Goal: Task Accomplishment & Management: Manage account settings

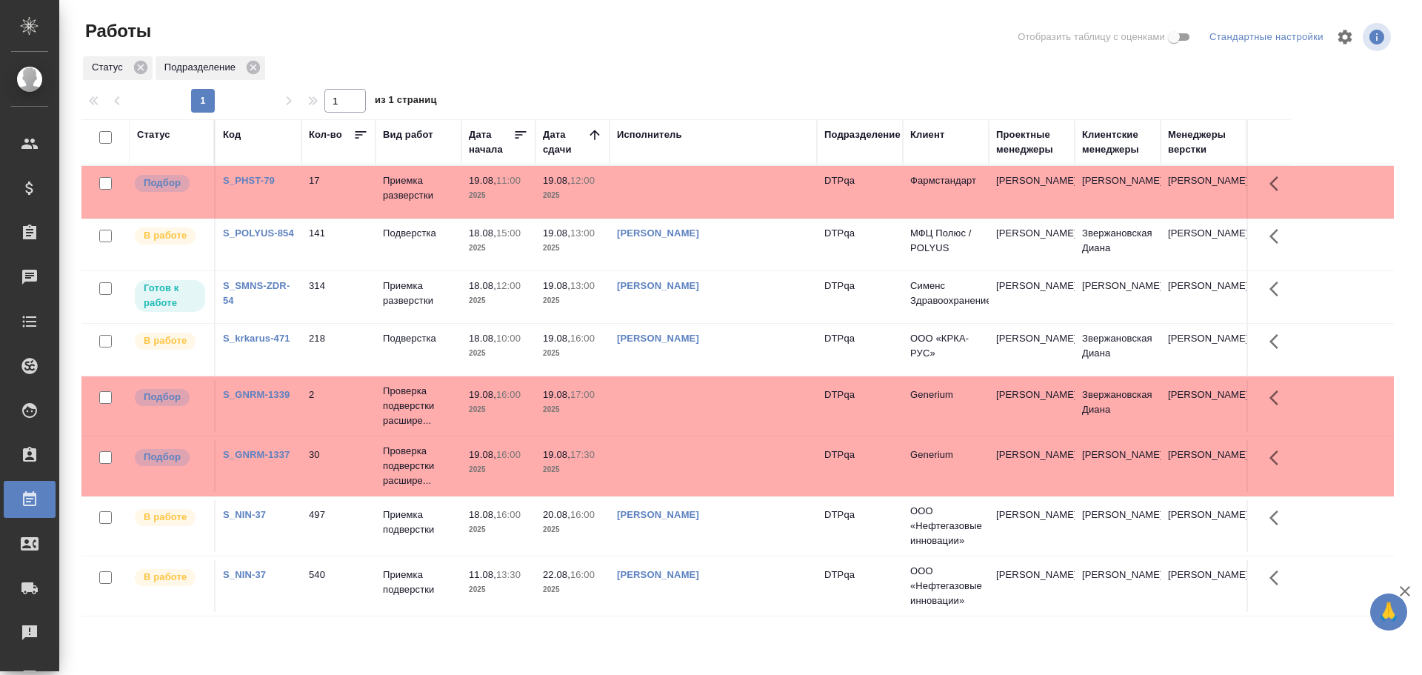
click at [406, 218] on td "Приемка подверстки" at bounding box center [419, 192] width 86 height 52
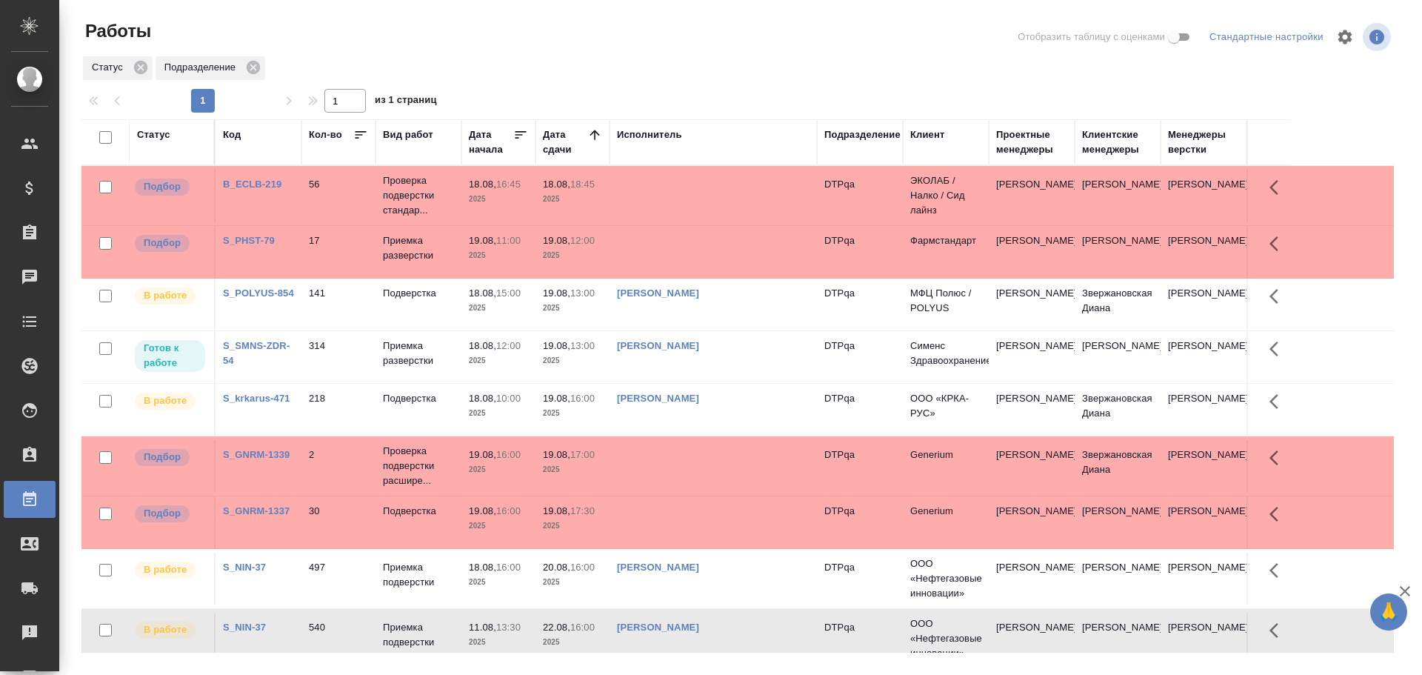
click at [679, 176] on td at bounding box center [713, 196] width 207 height 52
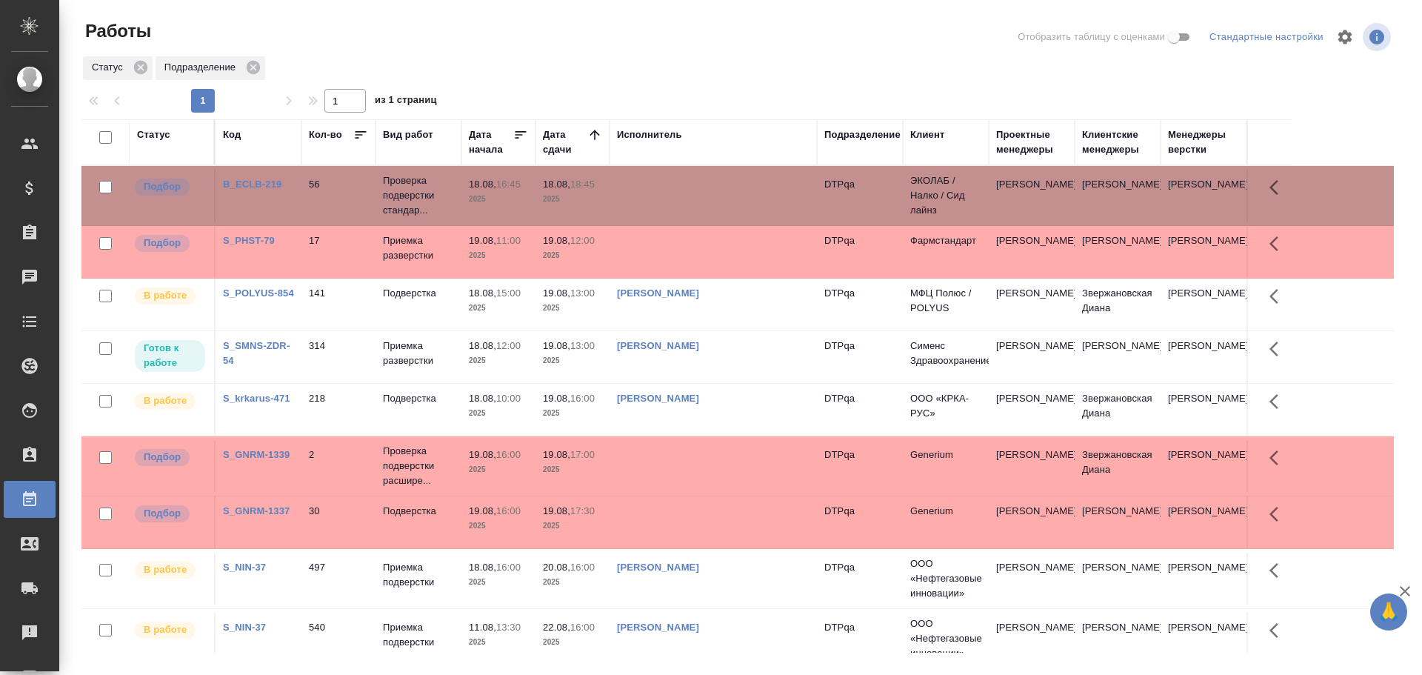
click at [679, 176] on td at bounding box center [713, 196] width 207 height 52
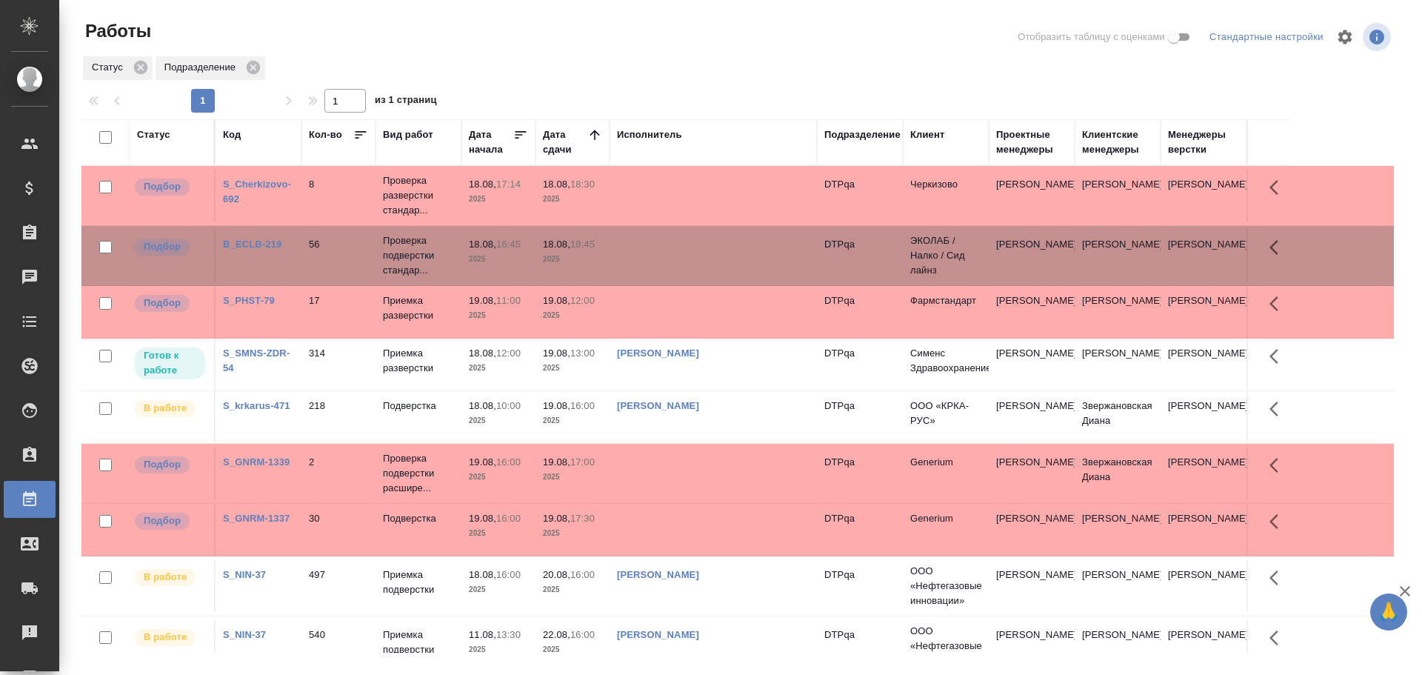
click at [682, 203] on td at bounding box center [713, 196] width 207 height 52
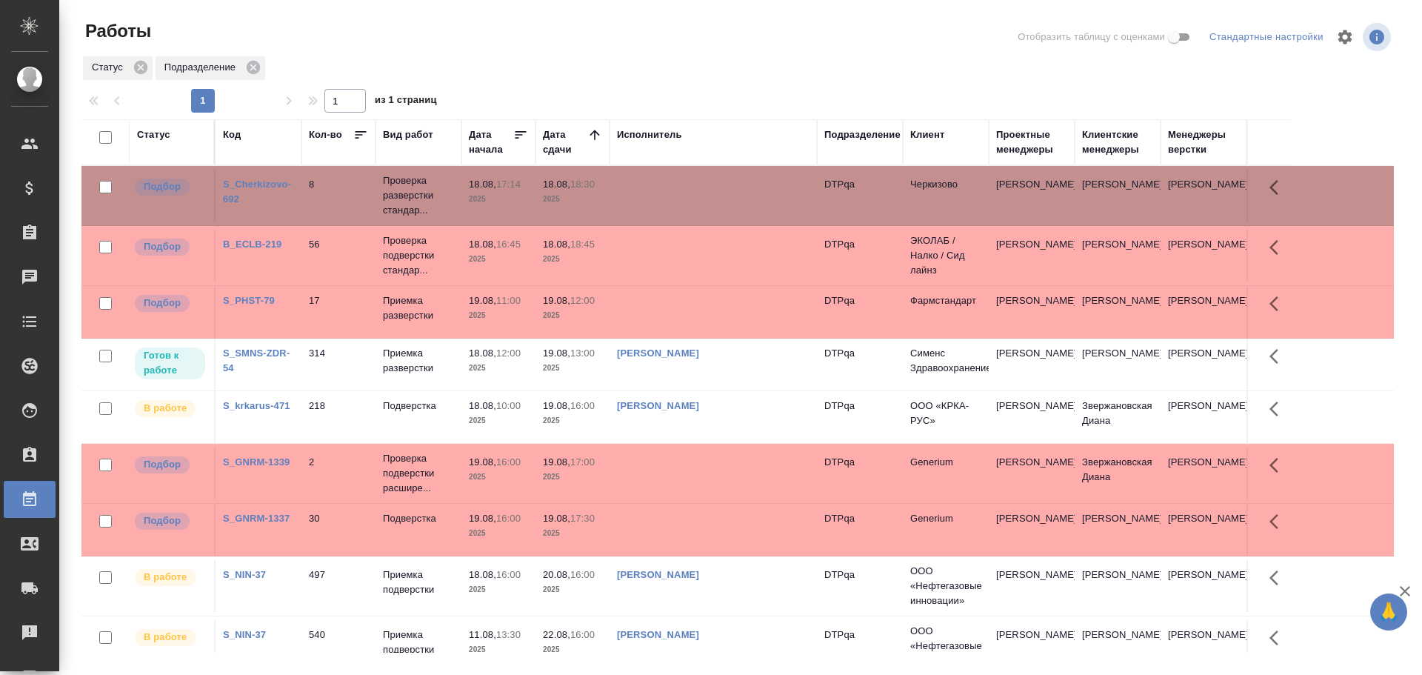
click at [682, 203] on td at bounding box center [713, 196] width 207 height 52
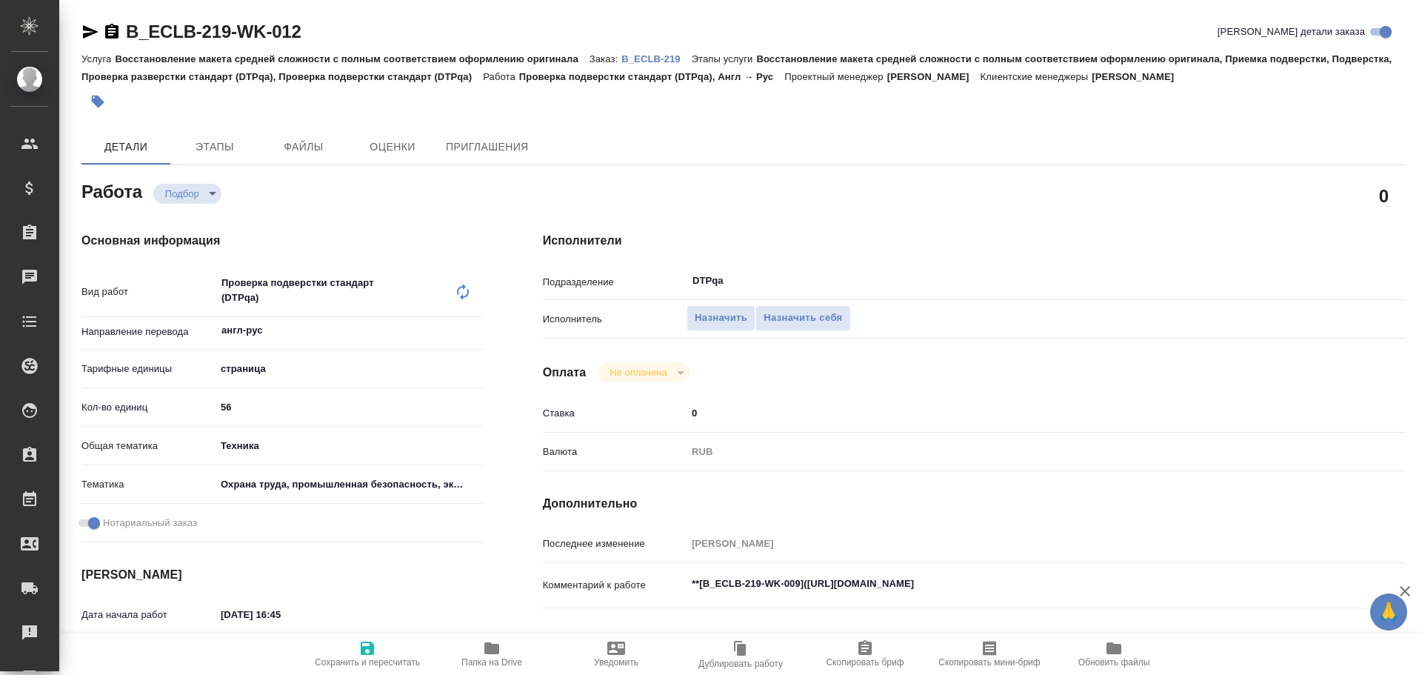
type textarea "x"
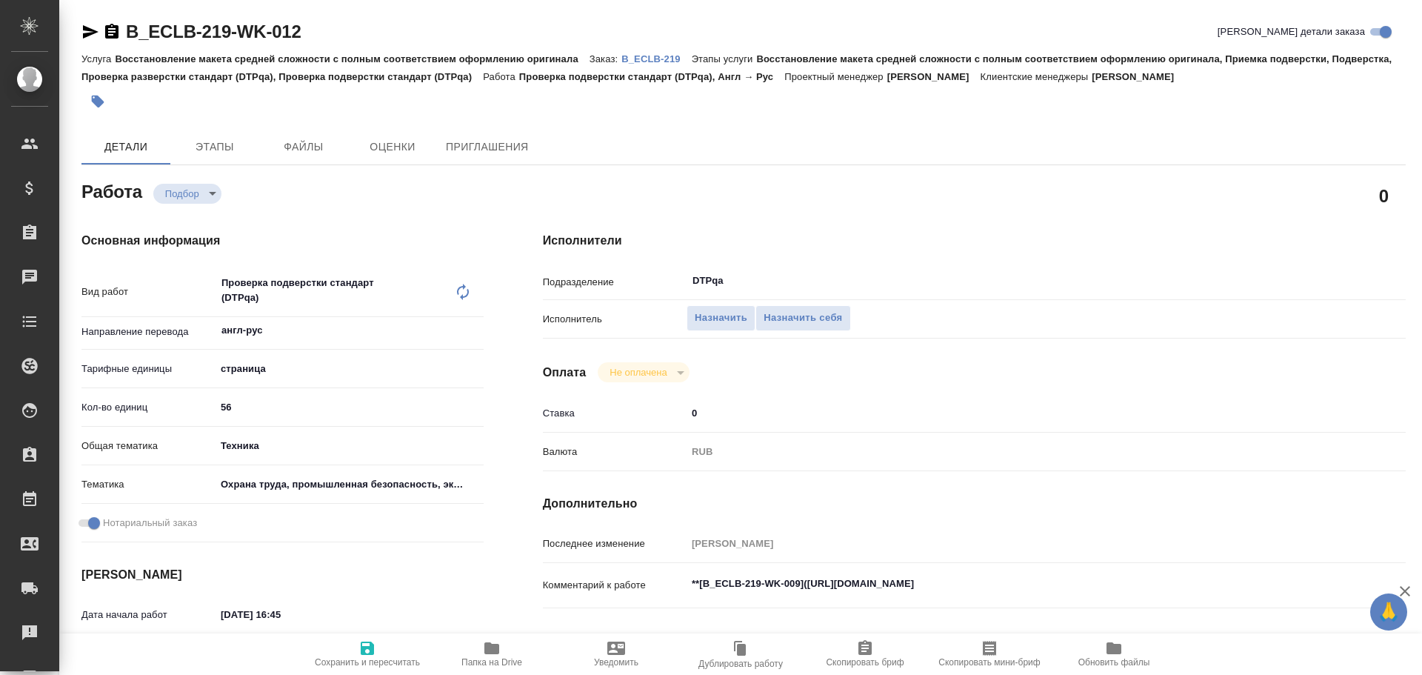
type textarea "x"
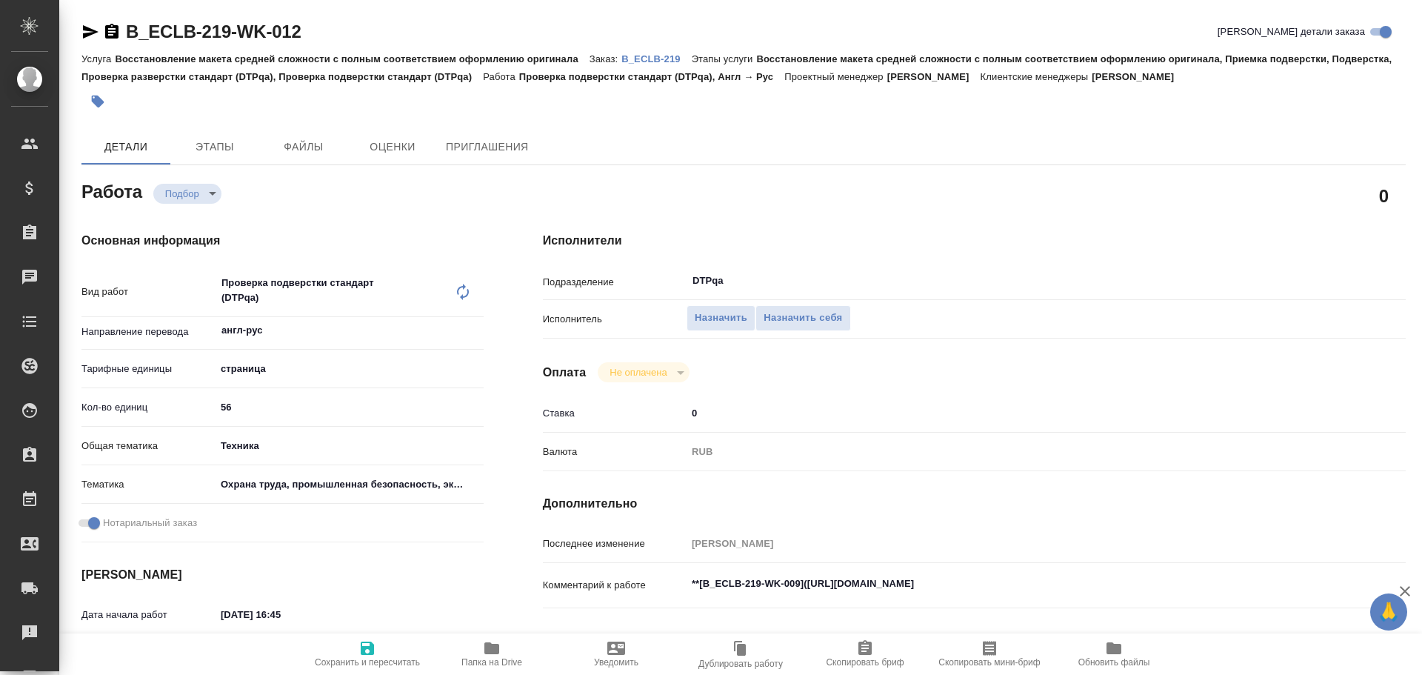
type textarea "x"
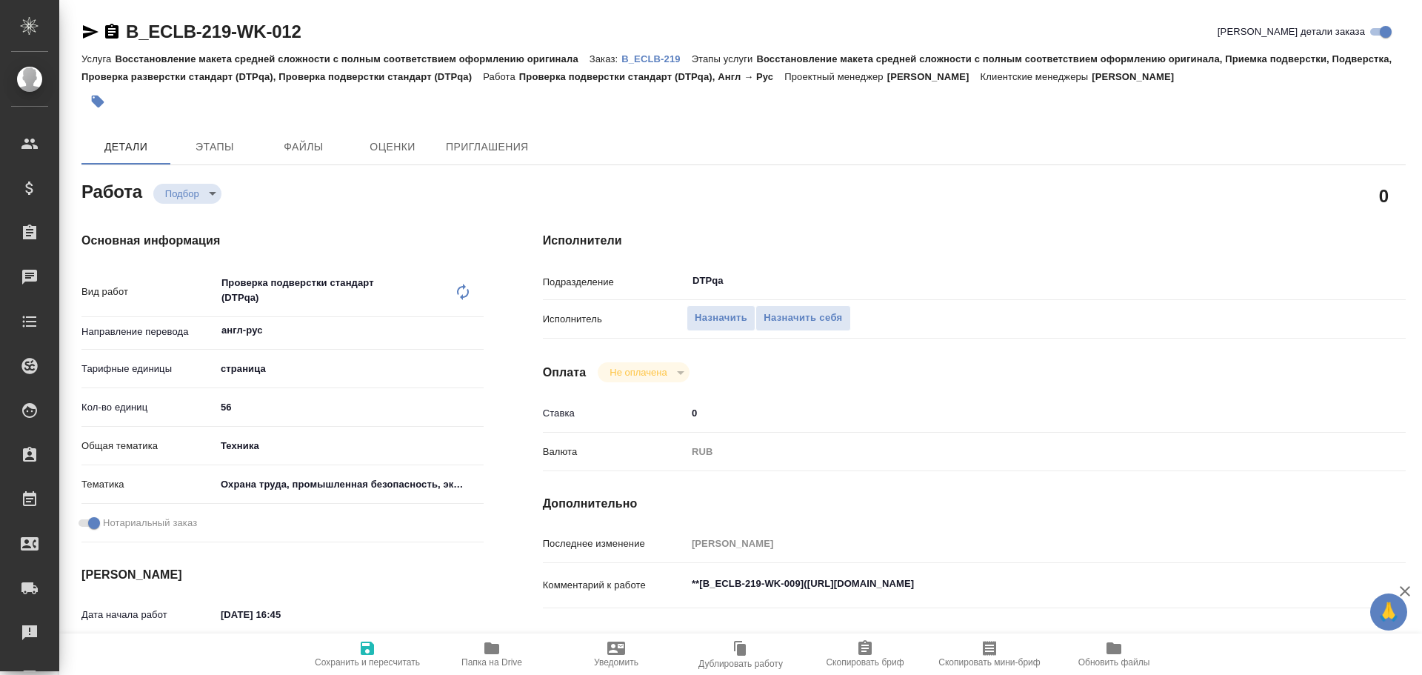
scroll to position [148, 0]
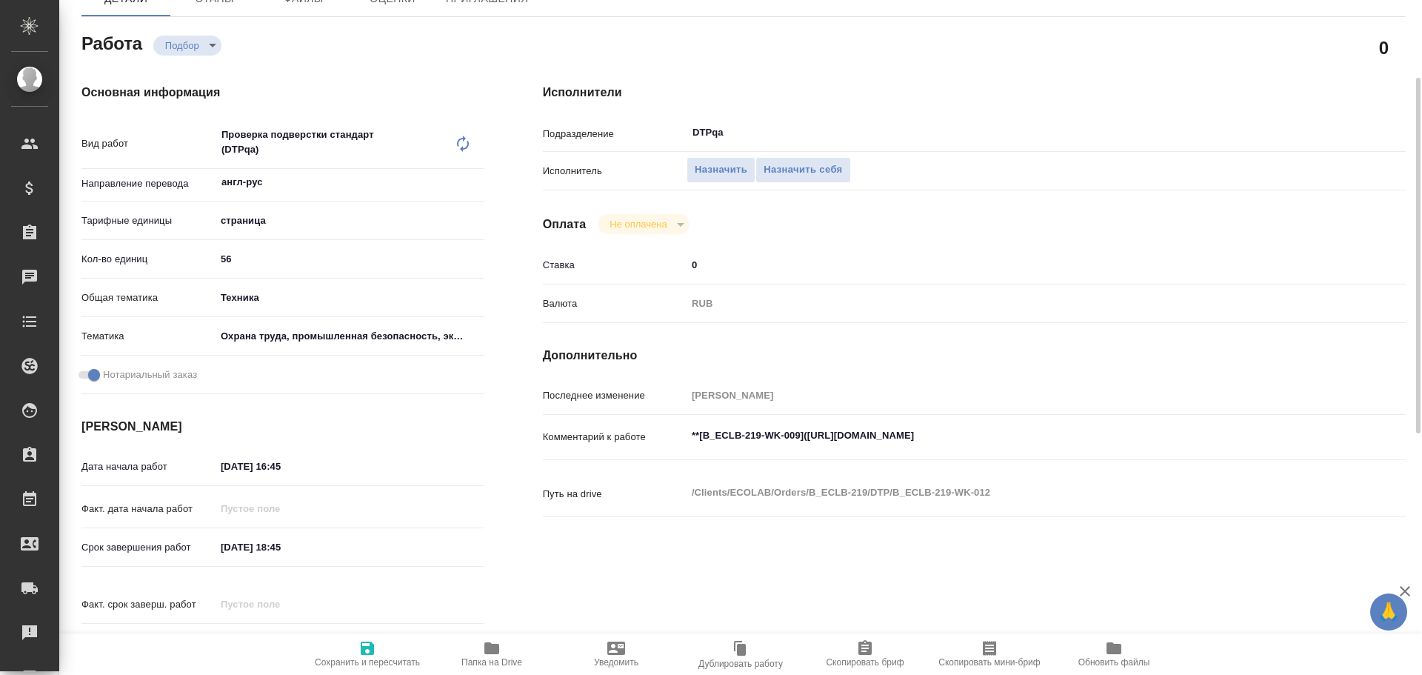
type textarea "x"
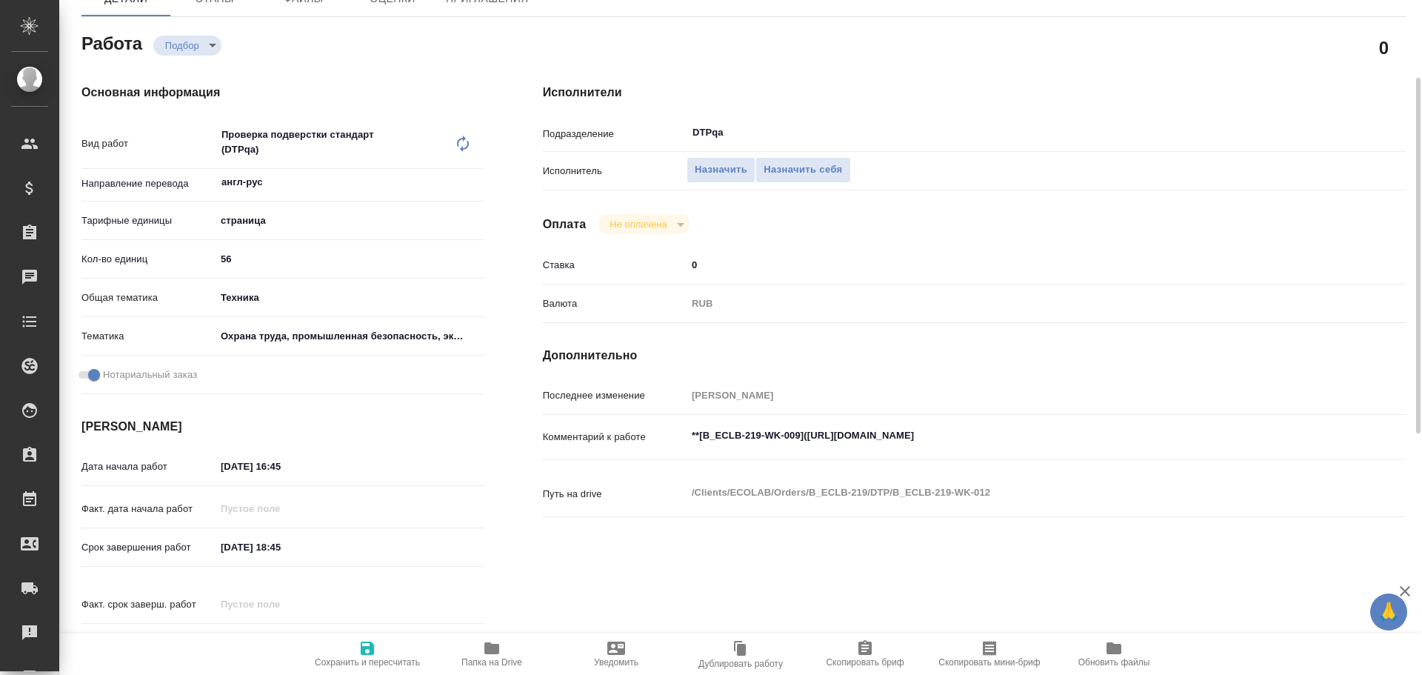
type textarea "x"
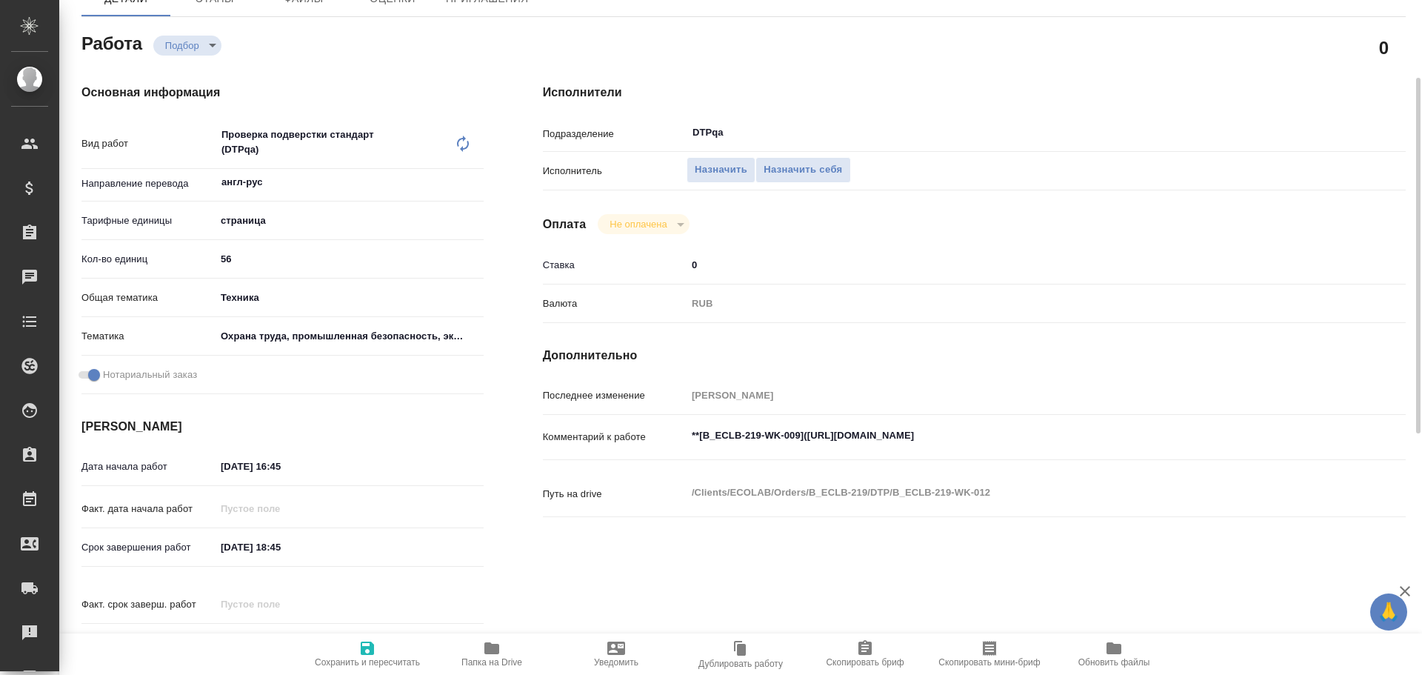
type textarea "x"
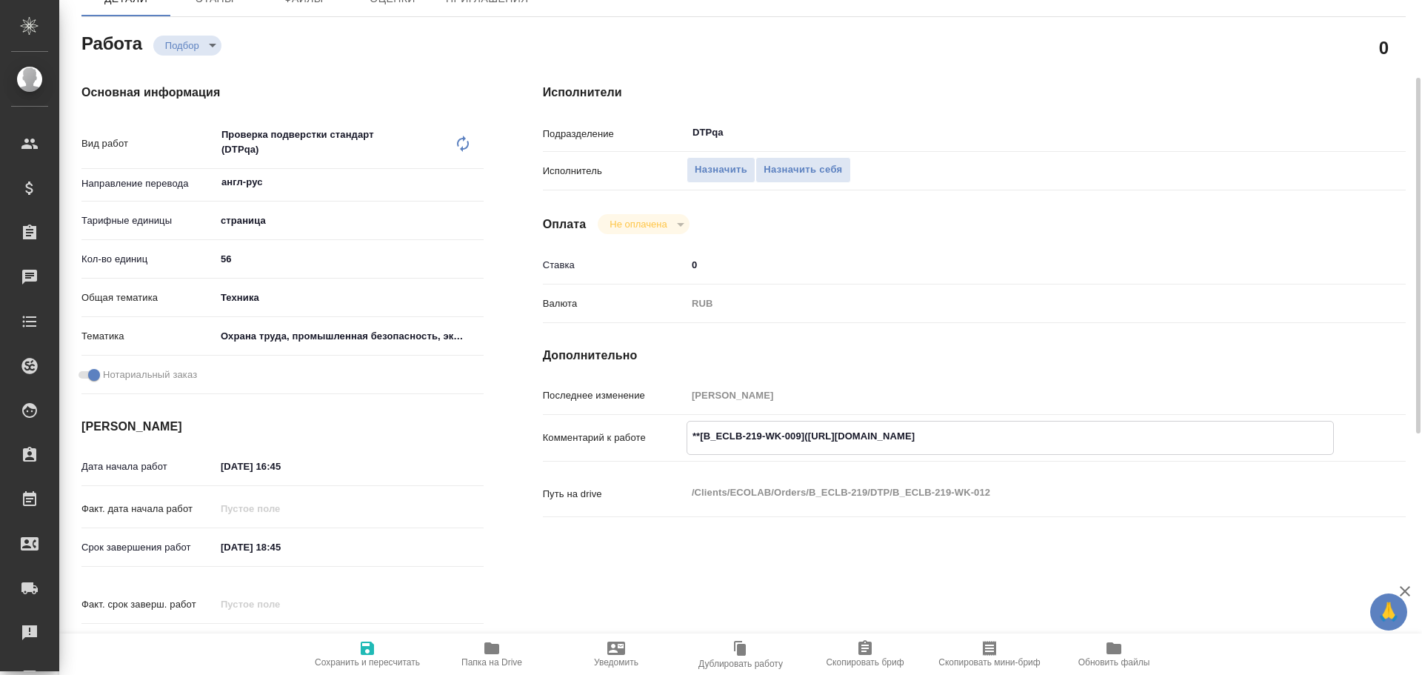
type textarea "x"
drag, startPoint x: 808, startPoint y: 436, endPoint x: 1085, endPoint y: 442, distance: 277.2
click at [1085, 442] on textarea "**[B_ECLB-219-WK-009](https://tera.awatera.com/Work/68906cc644ae75417585e2b0/)**" at bounding box center [1011, 436] width 646 height 25
click at [813, 442] on textarea "**[B_ECLB-219-WK-009](https://tera.awatera.com/Work/68906cc644ae75417585e2b0/)**" at bounding box center [1011, 436] width 646 height 25
drag, startPoint x: 808, startPoint y: 436, endPoint x: 1086, endPoint y: 432, distance: 277.9
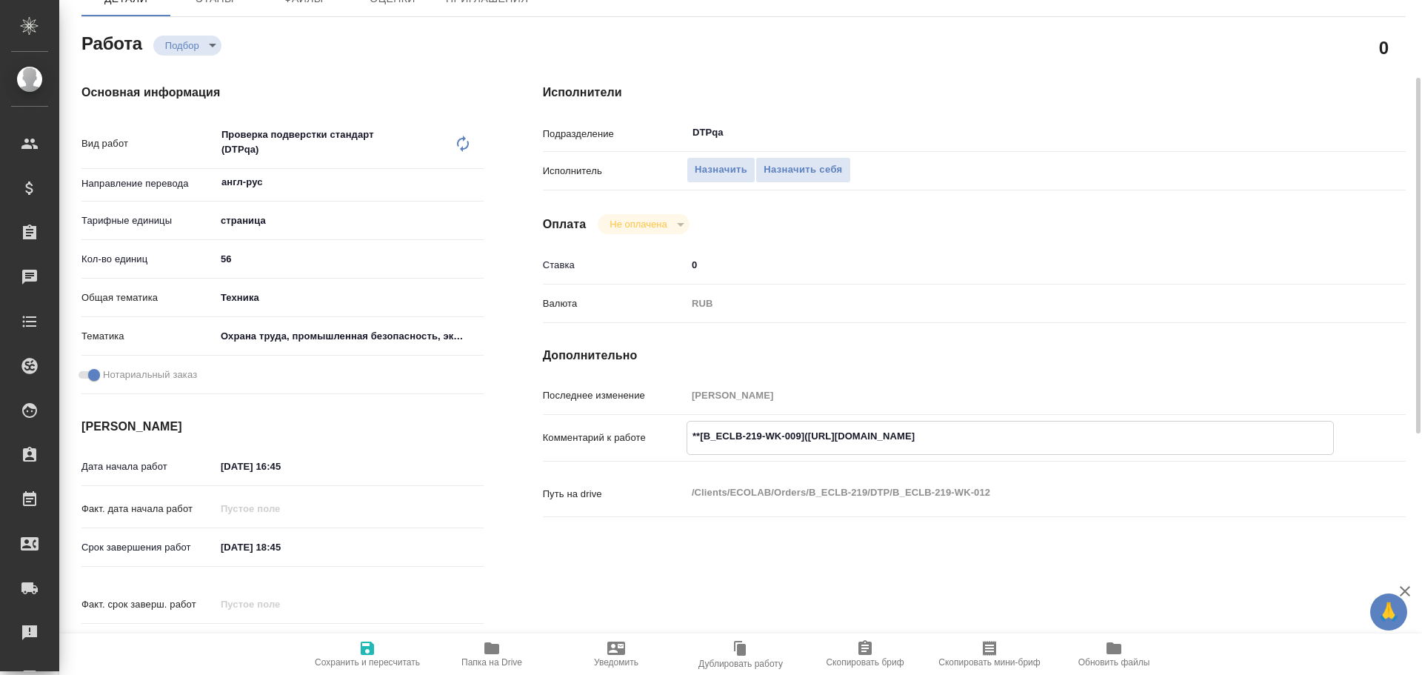
click at [1086, 432] on textarea "**[B_ECLB-219-WK-009](https://tera.awatera.com/Work/68906cc644ae75417585e2b0/)**" at bounding box center [1011, 436] width 646 height 25
type textarea "x"
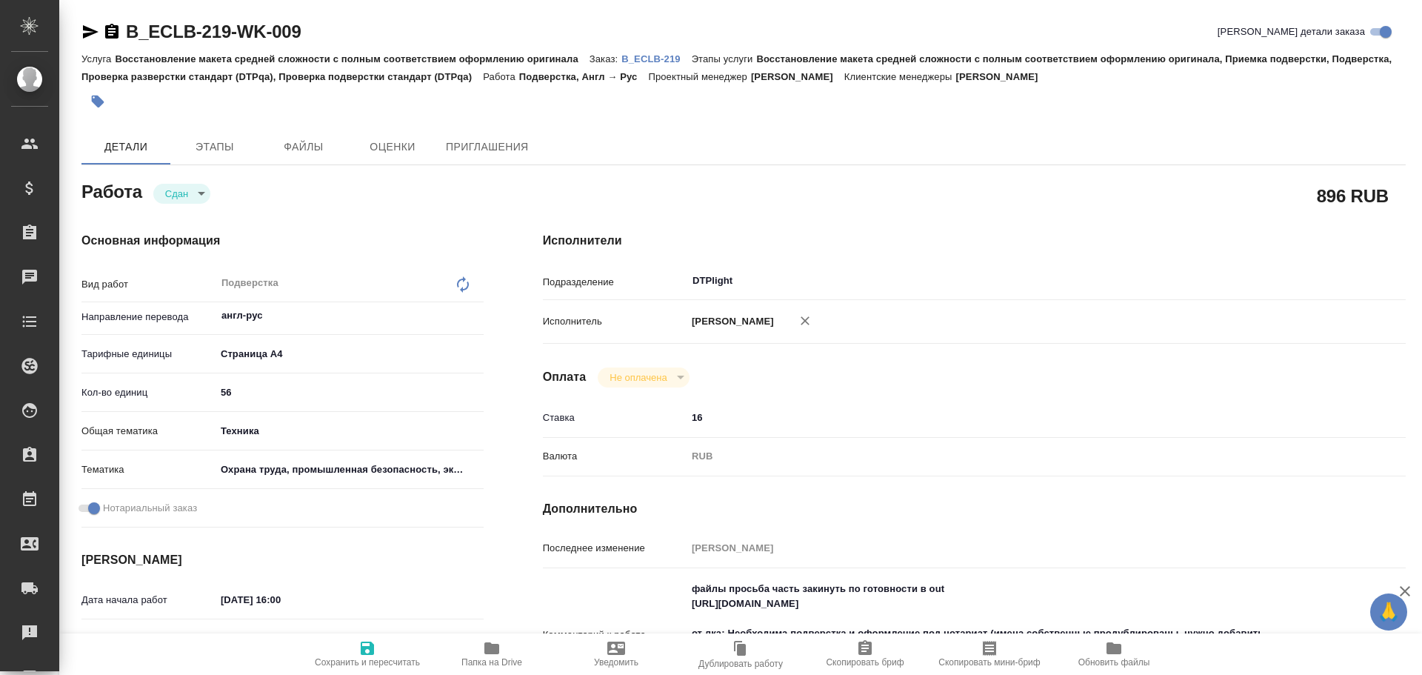
type textarea "x"
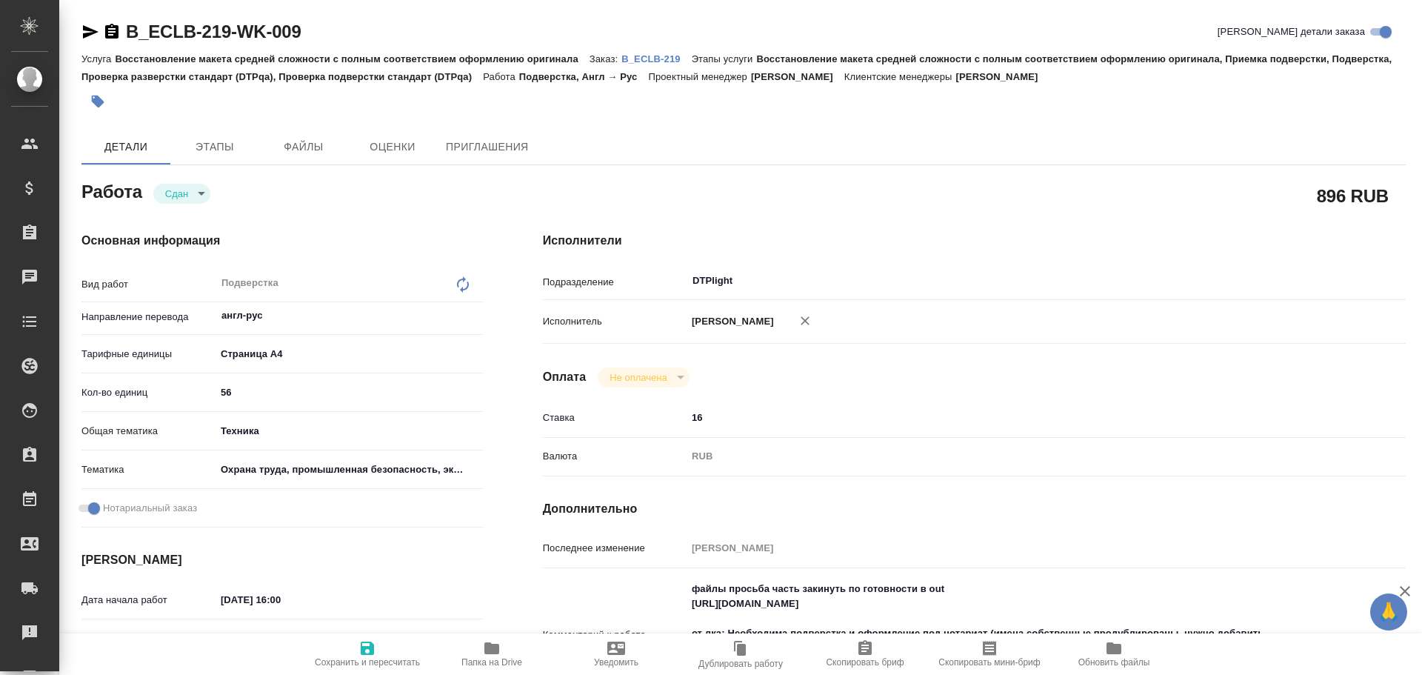
type textarea "x"
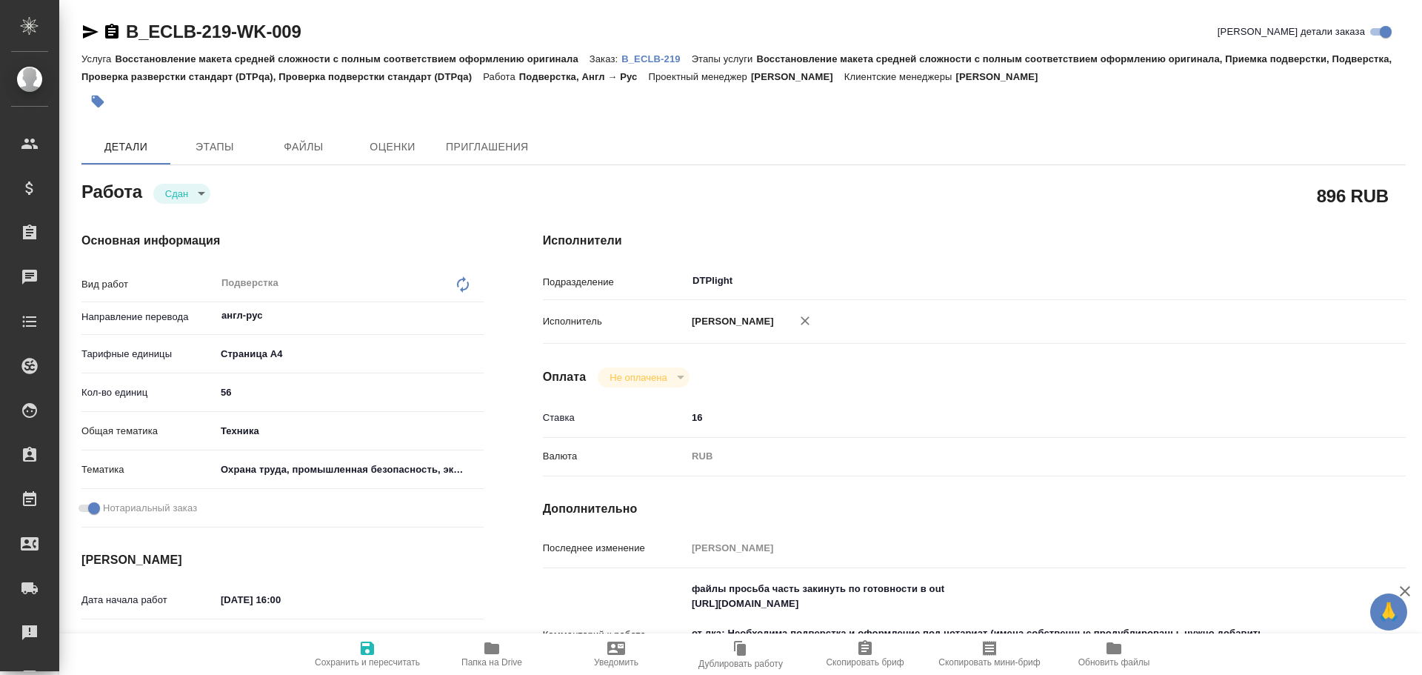
type textarea "x"
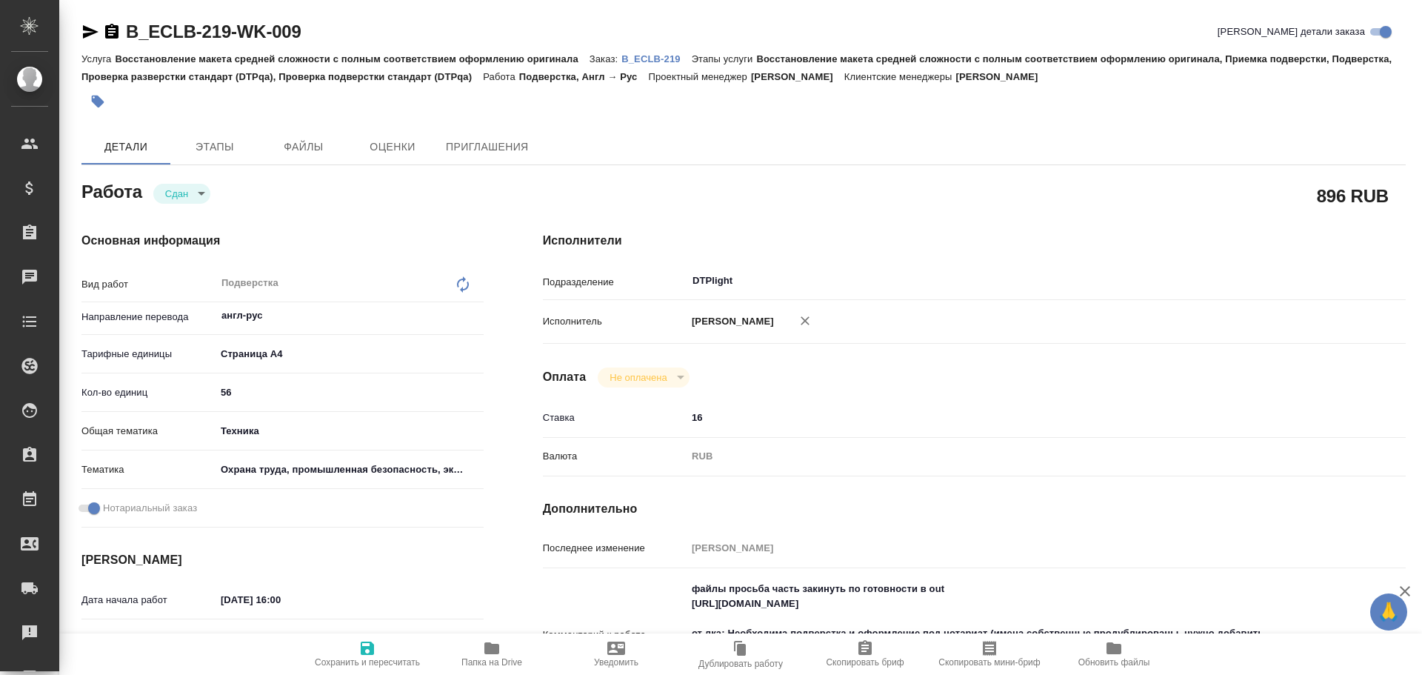
type textarea "x"
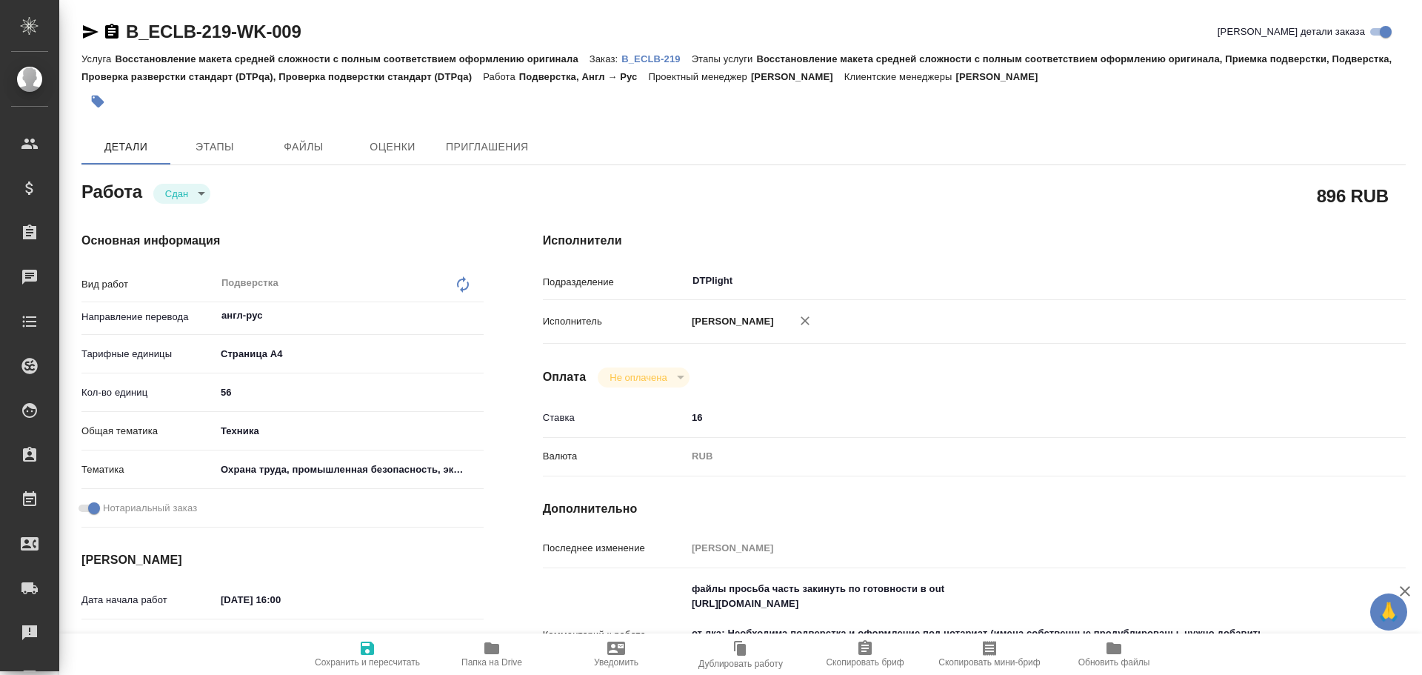
scroll to position [74, 0]
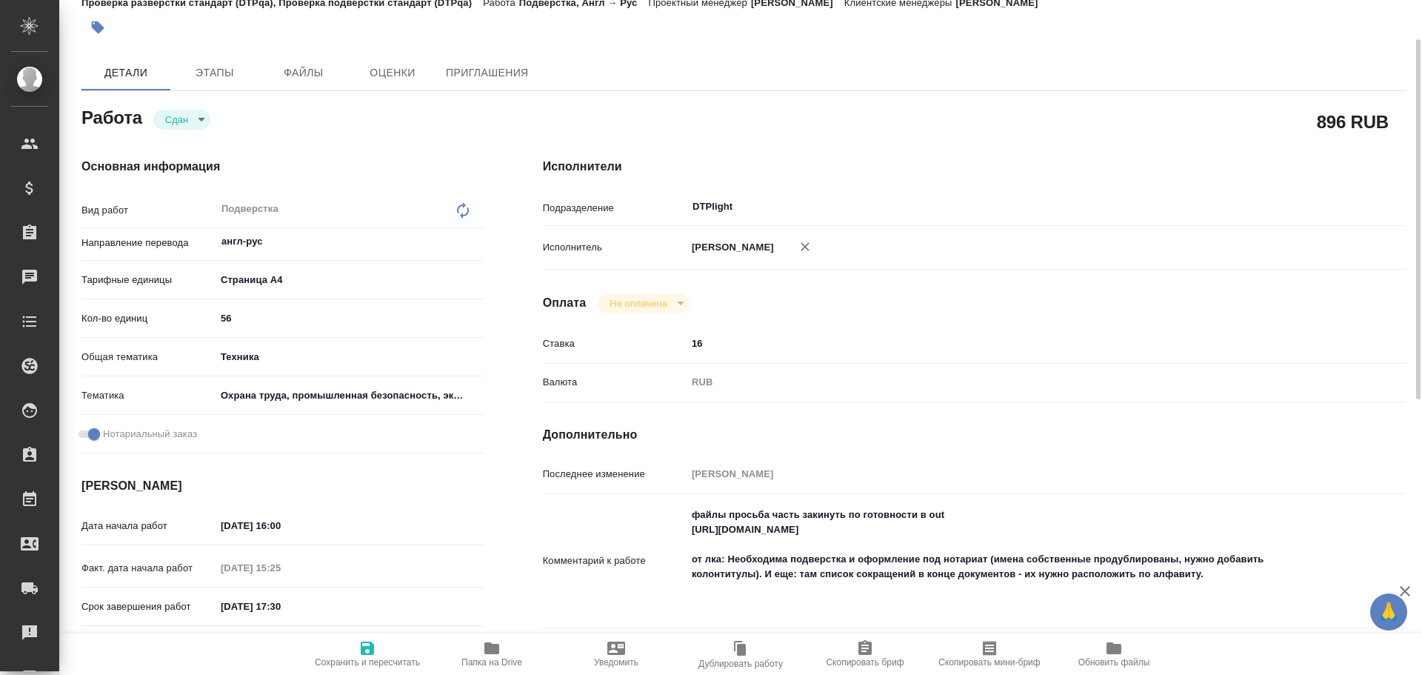
type textarea "x"
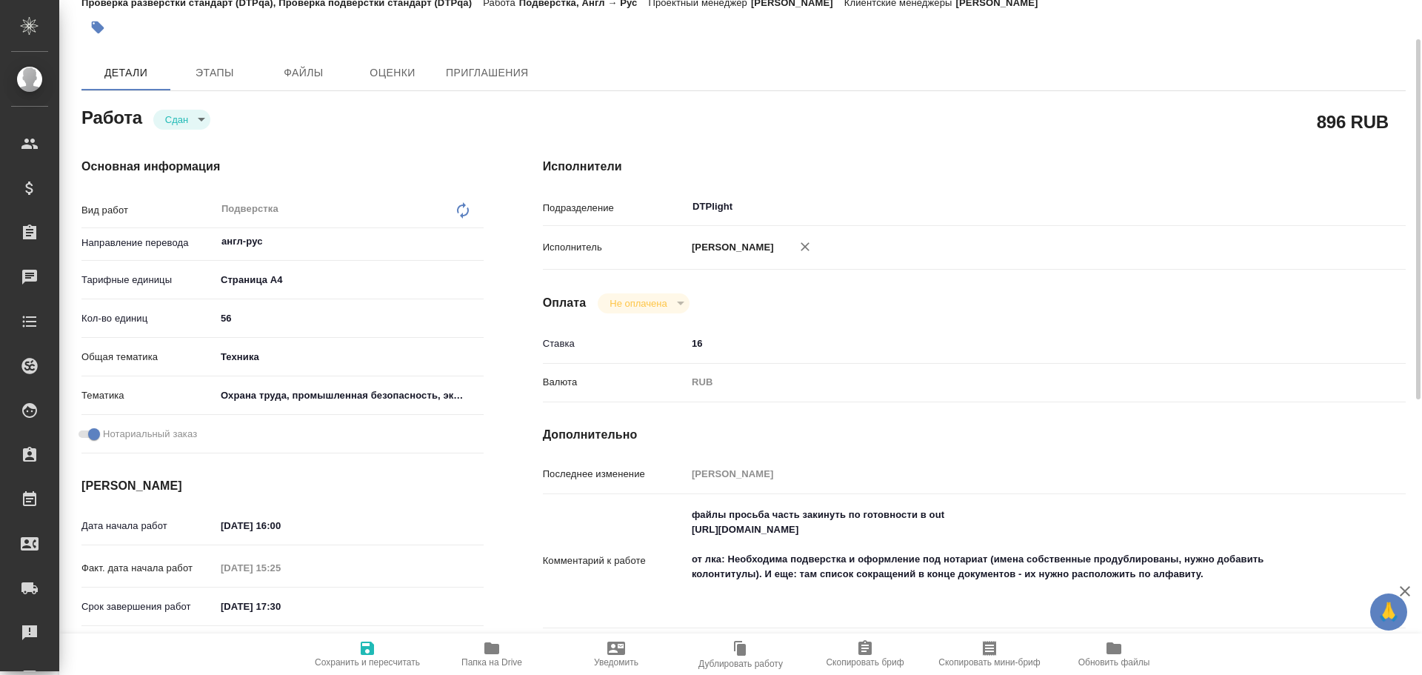
type textarea "x"
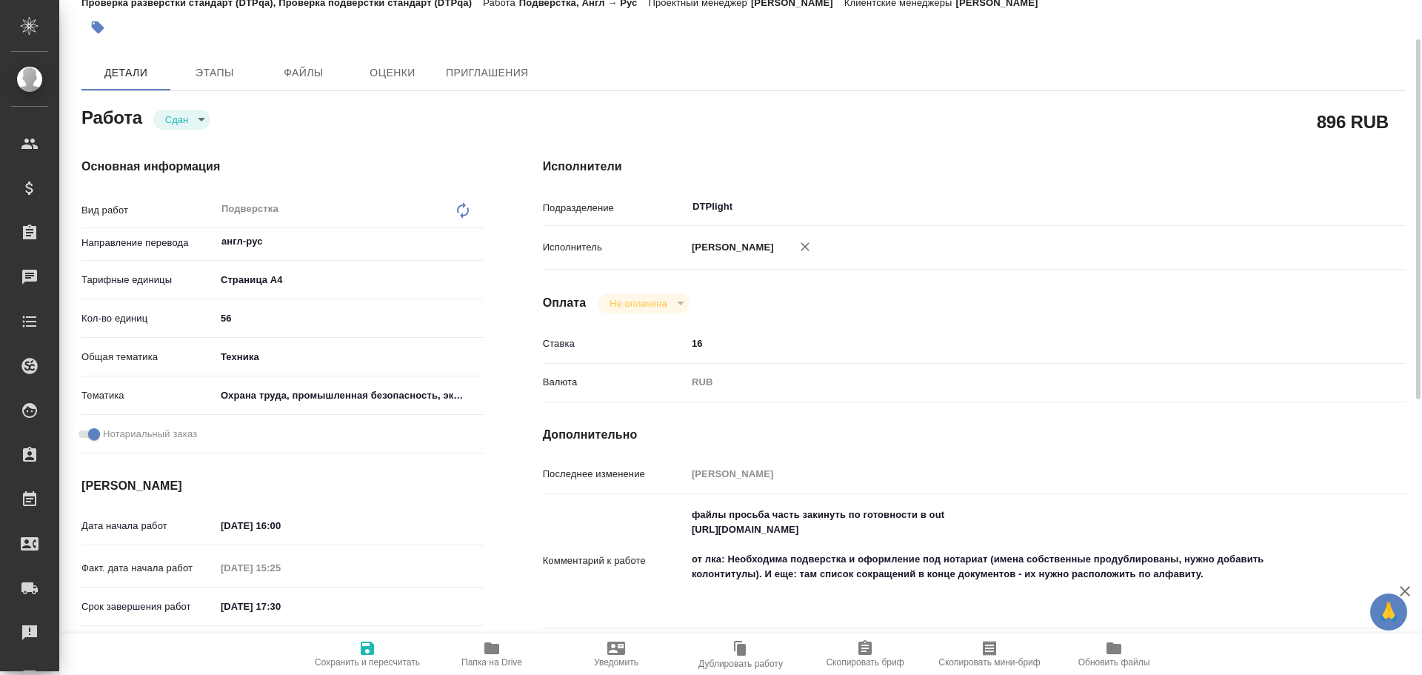
scroll to position [148, 0]
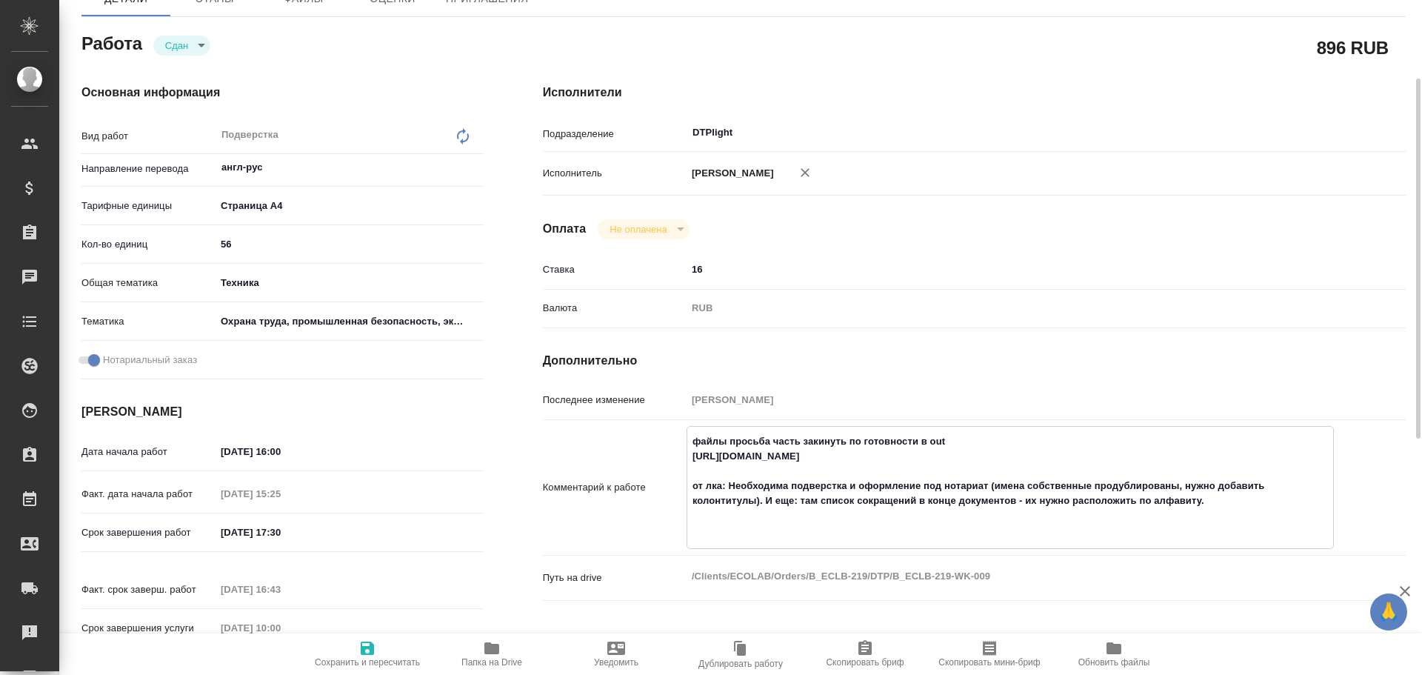
drag, startPoint x: 692, startPoint y: 467, endPoint x: 928, endPoint y: 470, distance: 236.4
click at [928, 470] on textarea "файлы просьба часть закинуть по готовности в out https://drive.awatera.com/s/fi…" at bounding box center [1011, 486] width 646 height 114
type textarea "x"
click at [496, 652] on icon "button" at bounding box center [492, 648] width 15 height 12
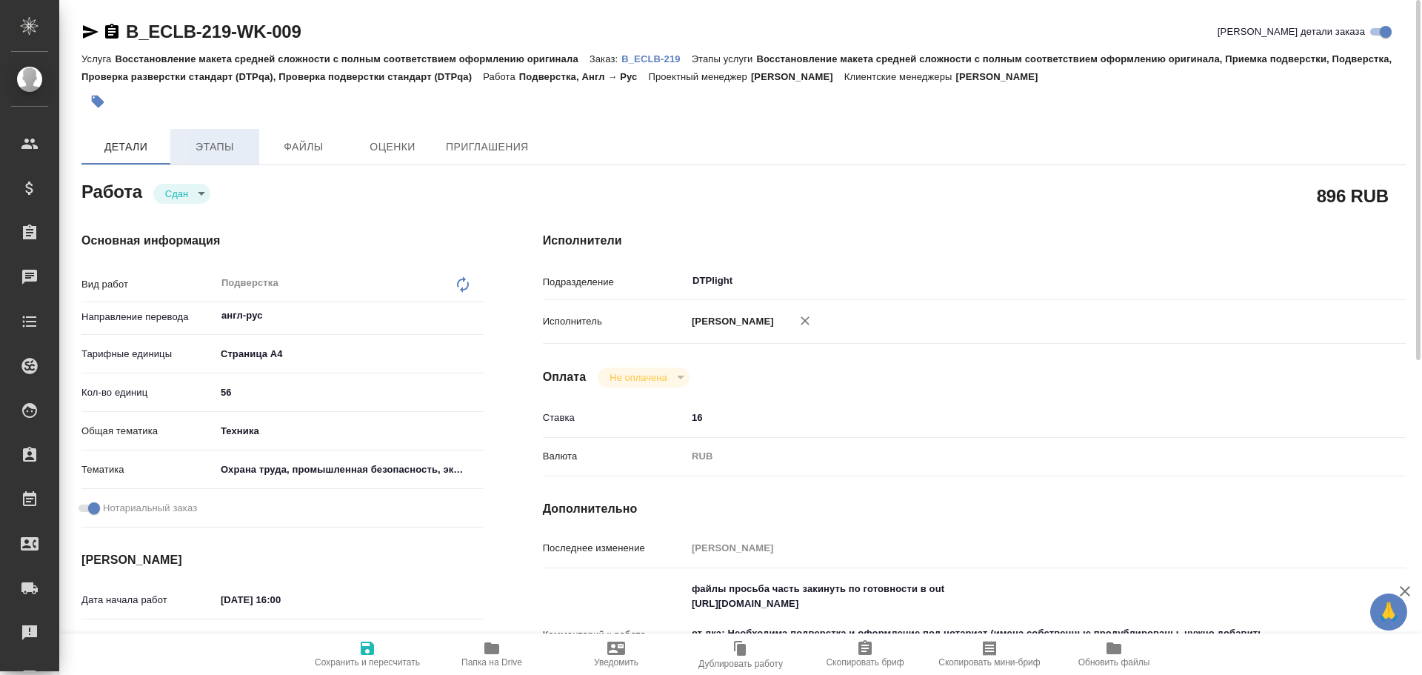
click at [199, 145] on span "Этапы" at bounding box center [214, 147] width 71 height 19
type textarea "x"
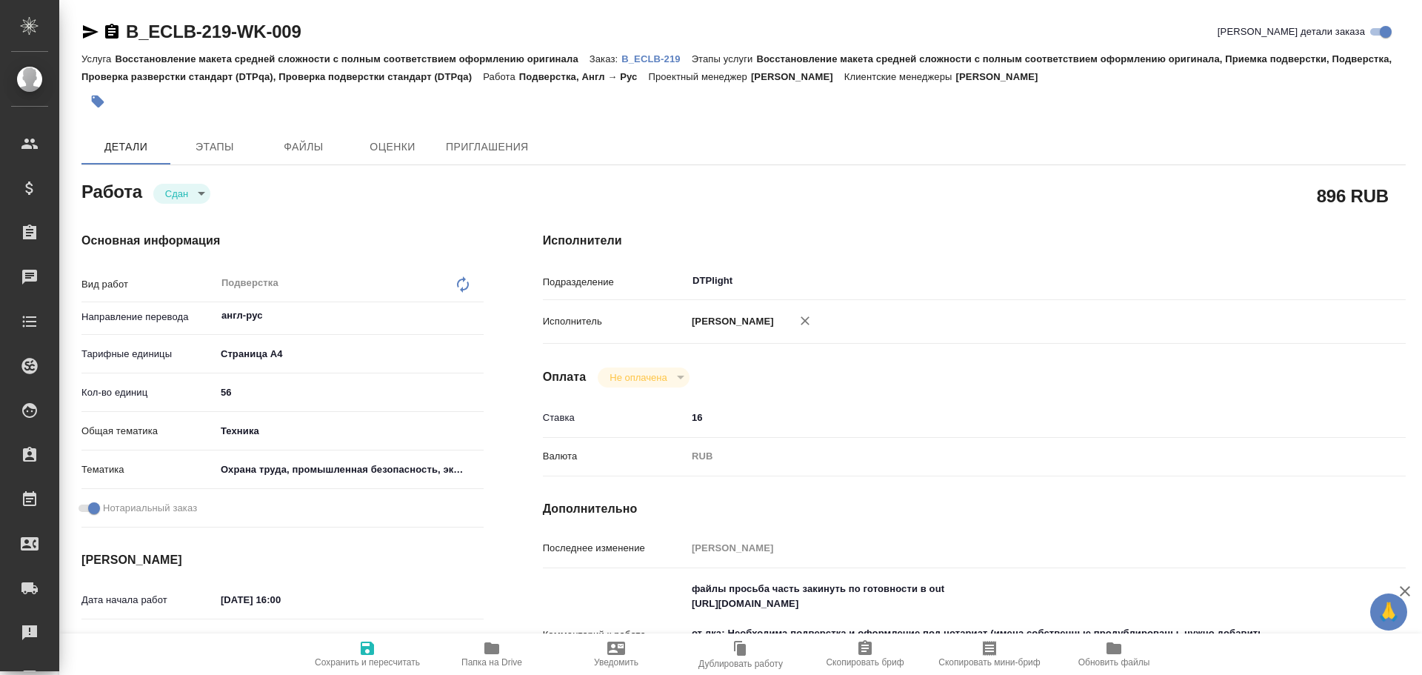
type textarea "x"
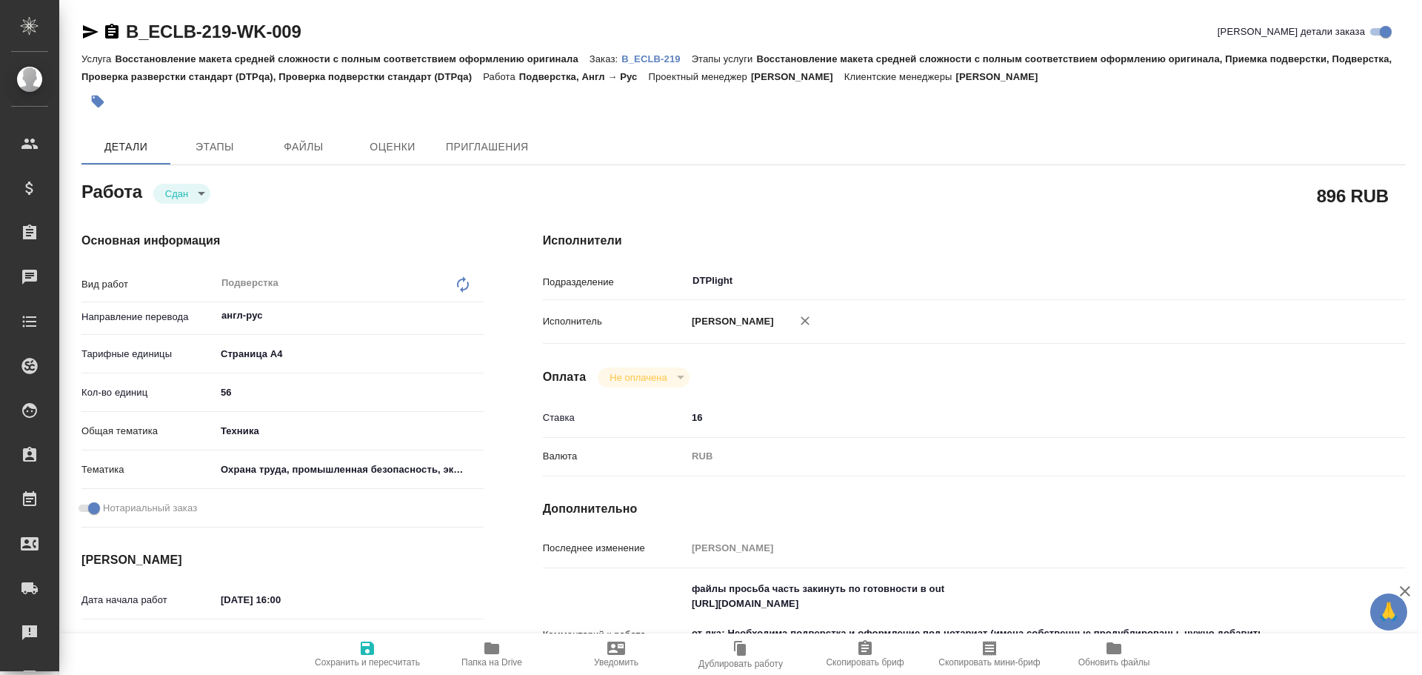
type textarea "x"
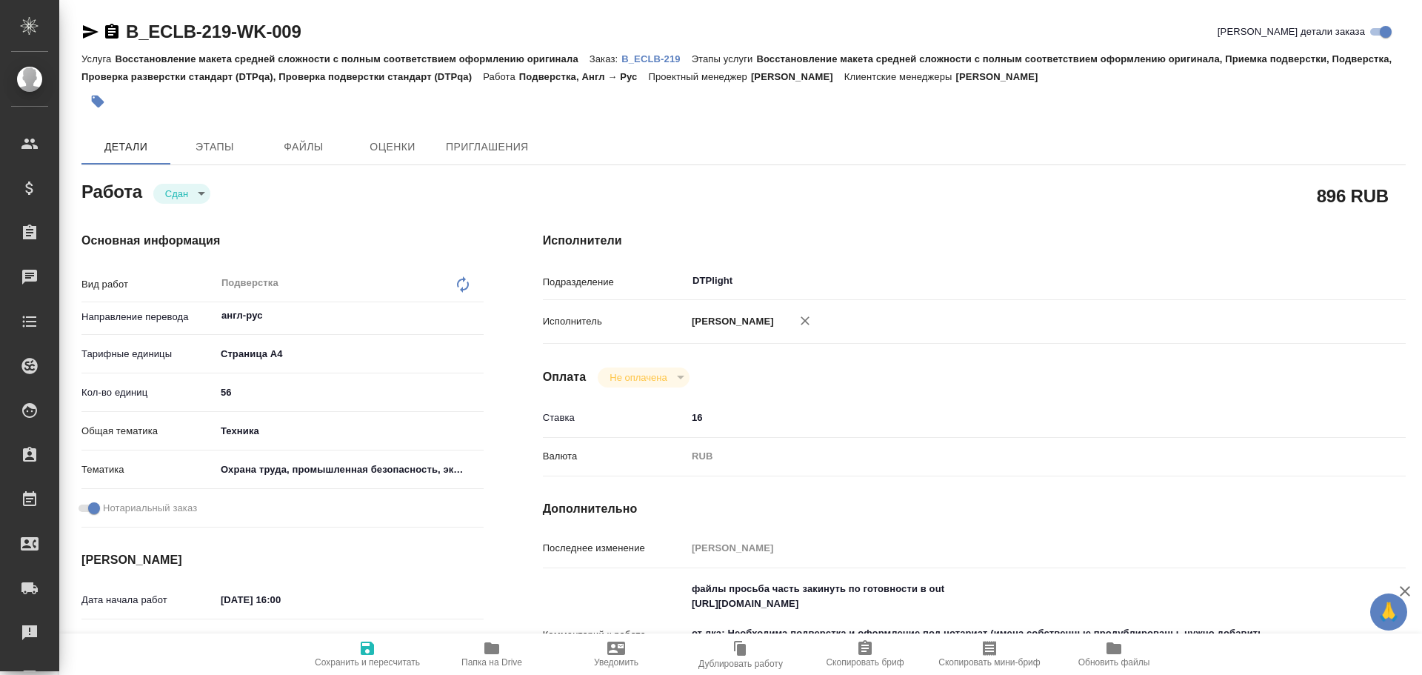
type textarea "x"
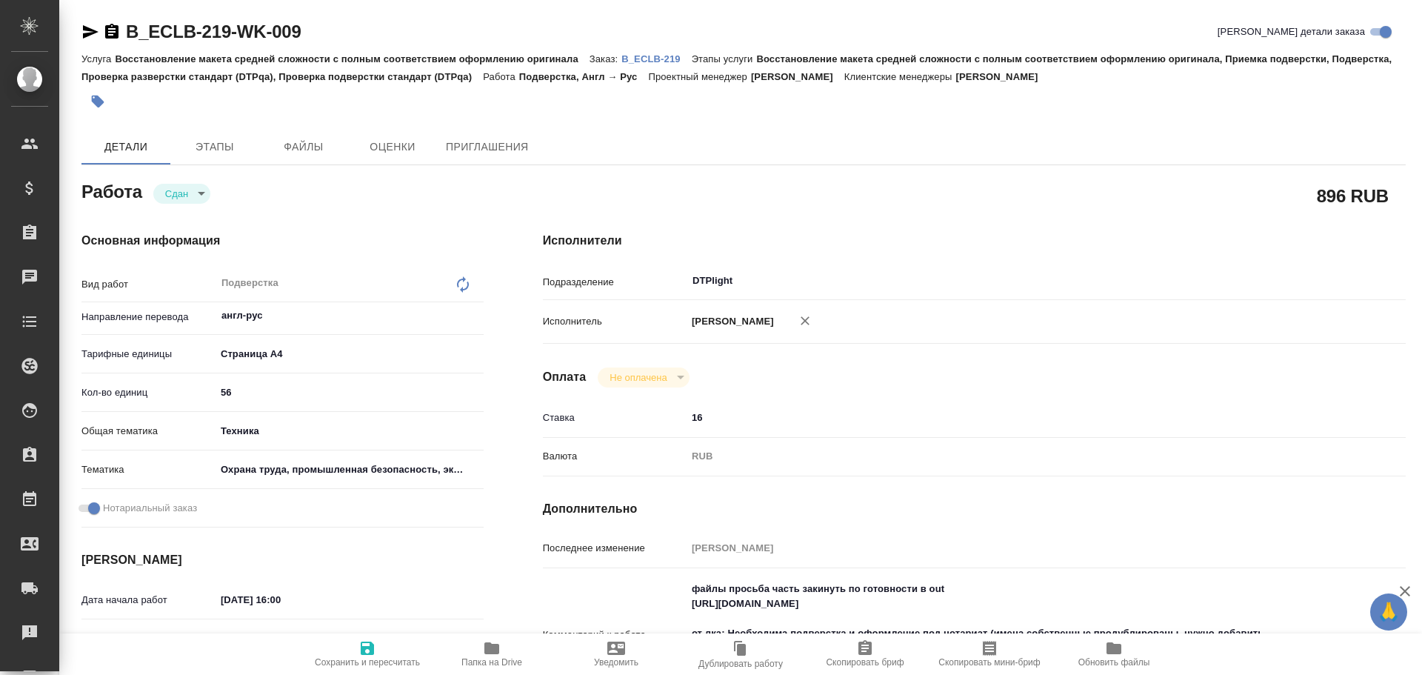
type textarea "x"
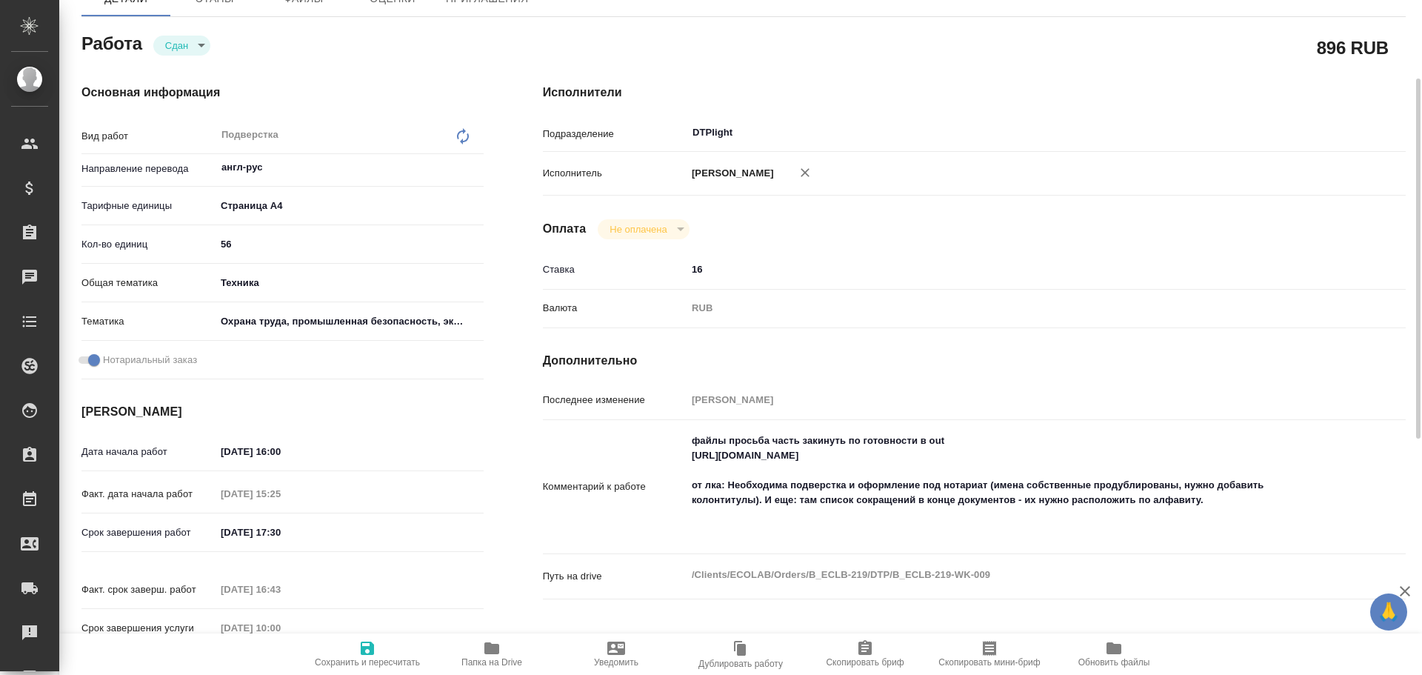
type textarea "x"
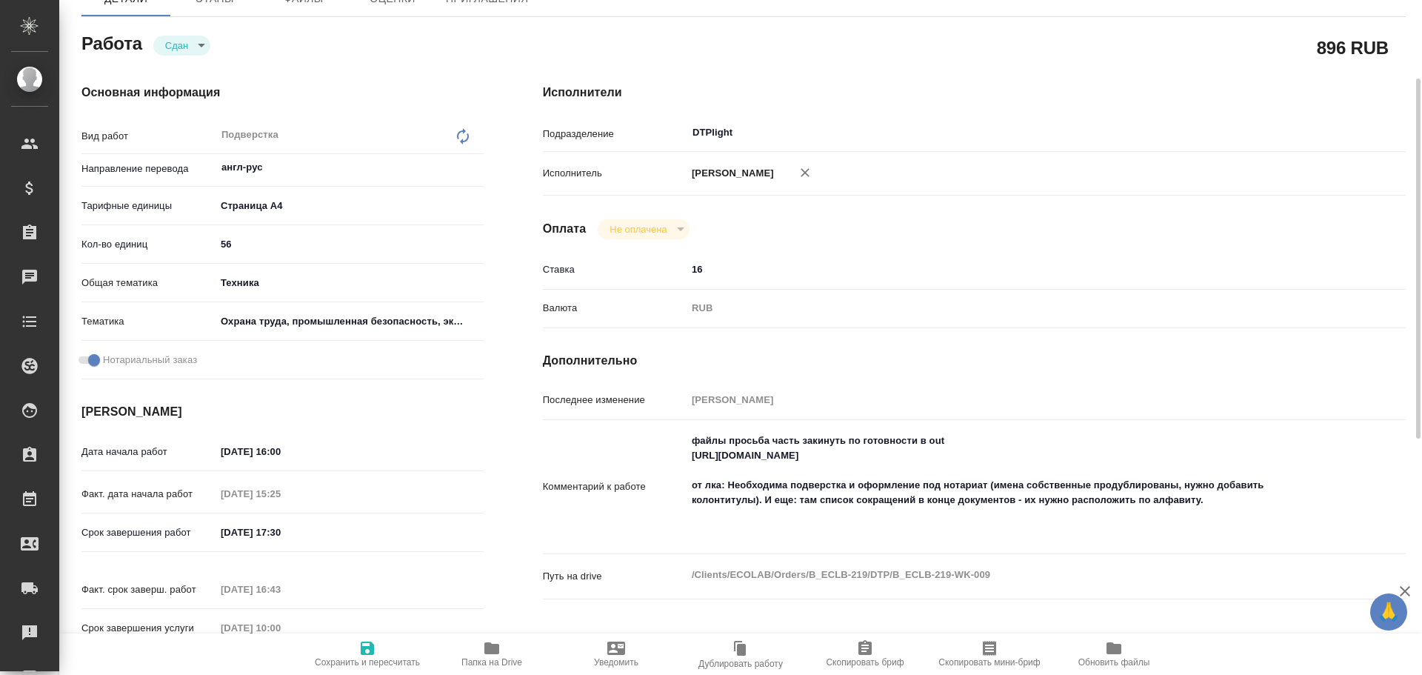
type textarea "x"
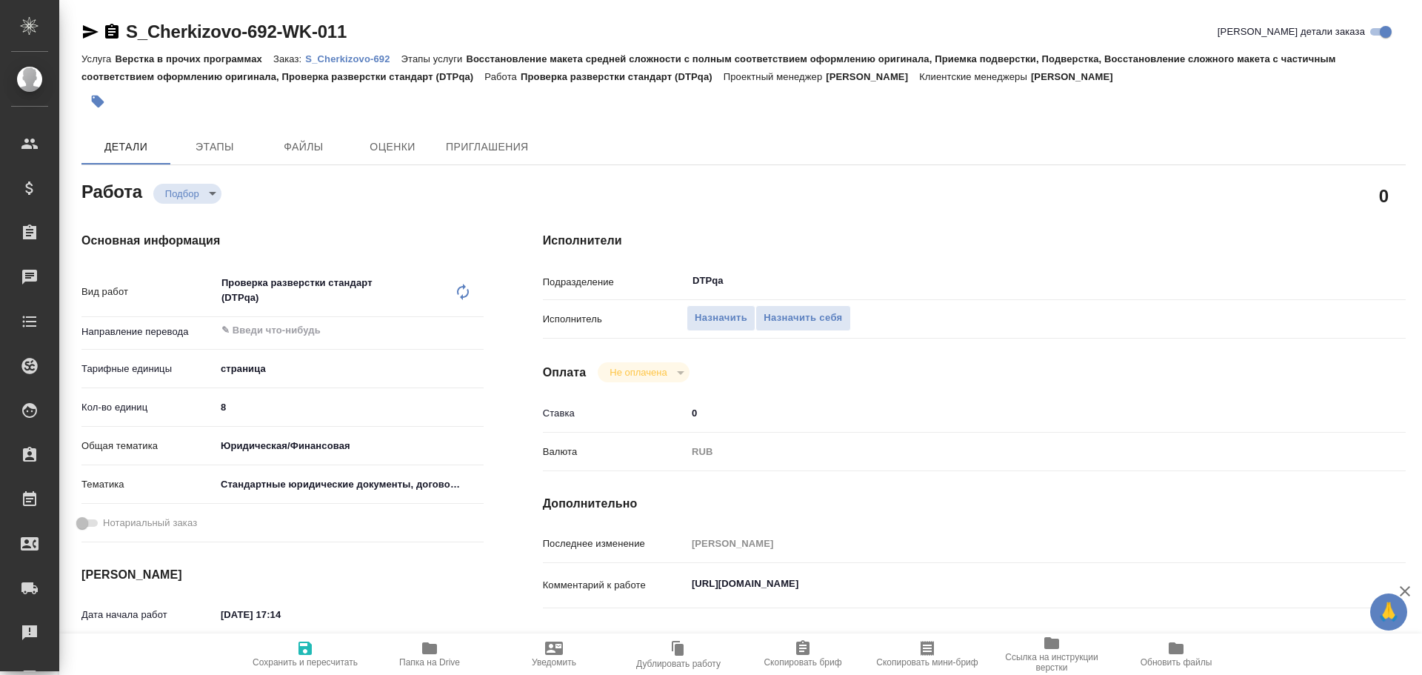
type textarea "x"
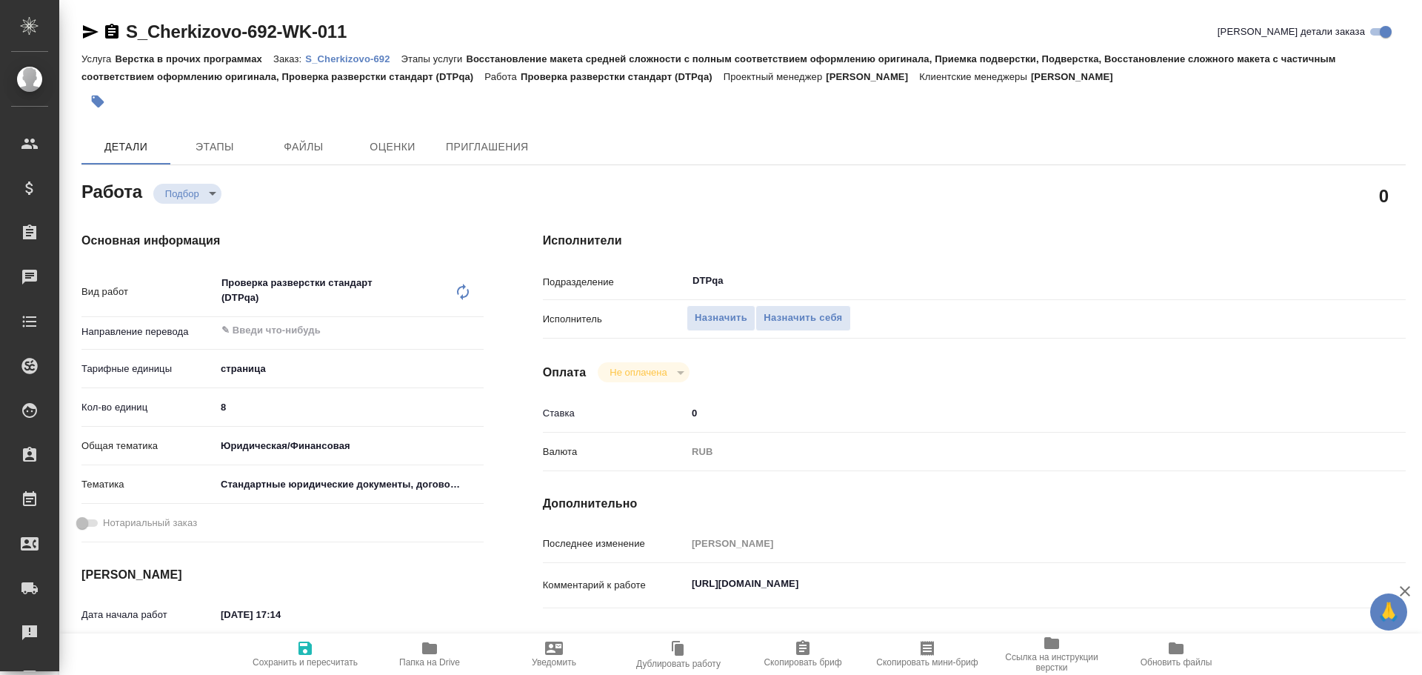
type textarea "x"
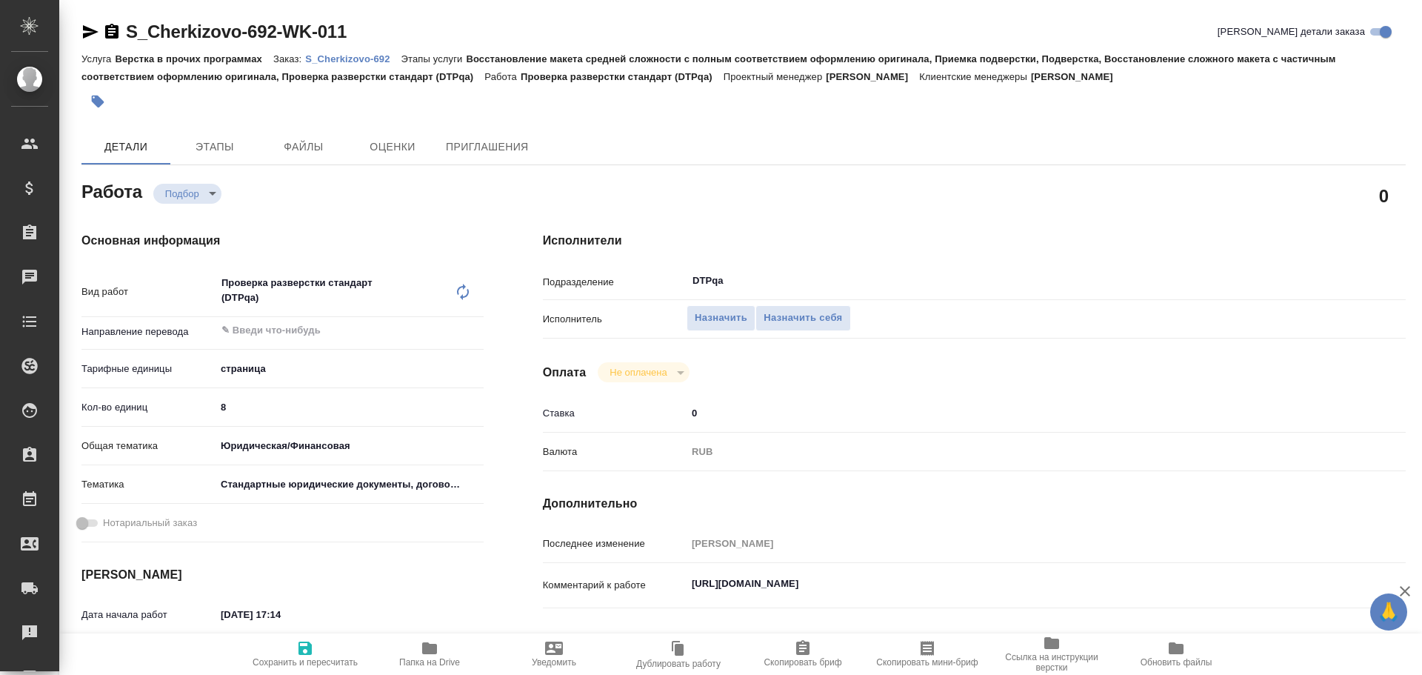
type textarea "x"
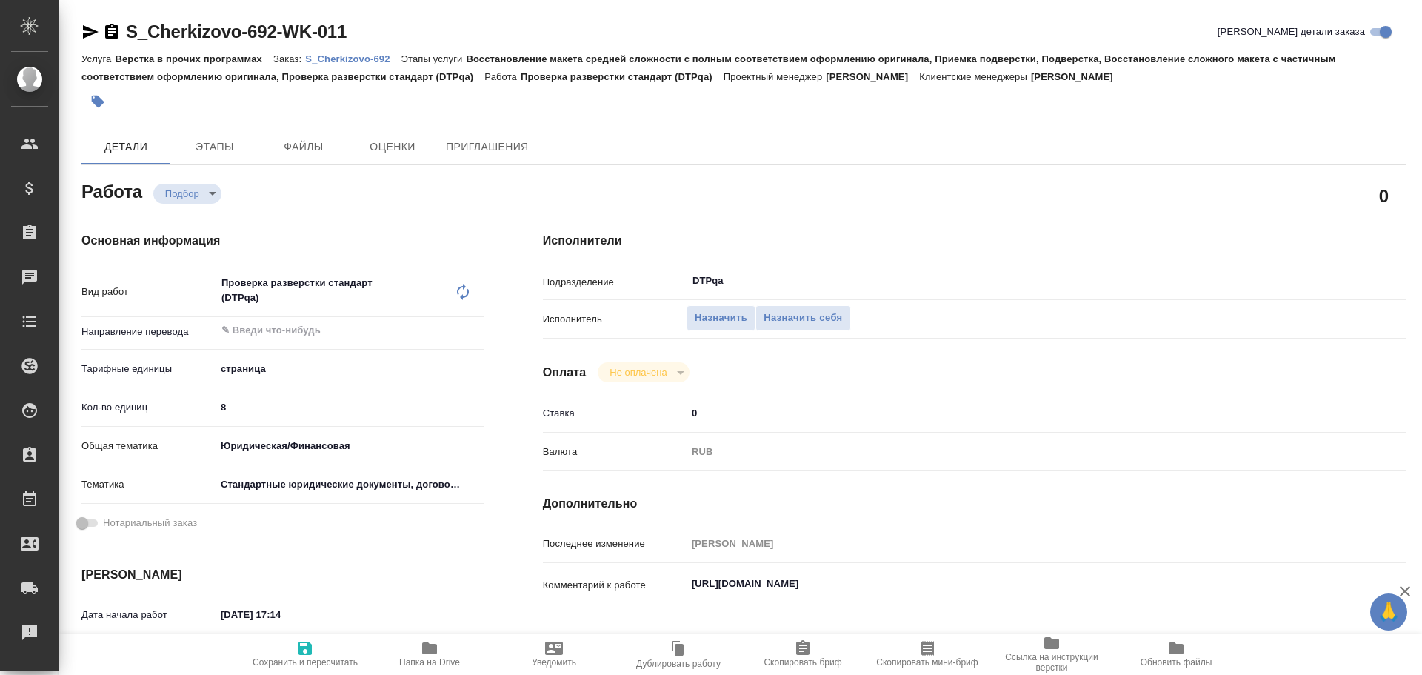
type textarea "x"
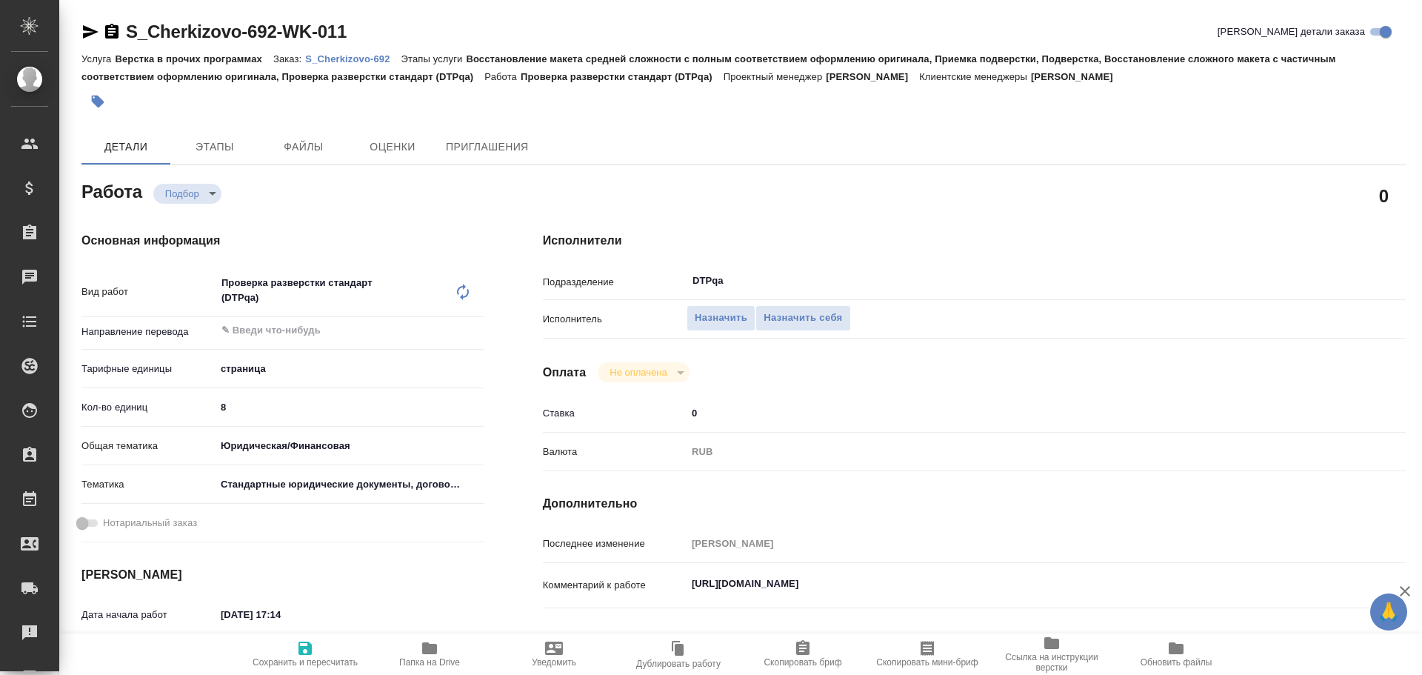
type textarea "x"
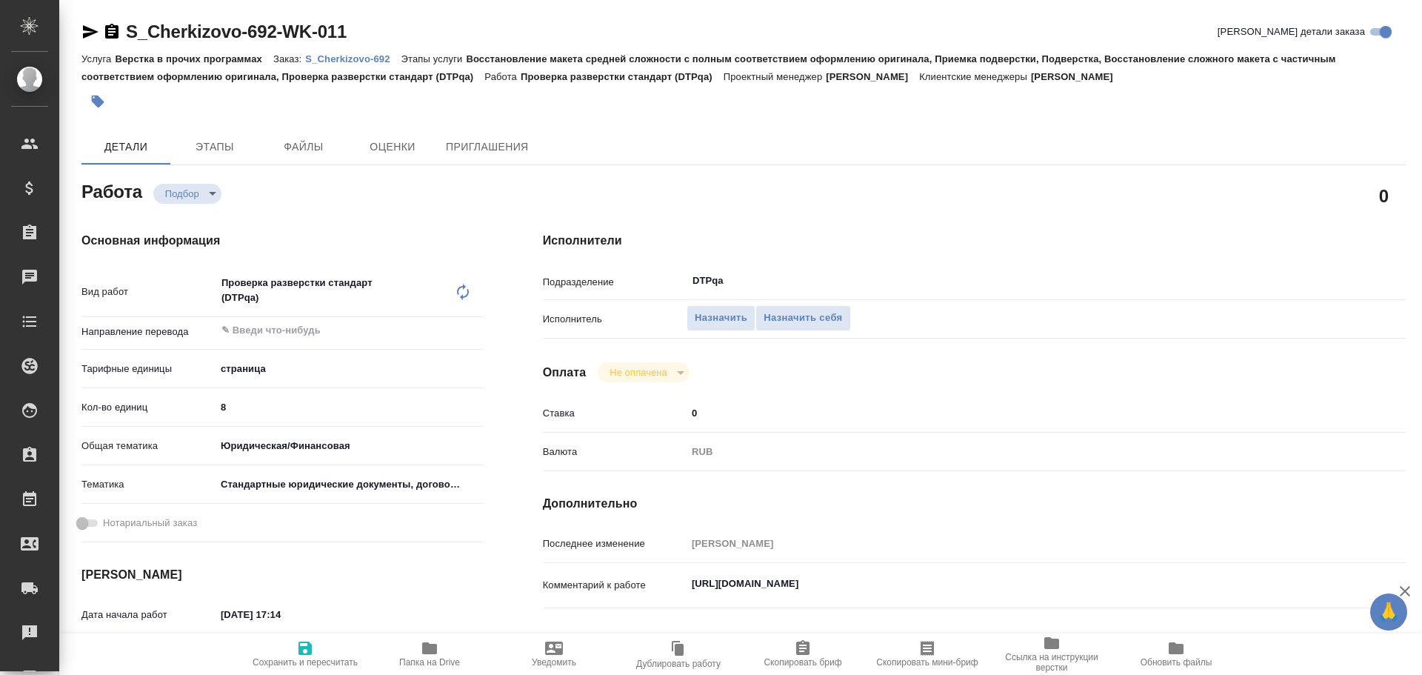
type textarea "x"
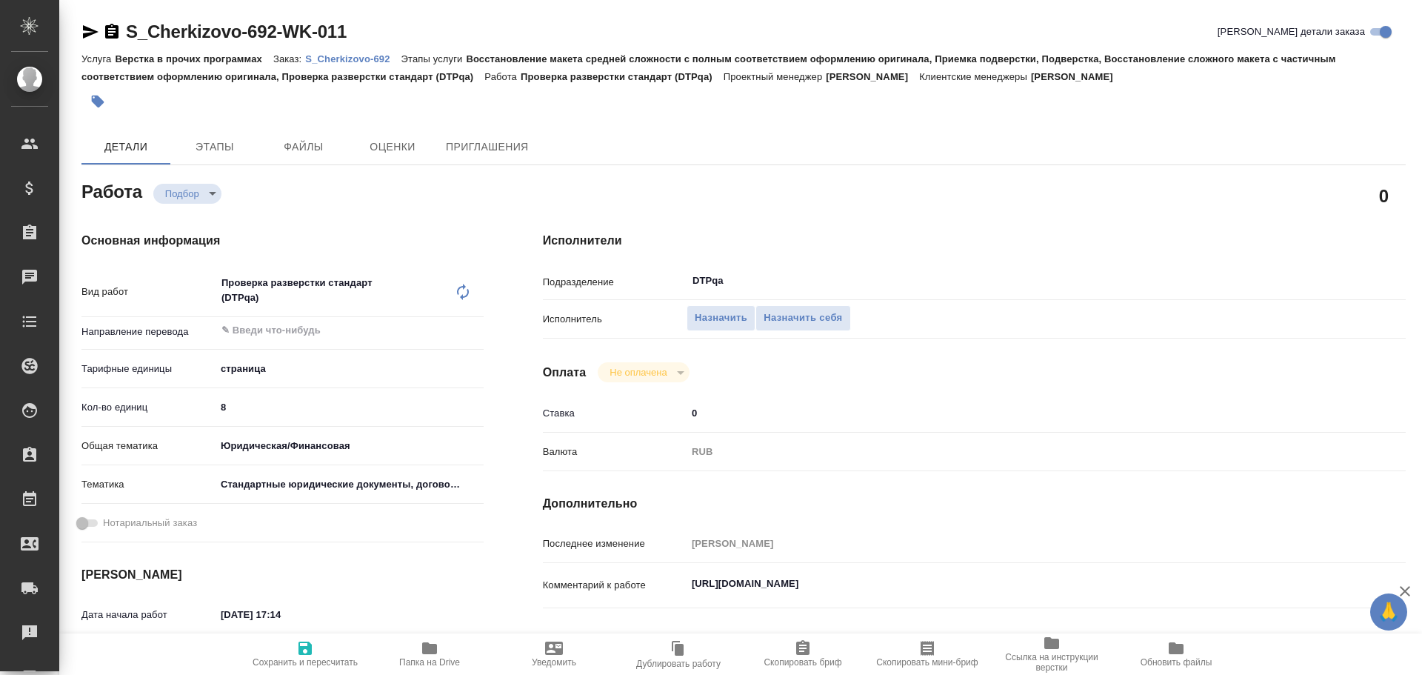
scroll to position [74, 0]
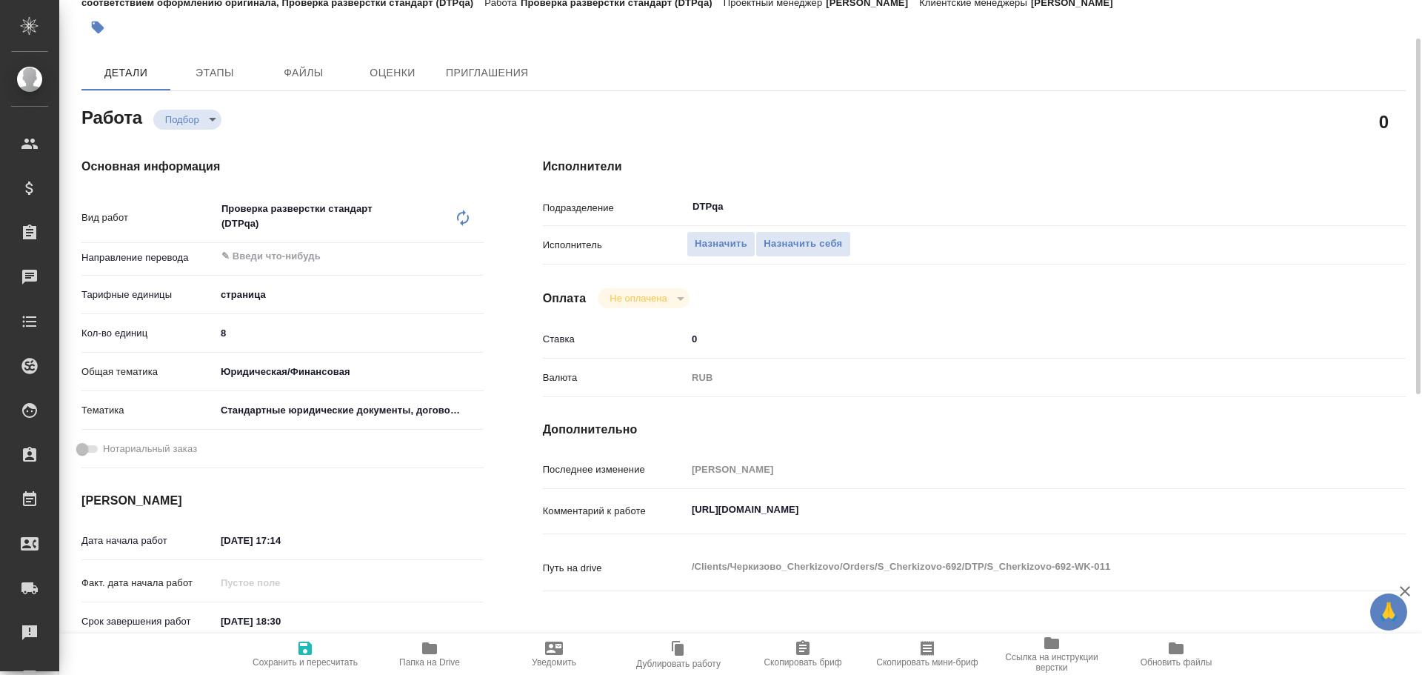
type textarea "x"
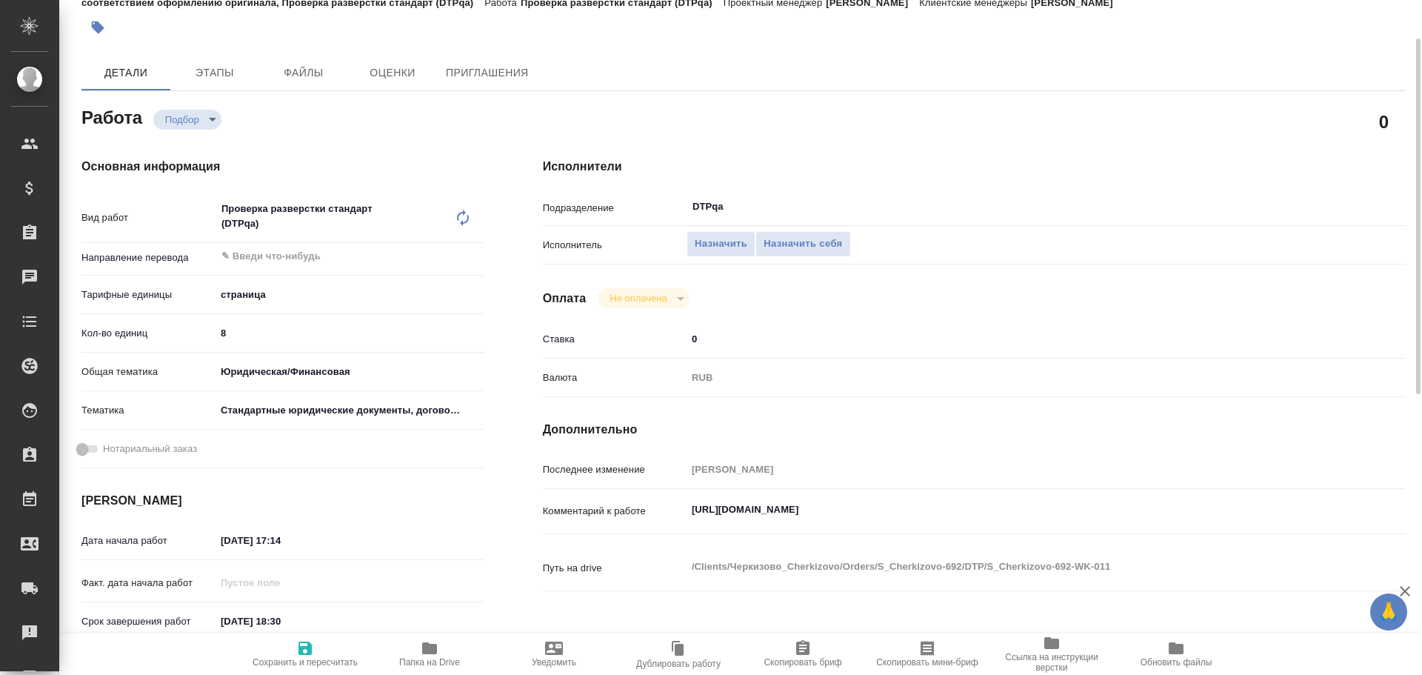
type textarea "x"
drag, startPoint x: 690, startPoint y: 509, endPoint x: 989, endPoint y: 513, distance: 299.3
click at [1019, 515] on textarea "https://tera.awatera.com/Work/68a2ed0eae9bd5cd67de9fb8/" at bounding box center [1011, 510] width 646 height 25
type textarea "x"
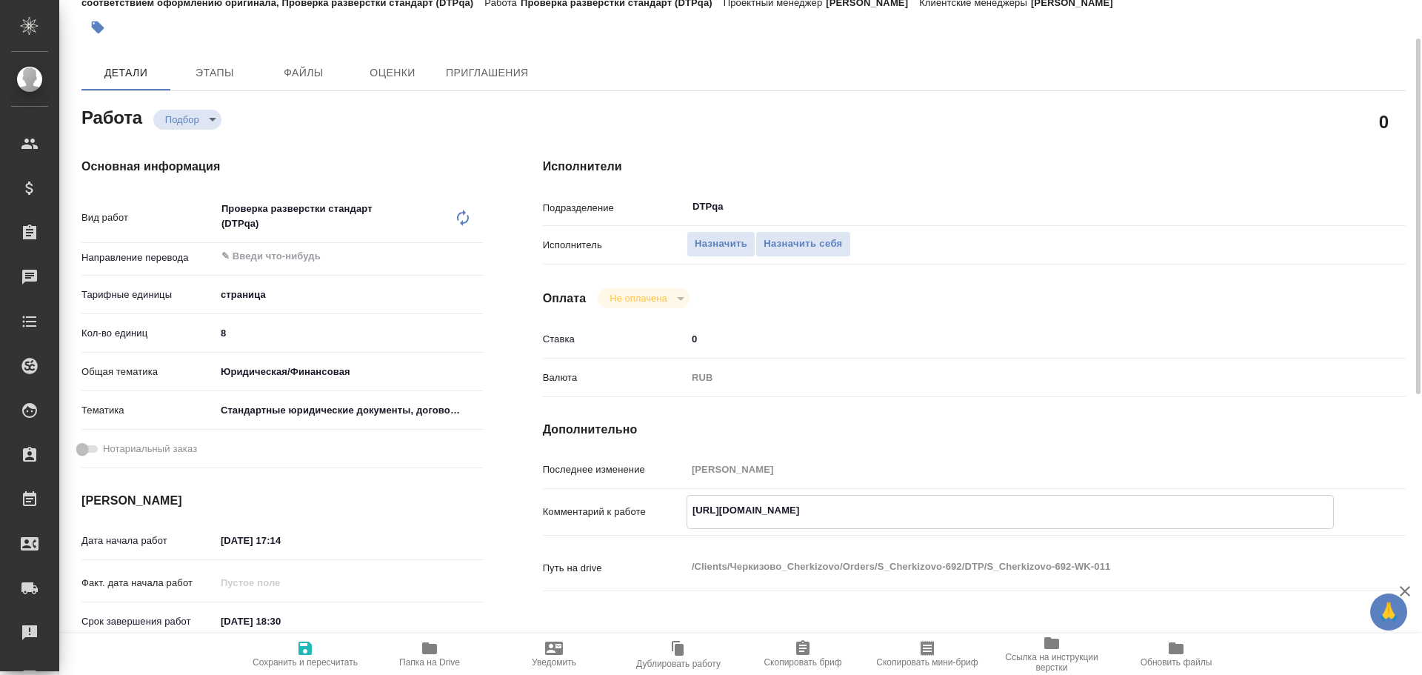
type textarea "x"
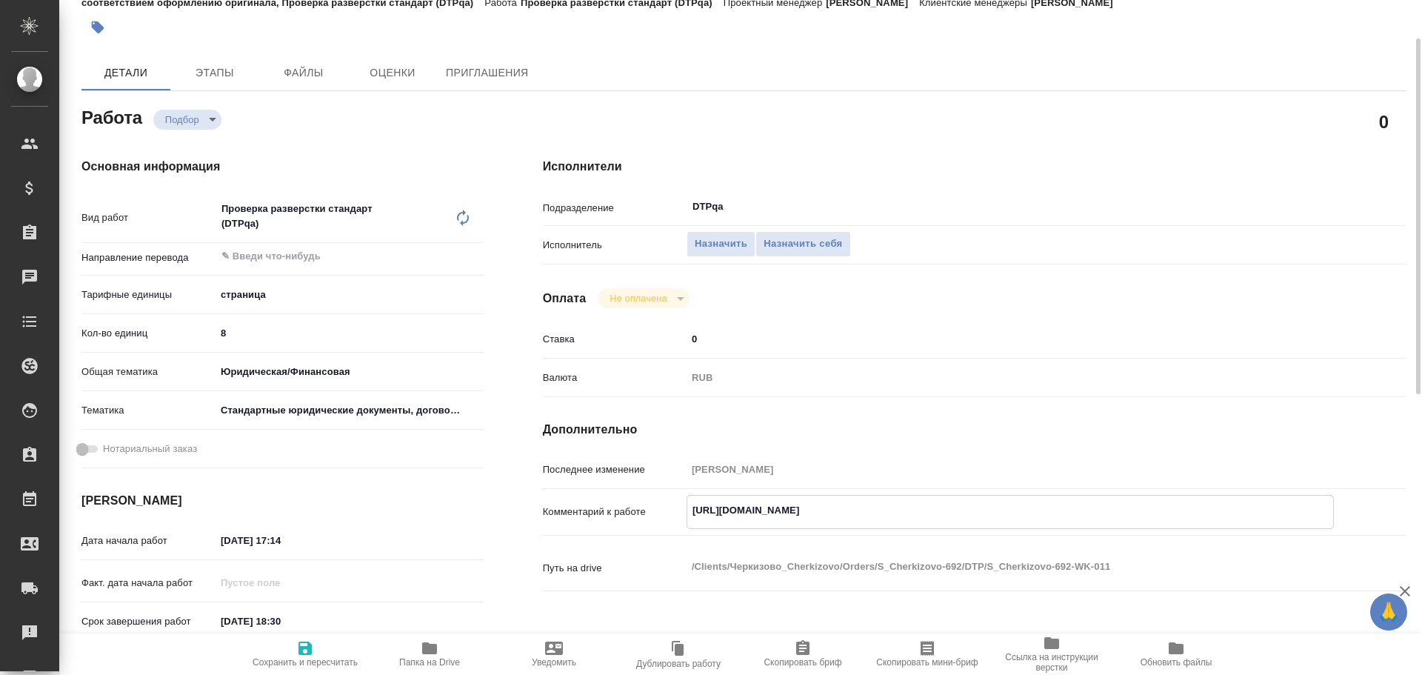
type textarea "x"
click at [827, 248] on span "Назначить себя" at bounding box center [803, 244] width 79 height 17
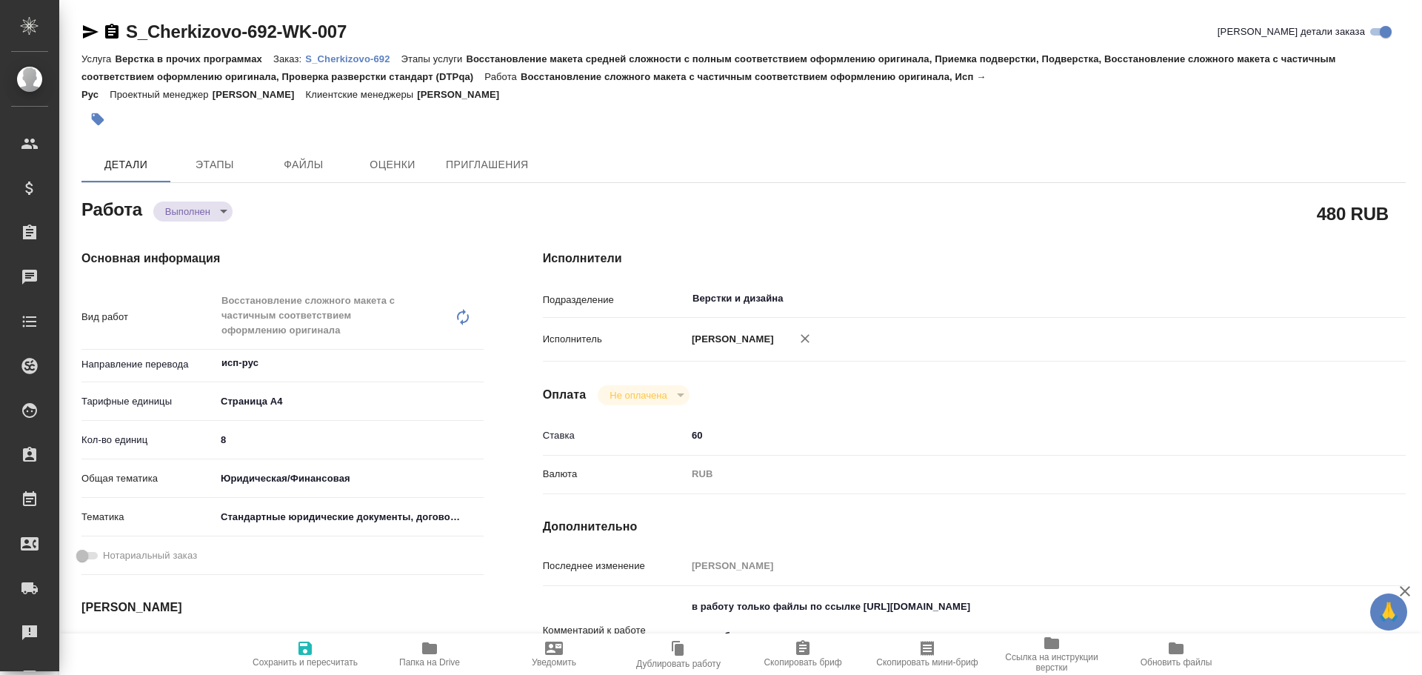
type textarea "x"
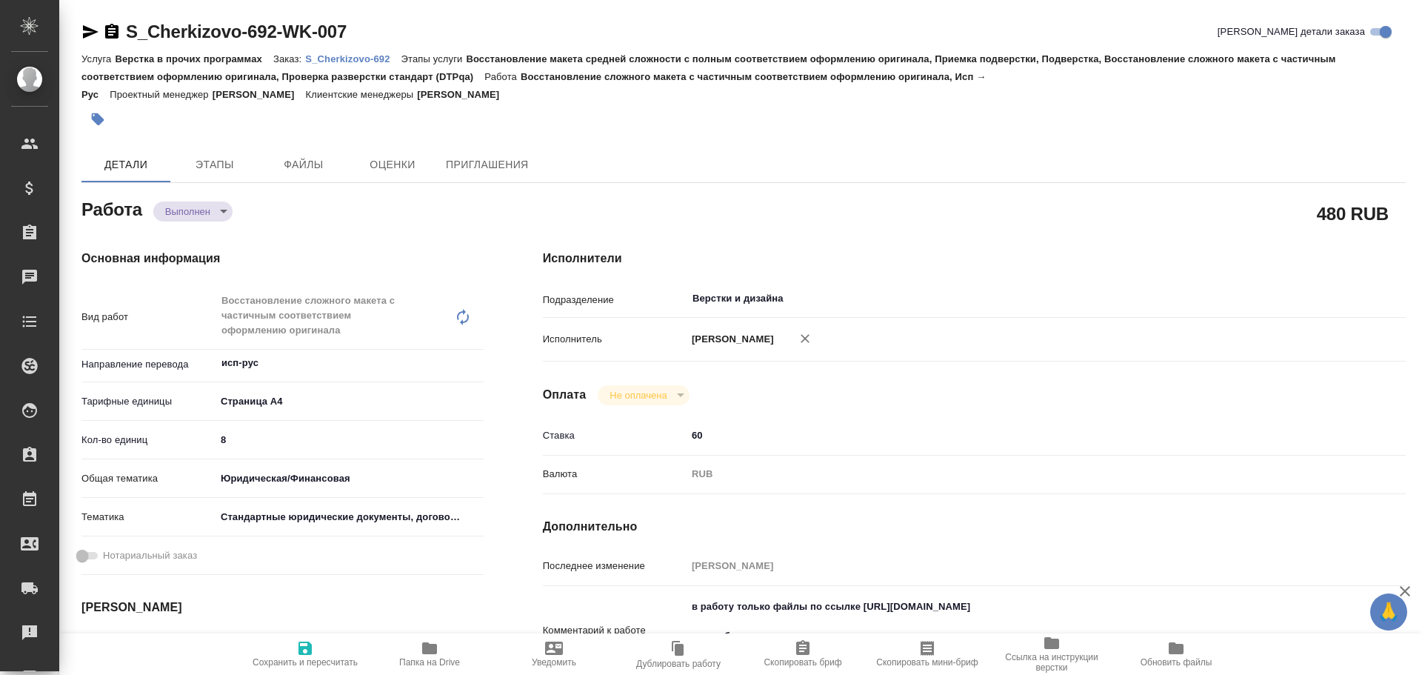
type textarea "x"
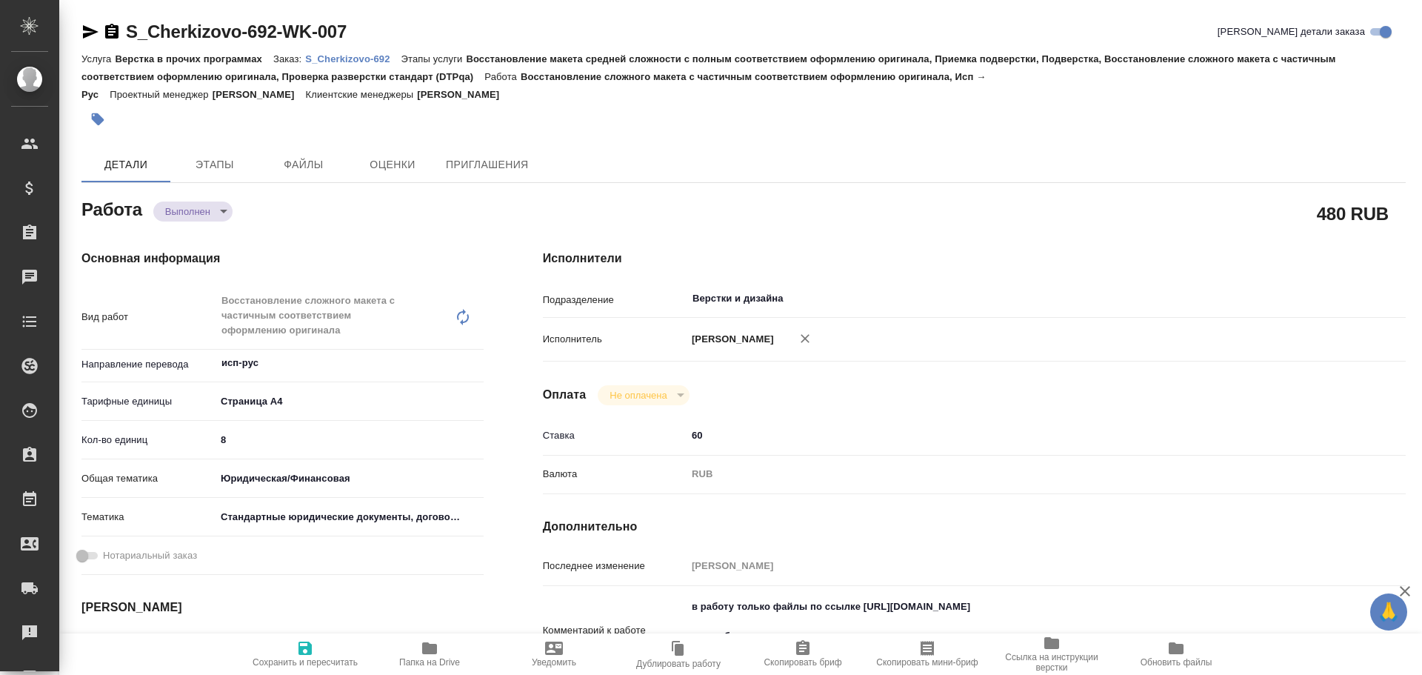
type textarea "x"
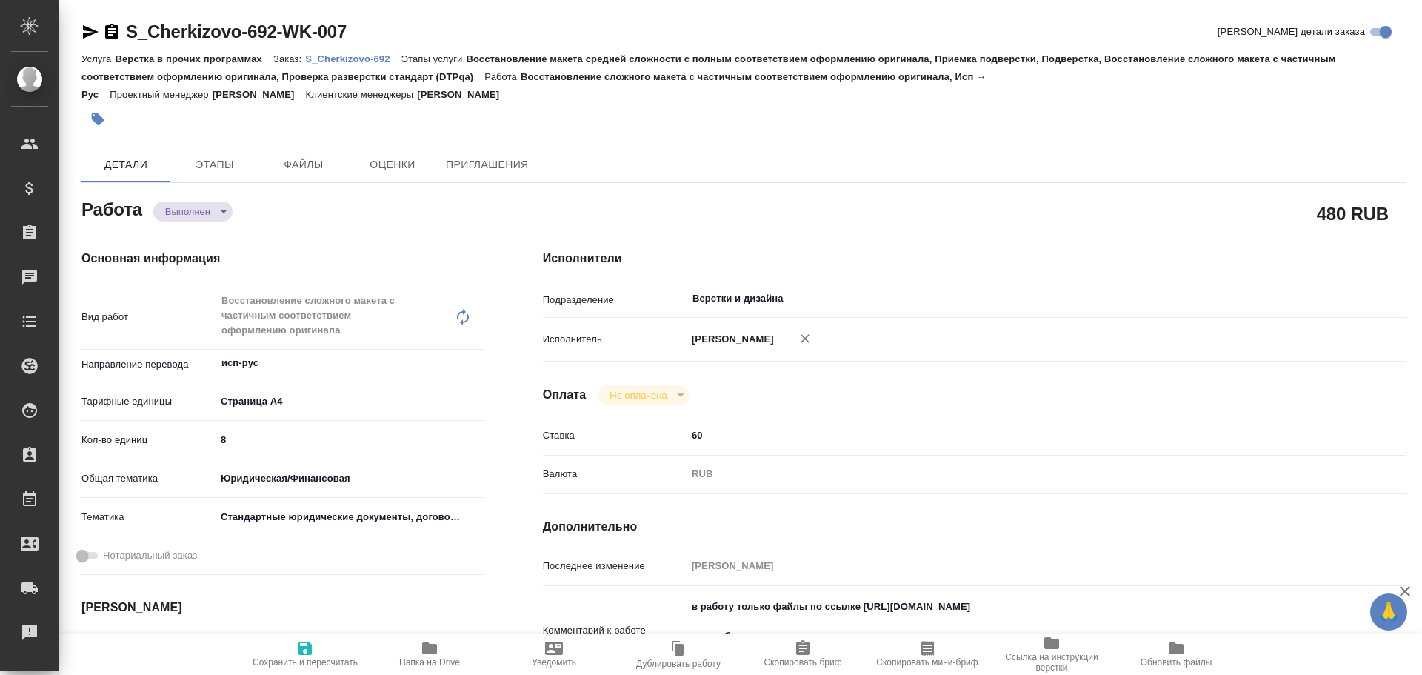
type textarea "x"
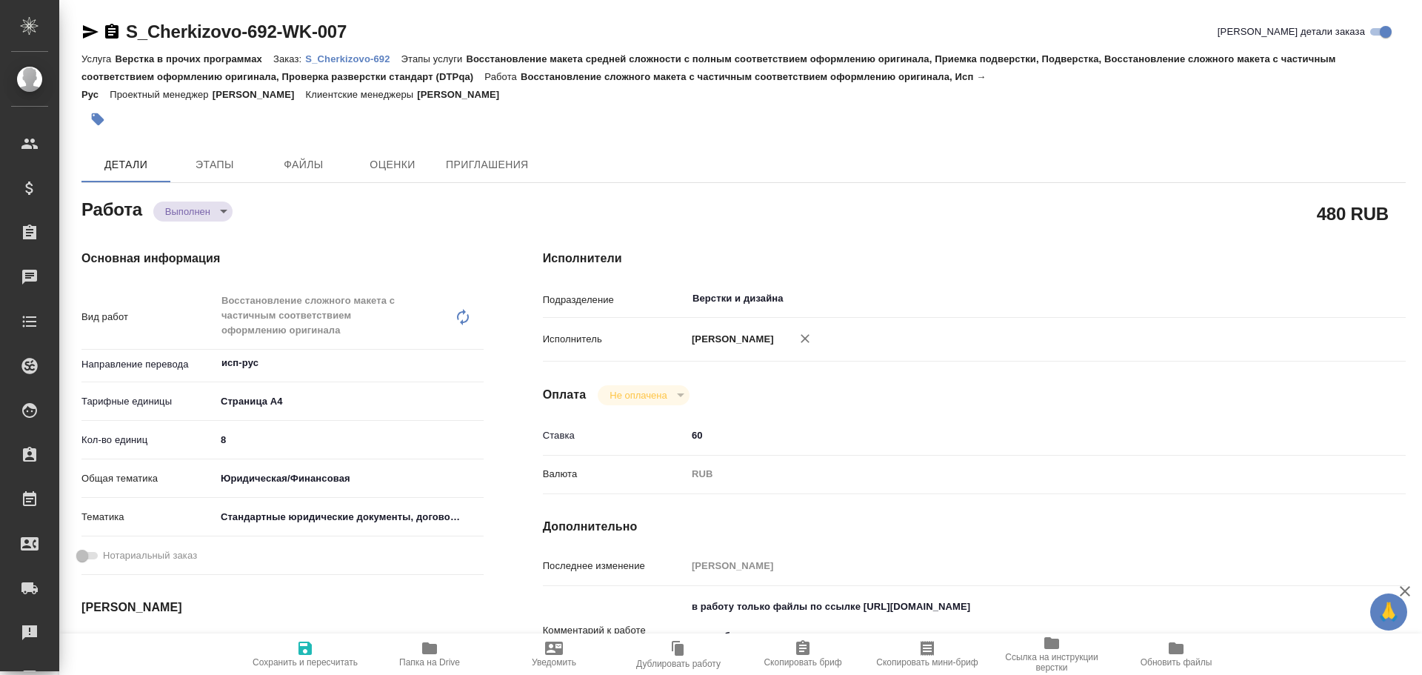
type textarea "x"
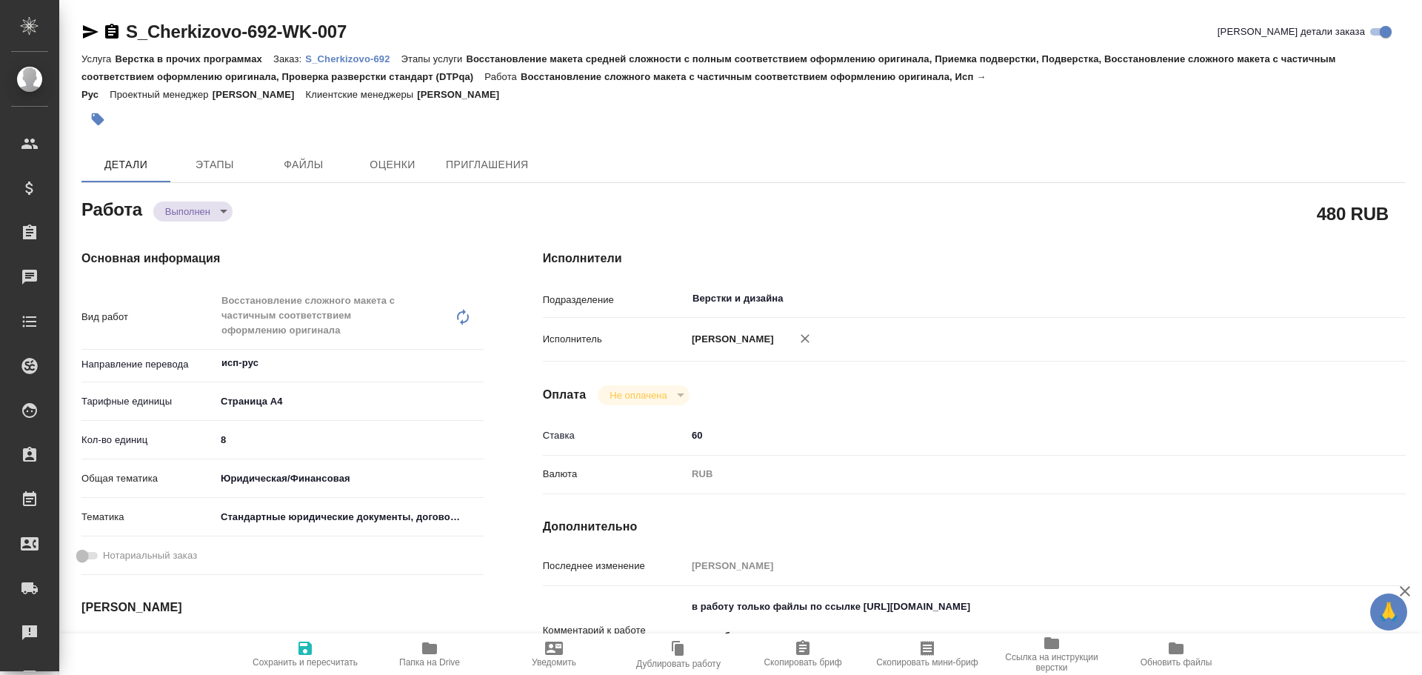
scroll to position [148, 0]
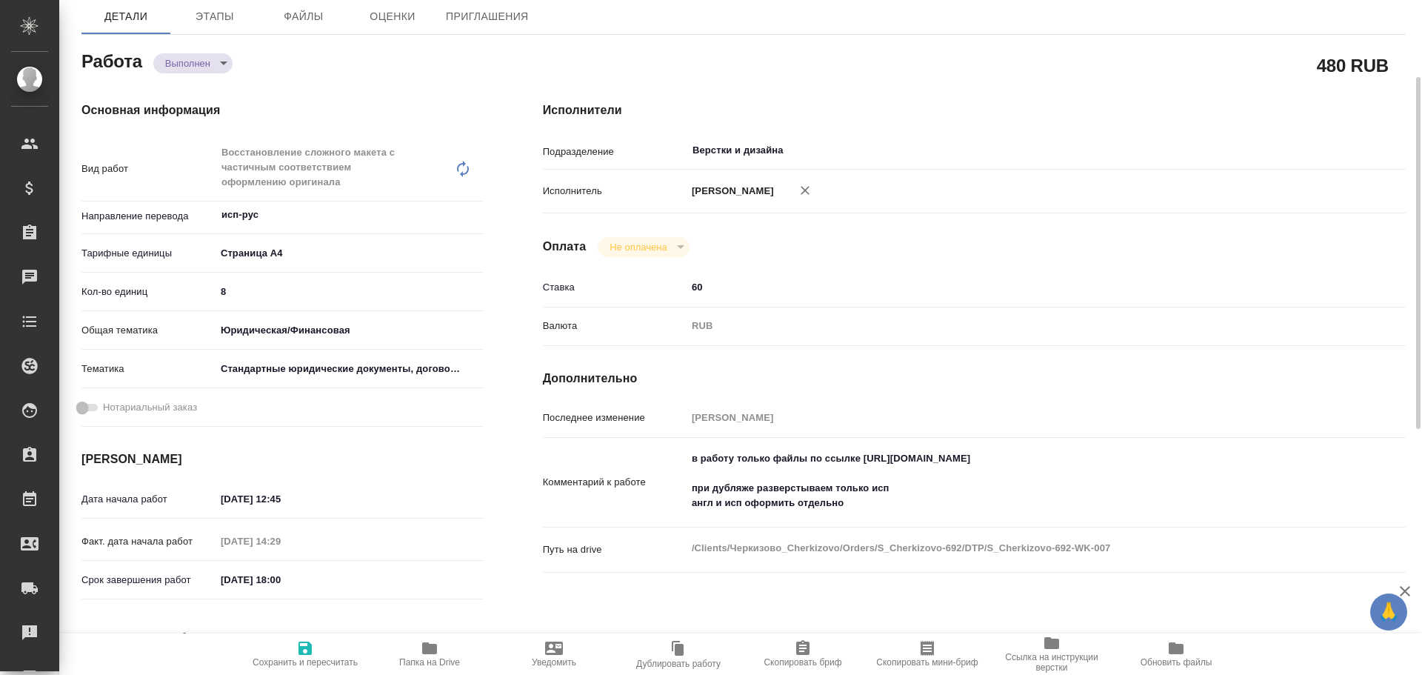
type textarea "x"
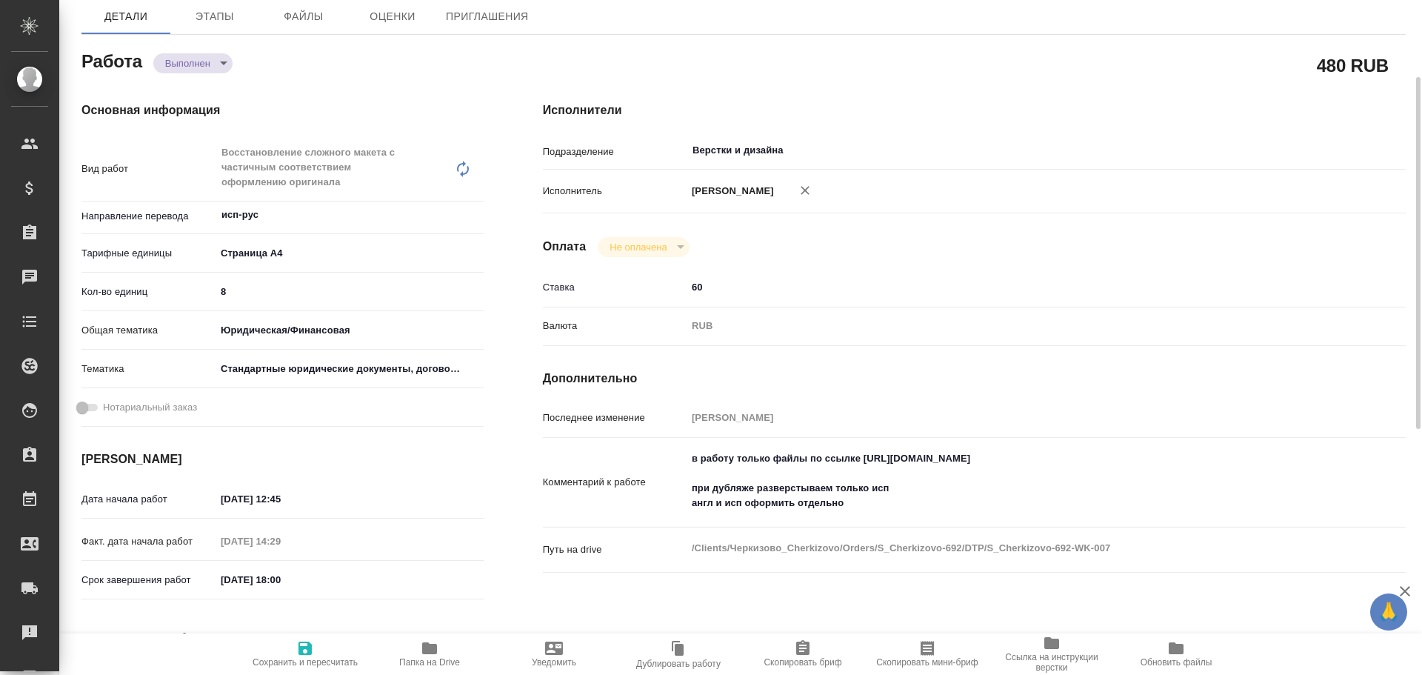
type textarea "x"
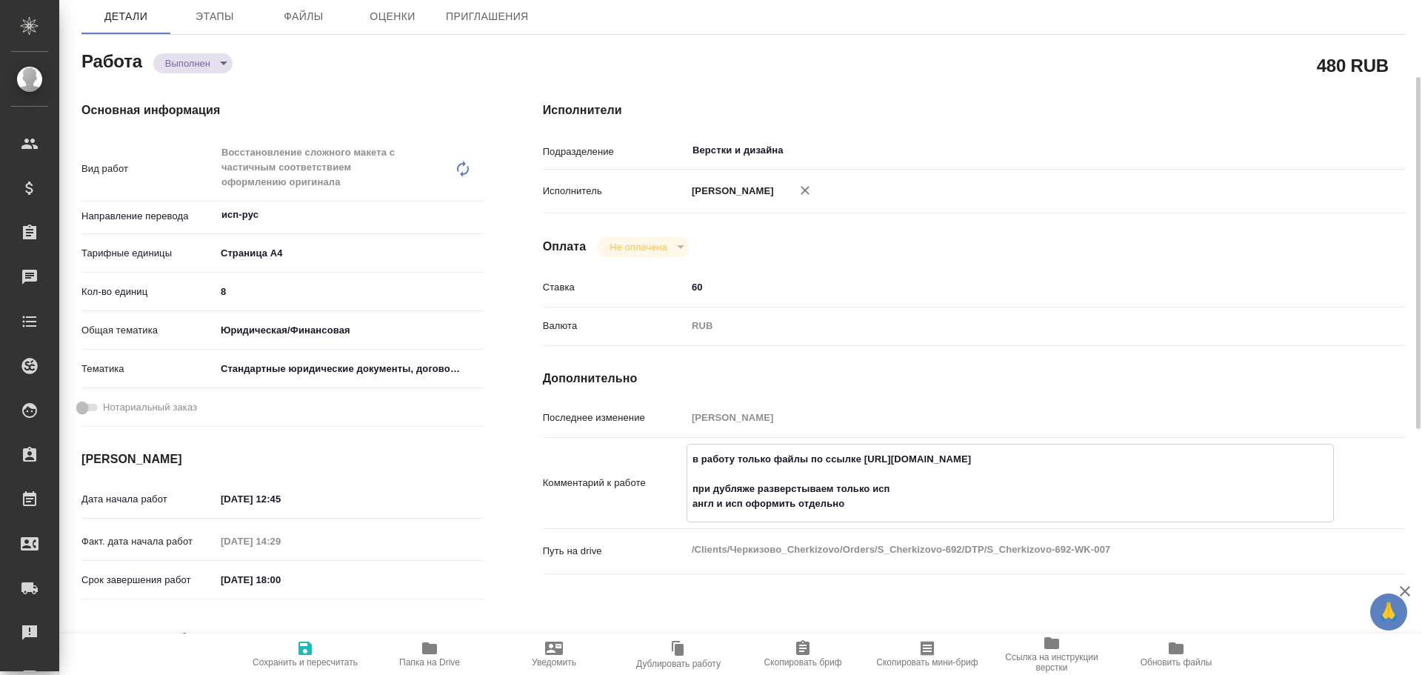
drag, startPoint x: 865, startPoint y: 458, endPoint x: 1095, endPoint y: 454, distance: 229.7
click at [1095, 454] on textarea "в работу только файлы по ссылке [URL][DOMAIN_NAME] при дубляже разверстываем то…" at bounding box center [1011, 482] width 646 height 70
type textarea "x"
click at [438, 649] on icon "button" at bounding box center [430, 648] width 18 height 18
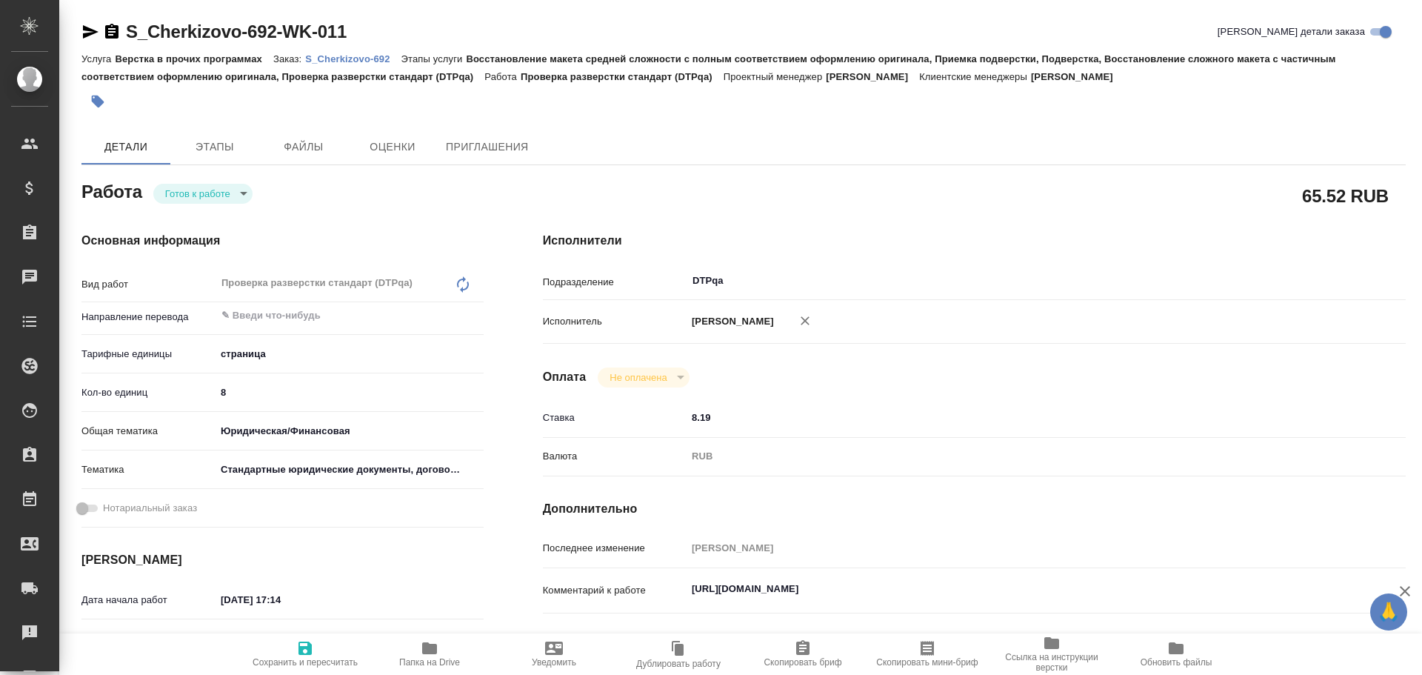
type textarea "x"
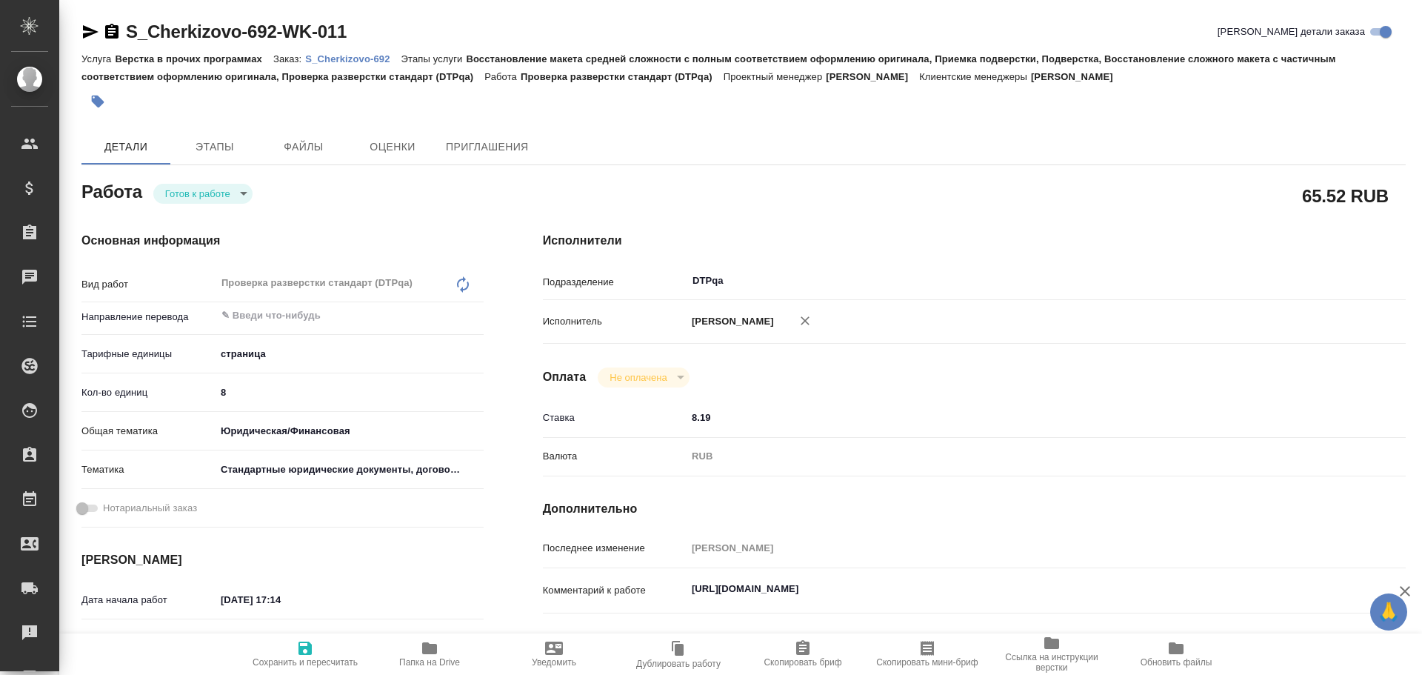
type textarea "x"
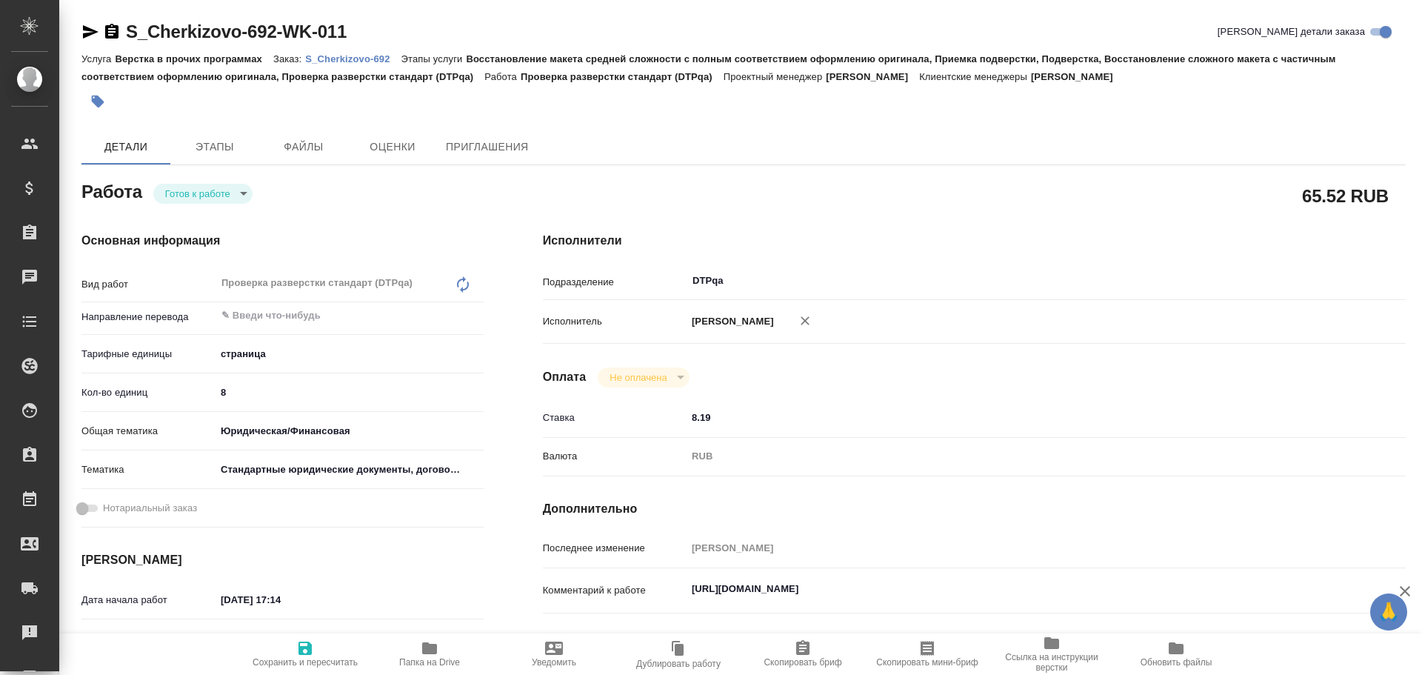
type textarea "x"
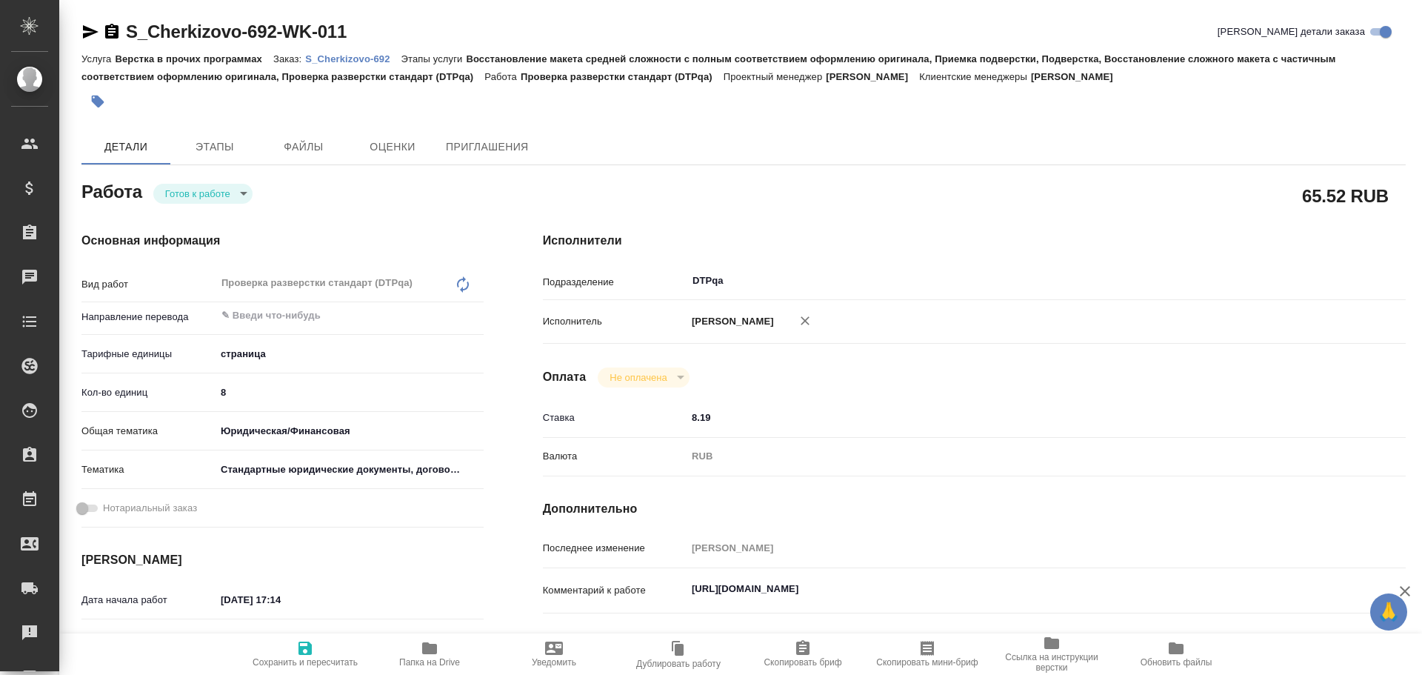
click at [186, 199] on body "🙏 .cls-1 fill:#fff; AWATERA Chulets Elena Клиенты Спецификации Заказы Чаты Todo…" at bounding box center [711, 337] width 1422 height 675
type textarea "x"
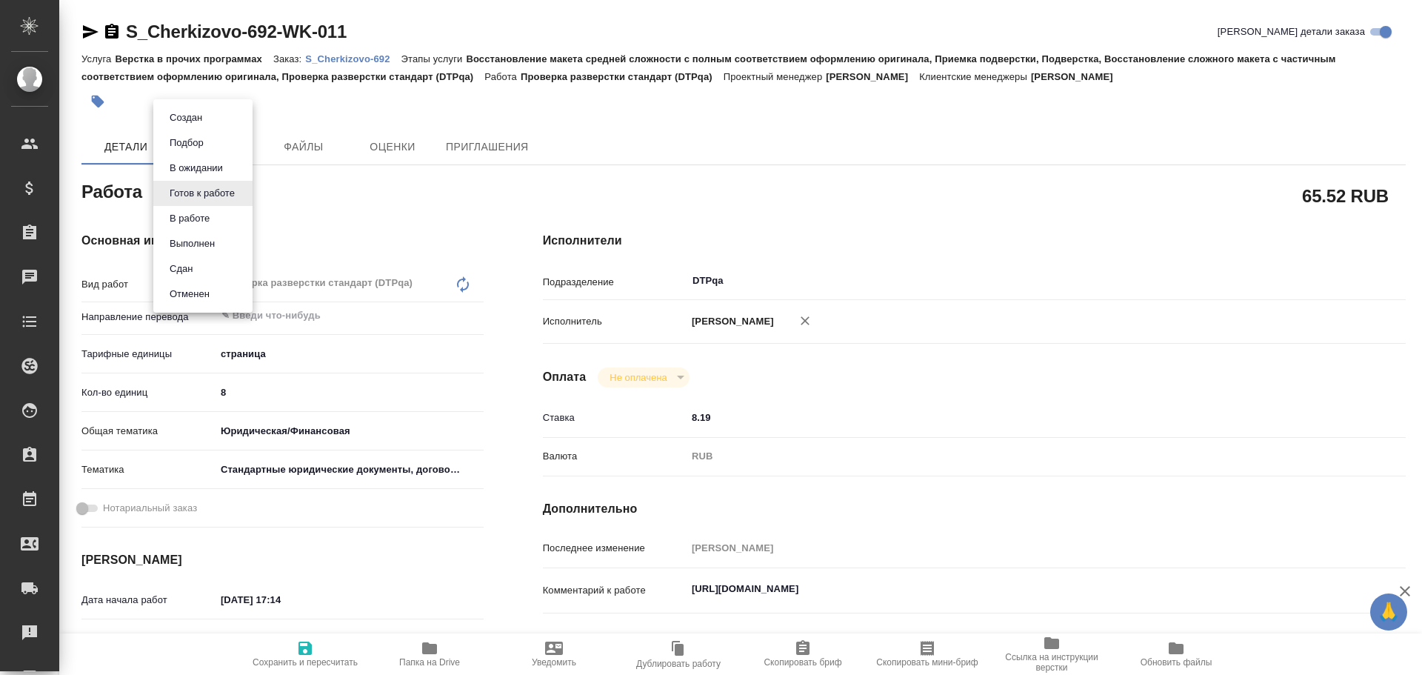
type textarea "x"
click at [187, 222] on button "В работе" at bounding box center [189, 218] width 49 height 16
type textarea "x"
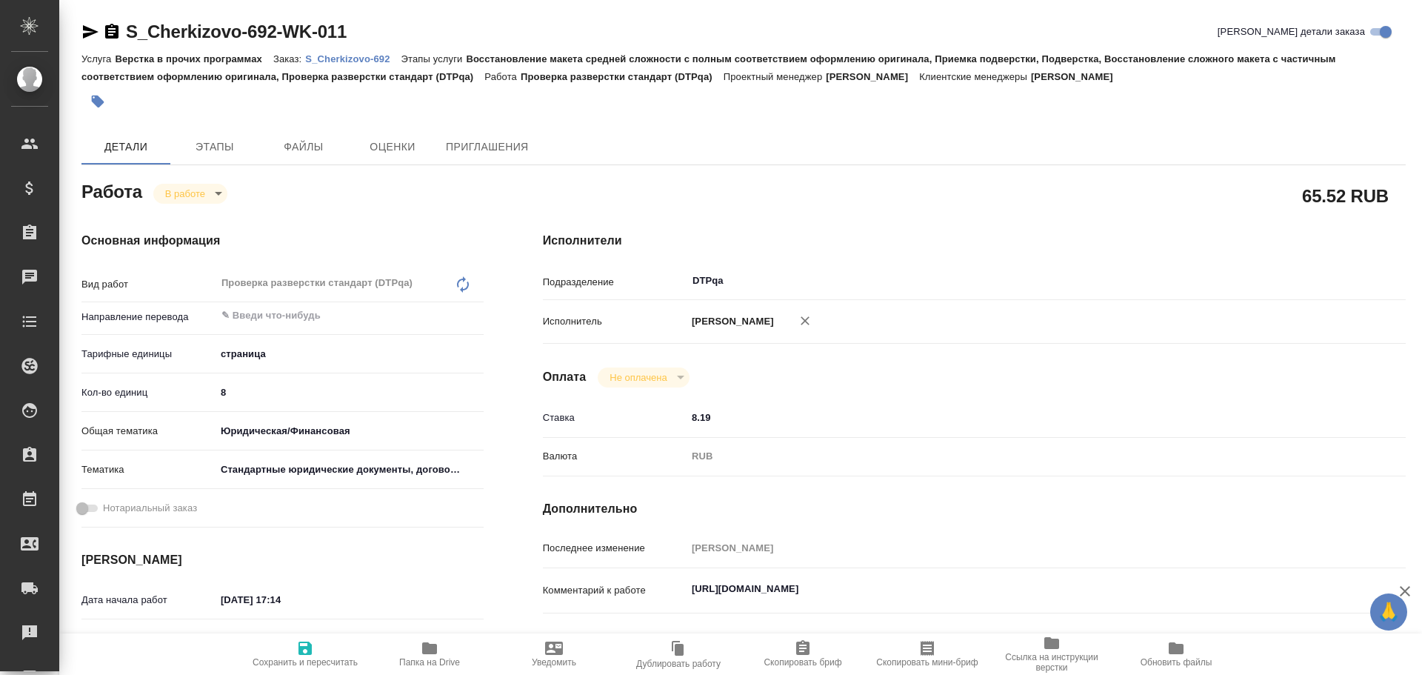
type textarea "x"
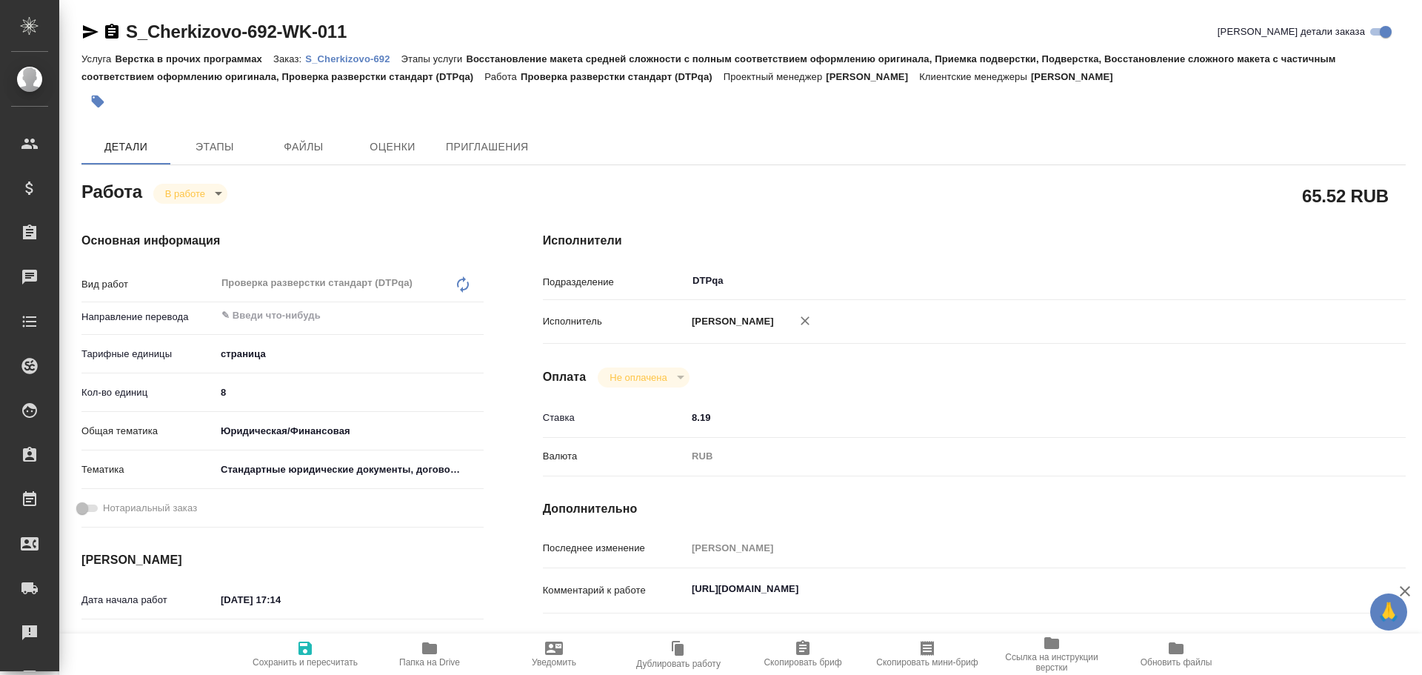
type textarea "x"
click at [310, 656] on icon "button" at bounding box center [305, 648] width 18 height 18
type textarea "x"
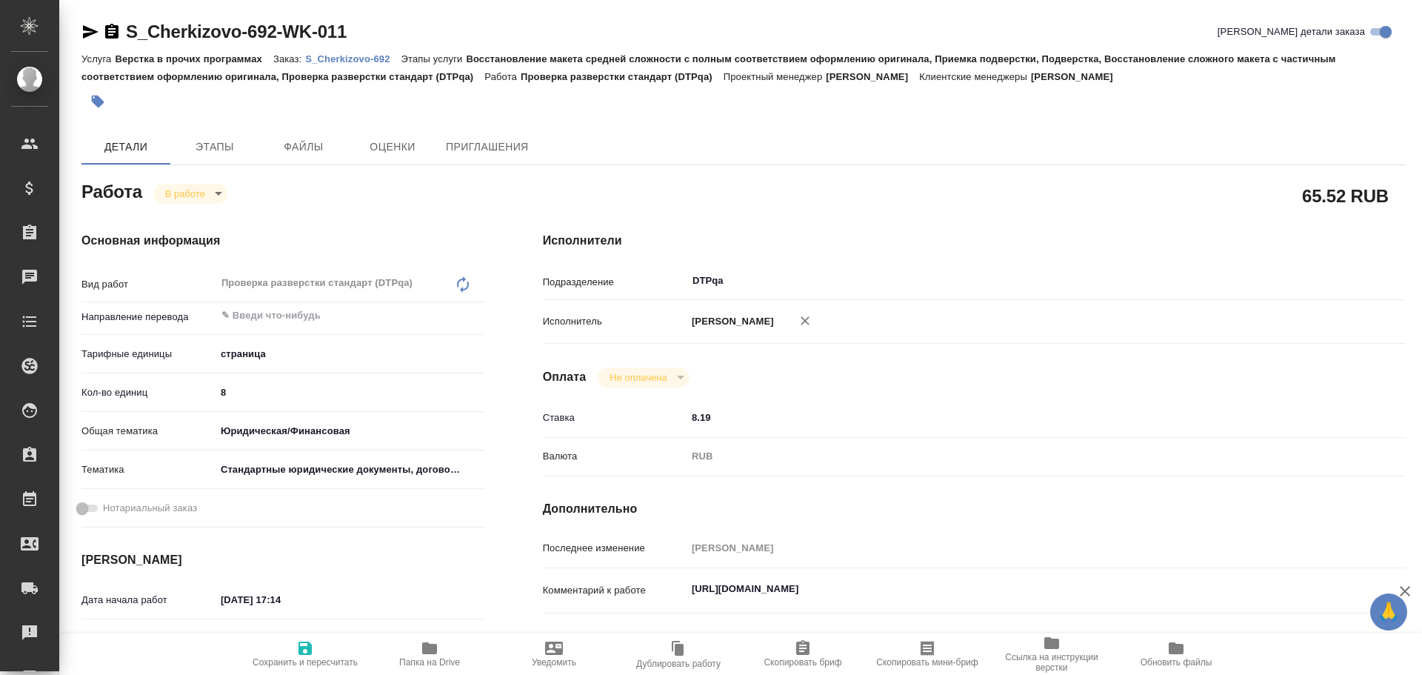
type textarea "x"
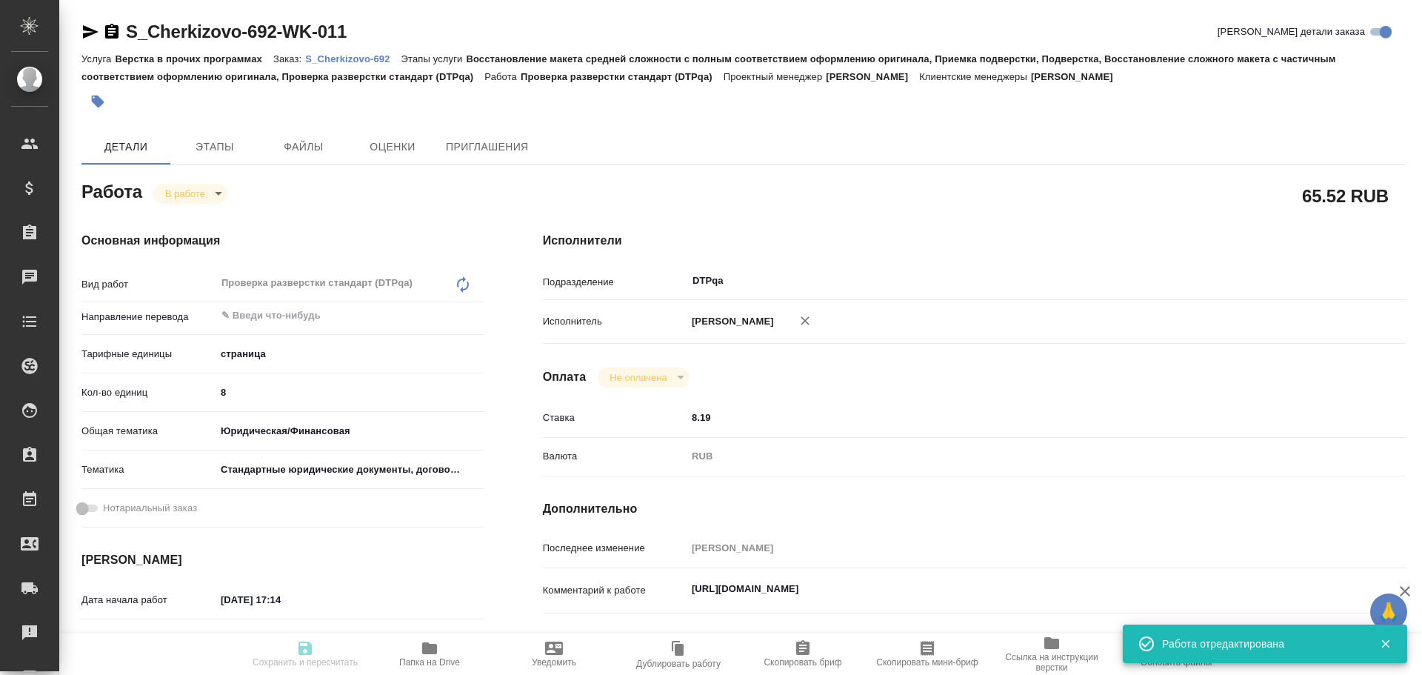
type textarea "x"
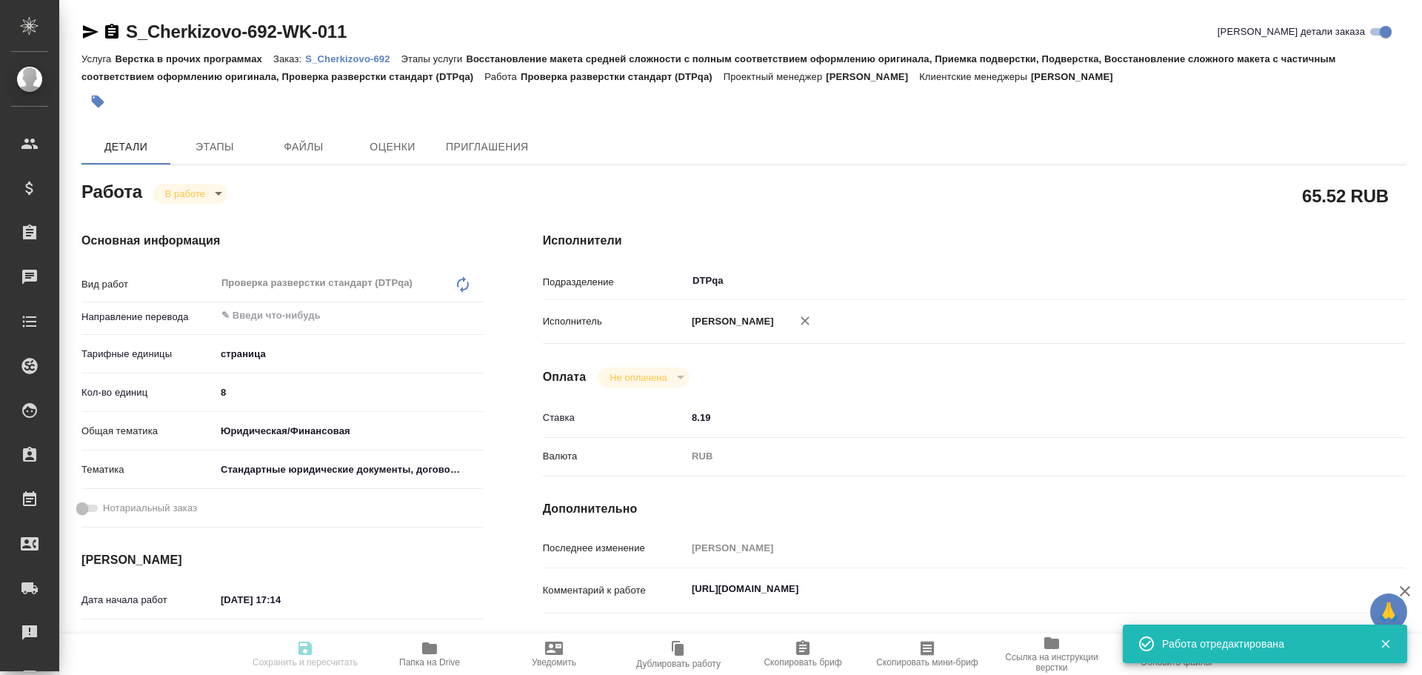
type textarea "x"
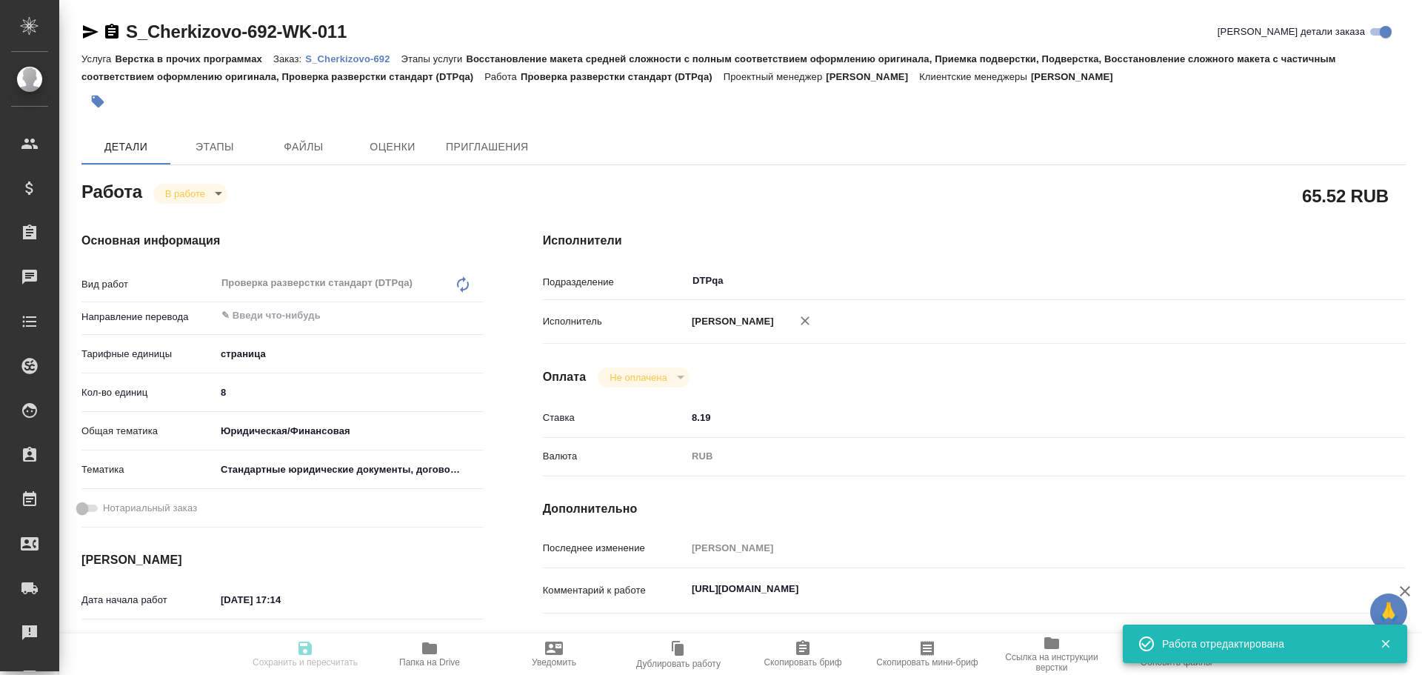
type input "inProgress"
type textarea "Проверка разверстки стандарт (DTPqa)"
type textarea "x"
type input "5a8b1489cc6b4906c91bfdb2"
type input "8"
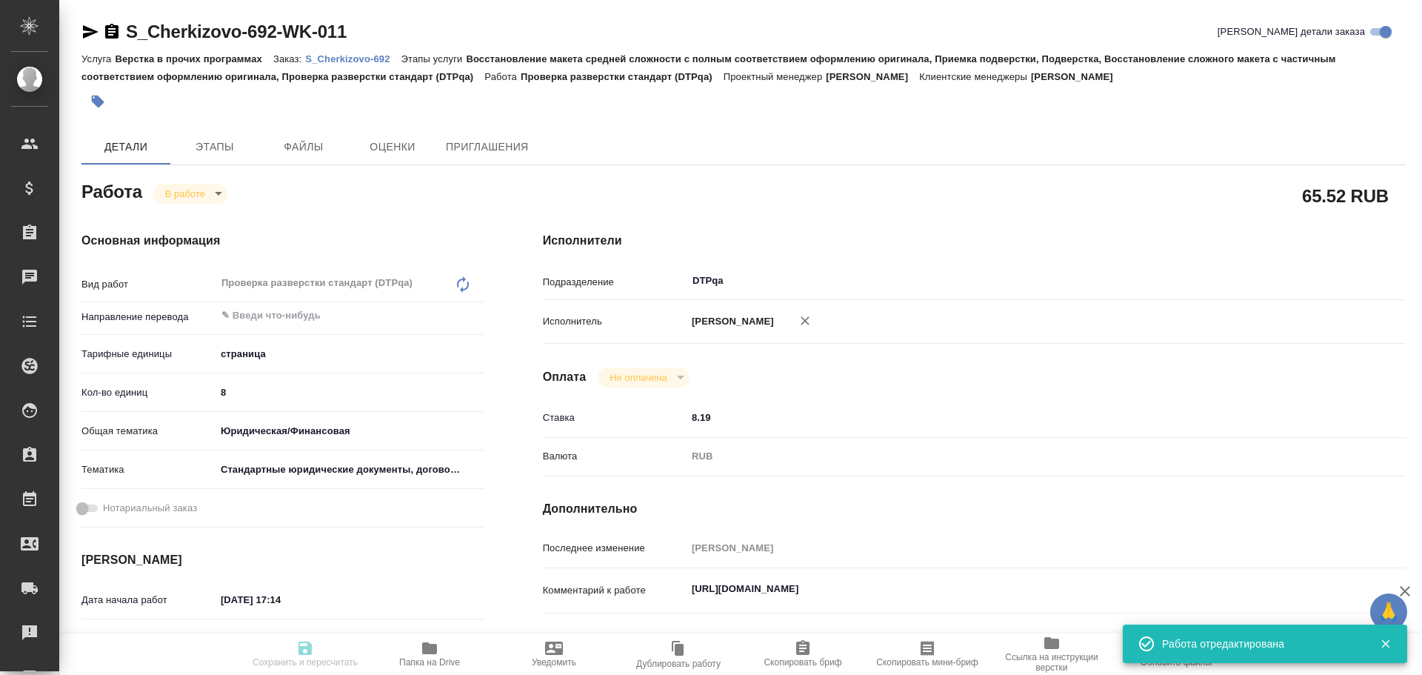
type input "yr-fn"
type input "5f647205b73bc97568ca66bf"
type input "18.08.2025 17:14"
type input "18.08.2025 17:19"
type input "18.08.2025 18:30"
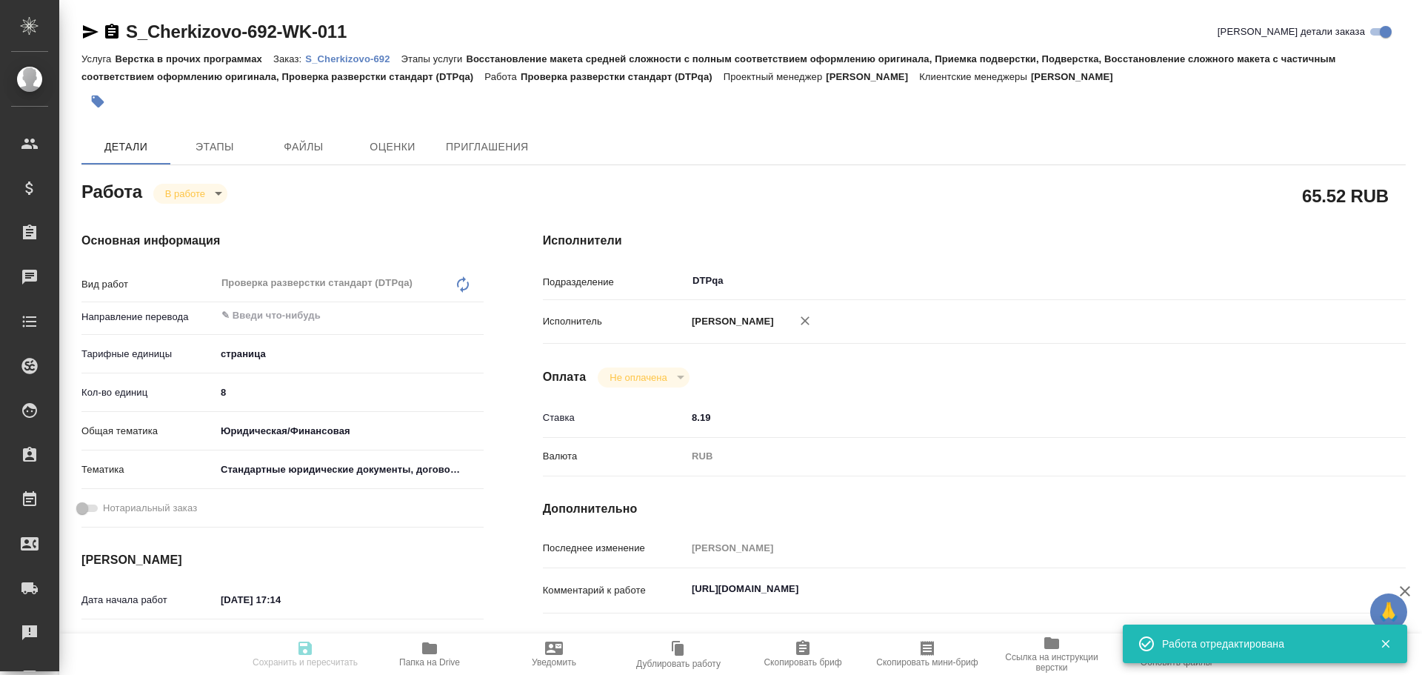
type input "[DATE] 17:00"
type input "DTPqa"
type input "notPayed"
type input "8.19"
type input "RUB"
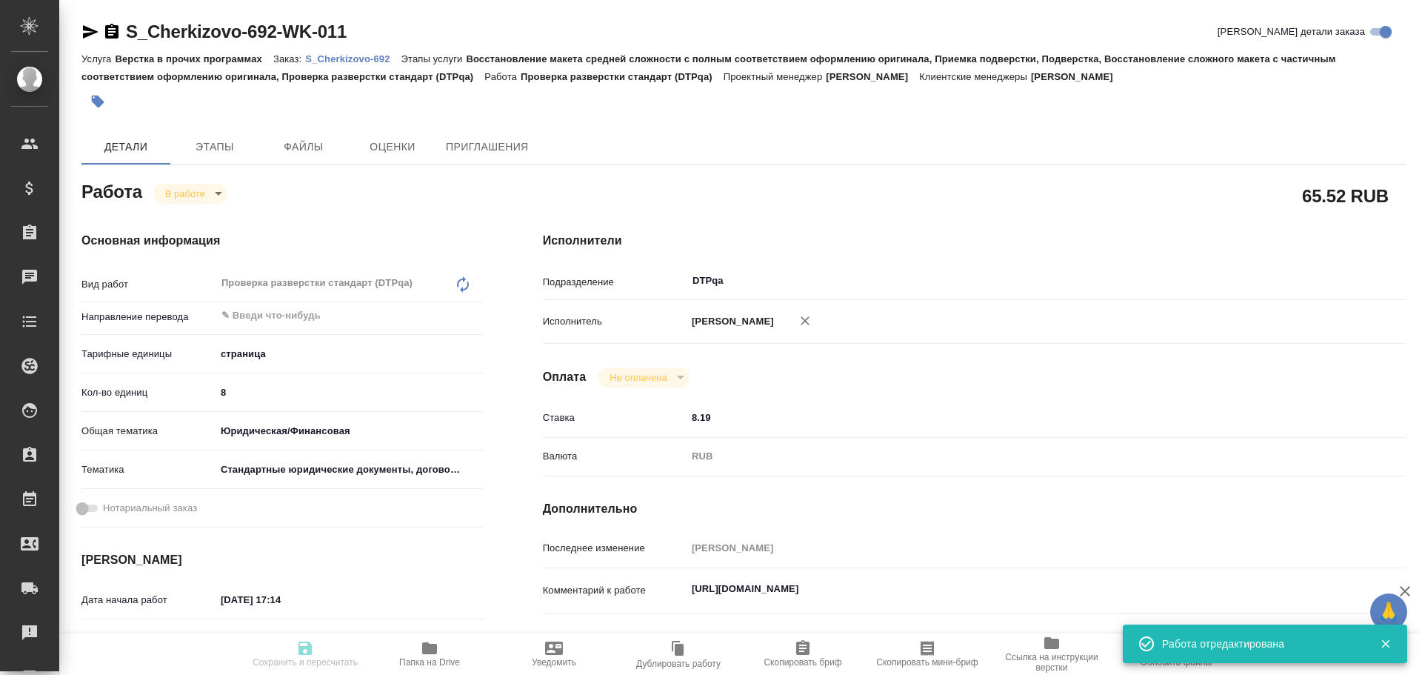
type input "Чулец Елена"
type textarea "https://tera.awatera.com/Work/68a2ed0eae9bd5cd67de9fb8/"
type textarea "x"
type textarea "/Clients/Черкизово_Cherkizovо/Orders/S_Cherkizovo-692/DTP/S_Cherkizovo-692-WK-0…"
type textarea "x"
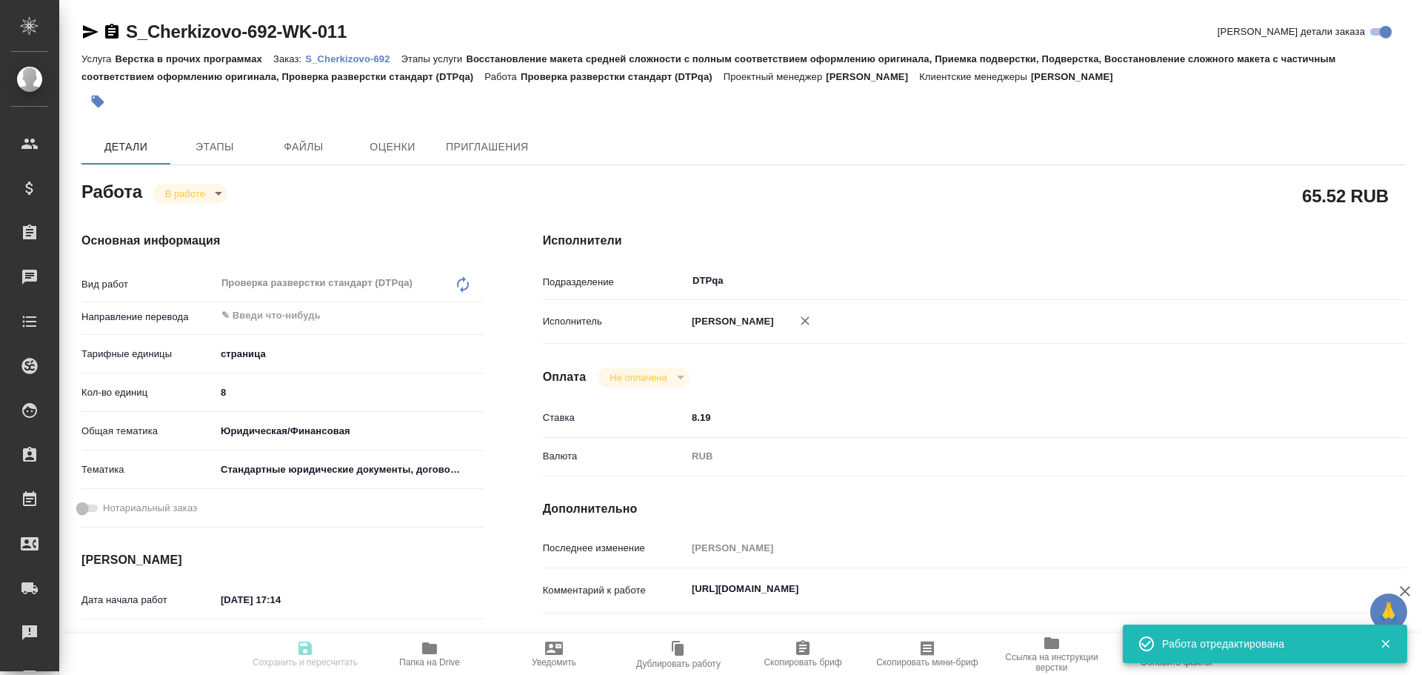
type input "S_Cherkizovo-692"
type input "Верстка в прочих программах"
type input "Восстановление макета средней сложности с полным соответствием оформлению ориги…"
type input "[PERSON_NAME]"
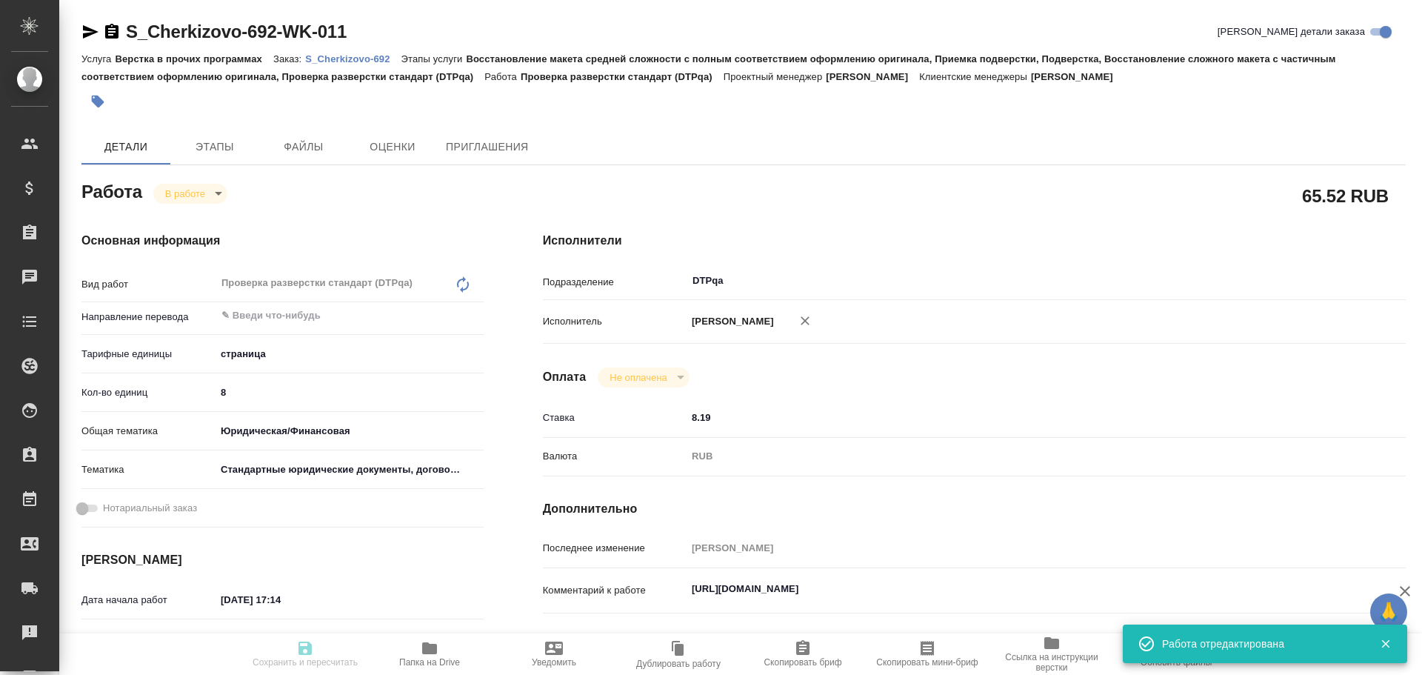
type input "/Clients/Черкизово_Cherkizovо/Orders/S_Cherkizovo-692"
type textarea "x"
type textarea "на русский язык в срочном порядке"
type textarea "x"
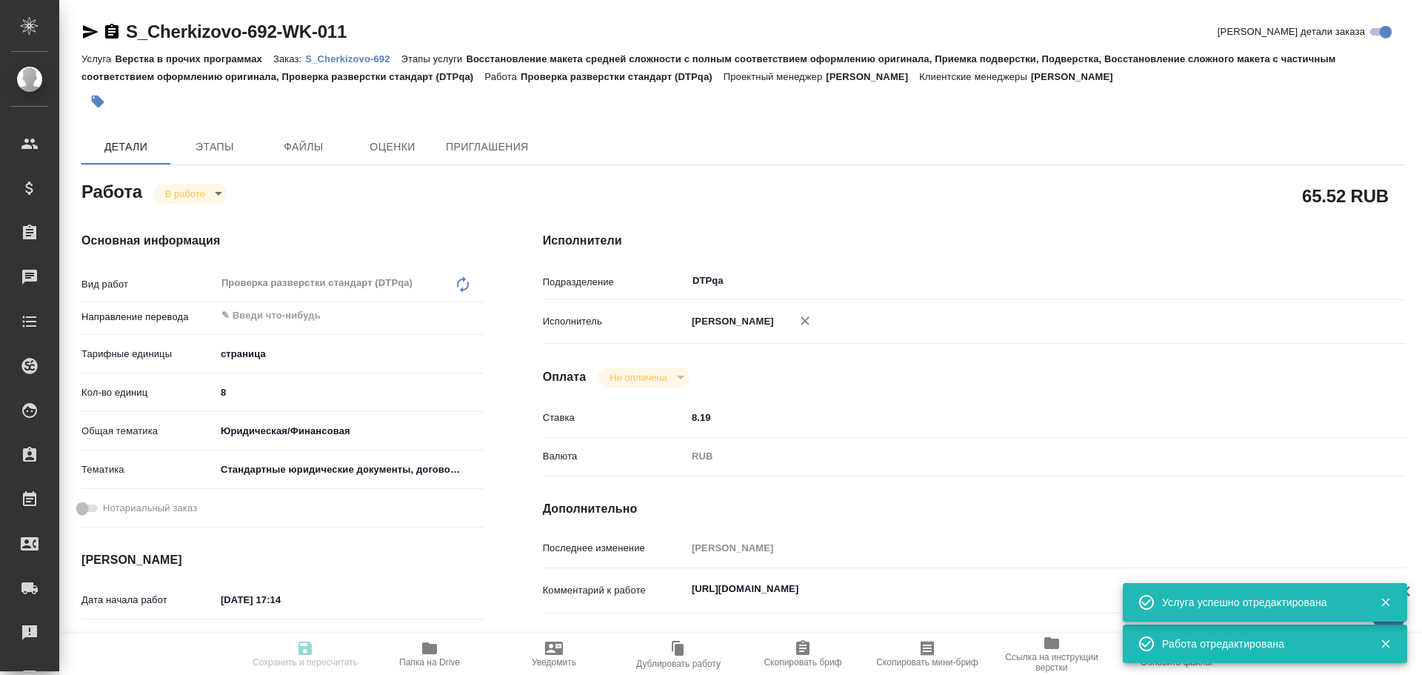
type textarea "x"
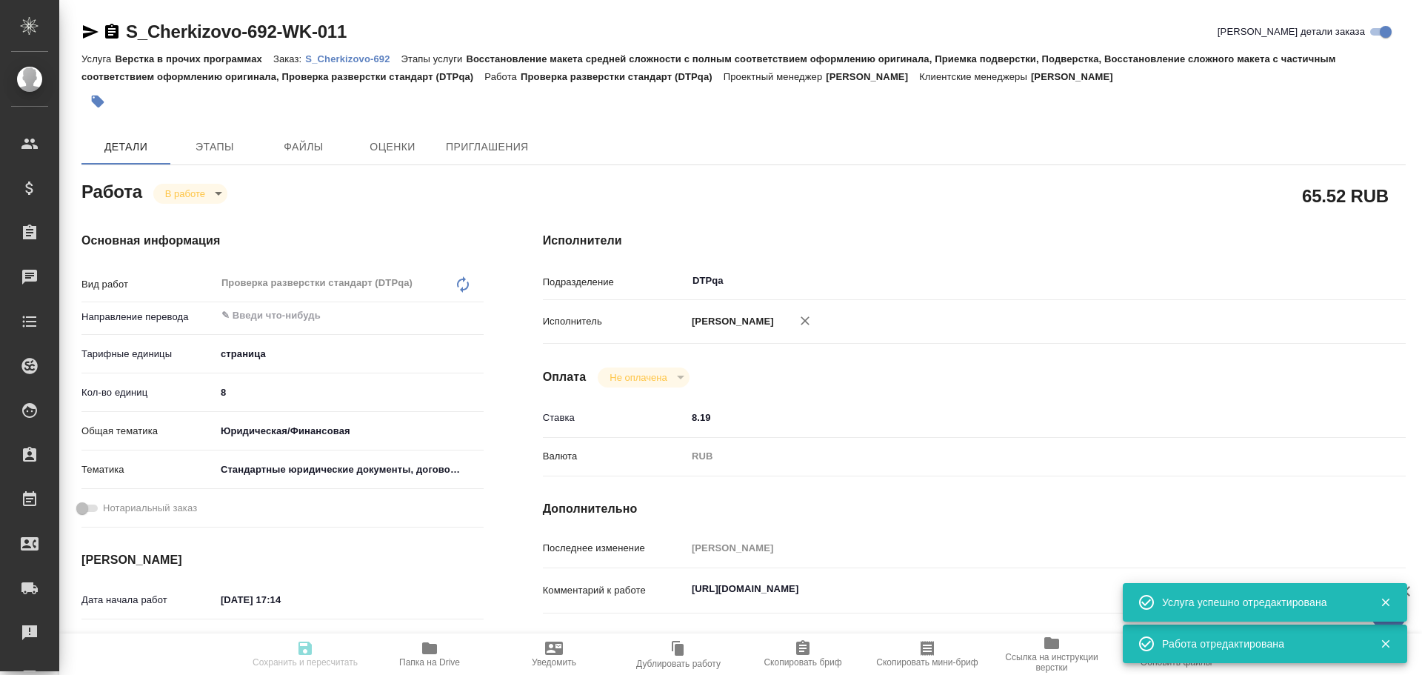
type textarea "x"
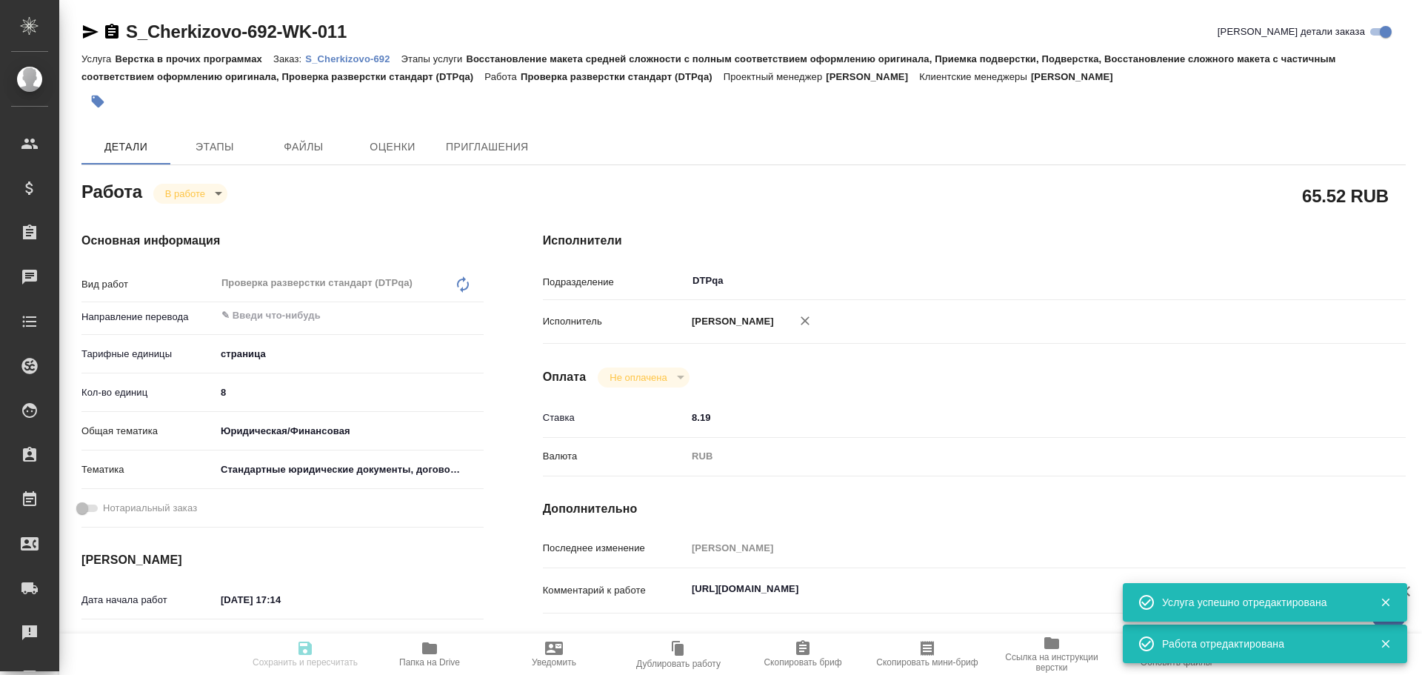
type textarea "x"
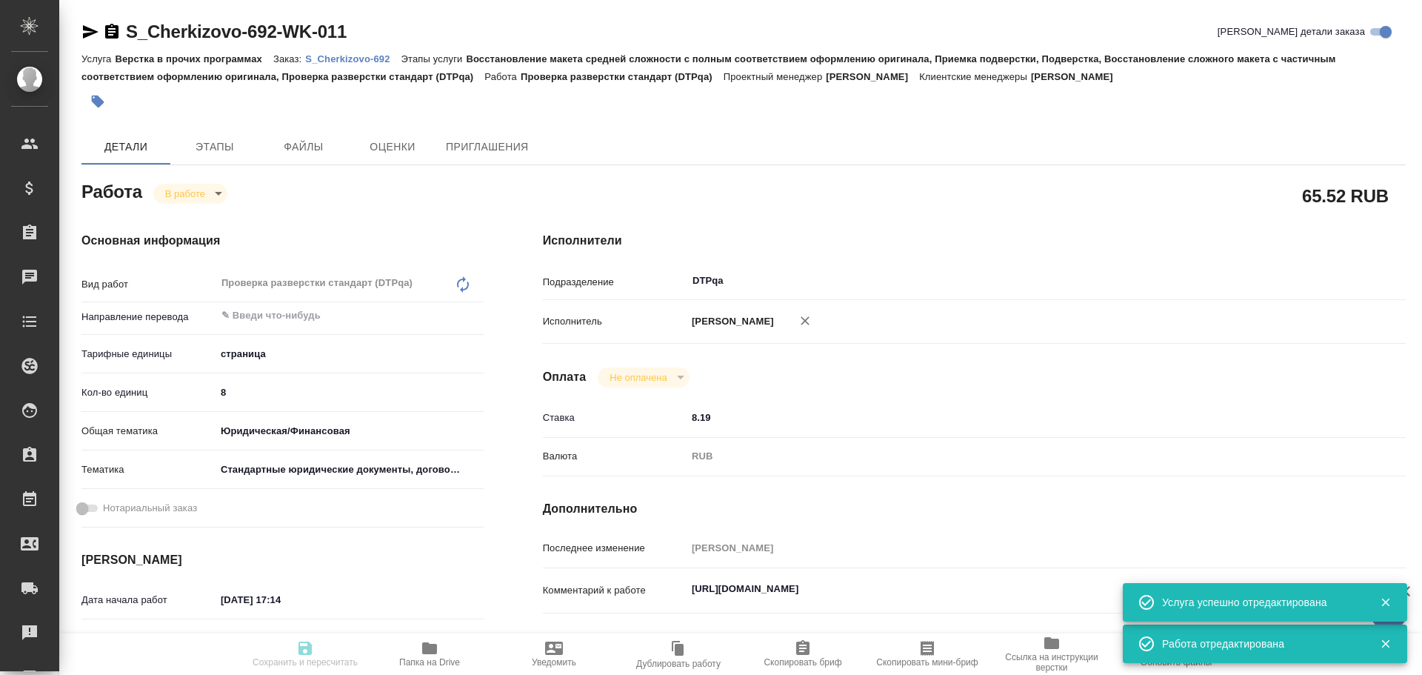
type textarea "x"
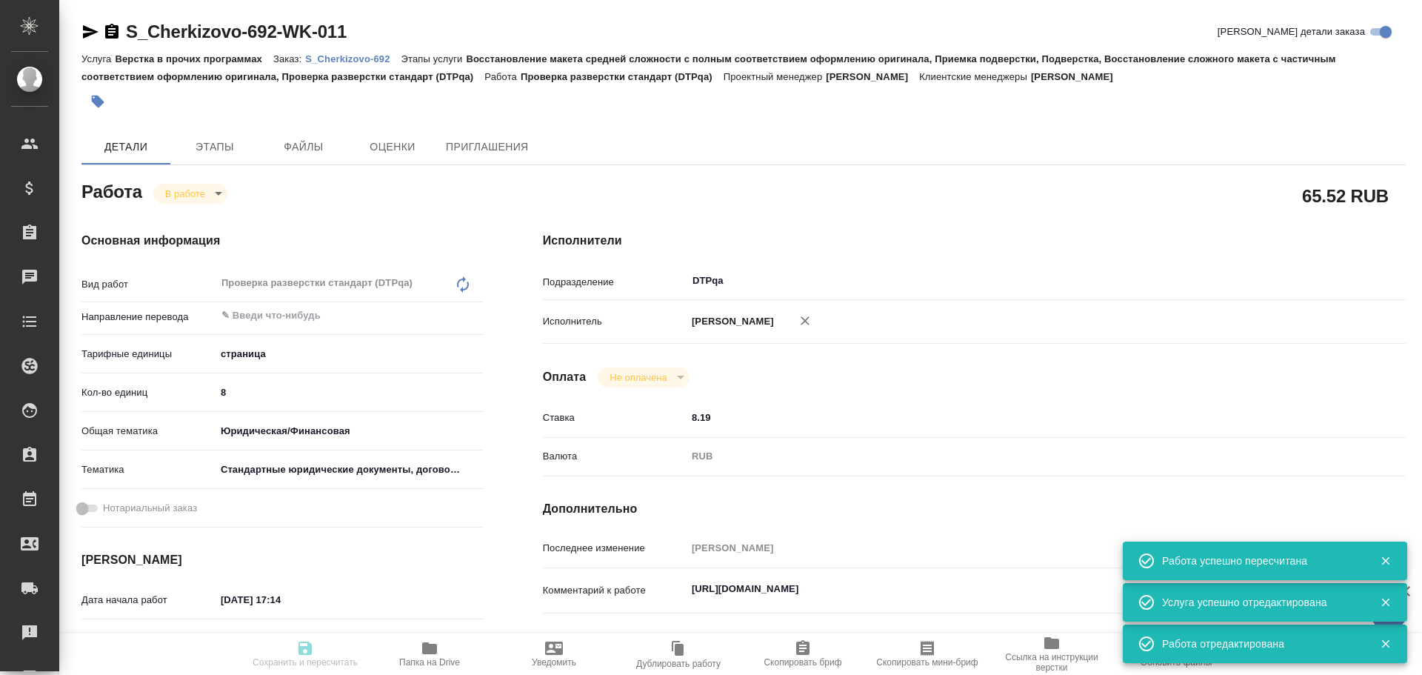
type input "inProgress"
type textarea "Проверка разверстки стандарт (DTPqa)"
type textarea "x"
type input "5a8b1489cc6b4906c91bfdb2"
type input "8"
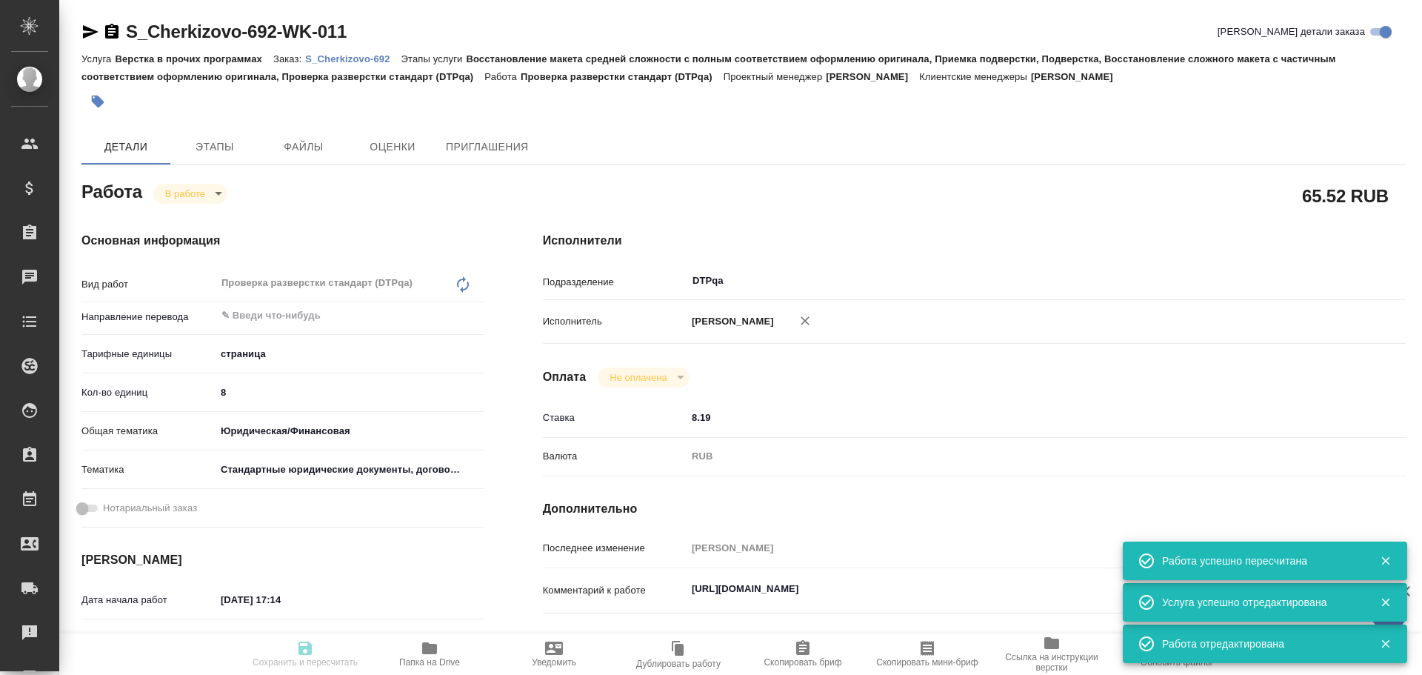
type input "yr-fn"
type input "5f647205b73bc97568ca66bf"
type input "18.08.2025 17:14"
type input "18.08.2025 17:19"
type input "18.08.2025 18:30"
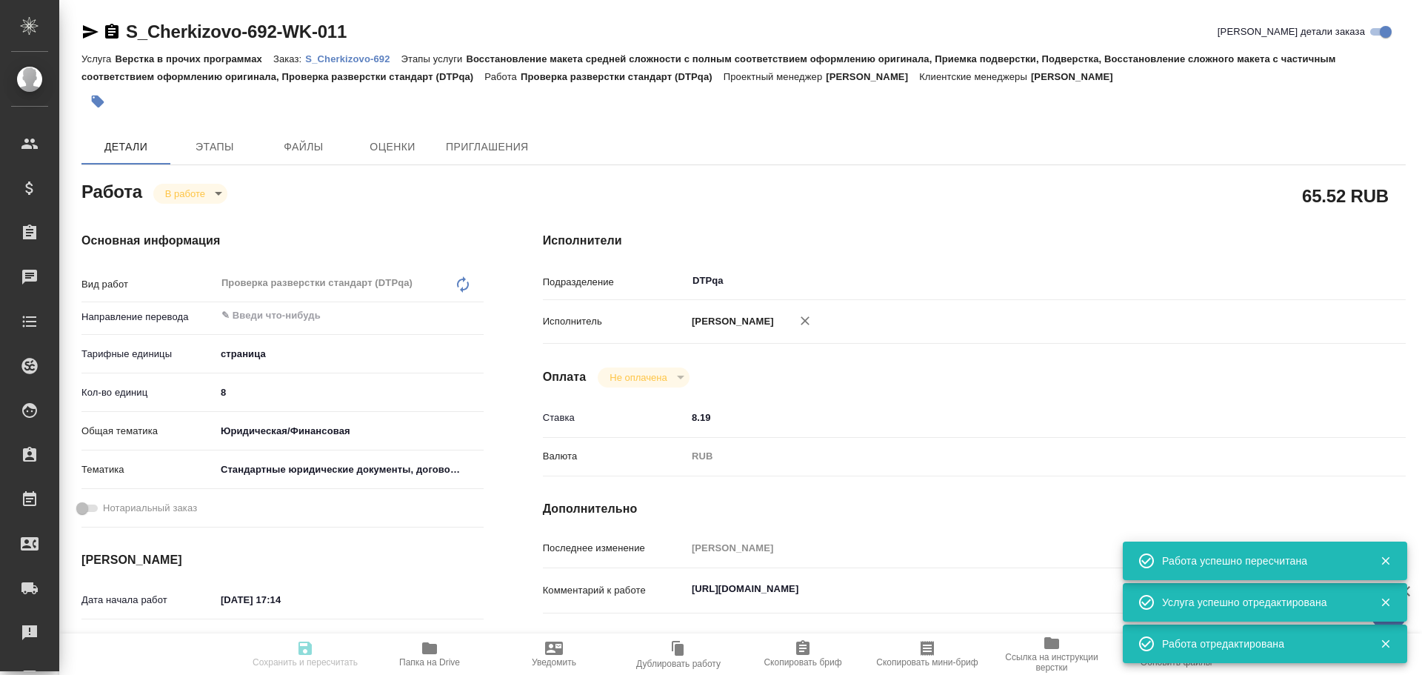
type input "[DATE] 17:00"
type input "DTPqa"
type input "notPayed"
type input "8.19"
type input "RUB"
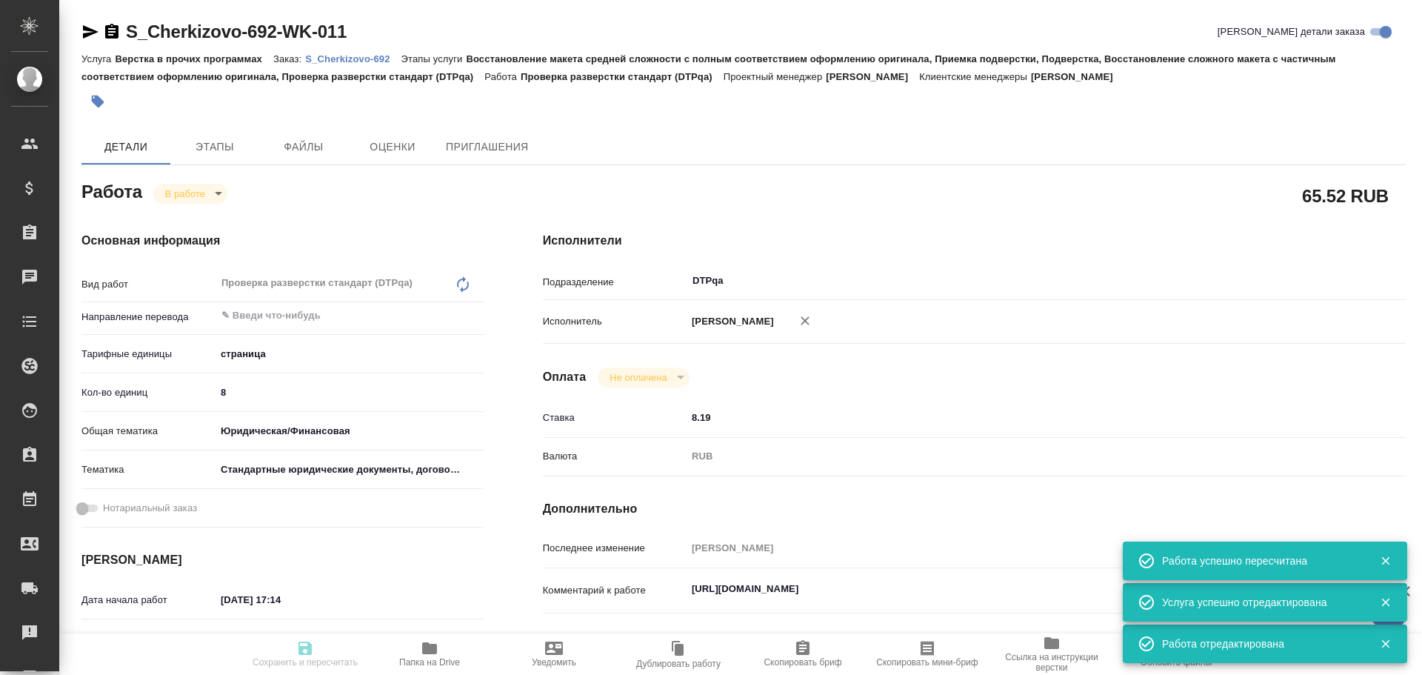
type input "[PERSON_NAME]"
type textarea "[URL][DOMAIN_NAME]"
type textarea "x"
type textarea "/Clients/Черкизово_Cherkizovо/Orders/S_Cherkizovo-692/DTP/S_Cherkizovo-692-WK-0…"
type textarea "x"
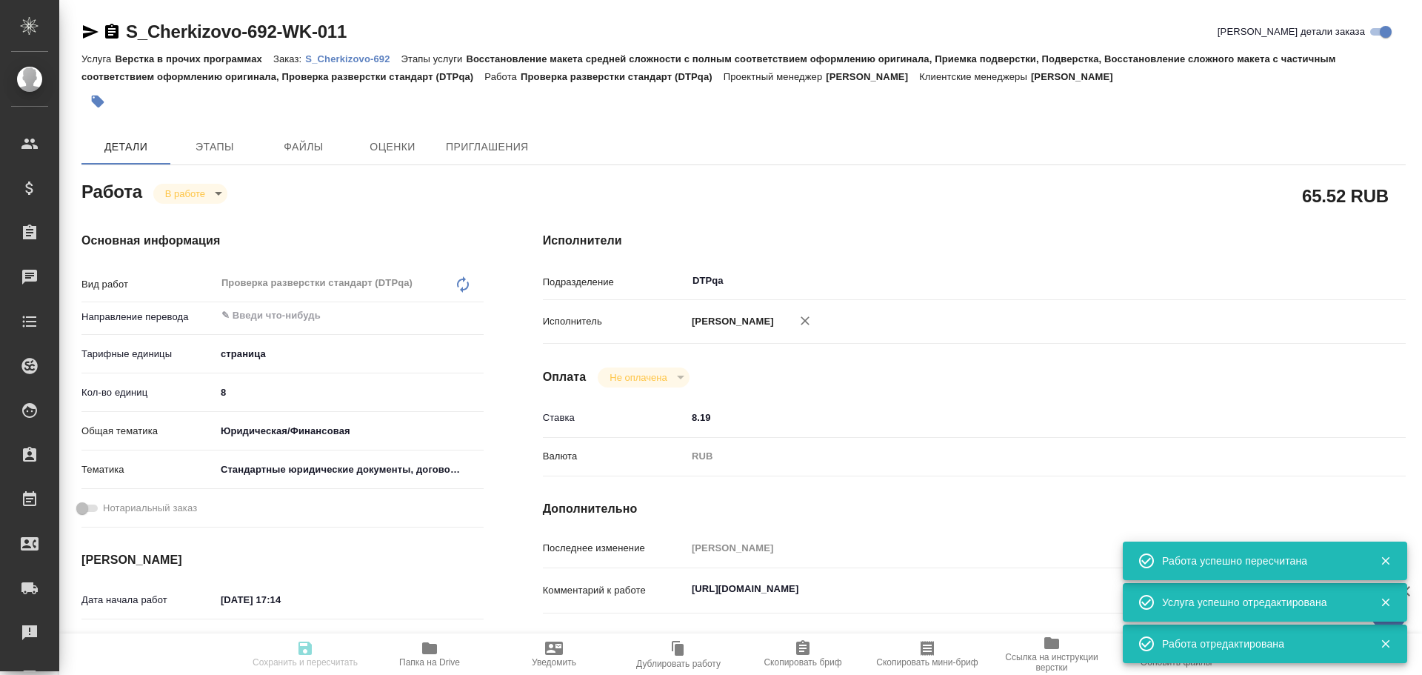
type input "S_Cherkizovo-692"
type input "Верстка в прочих программах"
type input "Восстановление макета средней сложности с полным соответствием оформлению ориги…"
type input "[PERSON_NAME]"
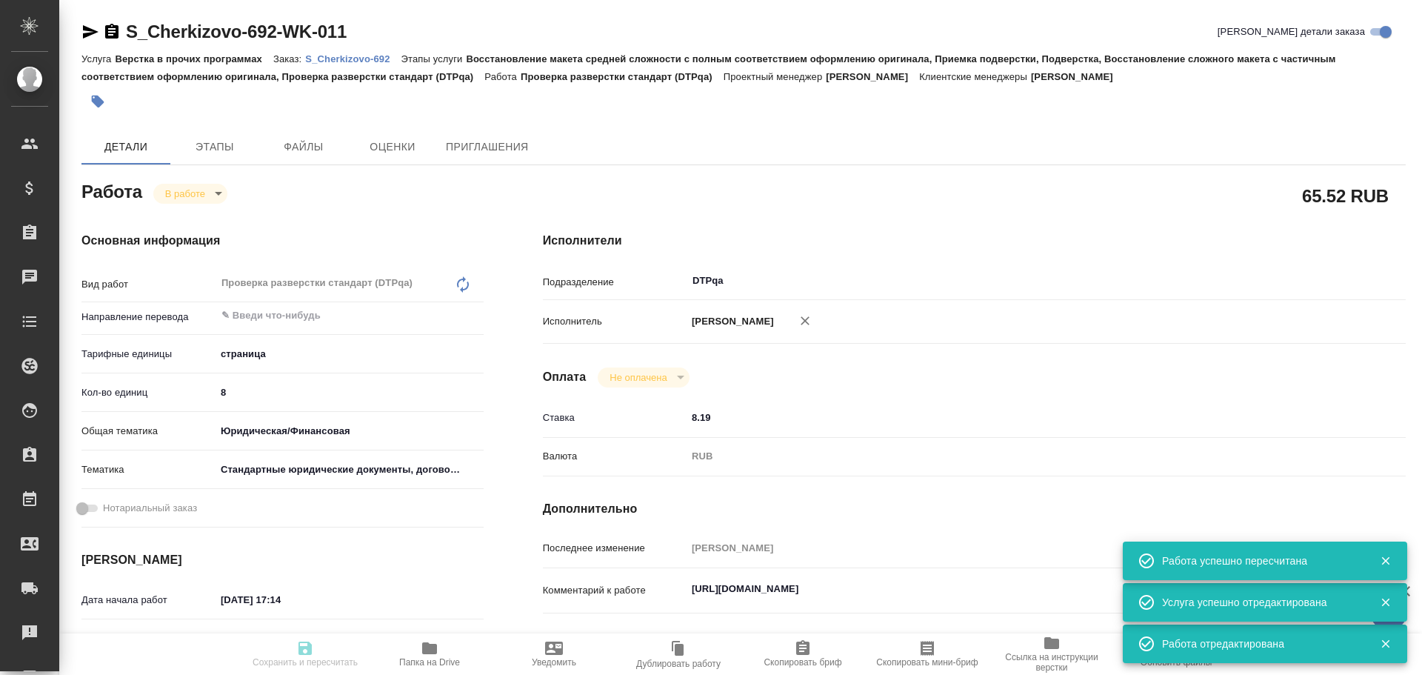
type input "/Clients/Черкизово_Cherkizovо/Orders/S_Cherkizovo-692"
type textarea "x"
type textarea "на русский язык в срочном порядке"
type textarea "x"
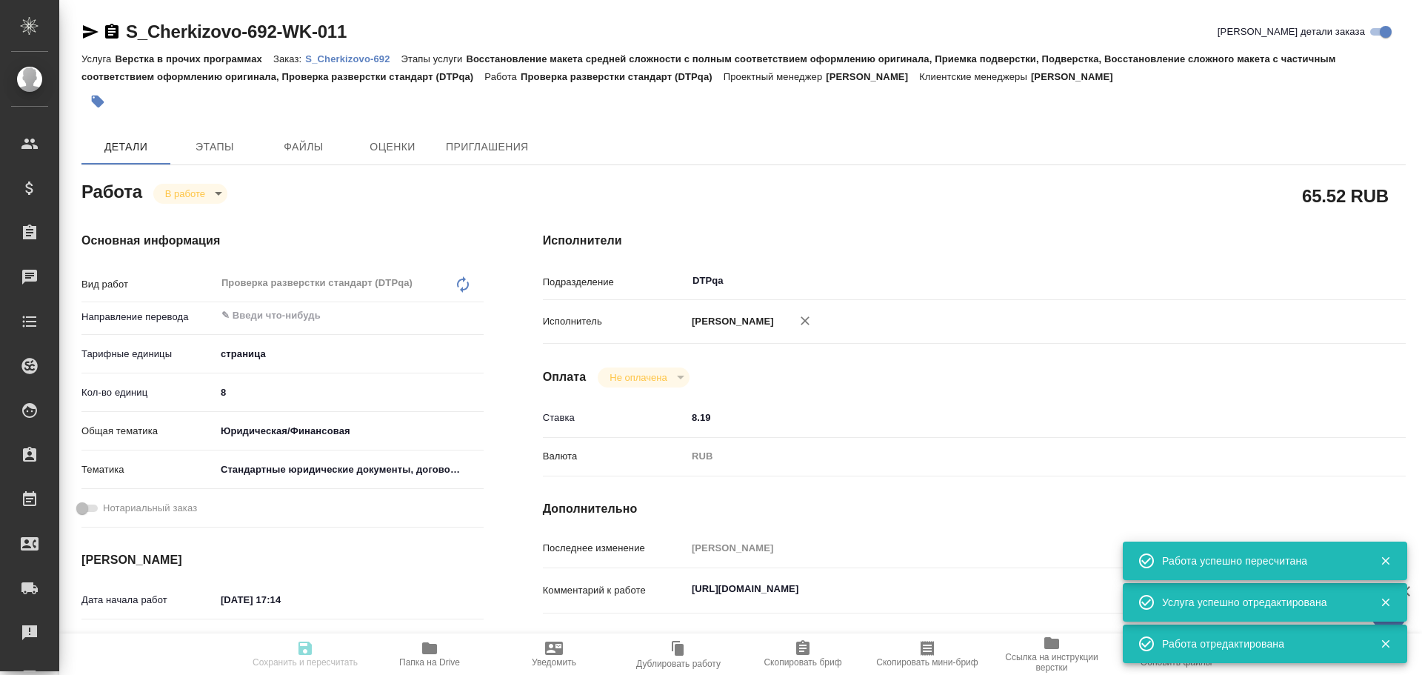
type textarea "x"
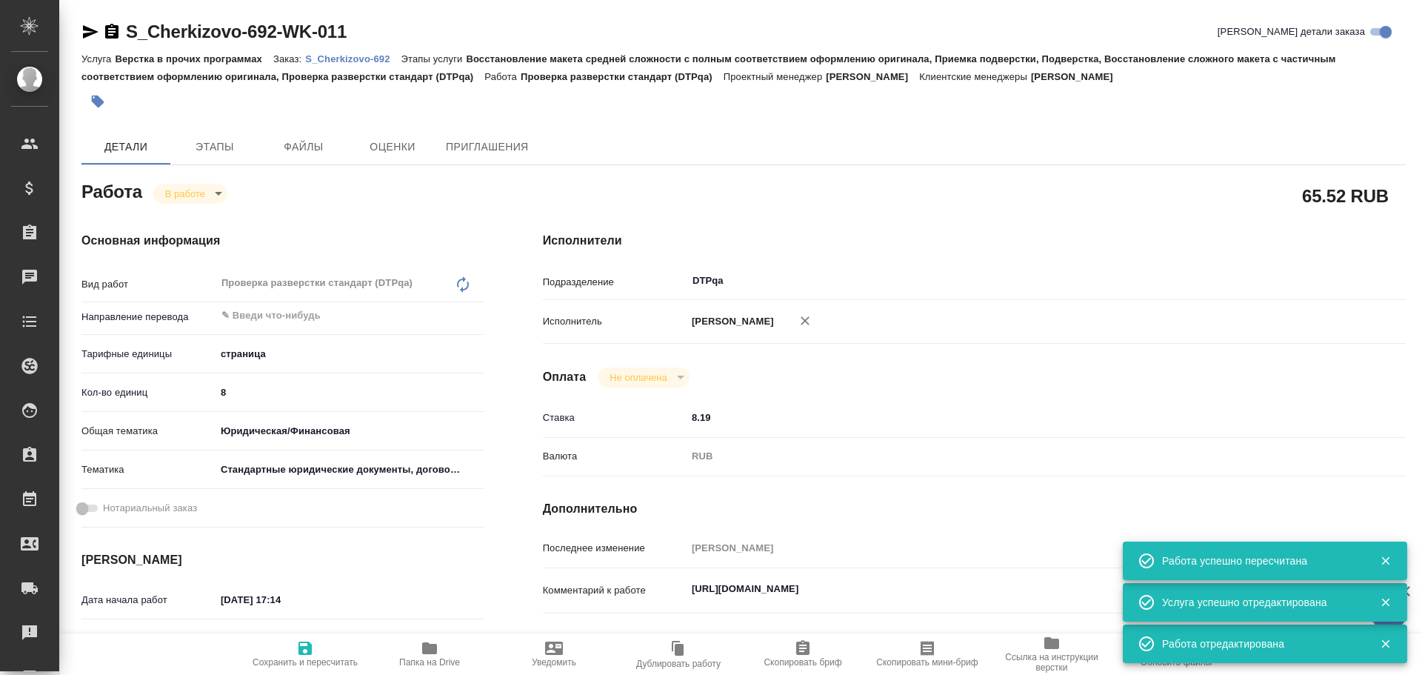
type textarea "x"
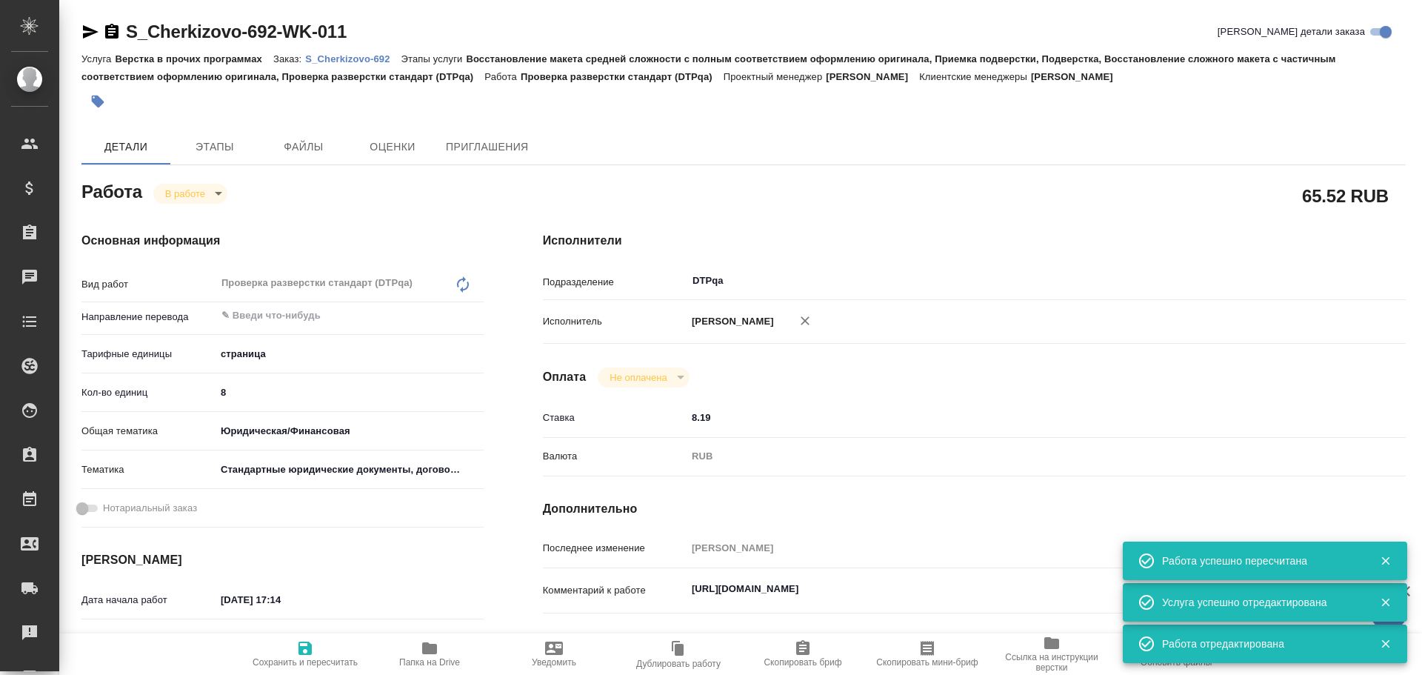
type textarea "x"
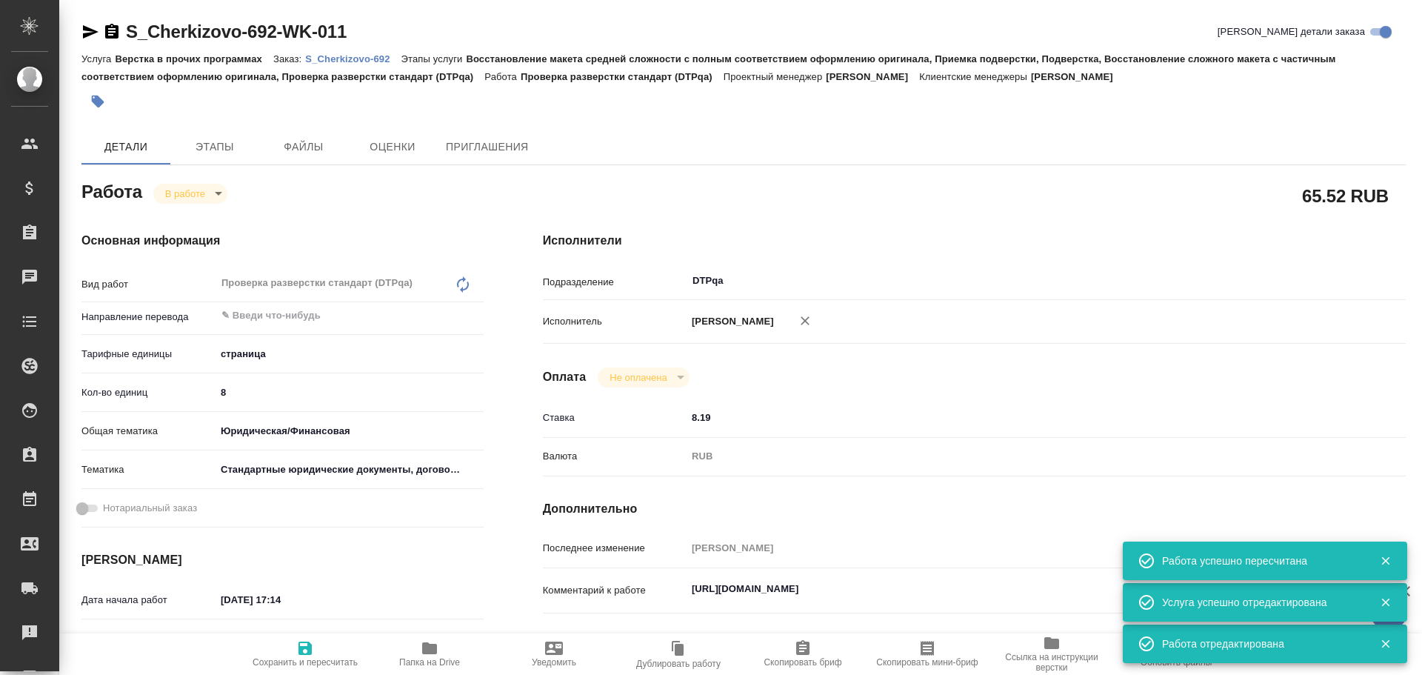
type textarea "x"
drag, startPoint x: 694, startPoint y: 587, endPoint x: 1019, endPoint y: 572, distance: 324.8
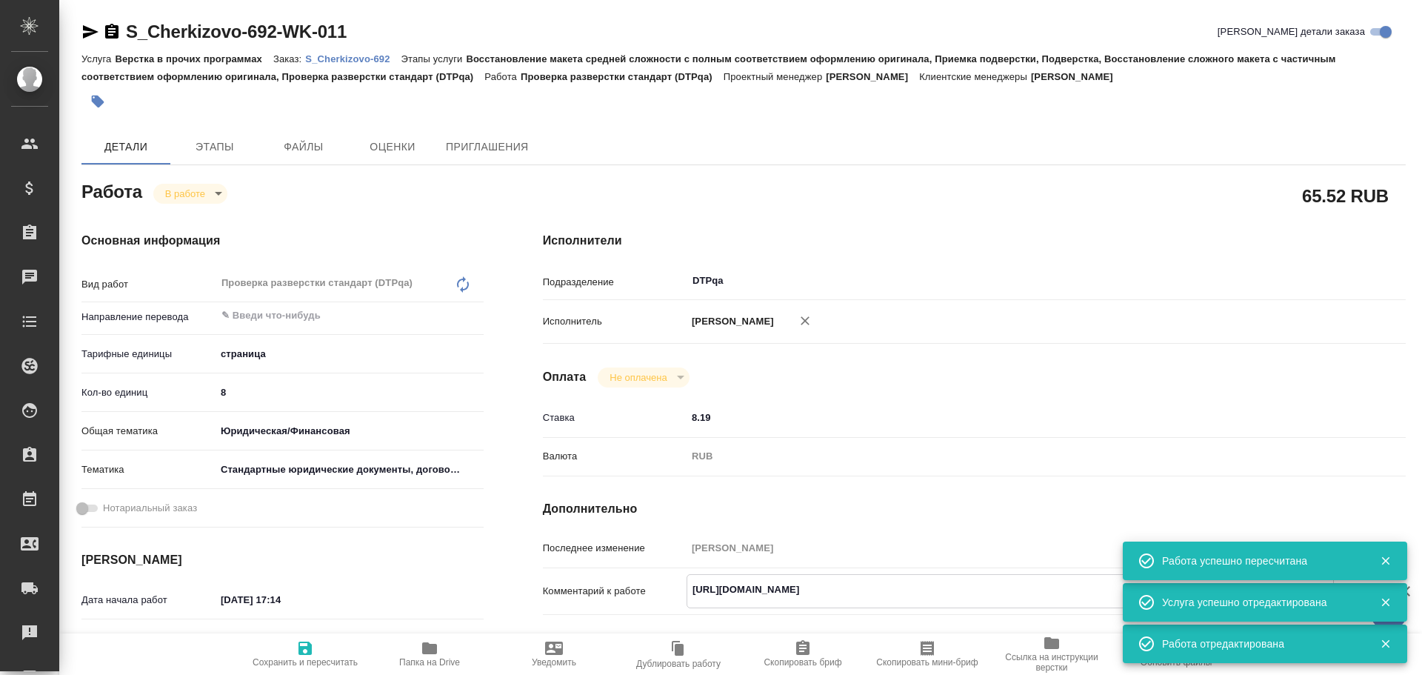
click at [1019, 572] on div "Последнее изменение Чулец Елена Комментарий к работе https://tera.awatera.com/W…" at bounding box center [974, 612] width 863 height 153
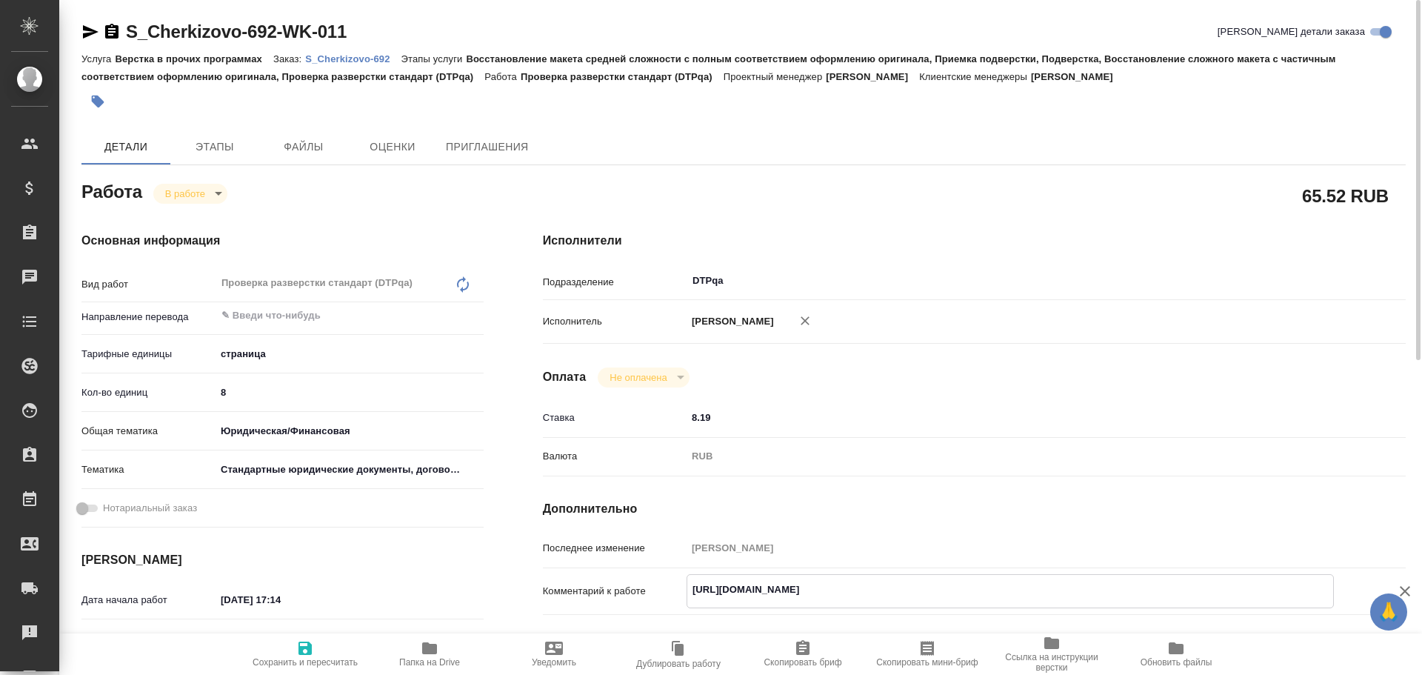
type textarea "x"
click at [84, 32] on icon "button" at bounding box center [90, 32] width 18 height 18
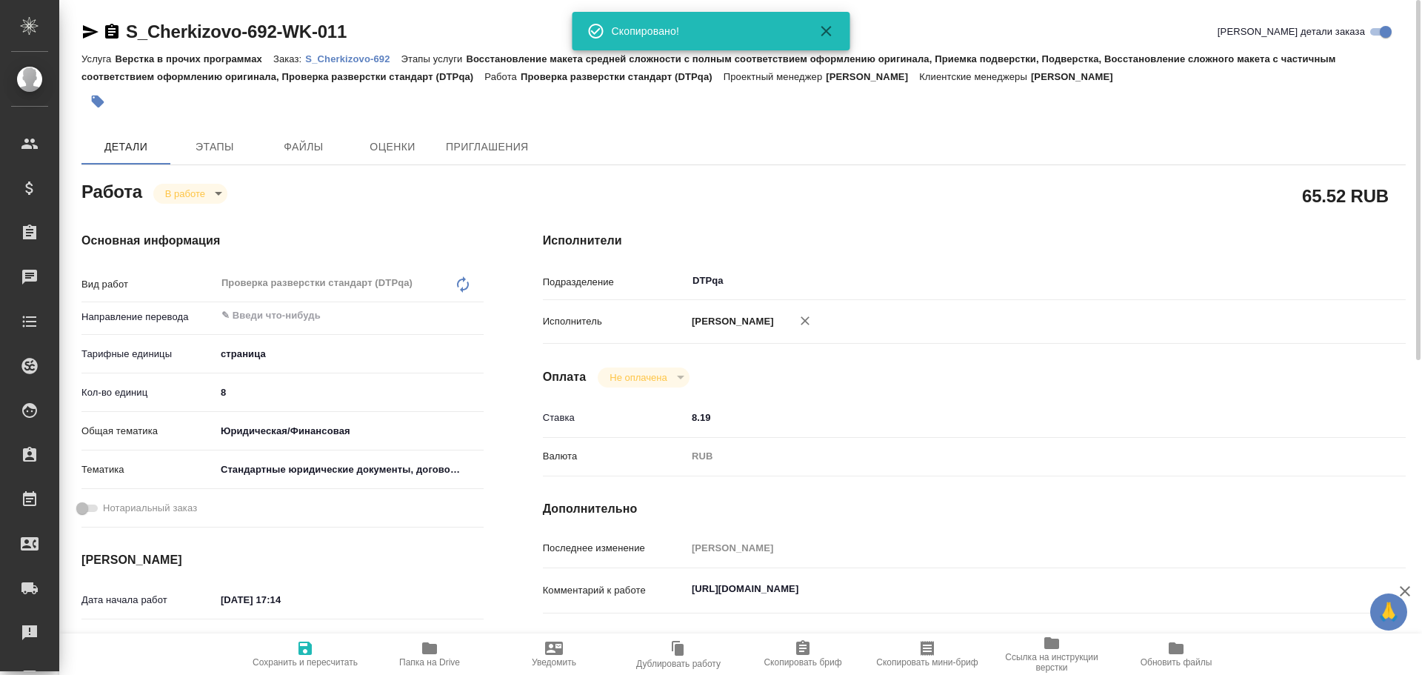
type textarea "x"
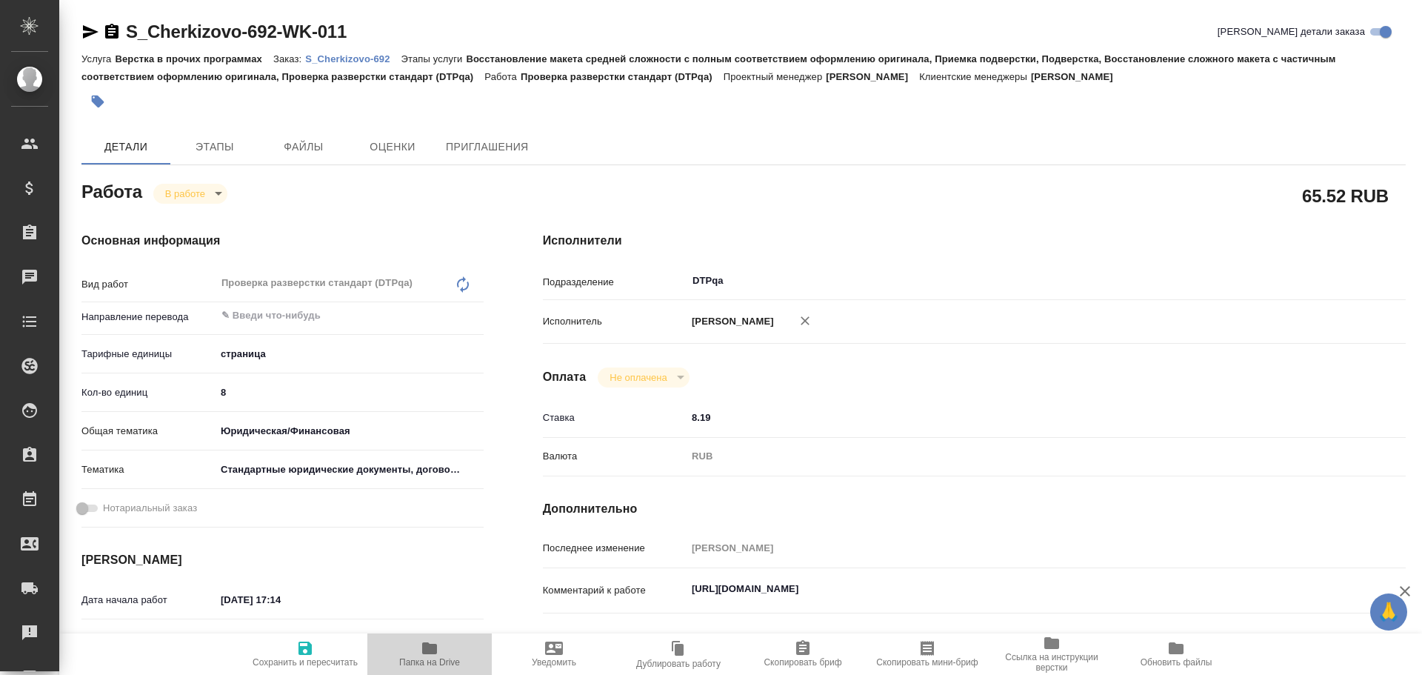
click at [437, 646] on icon "button" at bounding box center [429, 648] width 15 height 12
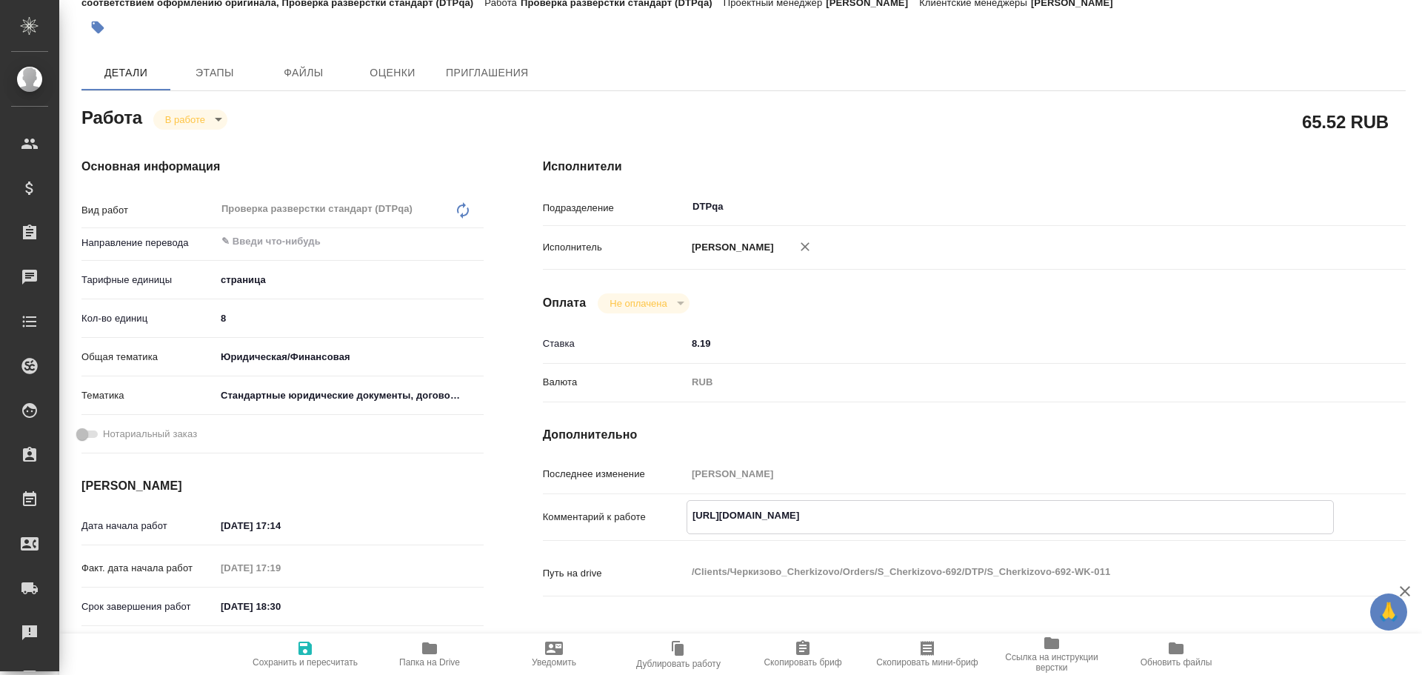
drag, startPoint x: 684, startPoint y: 519, endPoint x: 976, endPoint y: 521, distance: 292.7
click at [976, 521] on textarea "[URL][DOMAIN_NAME]" at bounding box center [1011, 515] width 646 height 25
type textarea "x"
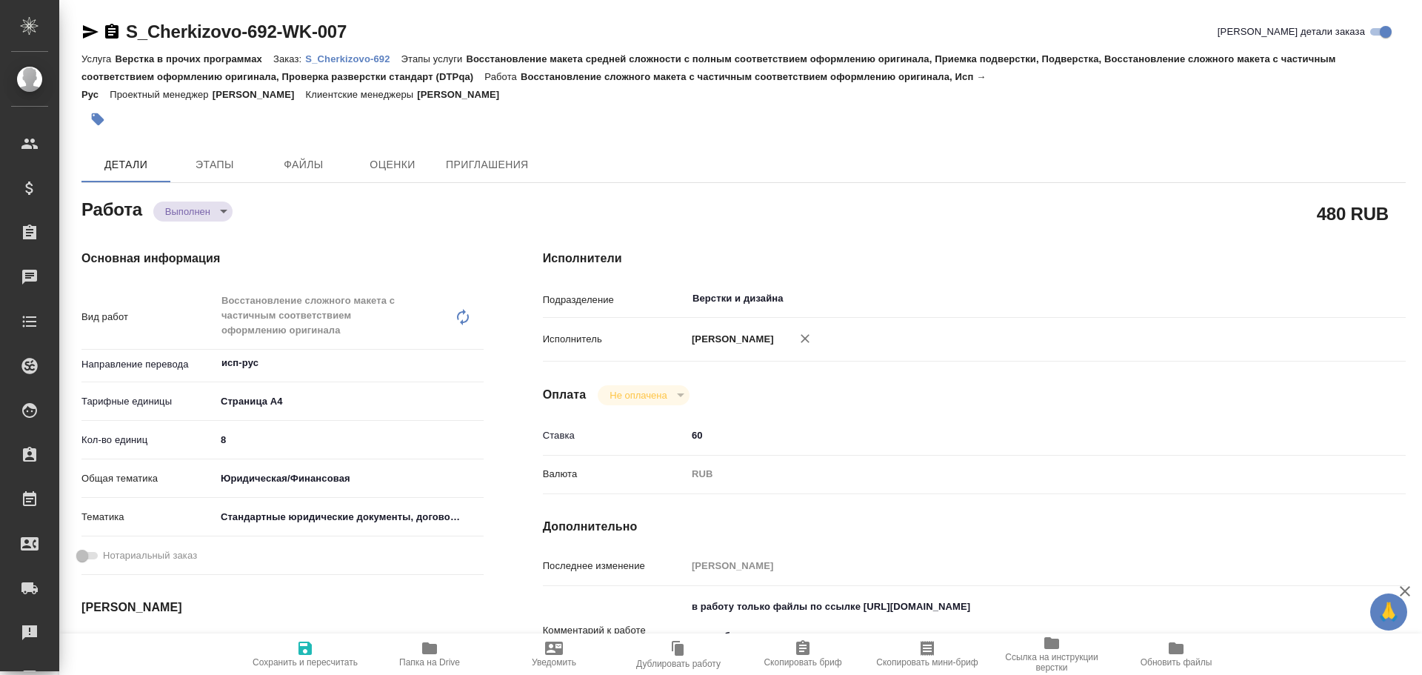
type textarea "x"
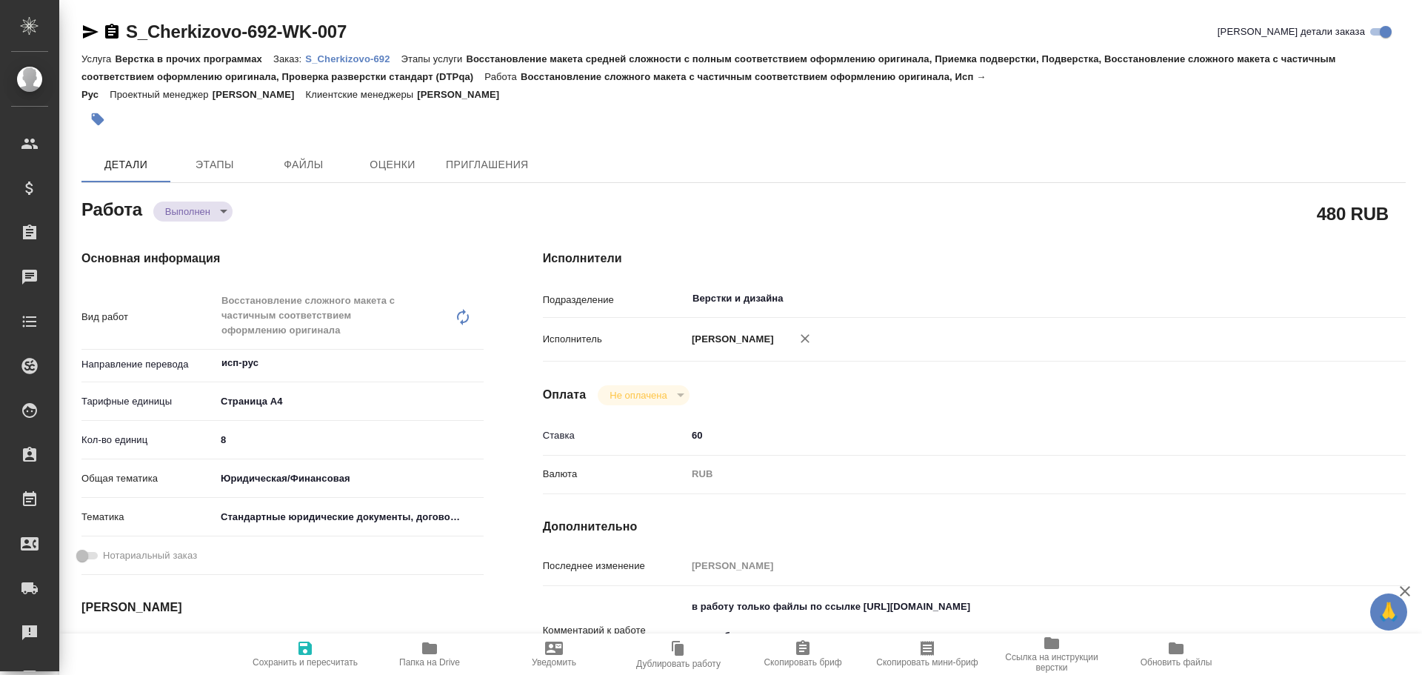
type textarea "x"
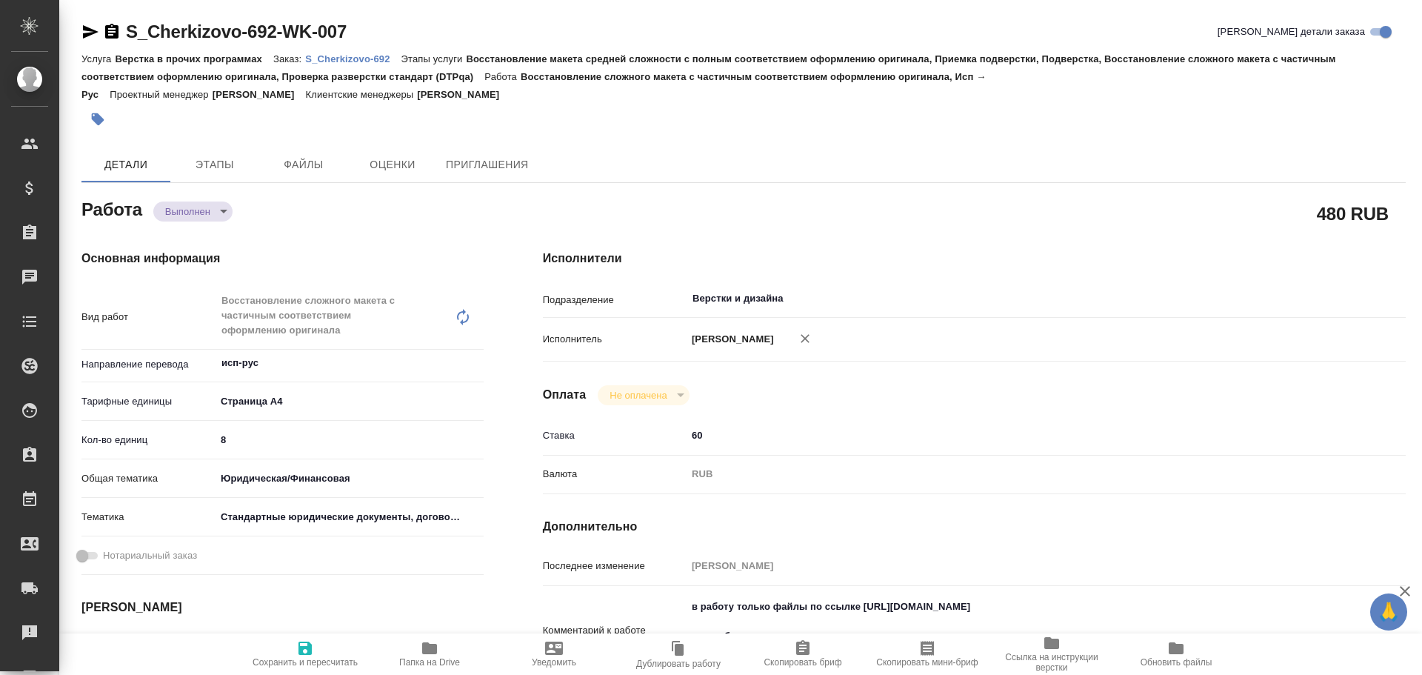
type textarea "x"
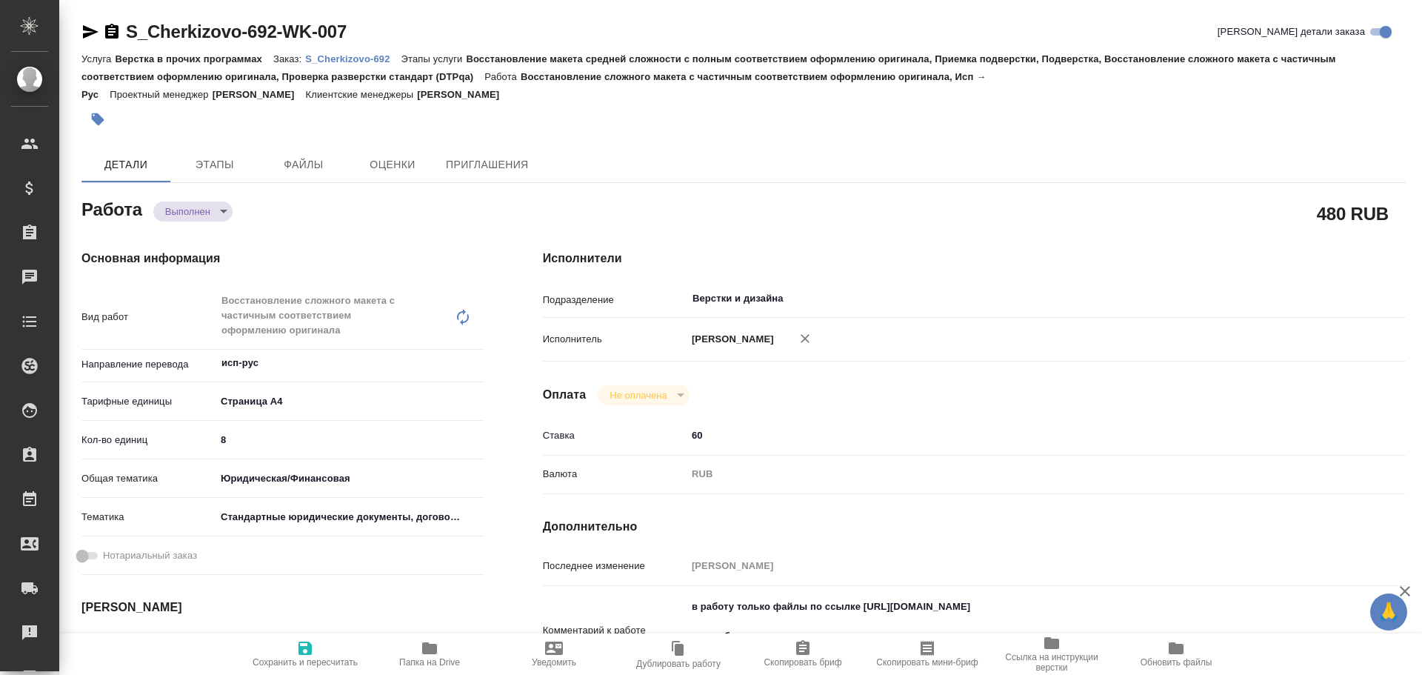
scroll to position [148, 0]
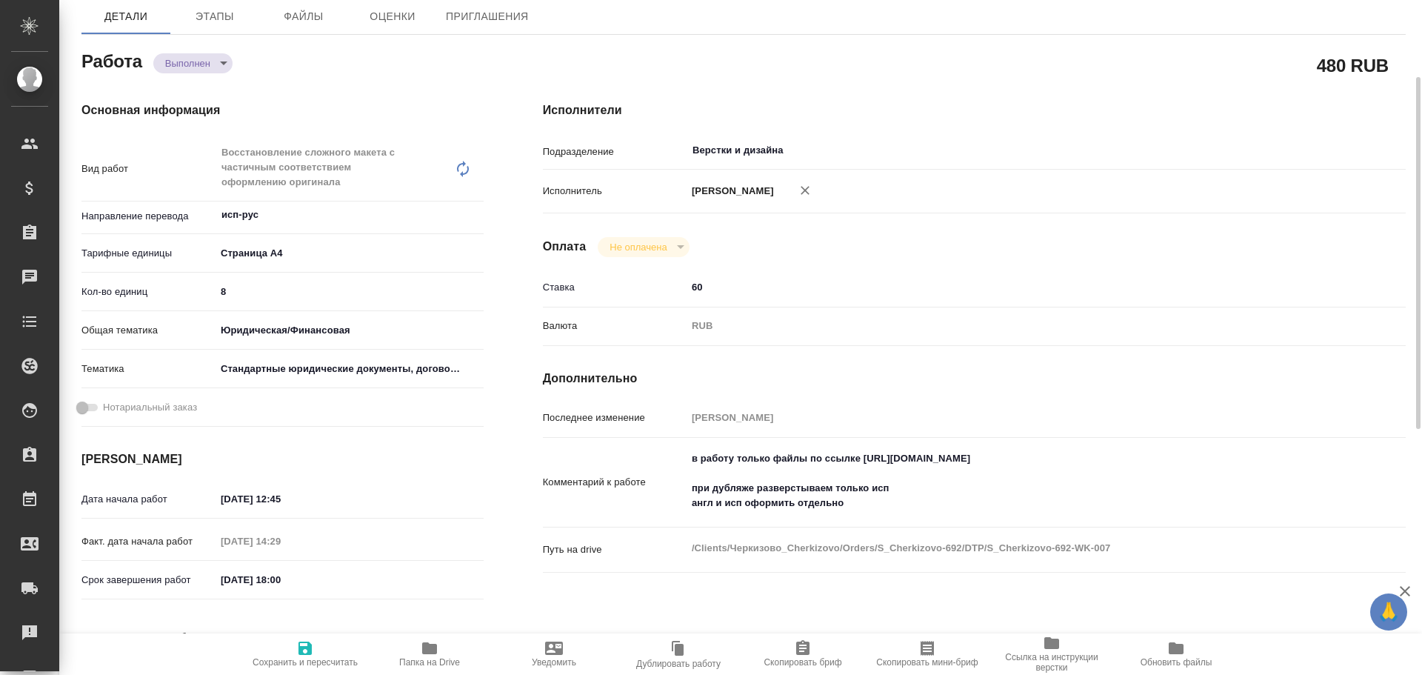
type textarea "x"
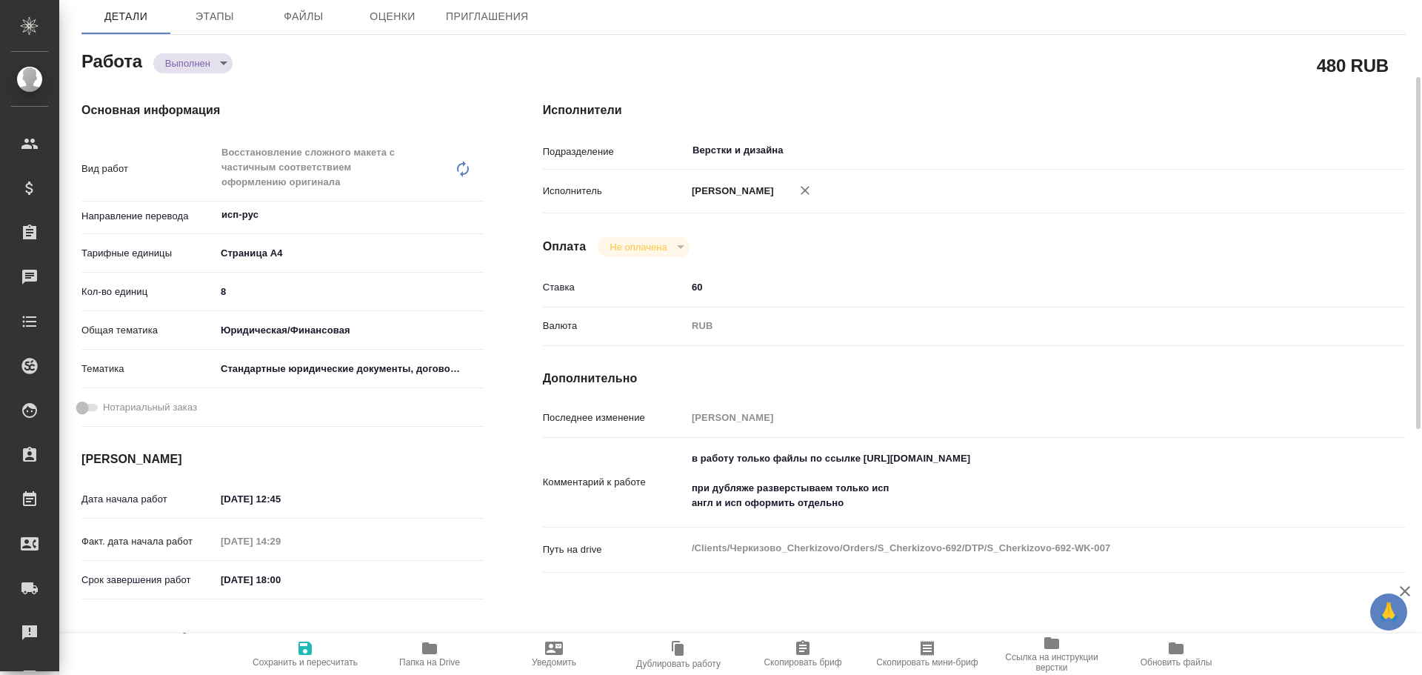
type textarea "x"
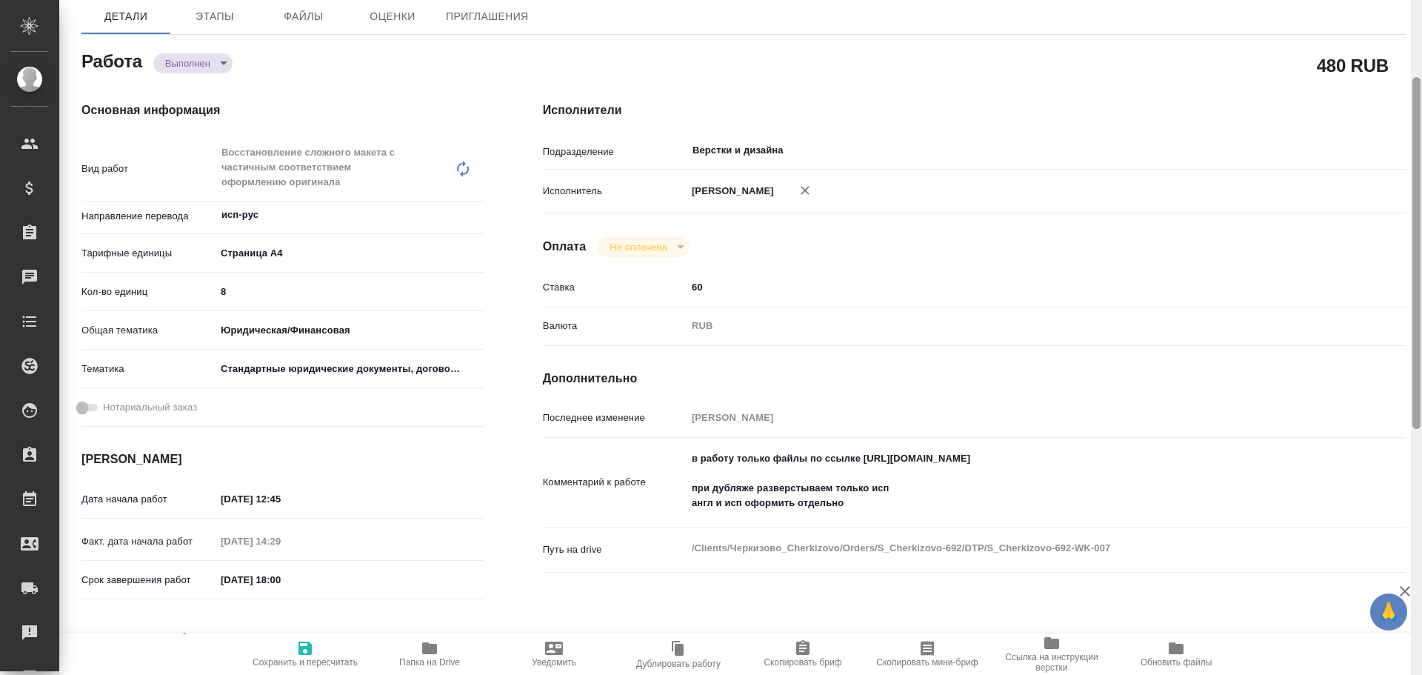
type textarea "x"
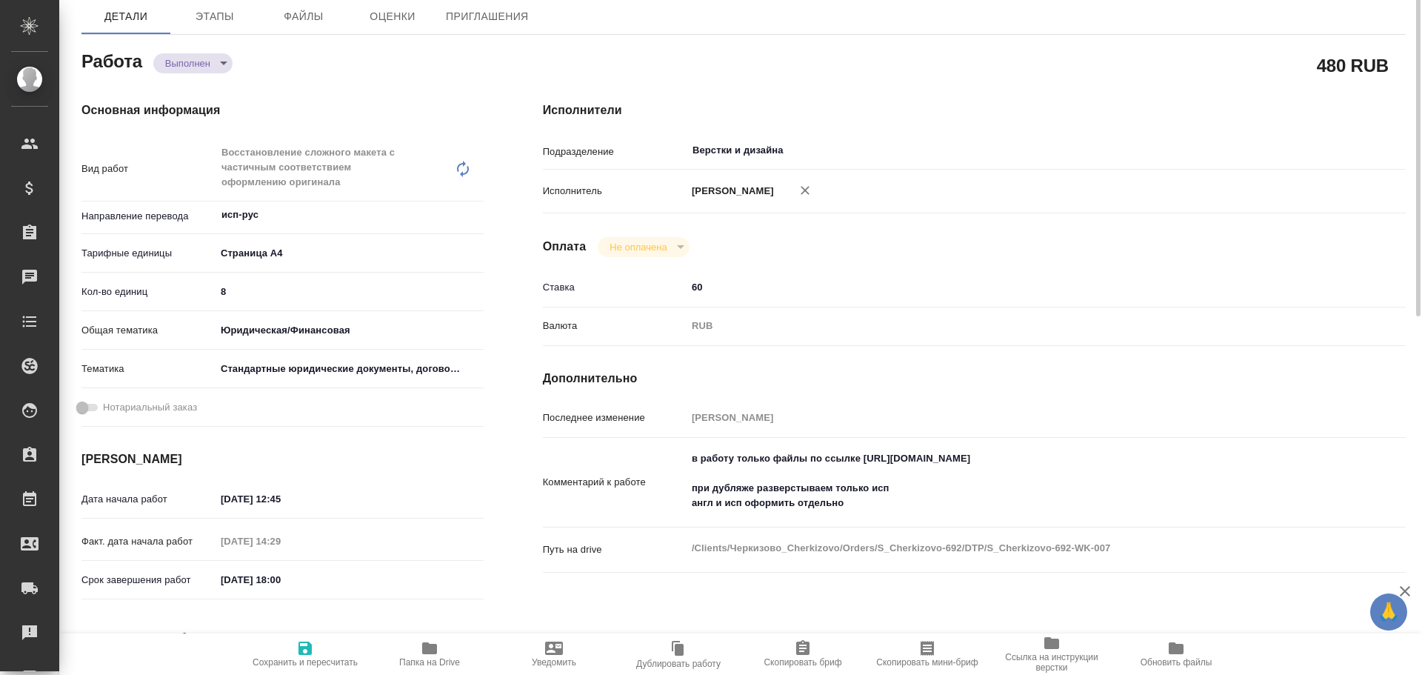
scroll to position [0, 0]
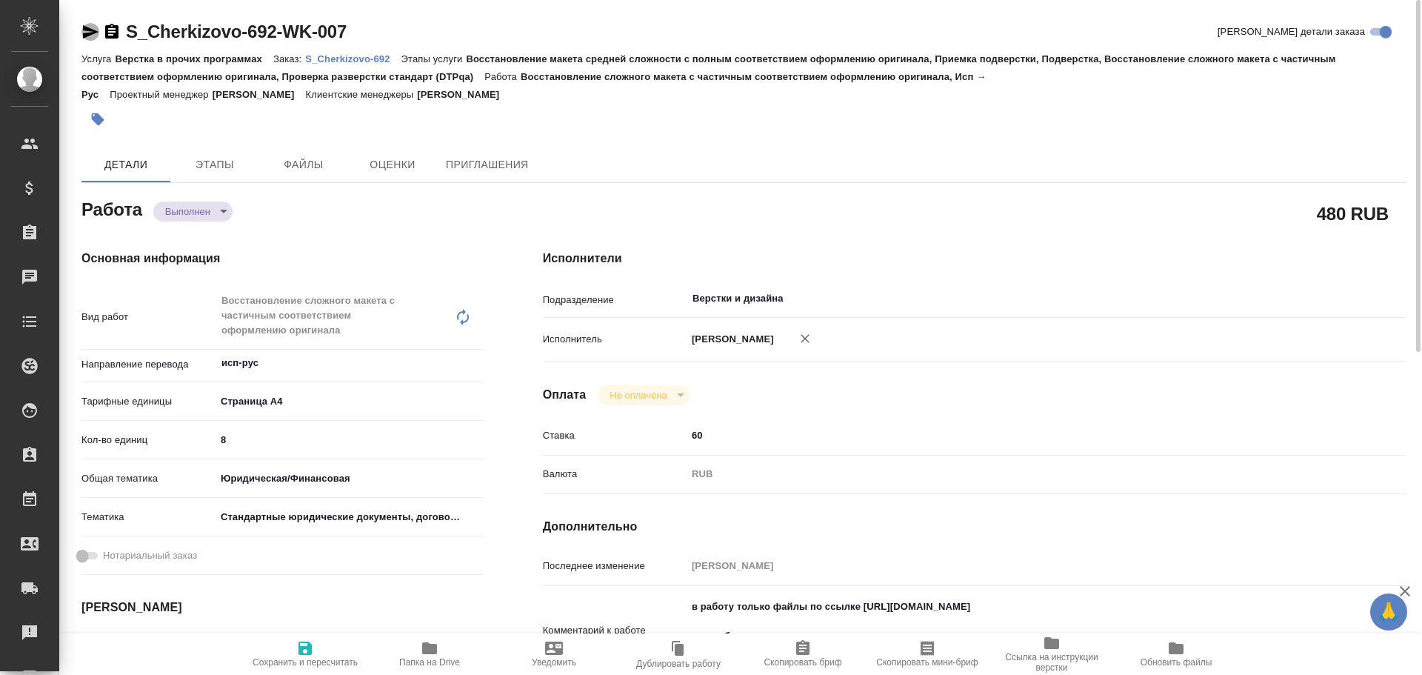
click at [87, 24] on icon "button" at bounding box center [90, 32] width 18 height 18
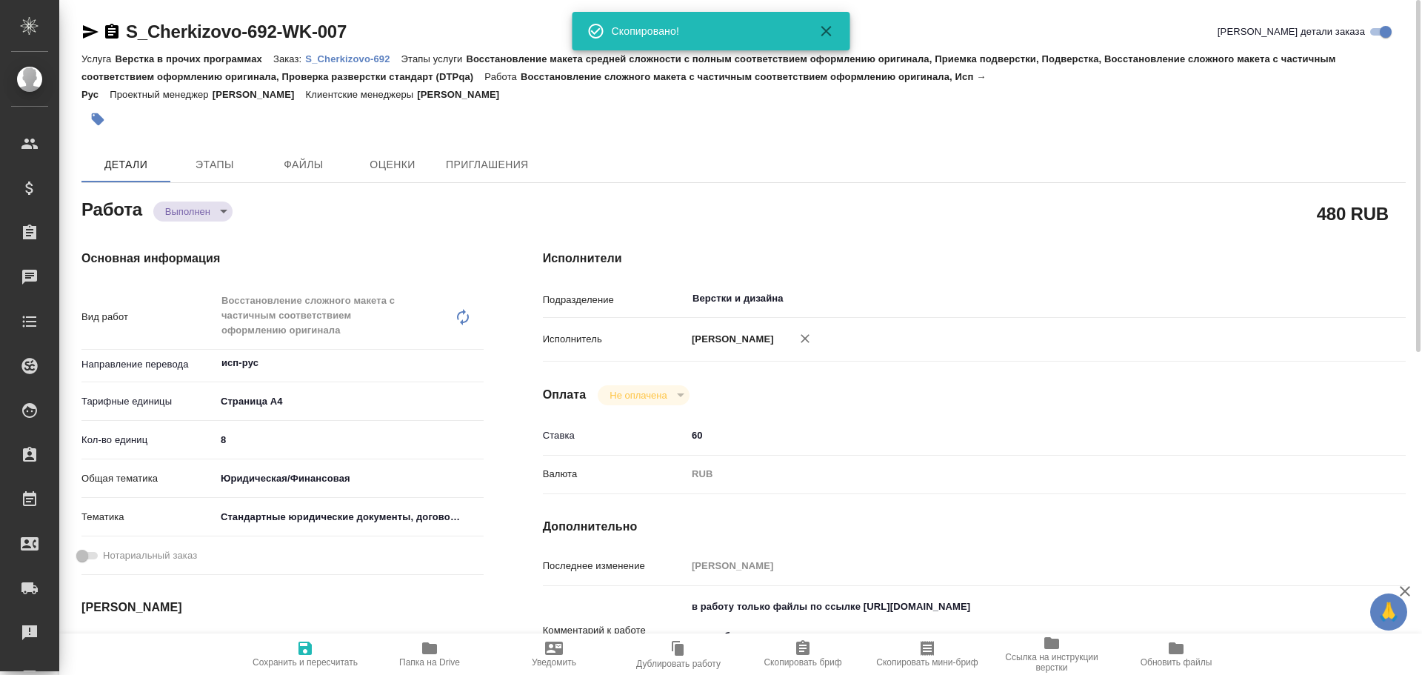
type textarea "x"
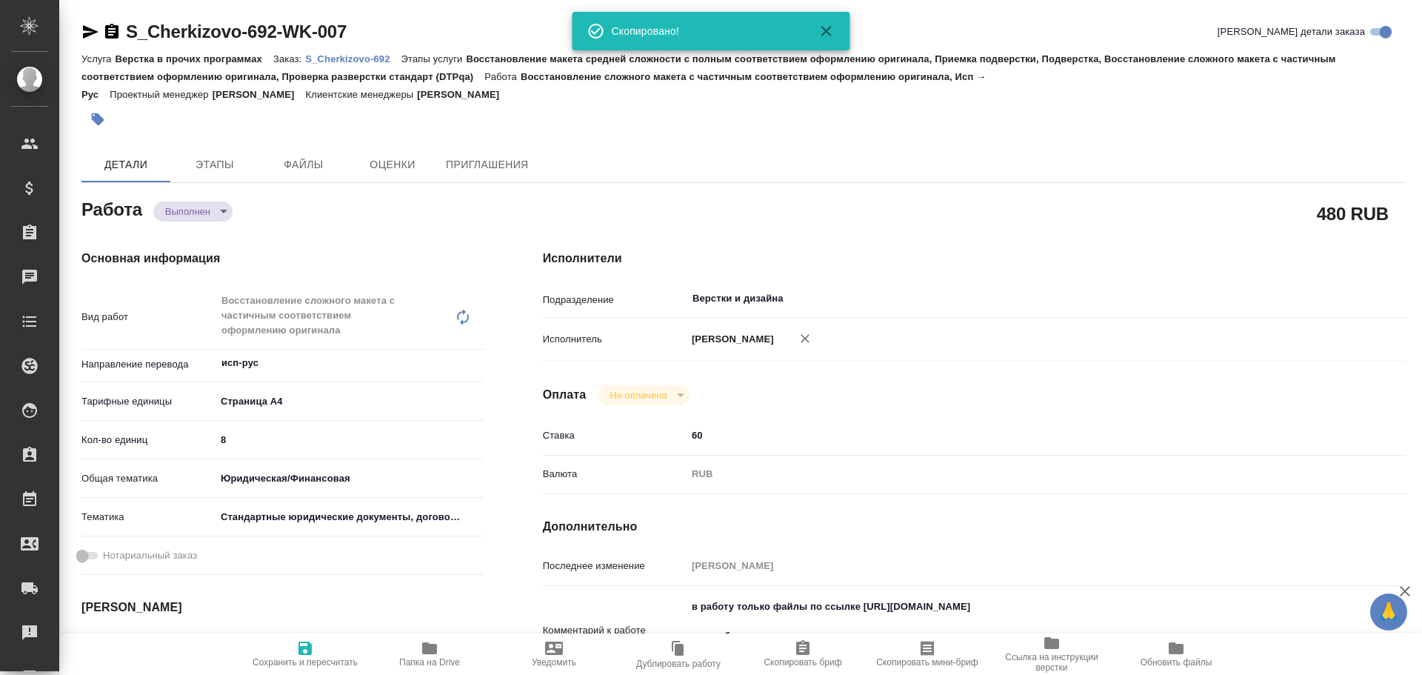
type textarea "x"
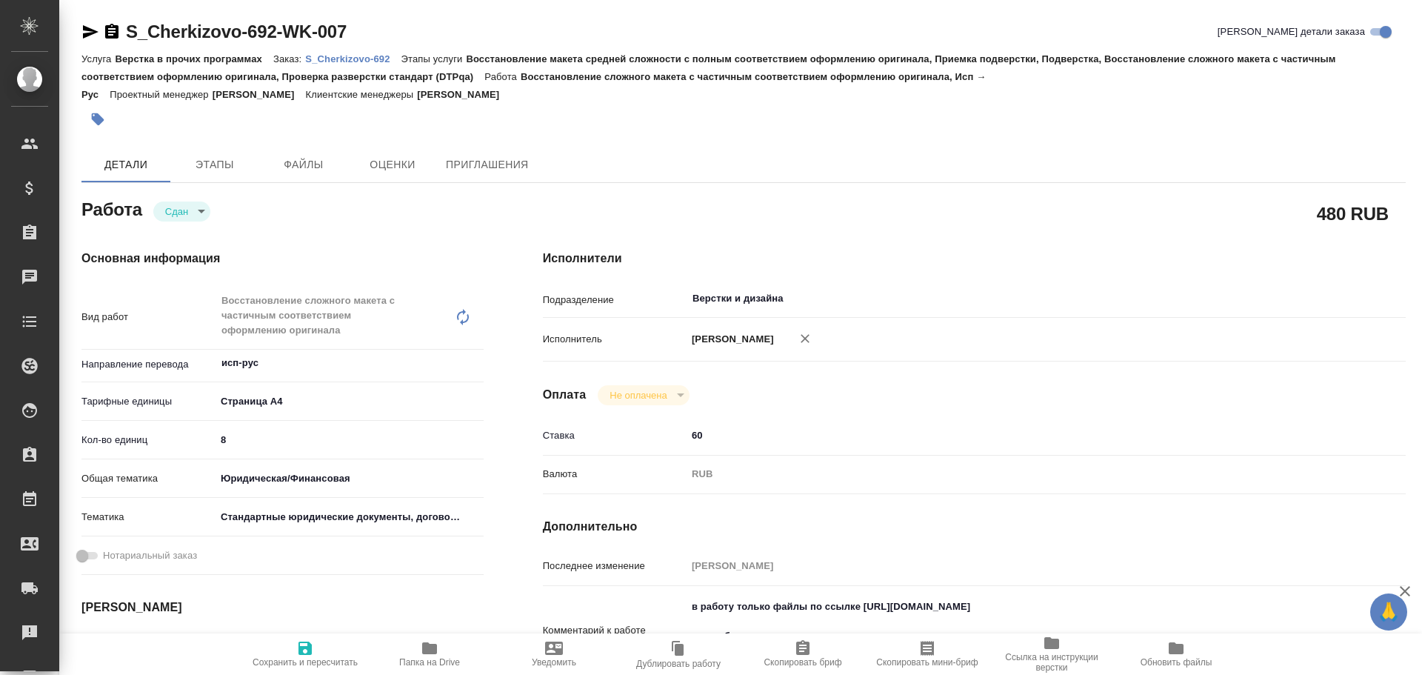
type textarea "x"
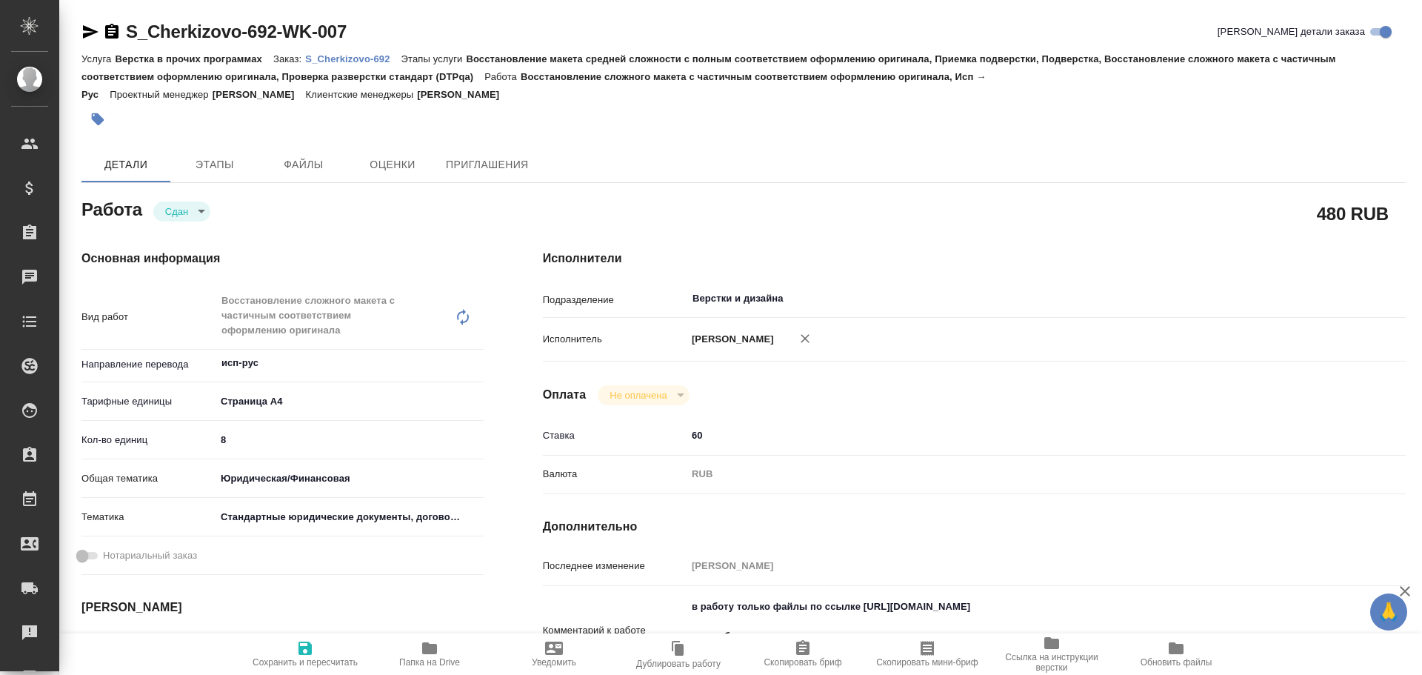
type textarea "x"
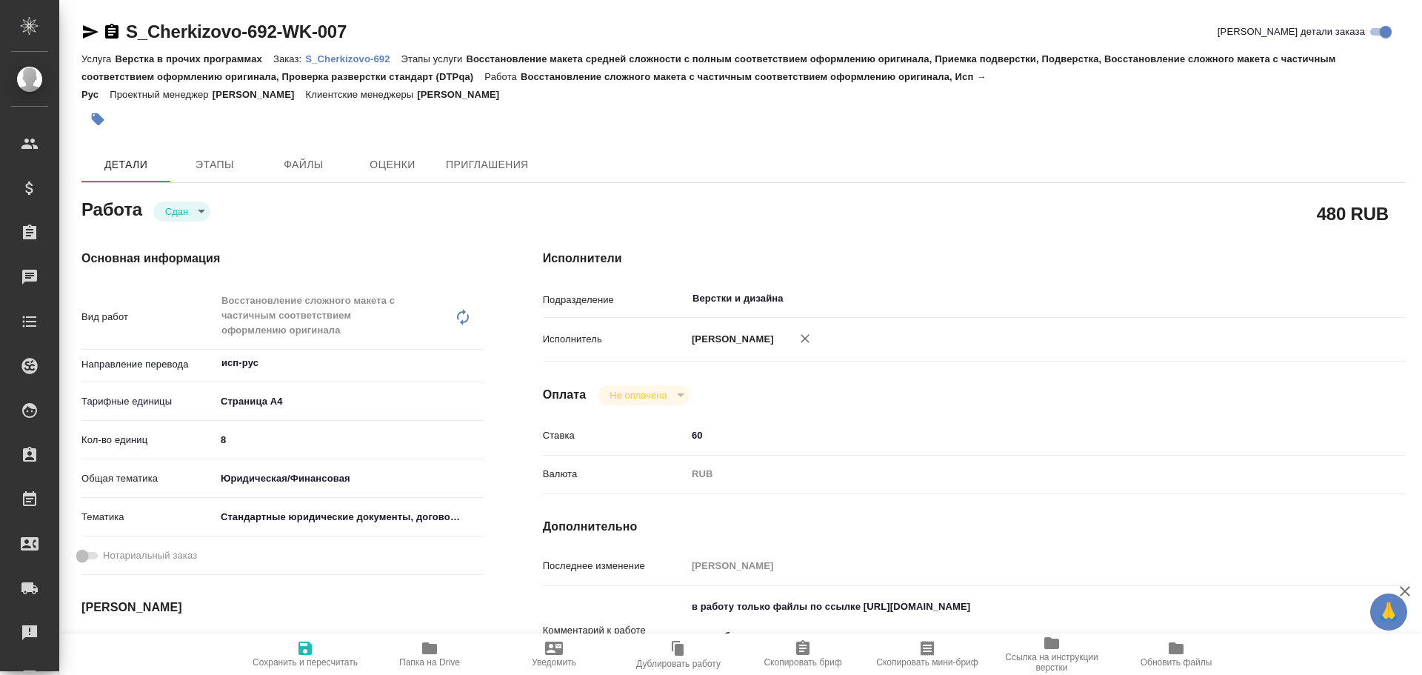
type textarea "x"
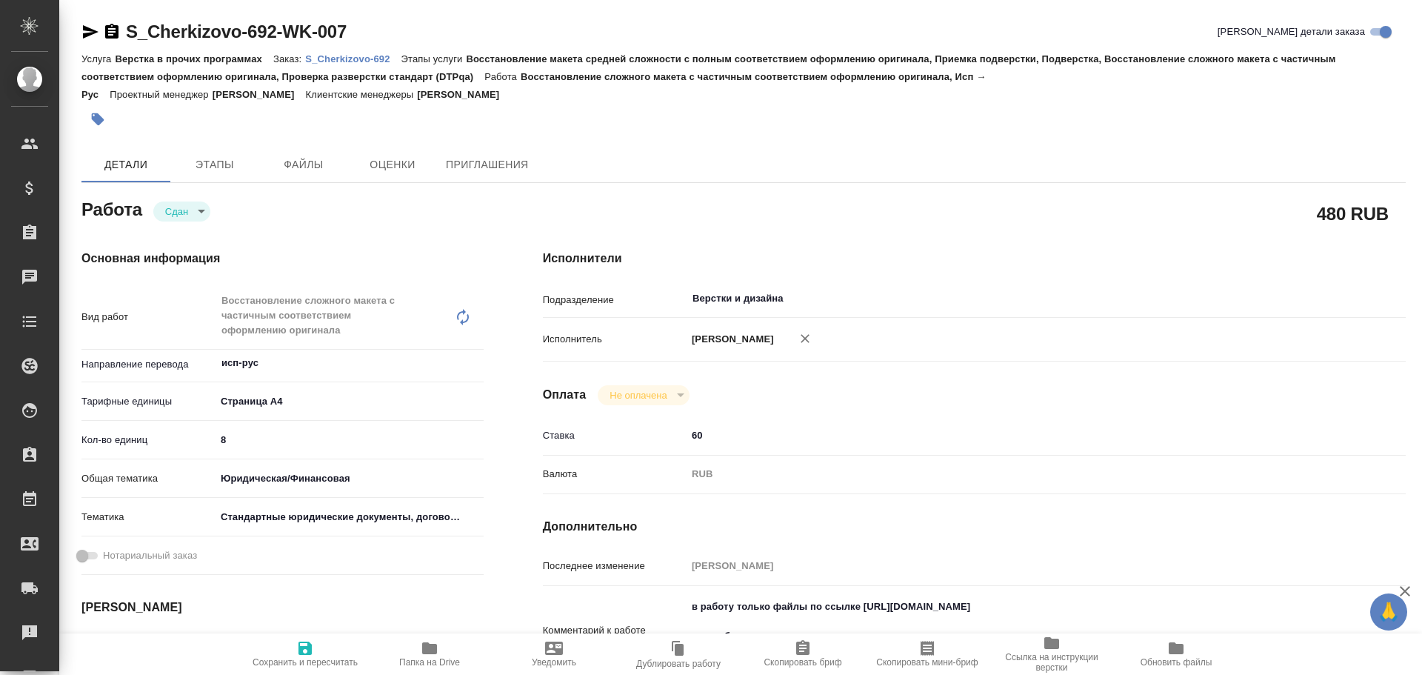
type textarea "x"
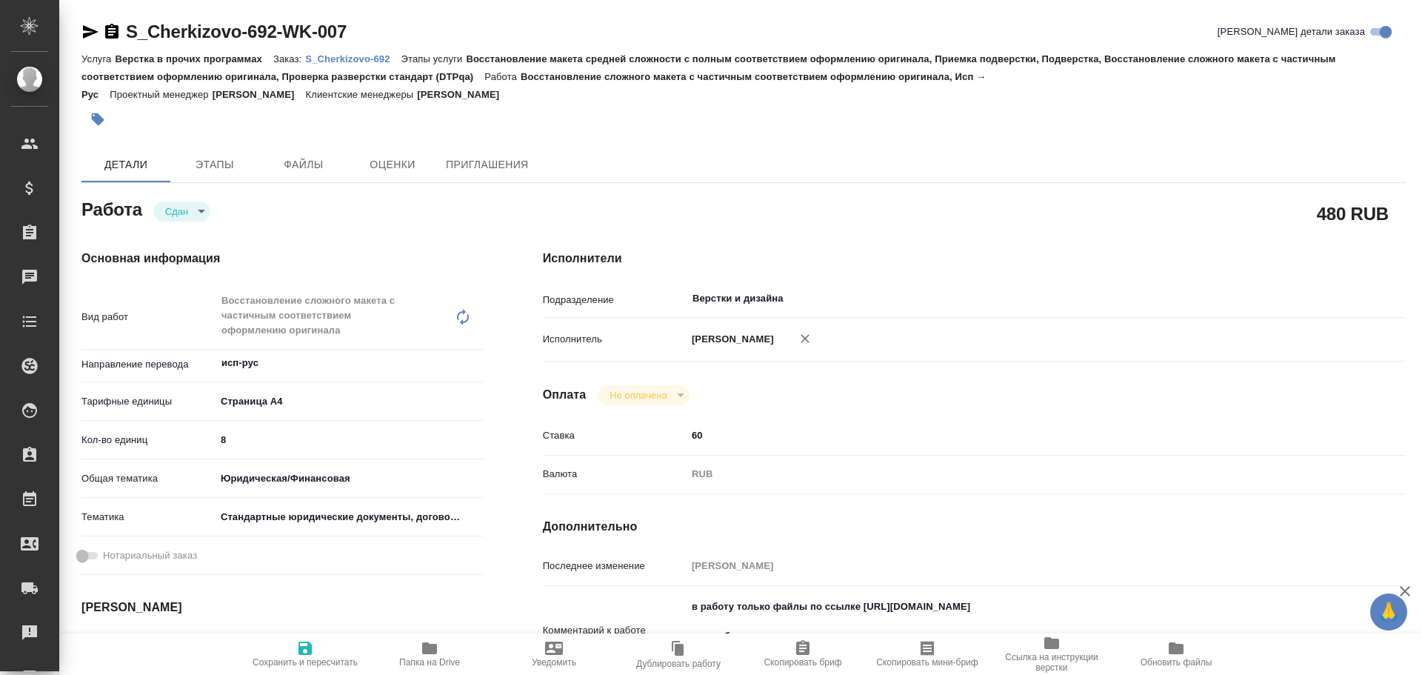
type textarea "x"
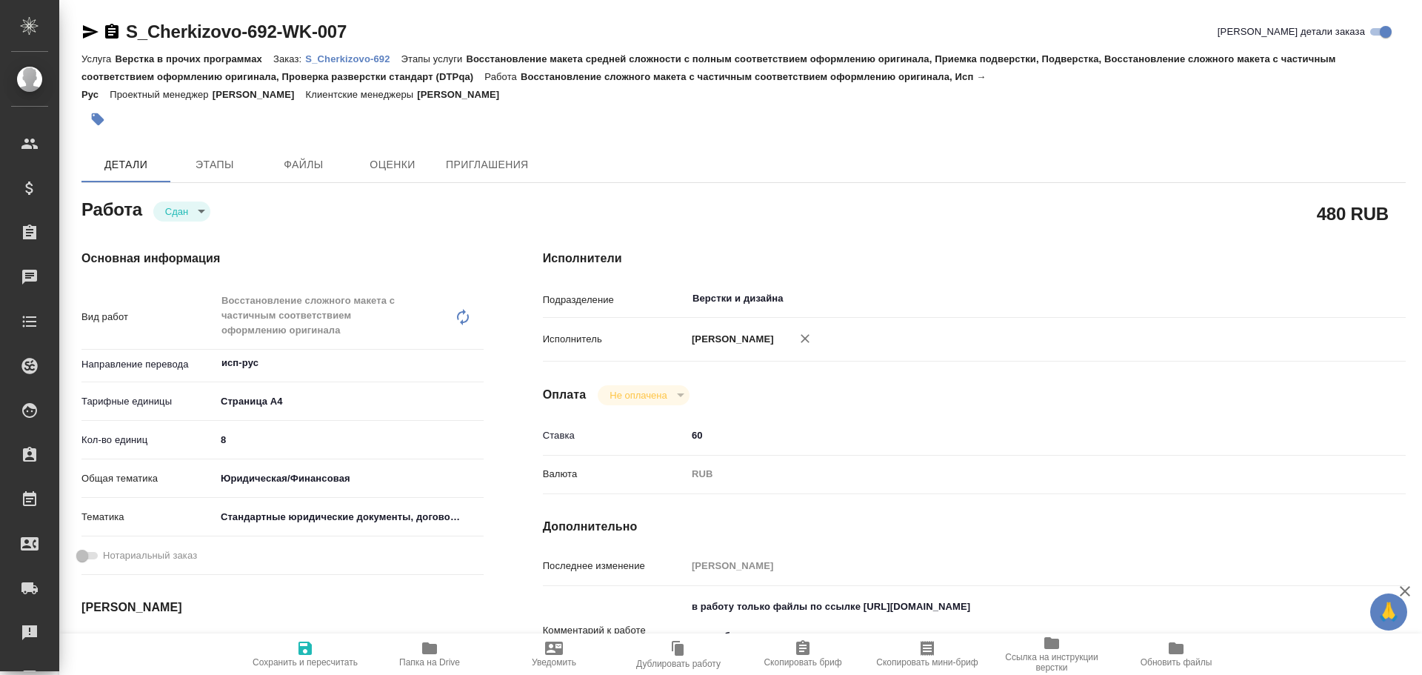
type textarea "x"
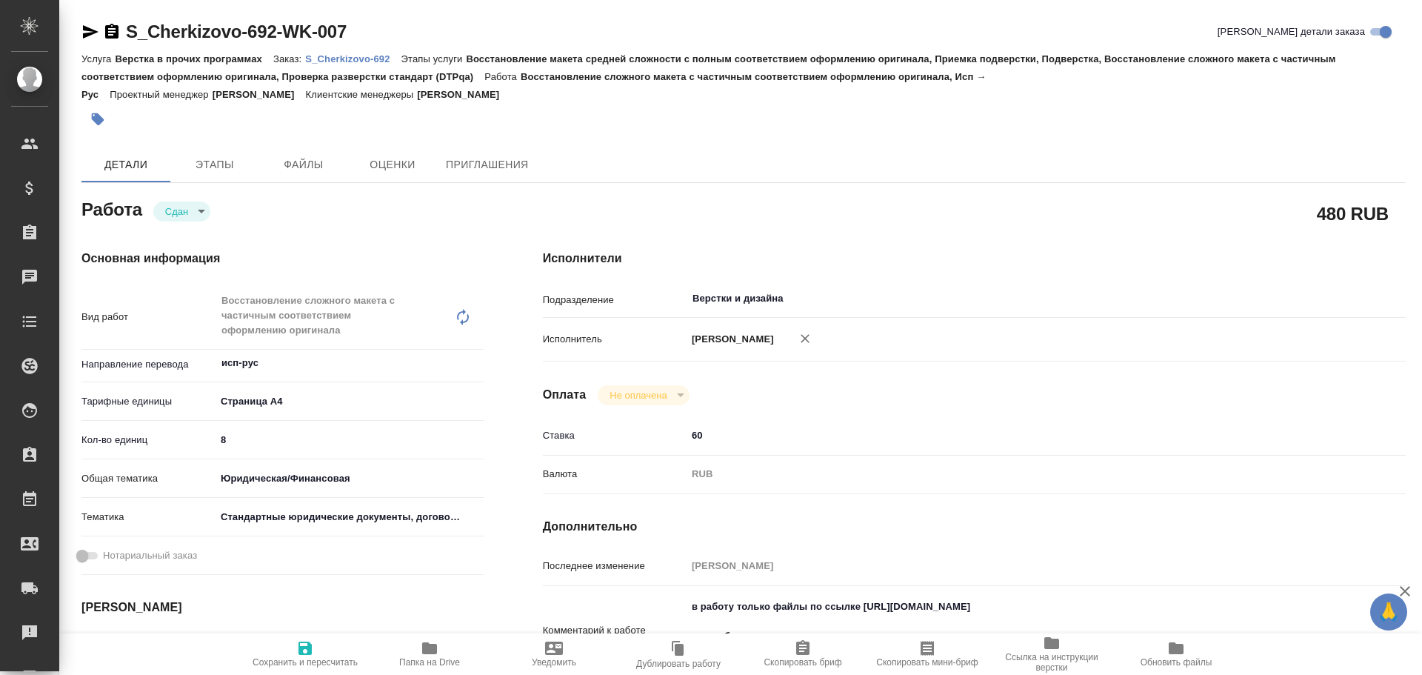
scroll to position [148, 0]
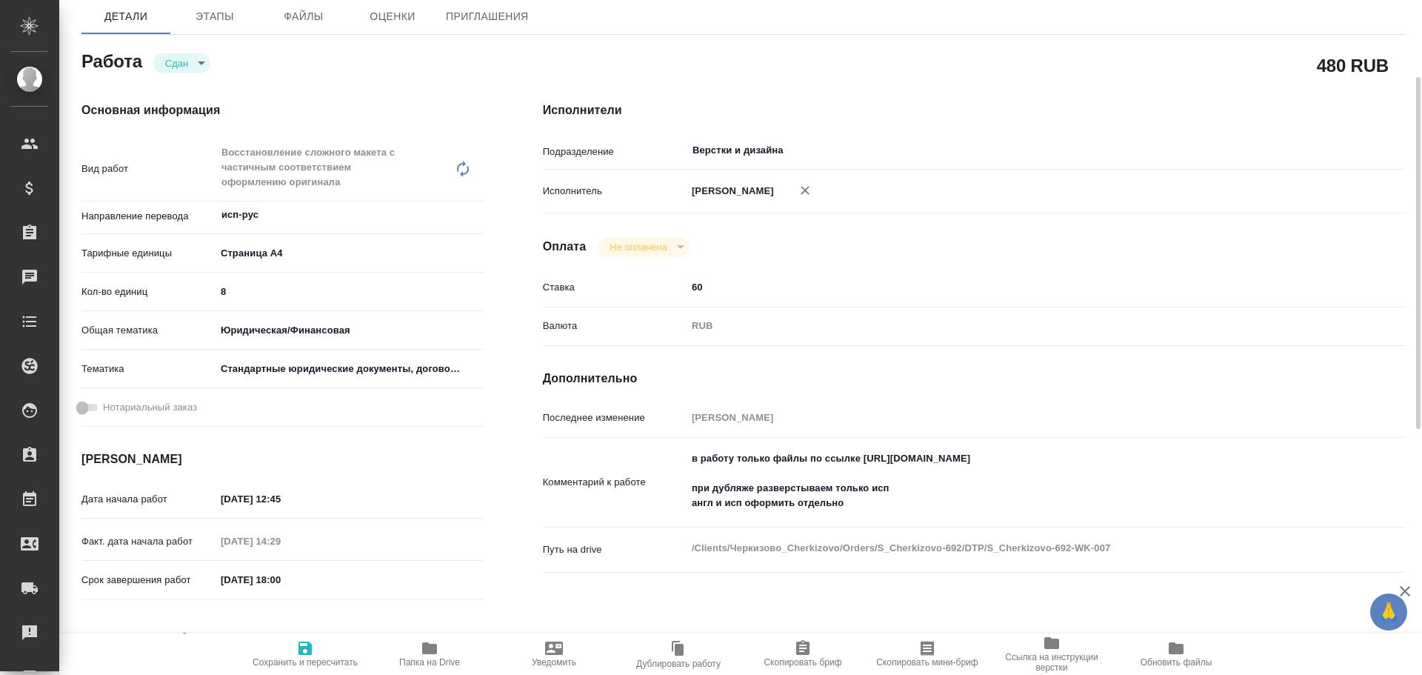
type textarea "x"
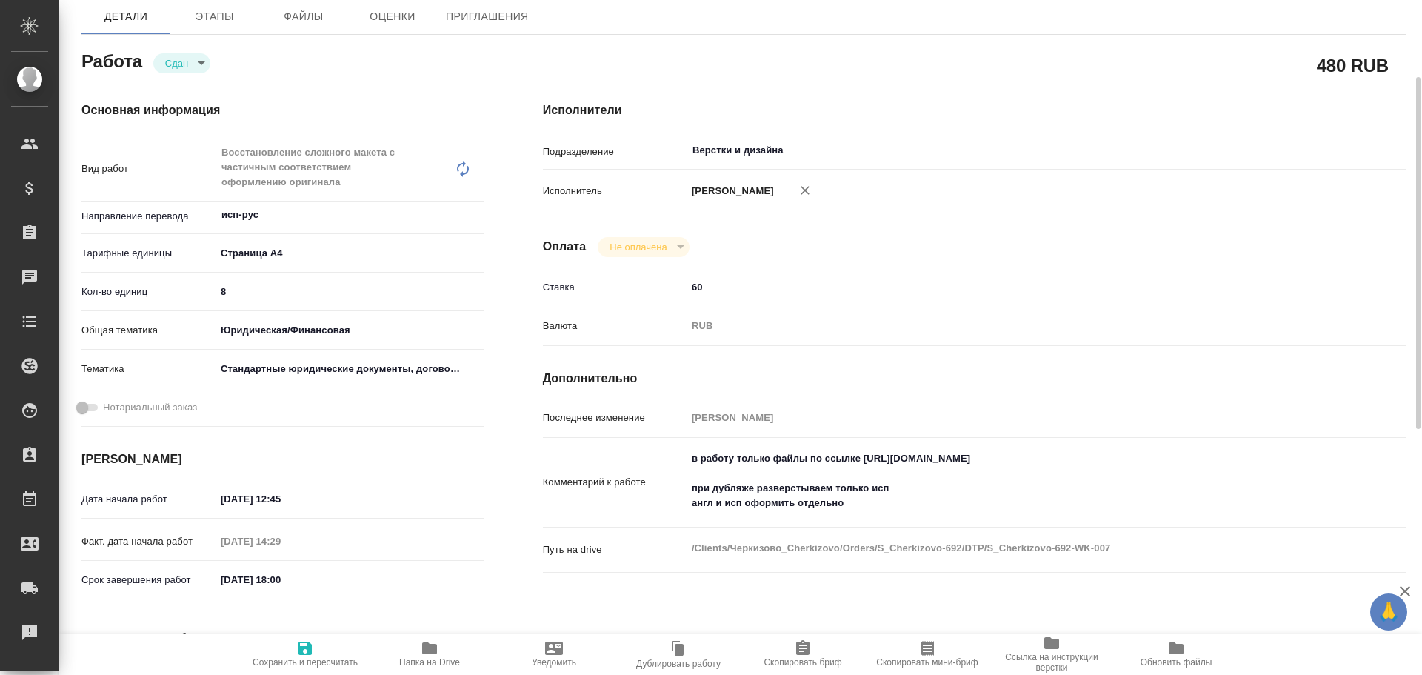
type textarea "x"
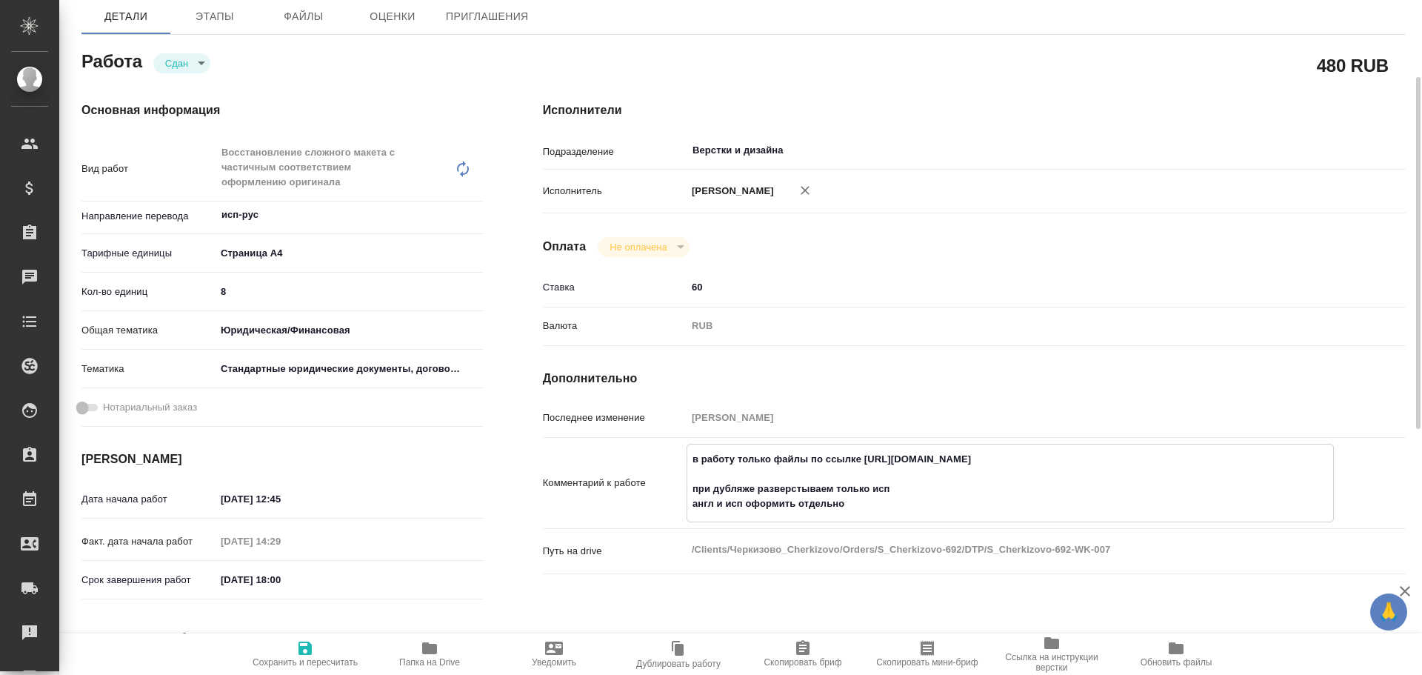
type textarea "x"
drag, startPoint x: 865, startPoint y: 455, endPoint x: 1105, endPoint y: 459, distance: 240.8
click at [1105, 459] on textarea "в работу только файлы по ссылке [URL][DOMAIN_NAME] при дубляже разверстываем то…" at bounding box center [1011, 482] width 646 height 70
type textarea "x"
click at [439, 648] on span "Папка на Drive" at bounding box center [429, 653] width 107 height 28
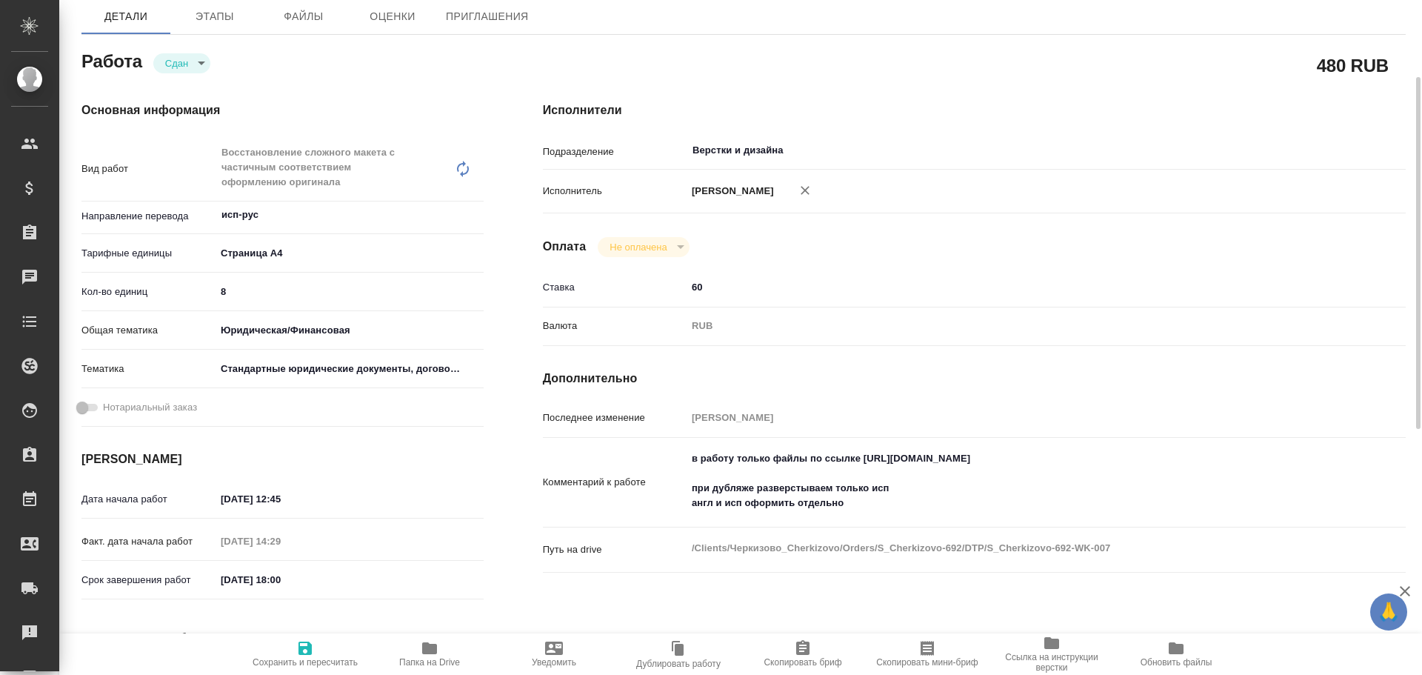
scroll to position [0, 0]
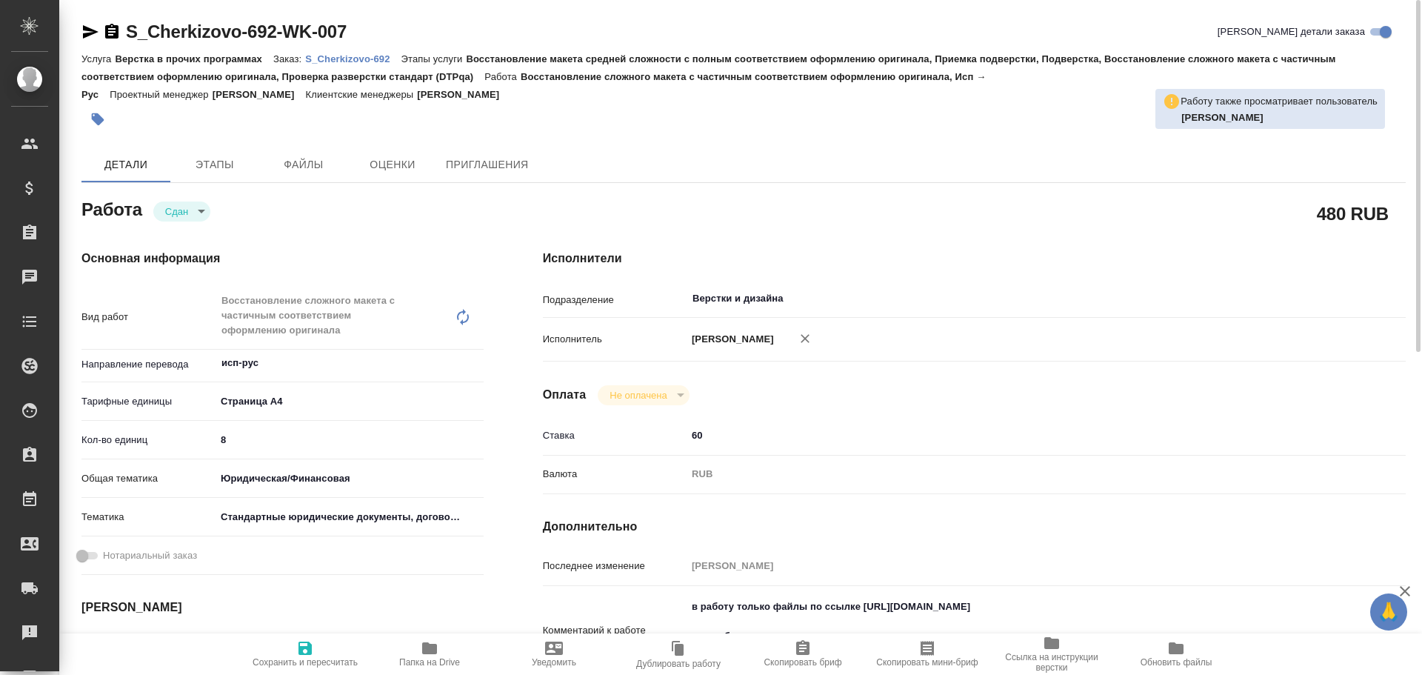
click at [421, 653] on icon "button" at bounding box center [430, 648] width 18 height 18
click at [435, 653] on icon "button" at bounding box center [429, 648] width 15 height 12
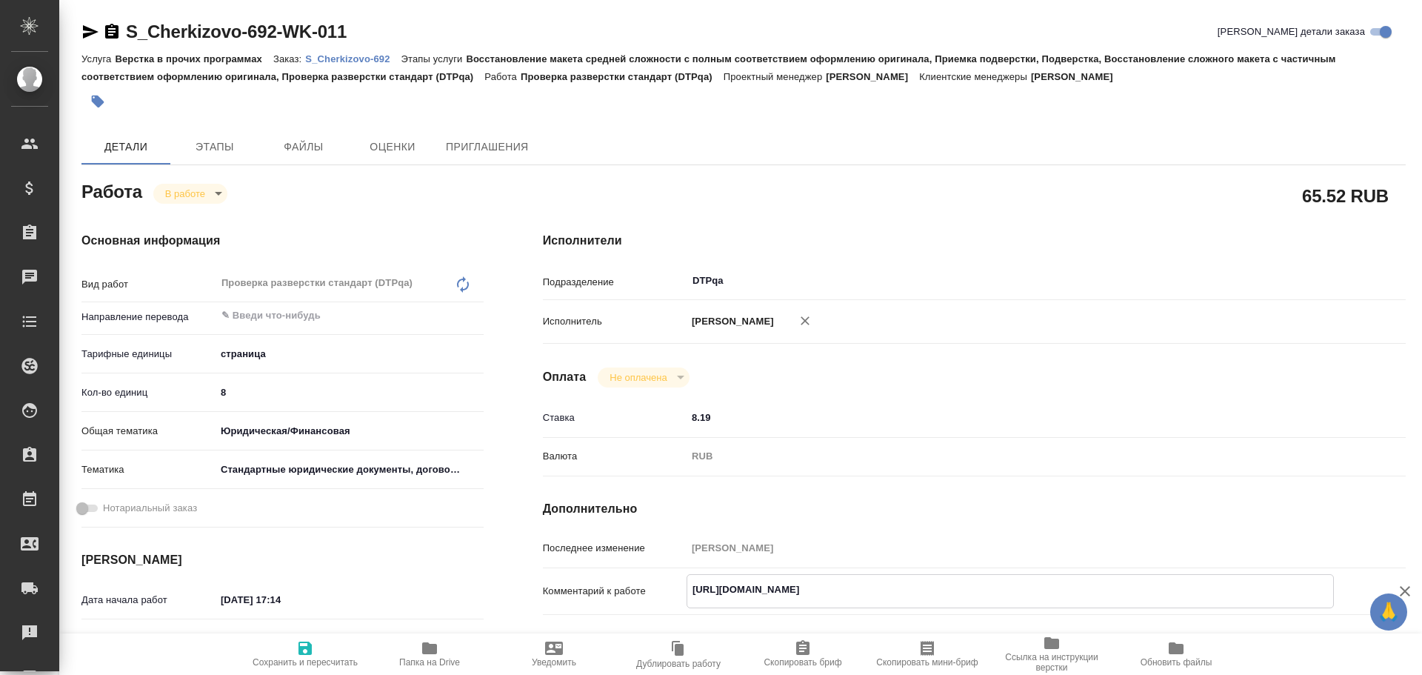
scroll to position [74, 0]
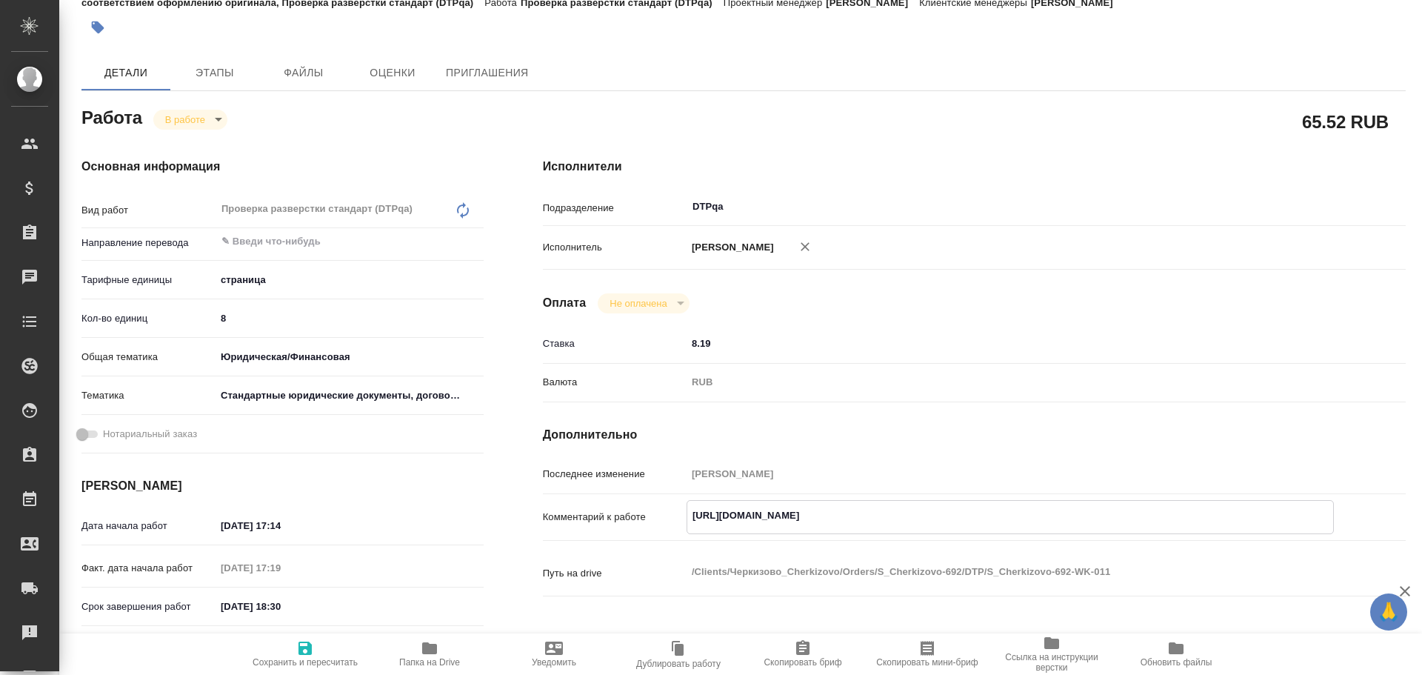
click at [432, 656] on icon "button" at bounding box center [430, 648] width 18 height 18
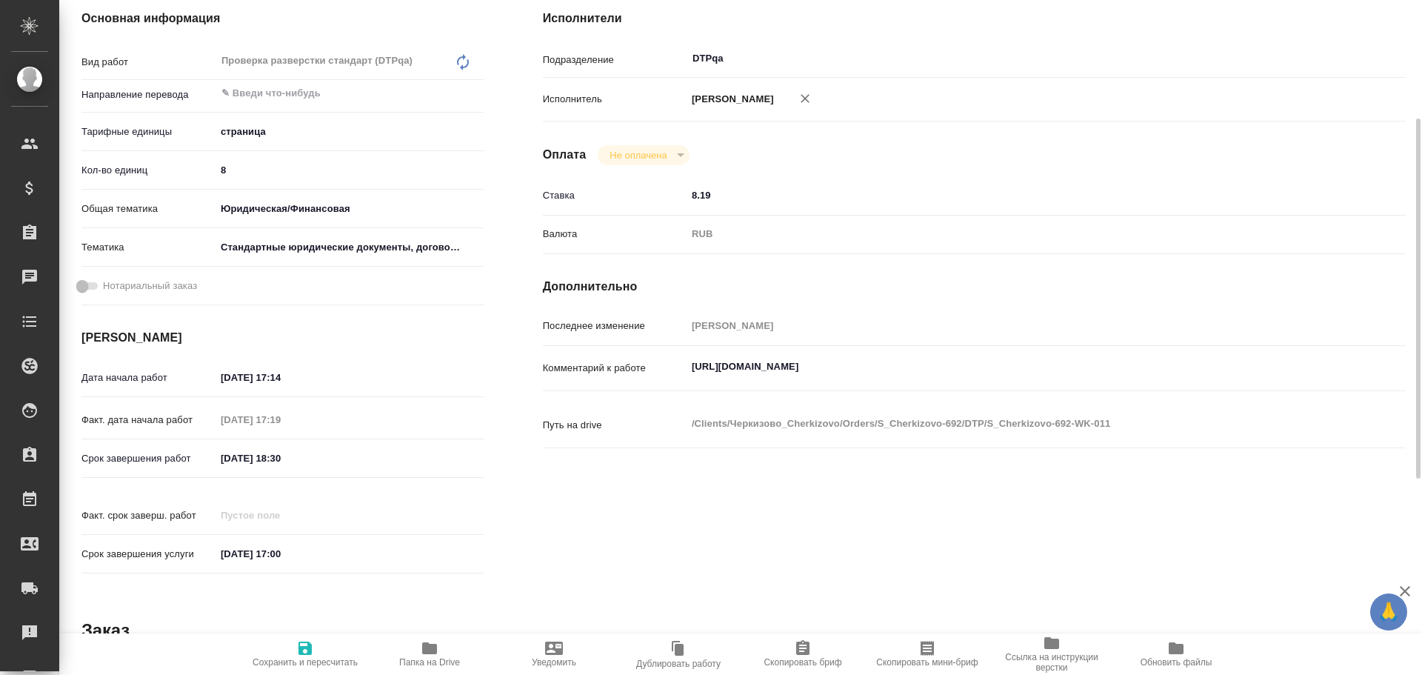
click at [994, 367] on textarea "[URL][DOMAIN_NAME]" at bounding box center [1011, 366] width 648 height 25
paste textarea "[URL][DOMAIN_NAME]"
type textarea "[URL][DOMAIN_NAME] Разбор [URL][DOMAIN_NAME]"
click at [305, 645] on icon "button" at bounding box center [305, 648] width 18 height 18
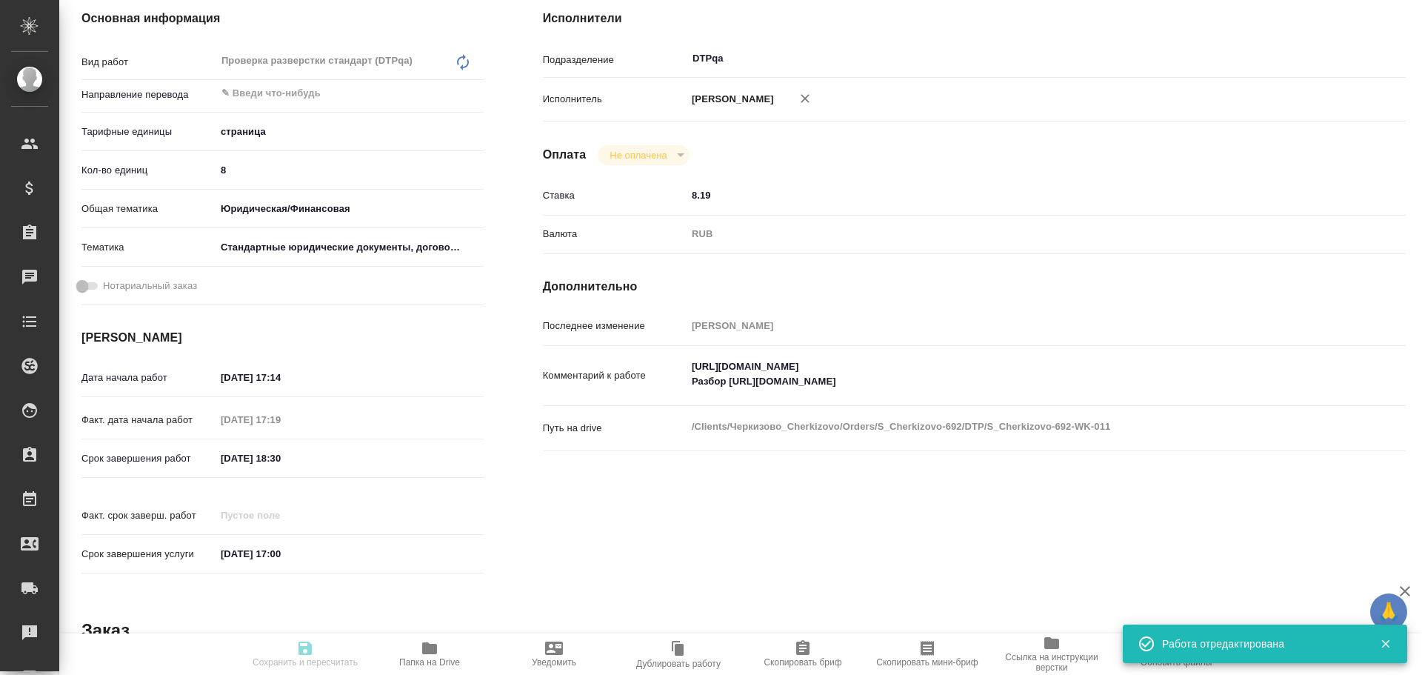
type input "inProgress"
type input "5a8b1489cc6b4906c91bfdb2"
type input "8"
type input "yr-fn"
type input "5f647205b73bc97568ca66bf"
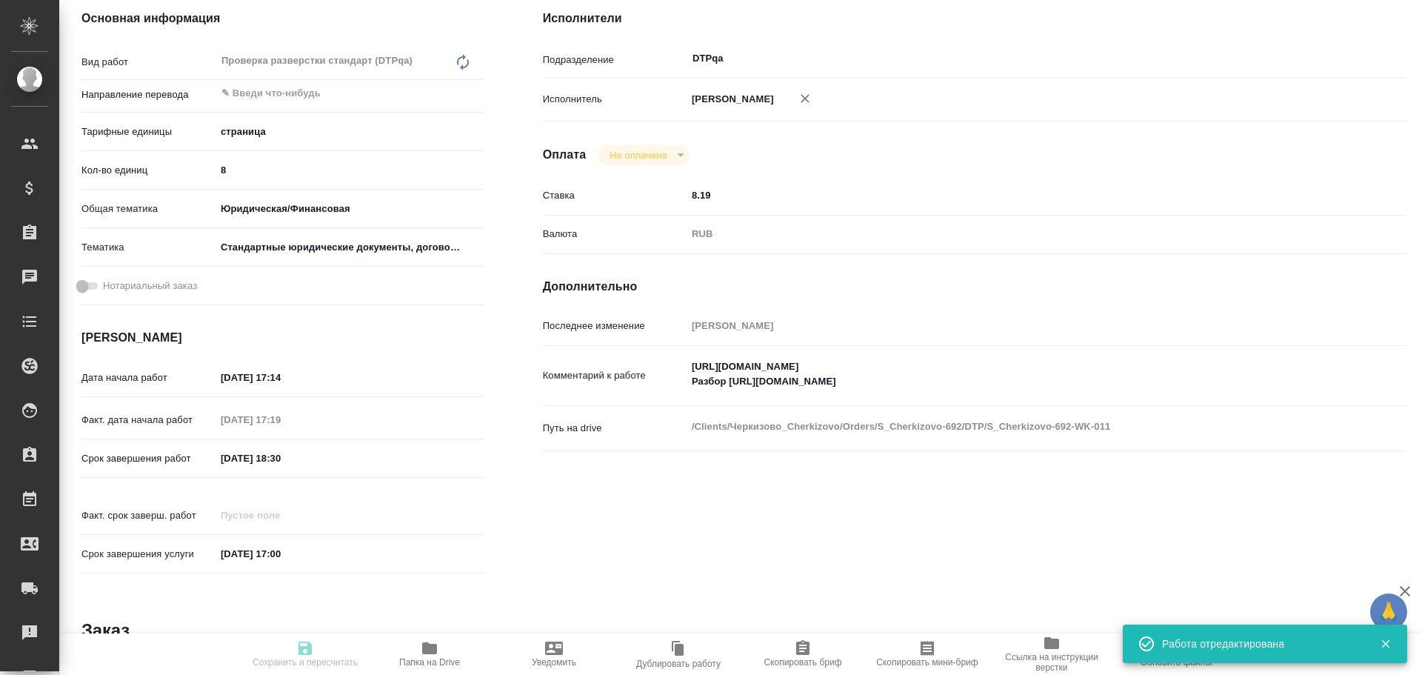
type input "[DATE] 17:14"
type input "[DATE] 17:19"
type input "[DATE] 18:30"
type input "[DATE] 17:00"
type input "DTPqa"
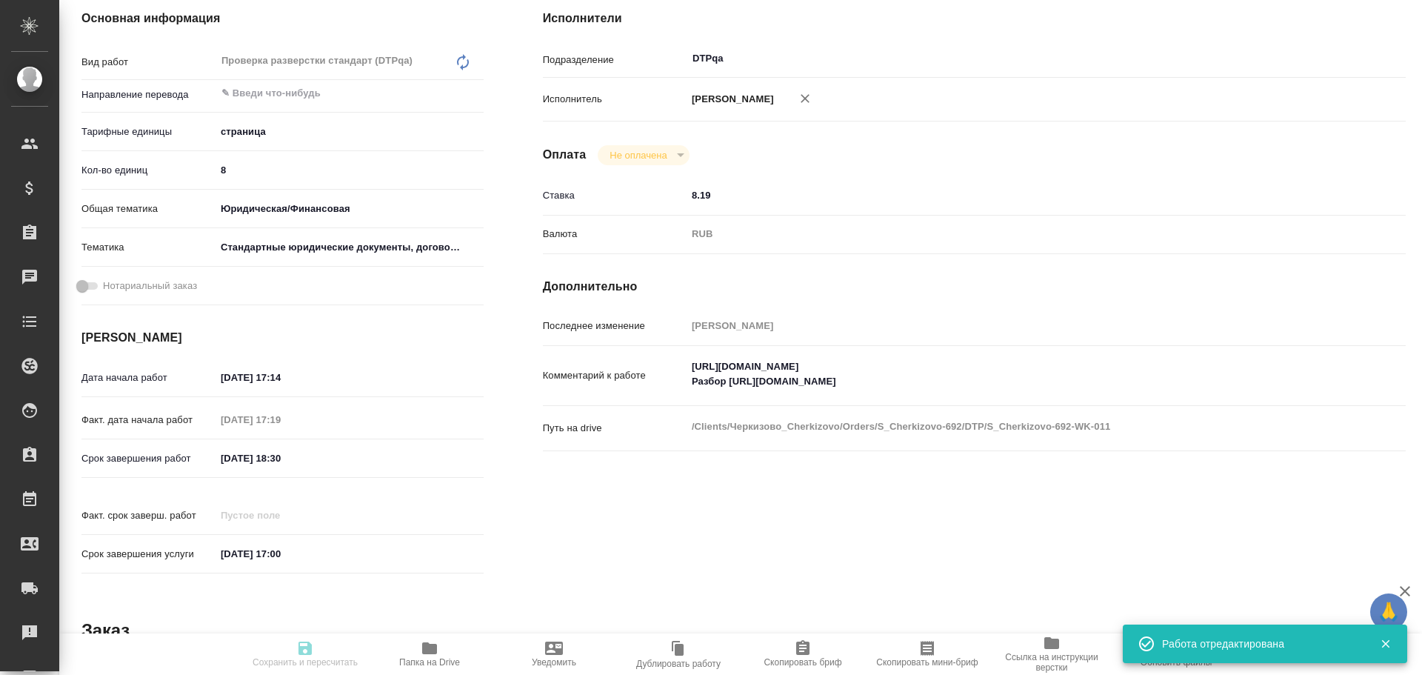
type input "notPayed"
type input "8.19"
type input "RUB"
type input "[PERSON_NAME]"
type input "S_Cherkizovo-692"
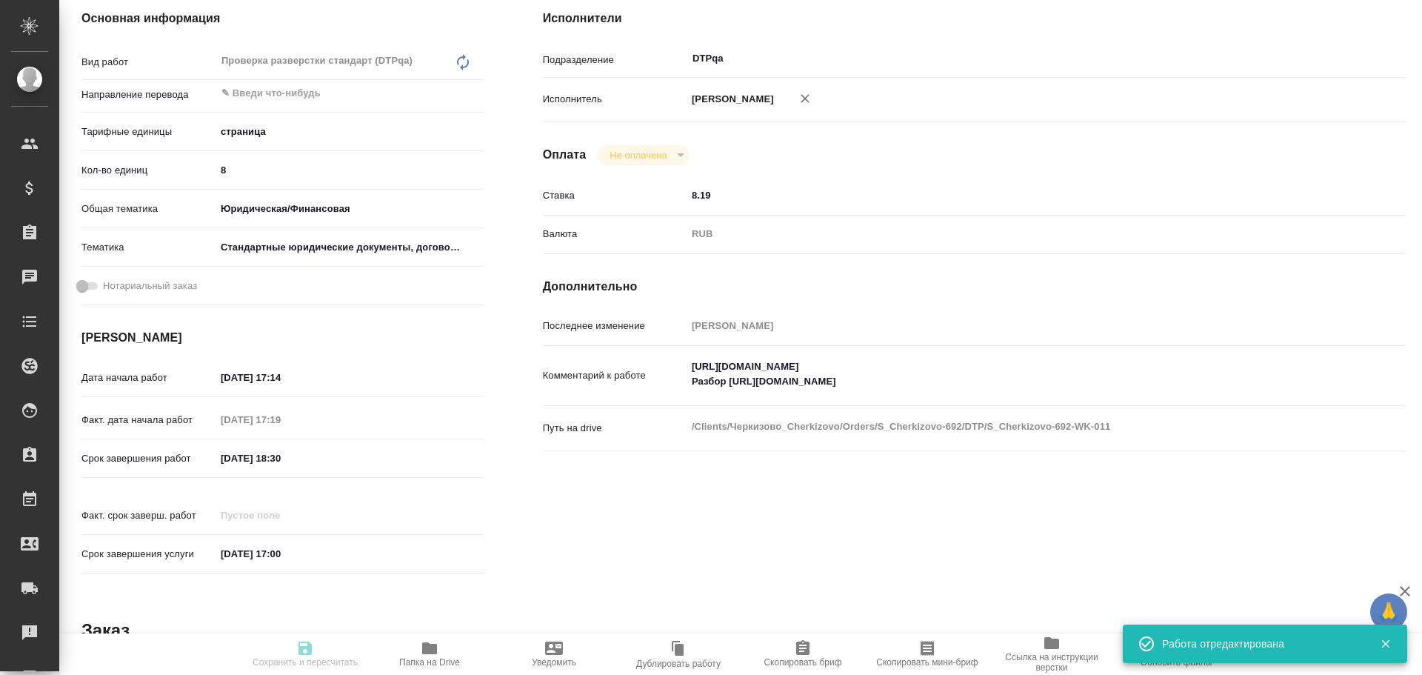
type input "Верстка в прочих программах"
type input "Восстановление макета средней сложности с полным соответствием оформлению ориги…"
type input "[PERSON_NAME]"
type input "/Clients/Черкизово_Cherkizovо/Orders/S_Cherkizovo-692"
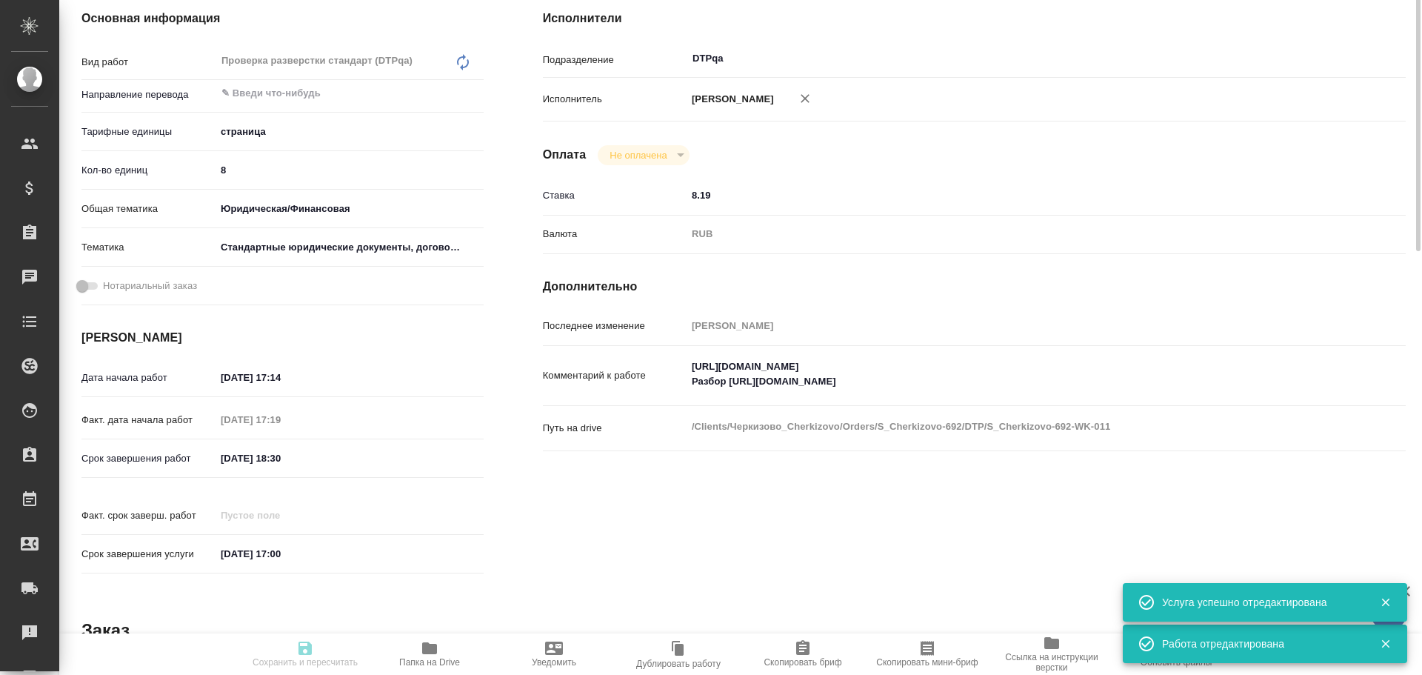
scroll to position [74, 0]
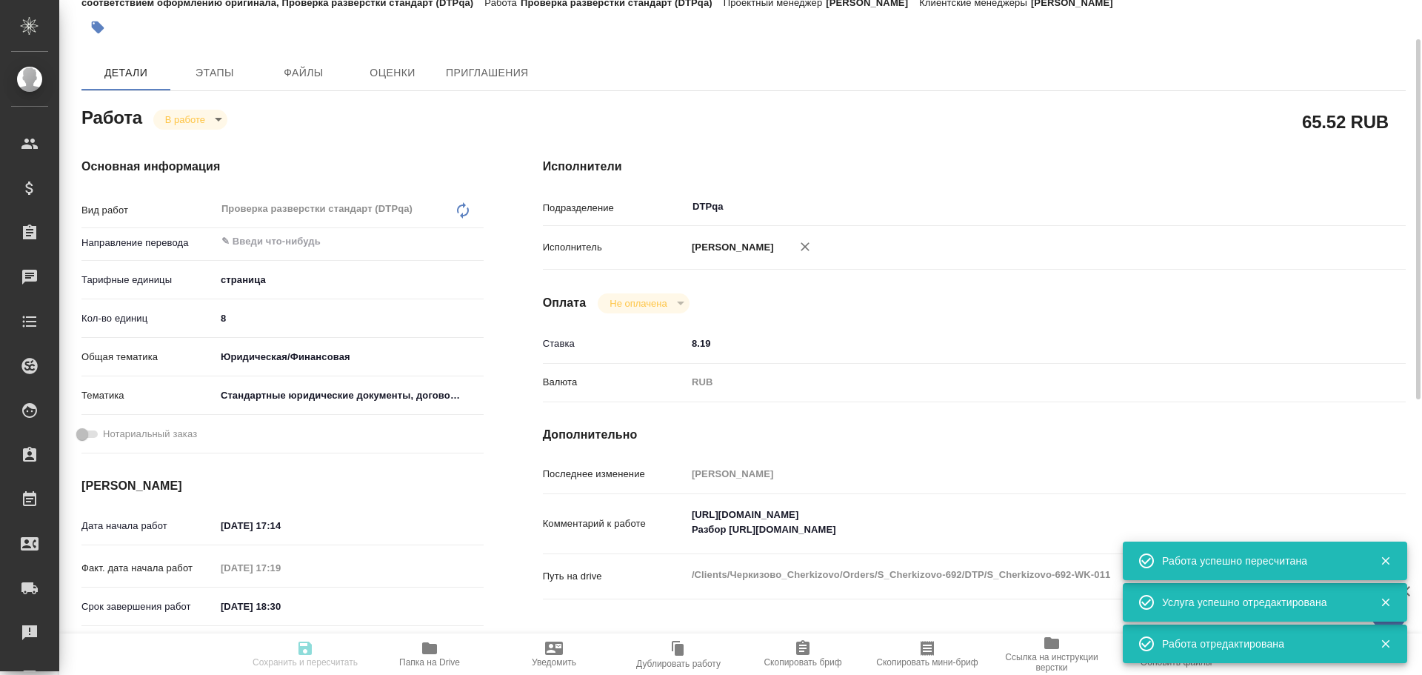
type input "inProgress"
type input "5a8b1489cc6b4906c91bfdb2"
type input "8"
type input "yr-fn"
type input "5f647205b73bc97568ca66bf"
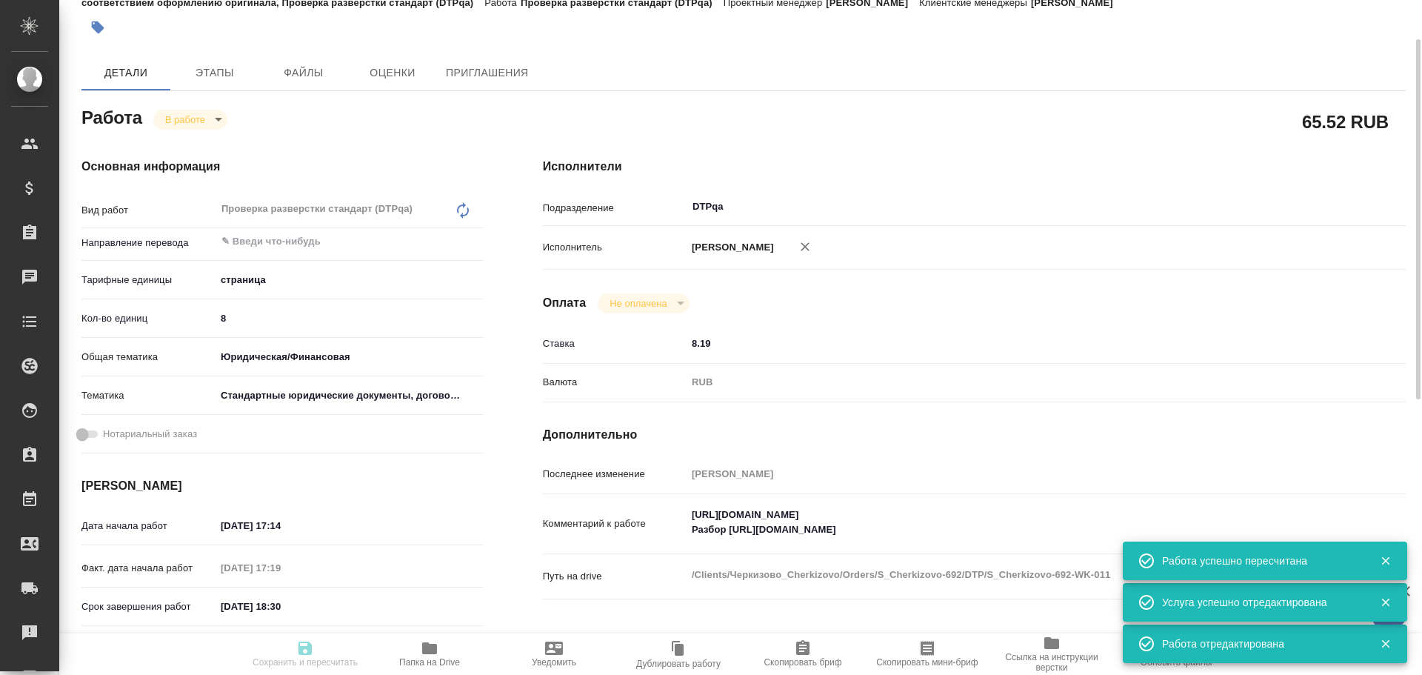
type input "[DATE] 17:14"
type input "[DATE] 17:19"
type input "[DATE] 18:30"
type input "[DATE] 17:00"
type input "DTPqa"
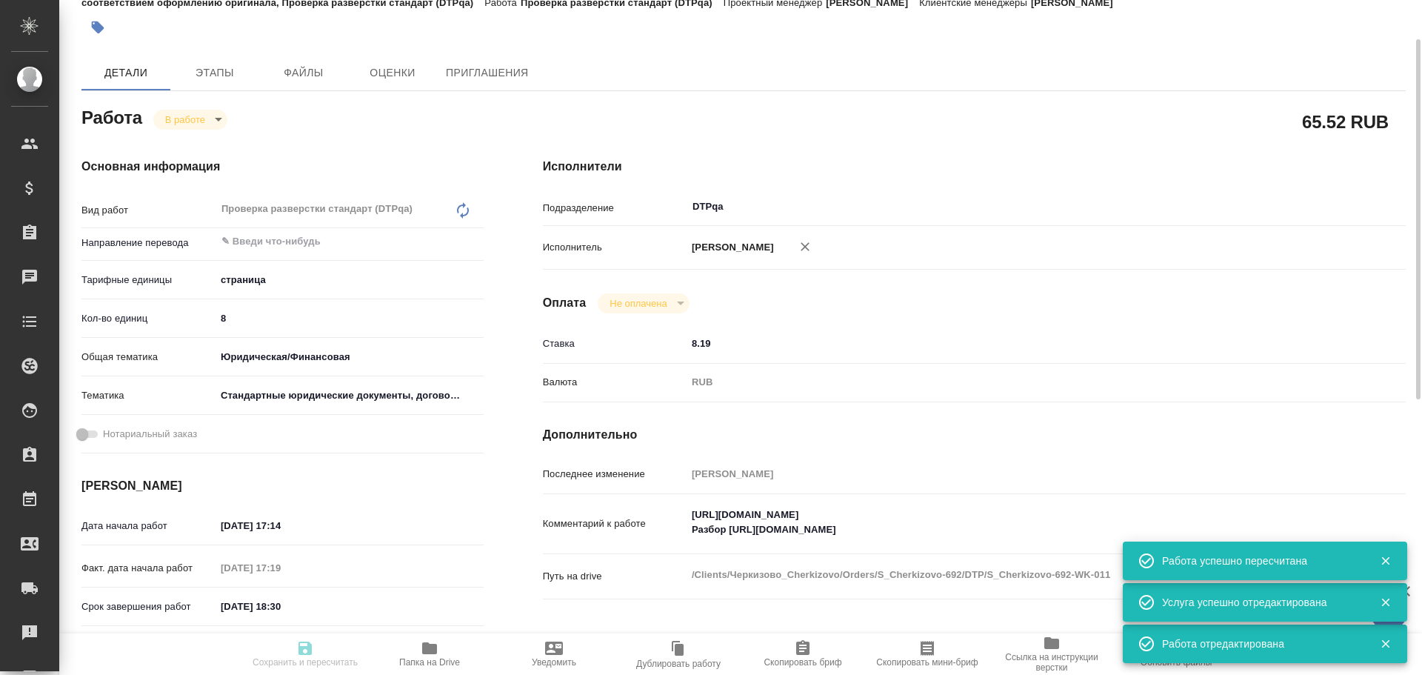
type input "notPayed"
type input "8.19"
type input "RUB"
type input "[PERSON_NAME]"
type input "S_Cherkizovo-692"
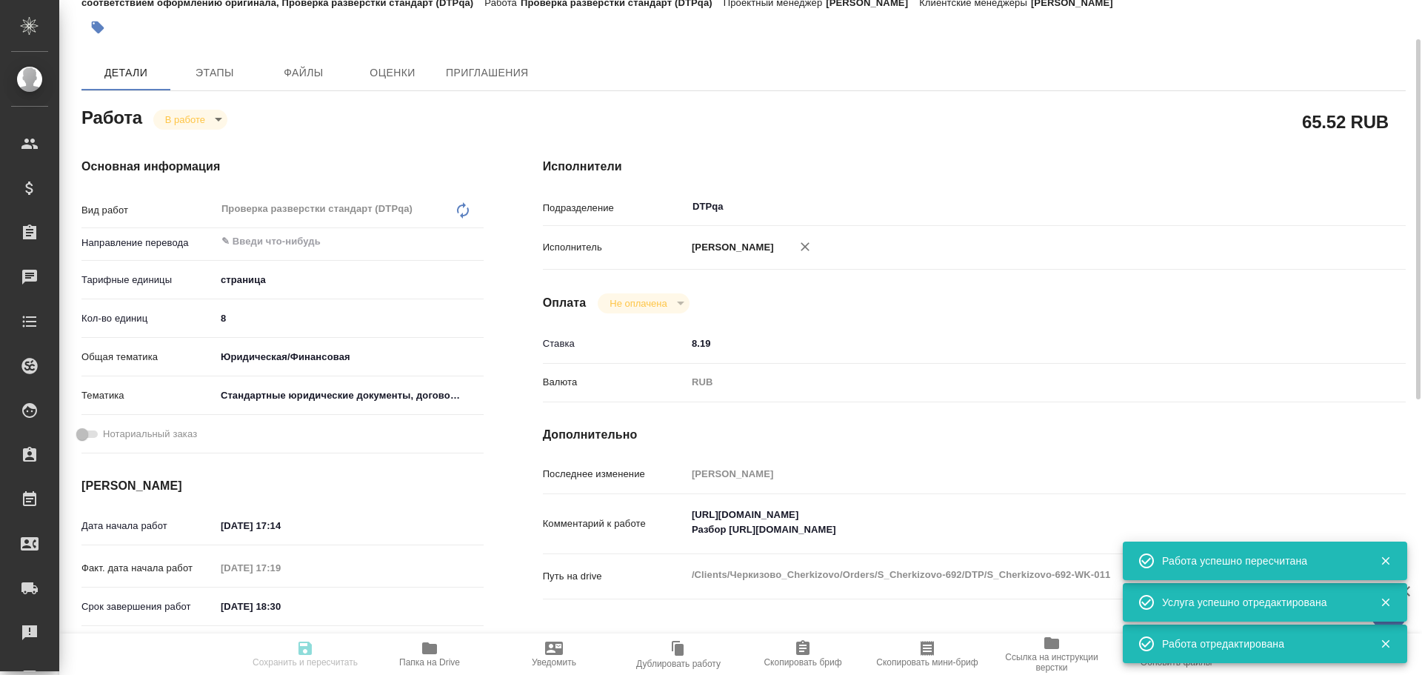
type input "Верстка в прочих программах"
type input "Восстановление макета средней сложности с полным соответствием оформлению ориги…"
type input "[PERSON_NAME]"
type input "/Clients/Черкизово_Cherkizovо/Orders/S_Cherkizovo-692"
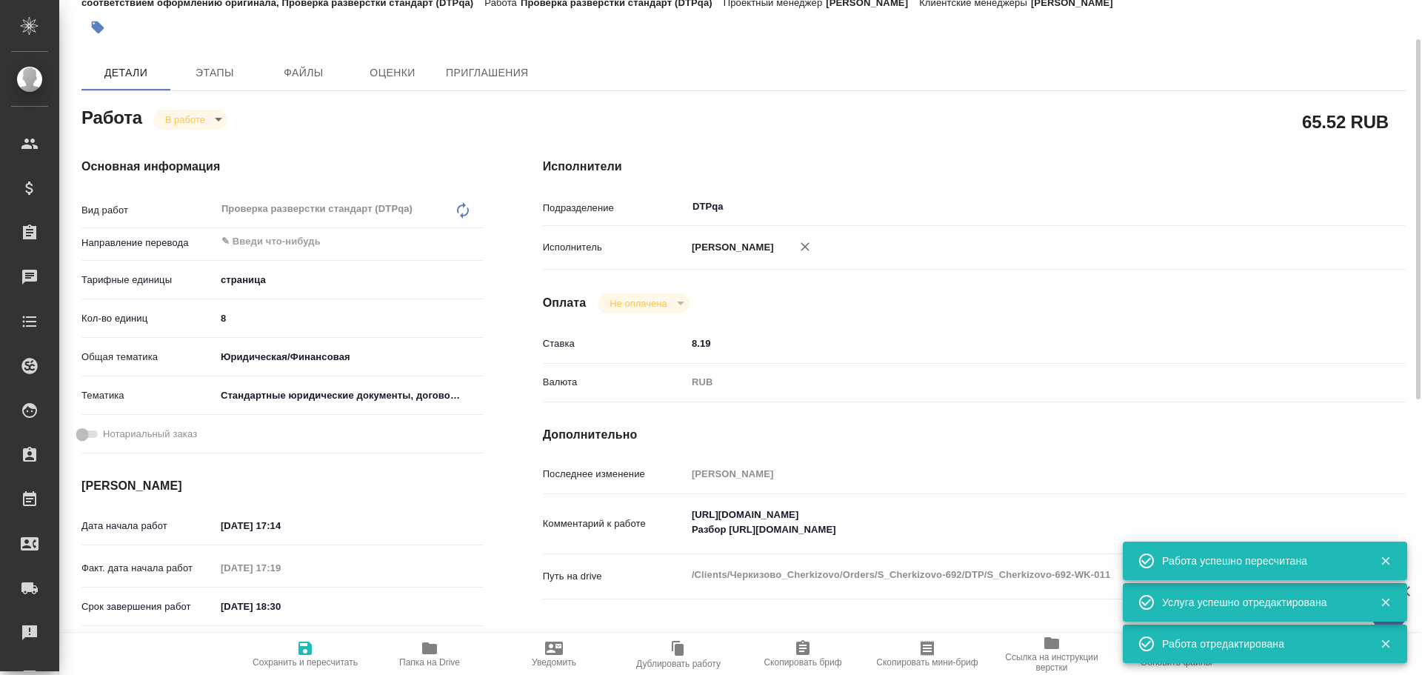
click at [183, 125] on body "🙏 .cls-1 fill:#fff; AWATERA Chulets [PERSON_NAME] Спецификации Заказы 0 Чаты To…" at bounding box center [711, 337] width 1422 height 675
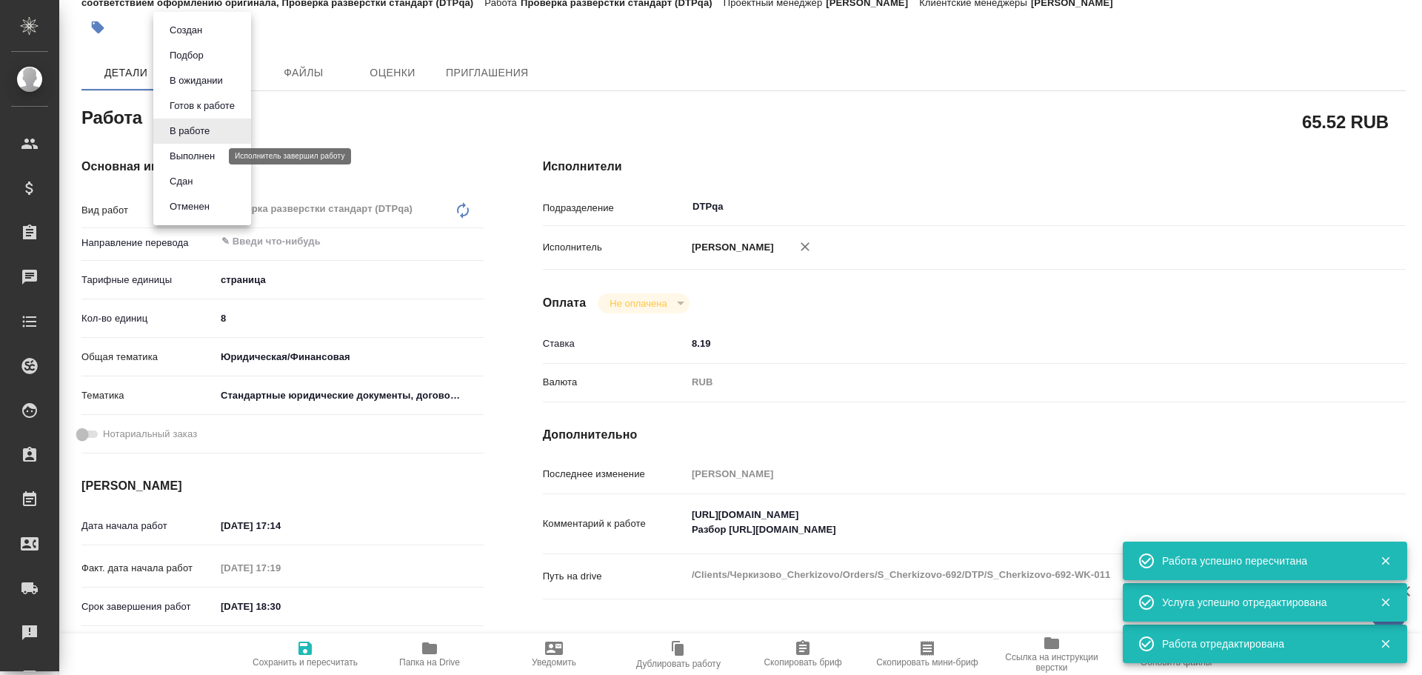
click at [193, 156] on button "Выполнен" at bounding box center [192, 156] width 54 height 16
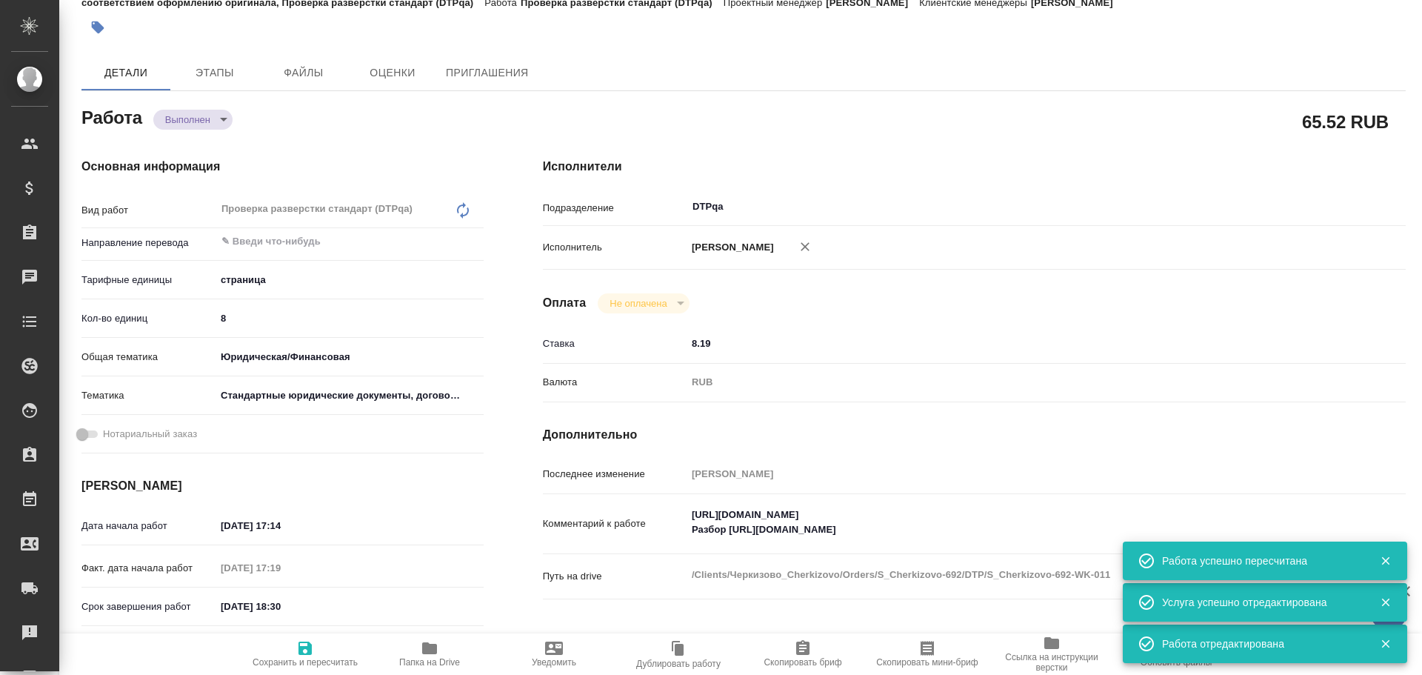
type textarea "x"
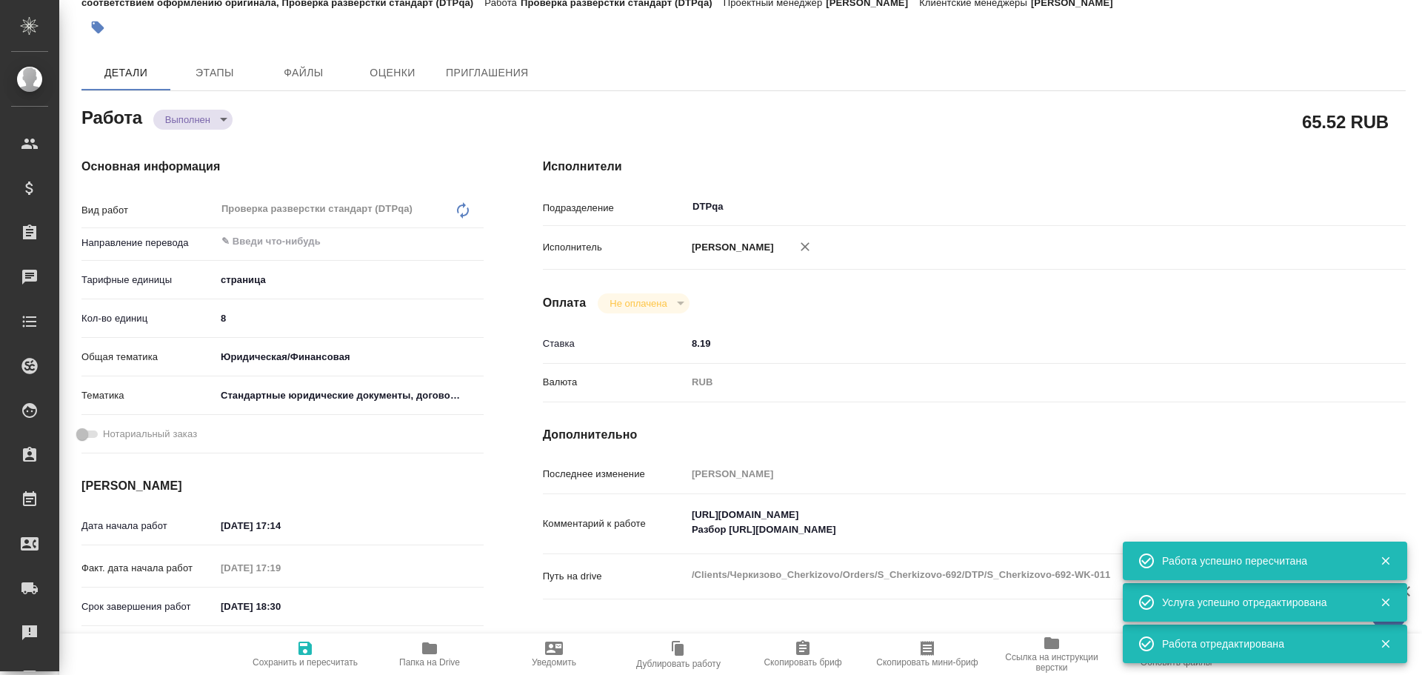
type textarea "x"
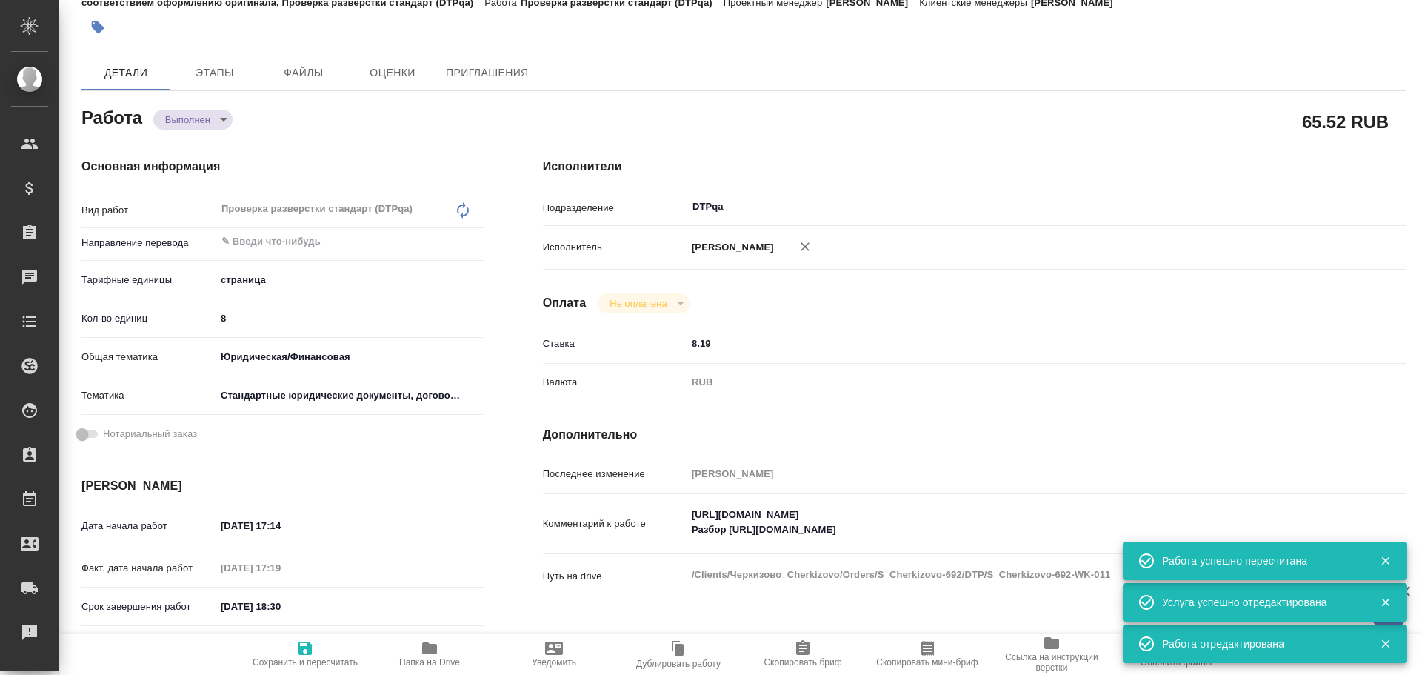
type textarea "x"
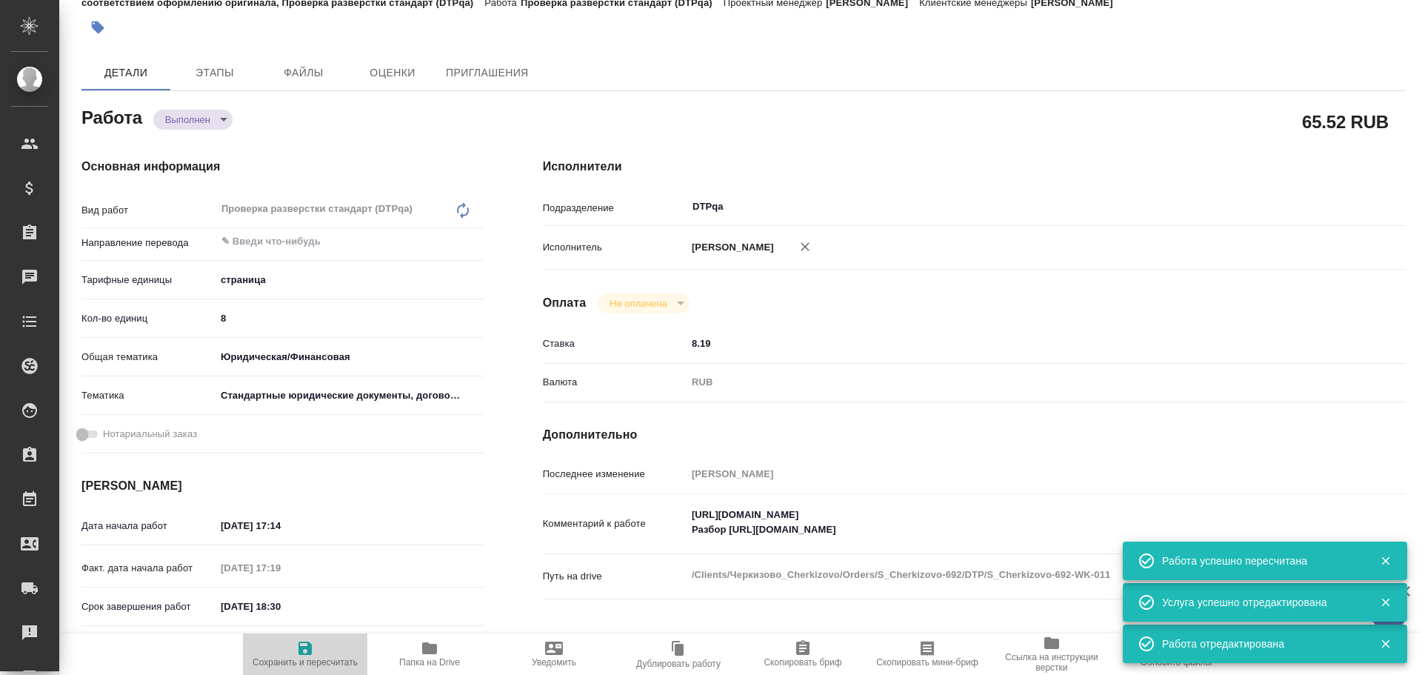
click at [306, 652] on icon "button" at bounding box center [305, 648] width 18 height 18
type textarea "x"
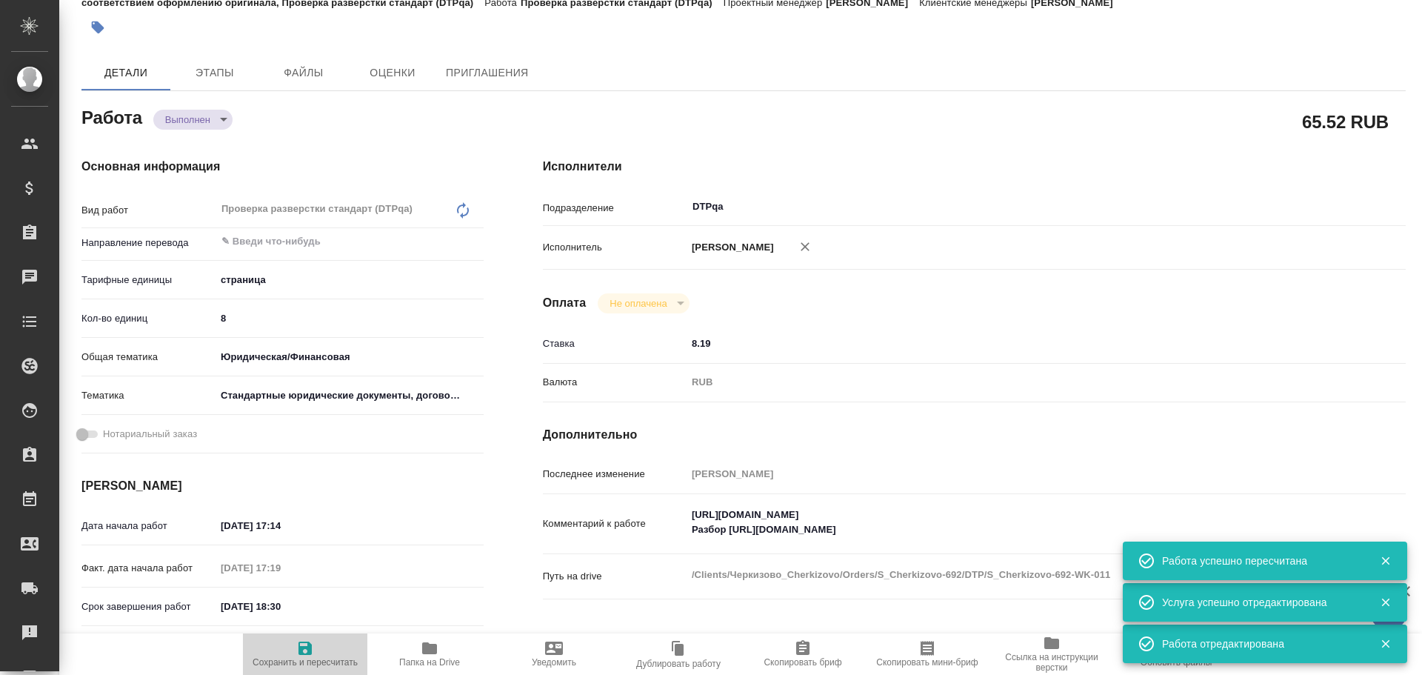
type textarea "x"
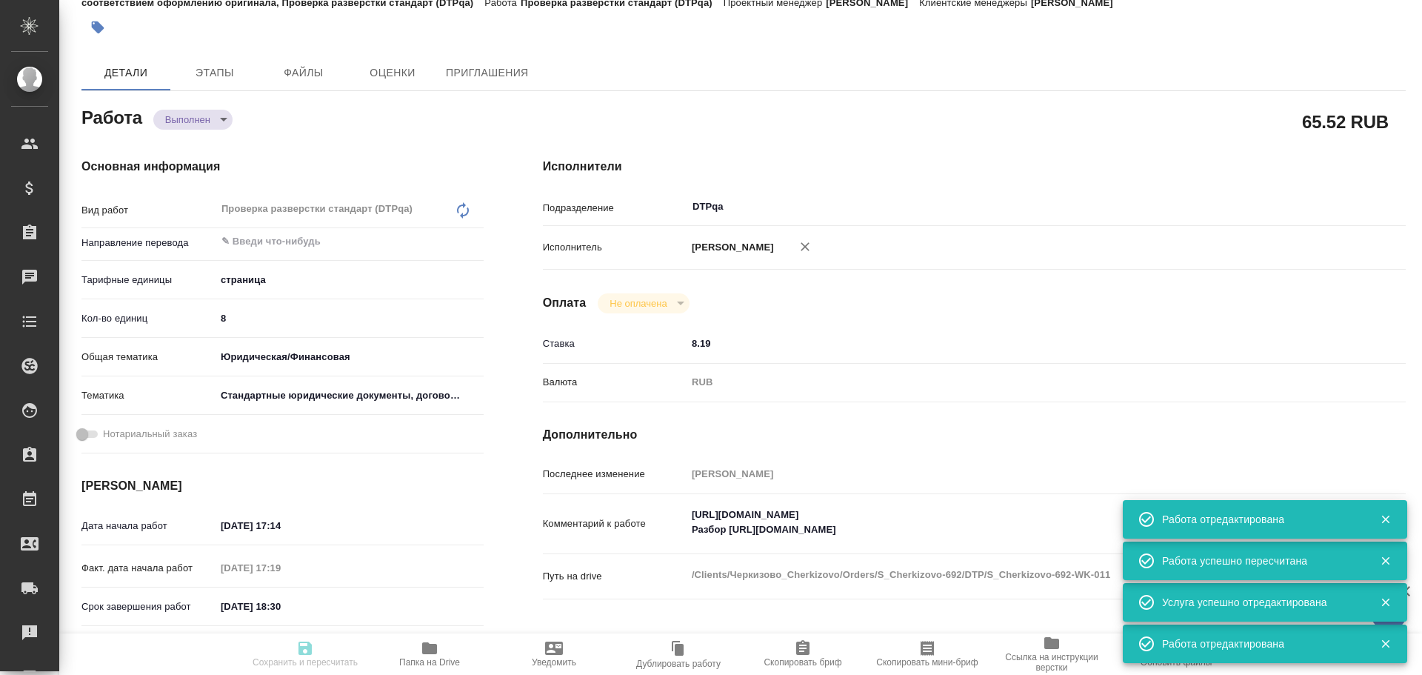
type textarea "x"
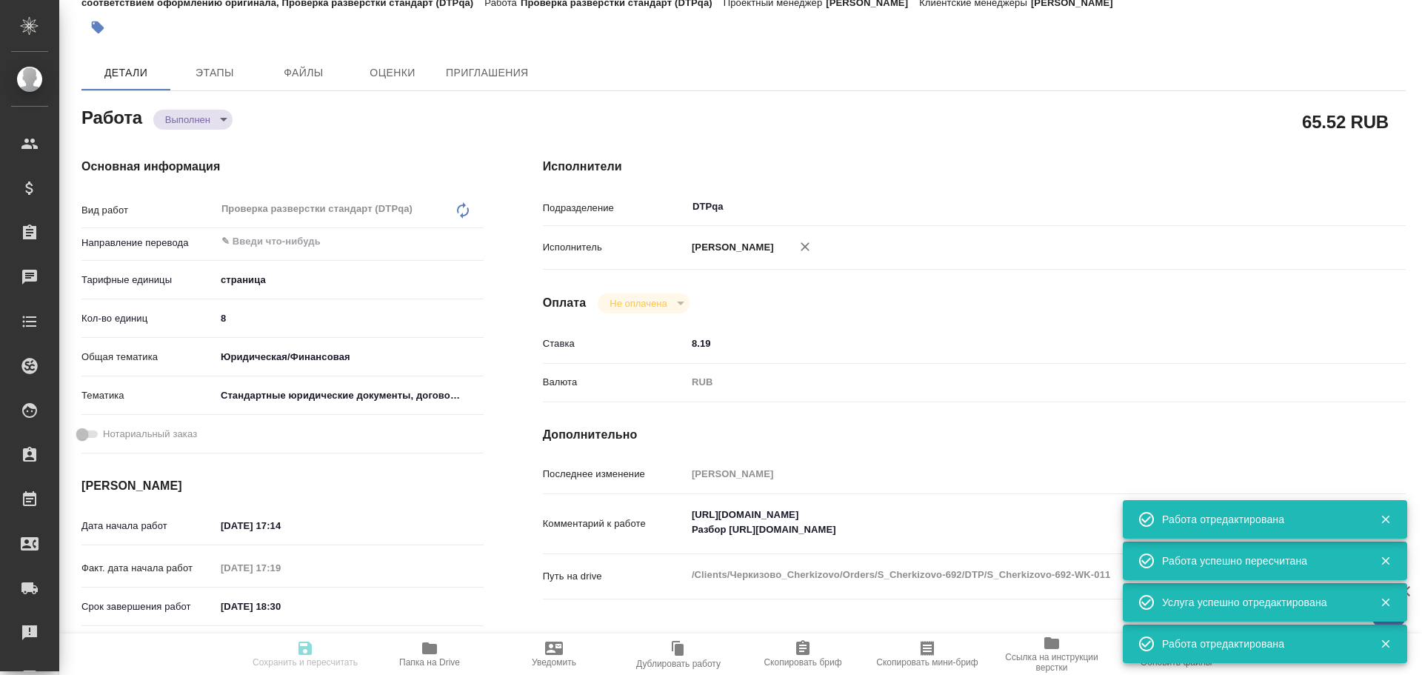
type textarea "x"
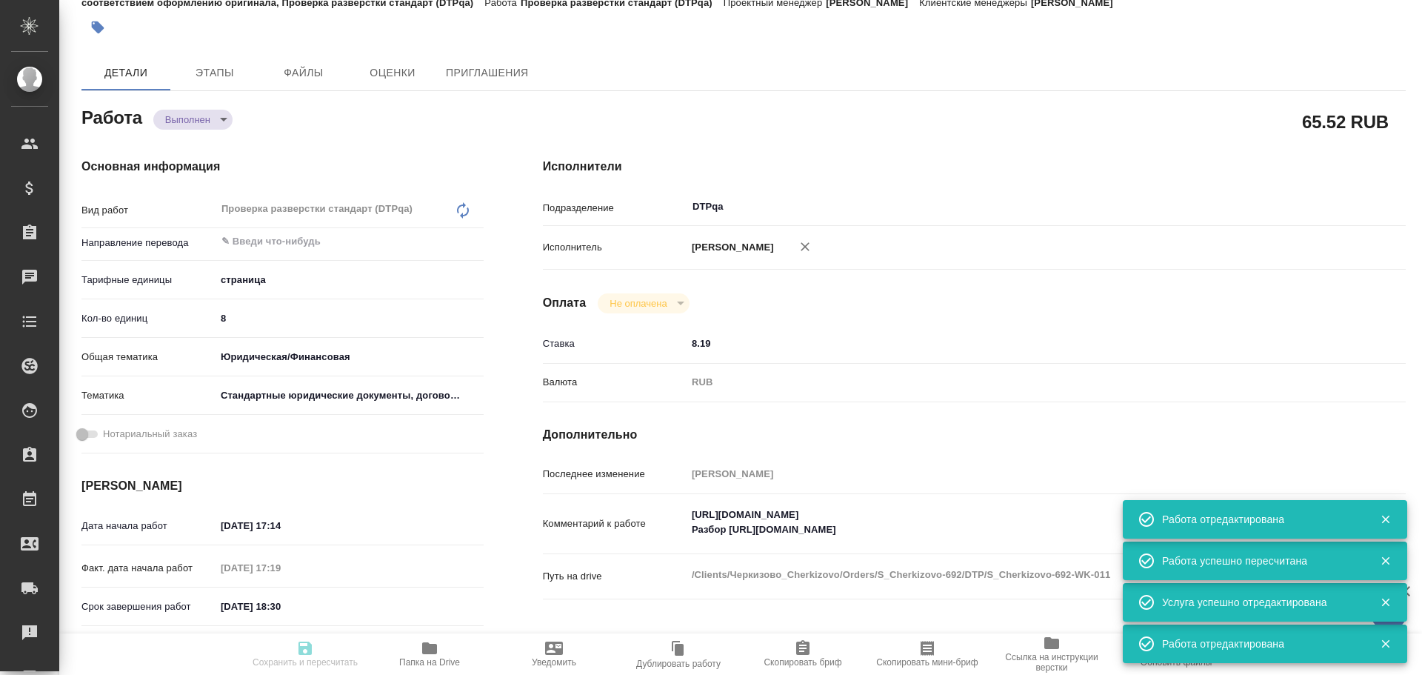
type input "completed"
type textarea "Проверка разверстки стандарт (DTPqa)"
type textarea "x"
type input "5a8b1489cc6b4906c91bfdb2"
type input "8"
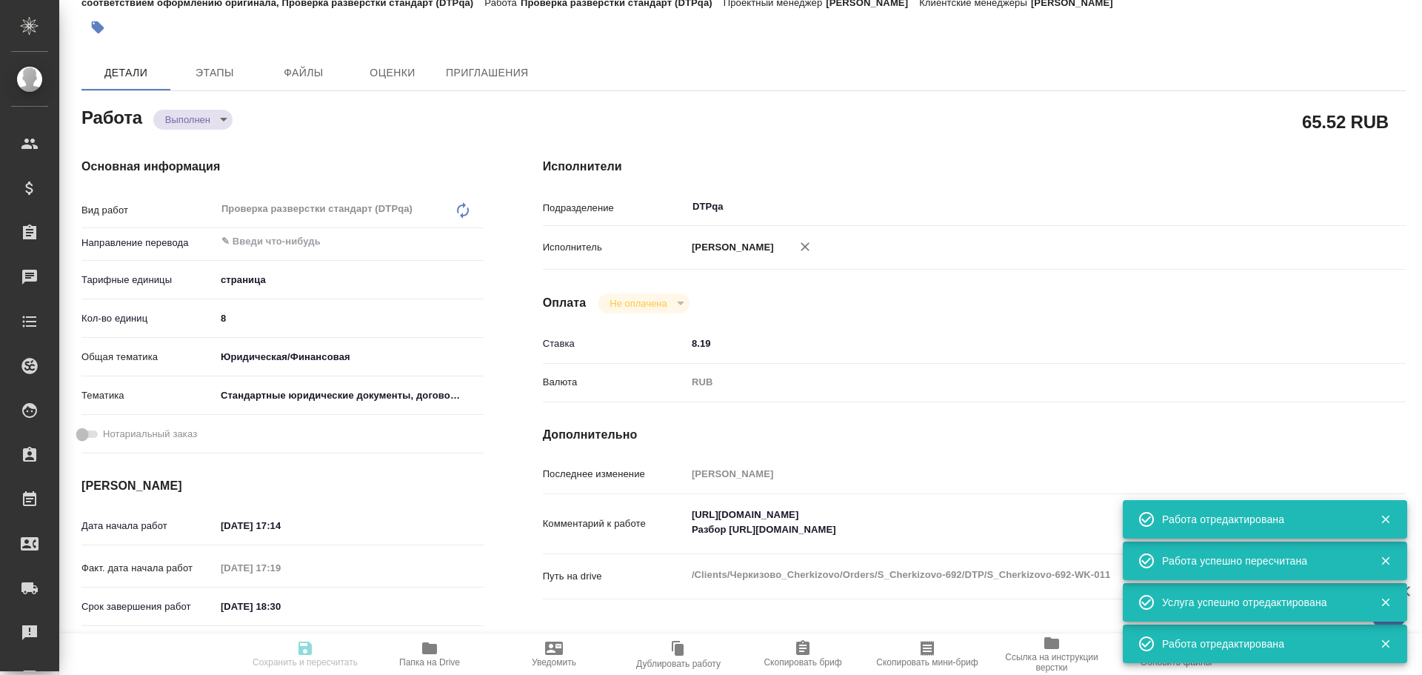
type input "yr-fn"
type input "5f647205b73bc97568ca66bf"
type input "[DATE] 17:14"
type input "[DATE] 17:19"
type input "[DATE] 18:30"
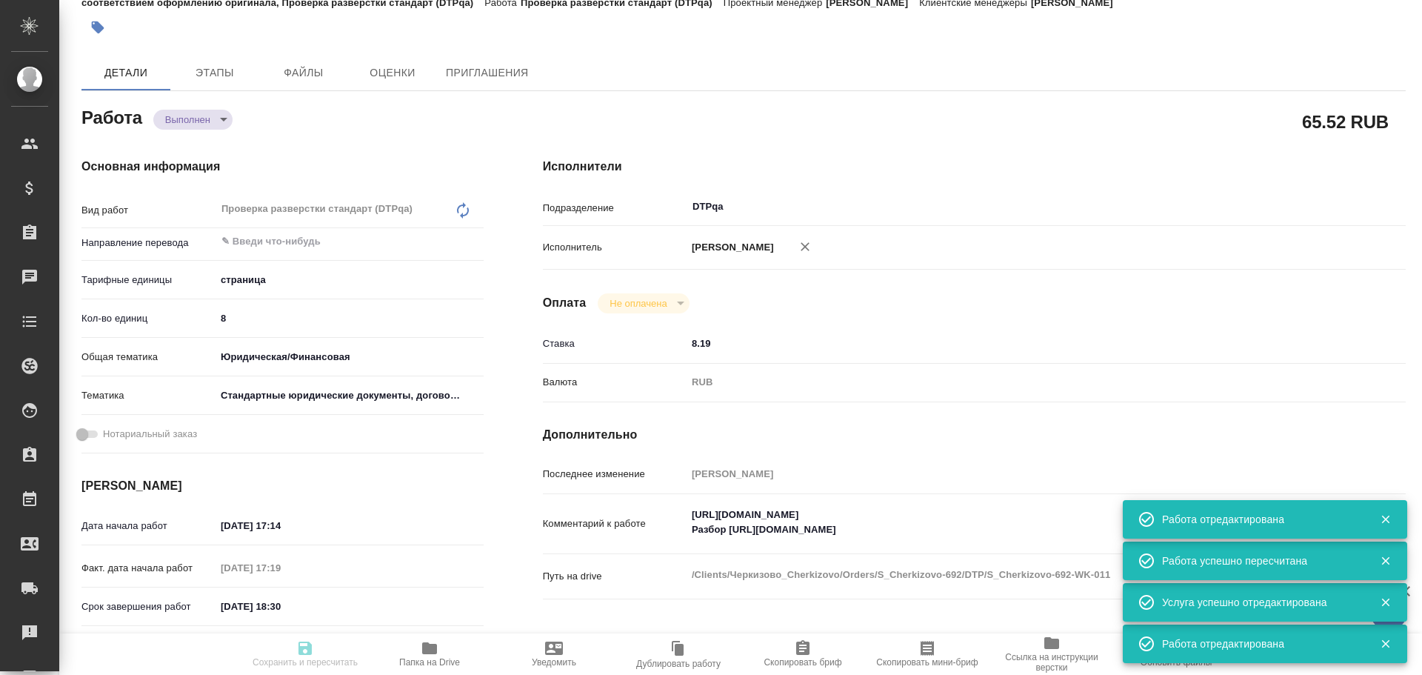
type input "[DATE] 18:24"
type input "[DATE] 17:00"
type input "DTPqa"
type input "notPayed"
type input "8.19"
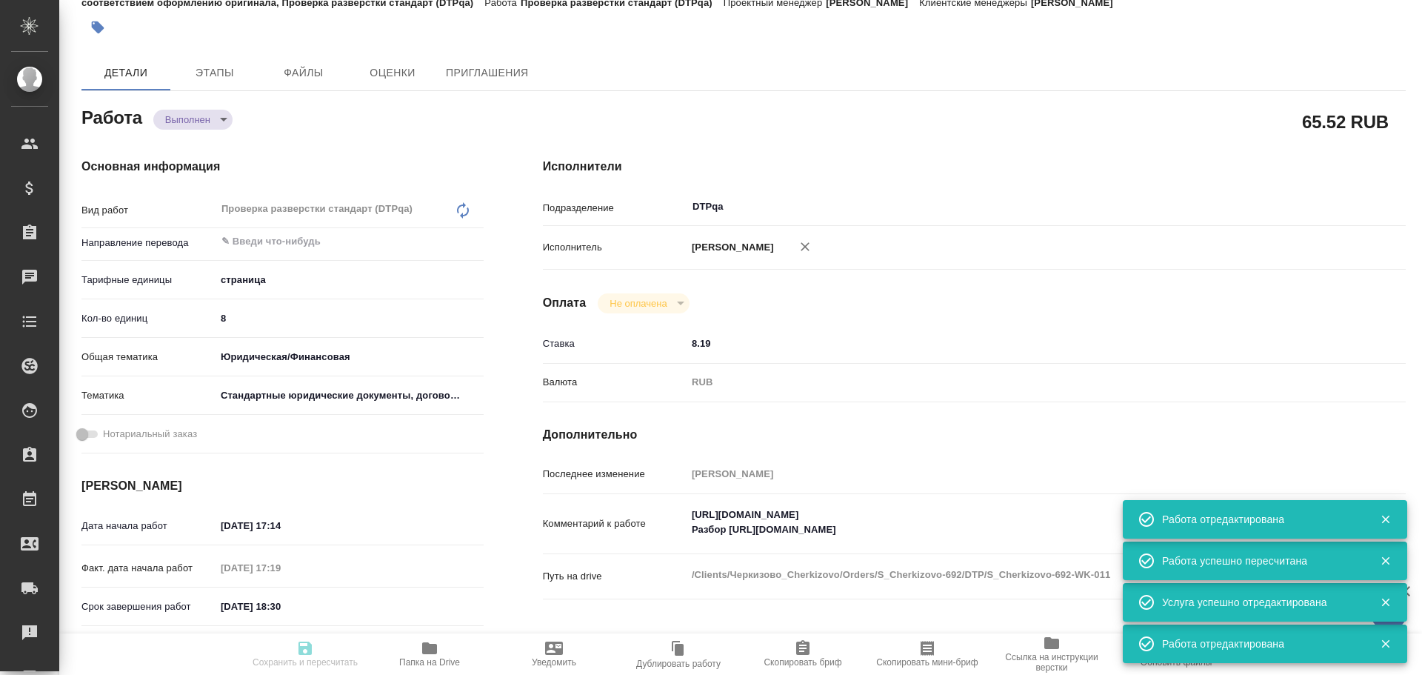
type input "RUB"
type input "[PERSON_NAME]"
type textarea "[URL][DOMAIN_NAME] Разбор [URL][DOMAIN_NAME]"
type textarea "x"
type textarea "/Clients/Черкизово_Cherkizovо/Orders/S_Cherkizovo-692/DTP/S_Cherkizovo-692-WK-0…"
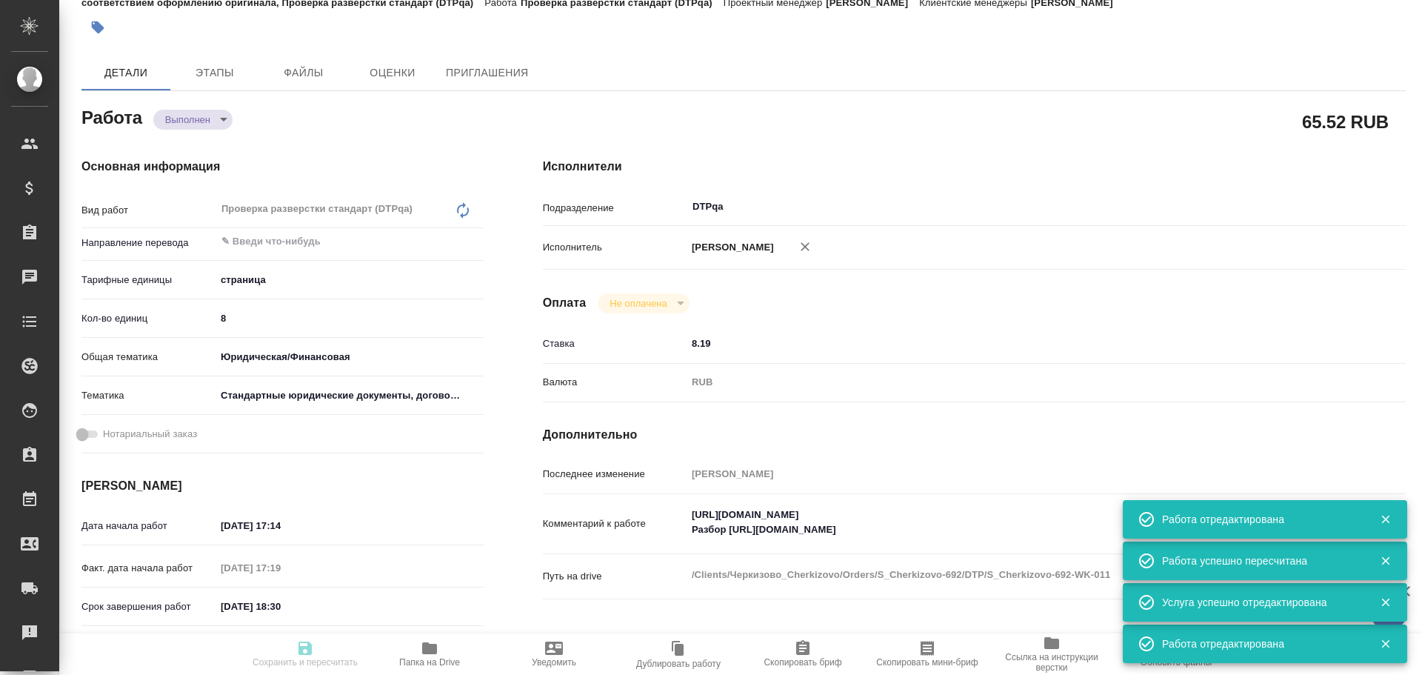
type textarea "x"
type input "S_Cherkizovo-692"
type input "Верстка в прочих программах"
type input "Восстановление макета средней сложности с полным соответствием оформлению ориги…"
type input "[PERSON_NAME]"
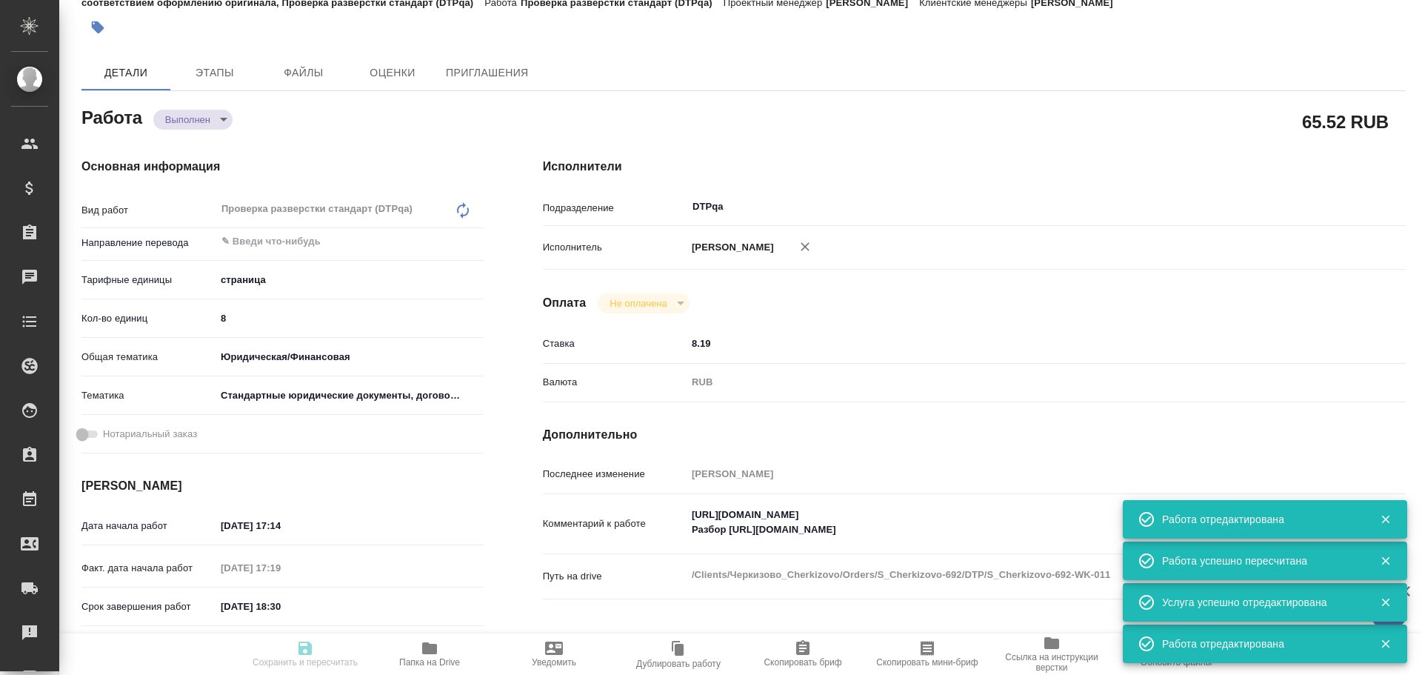
type input "[PERSON_NAME]"
type input "/Clients/Черкизово_Cherkizovо/Orders/S_Cherkizovo-692"
type textarea "x"
type textarea "на русский язык в срочном порядке"
type textarea "x"
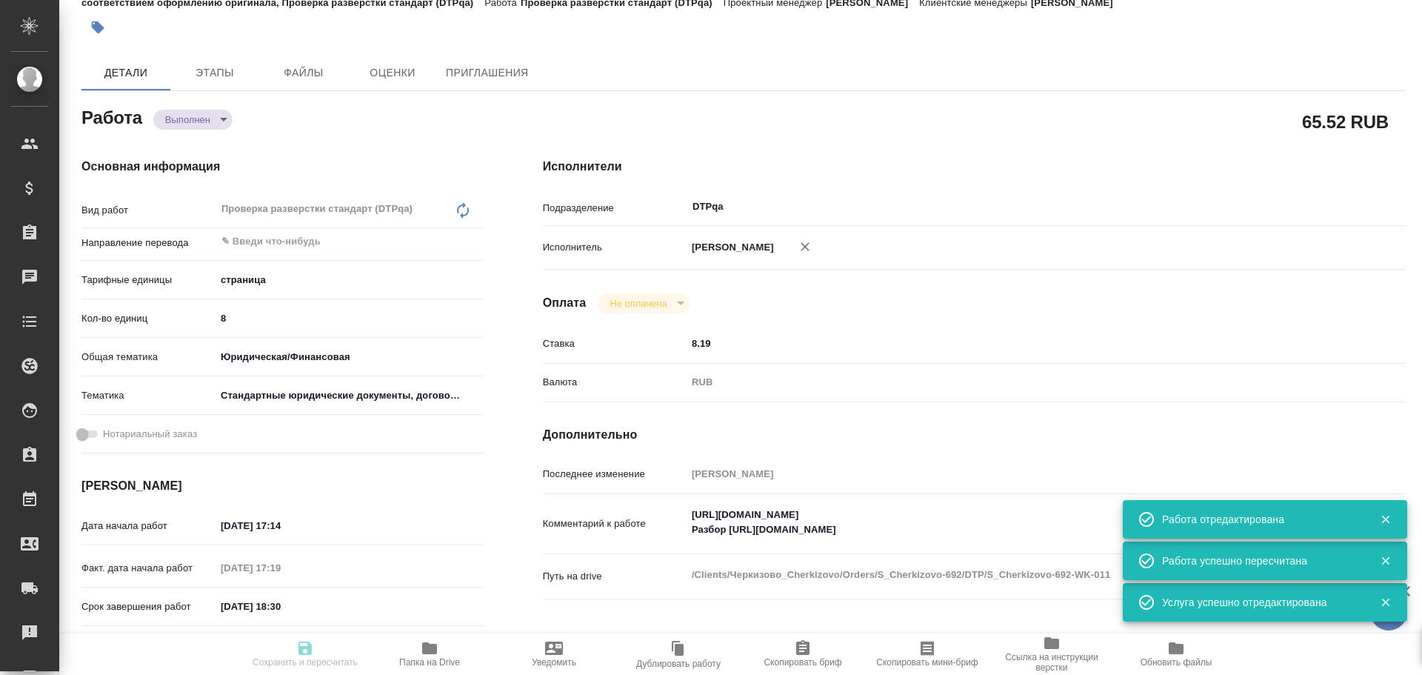
type textarea "x"
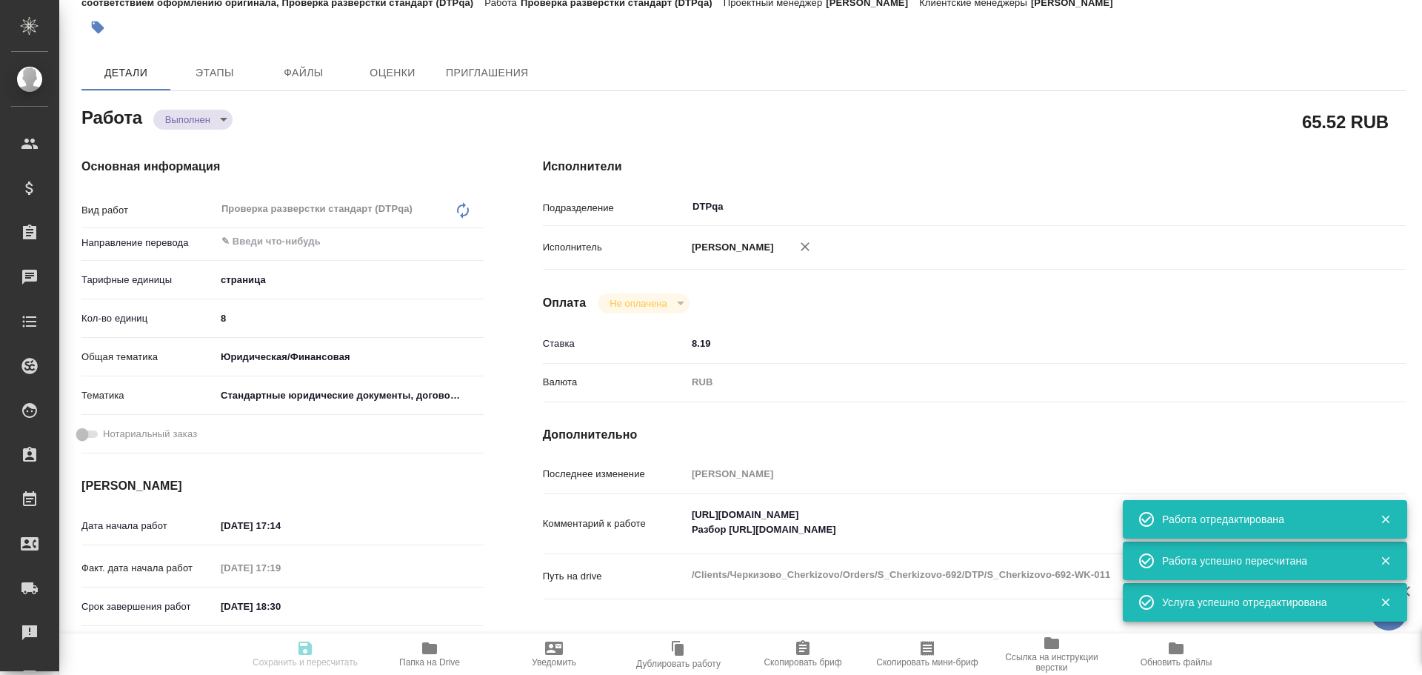
type textarea "x"
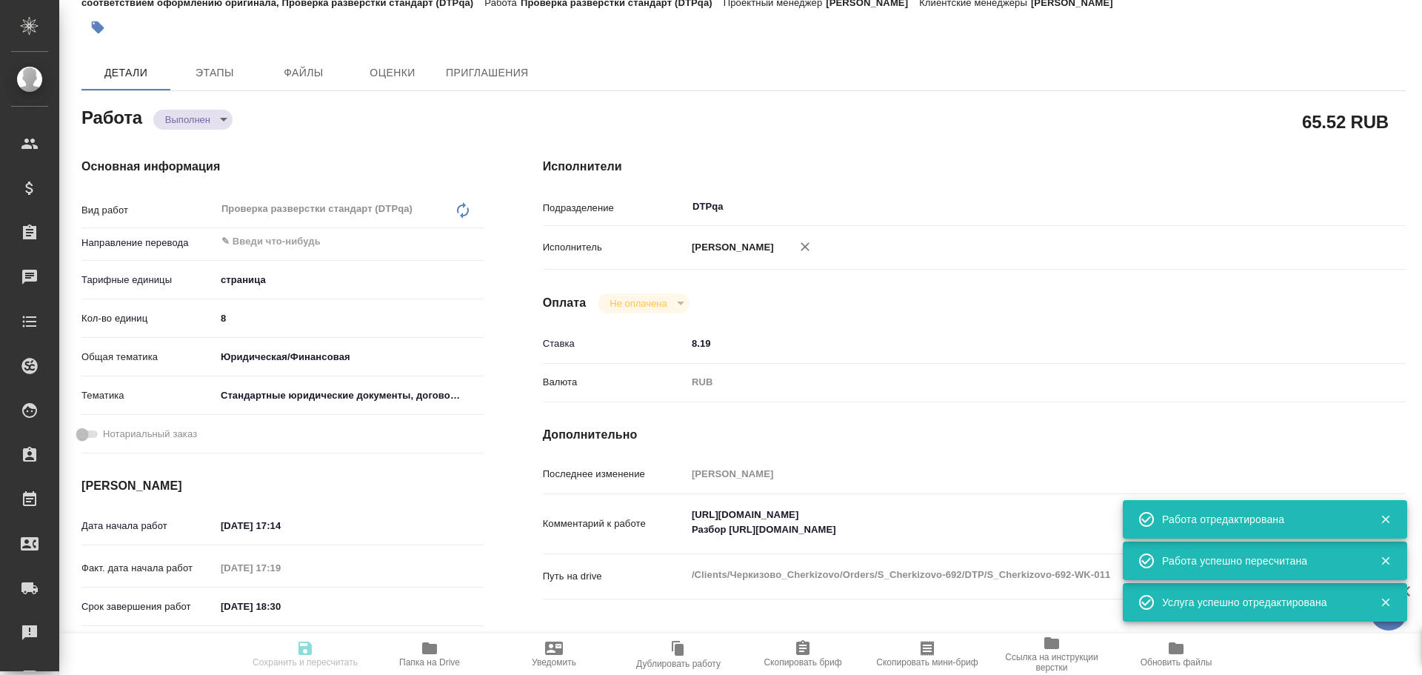
type textarea "x"
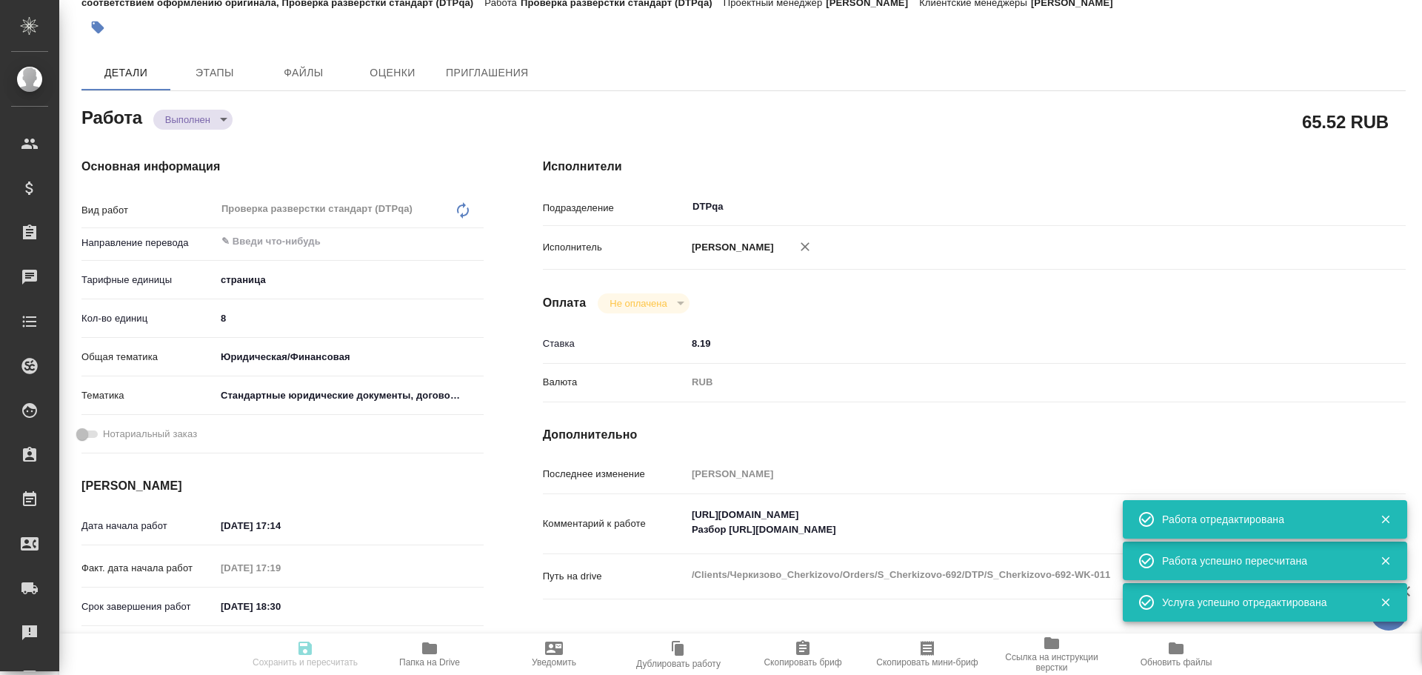
type textarea "x"
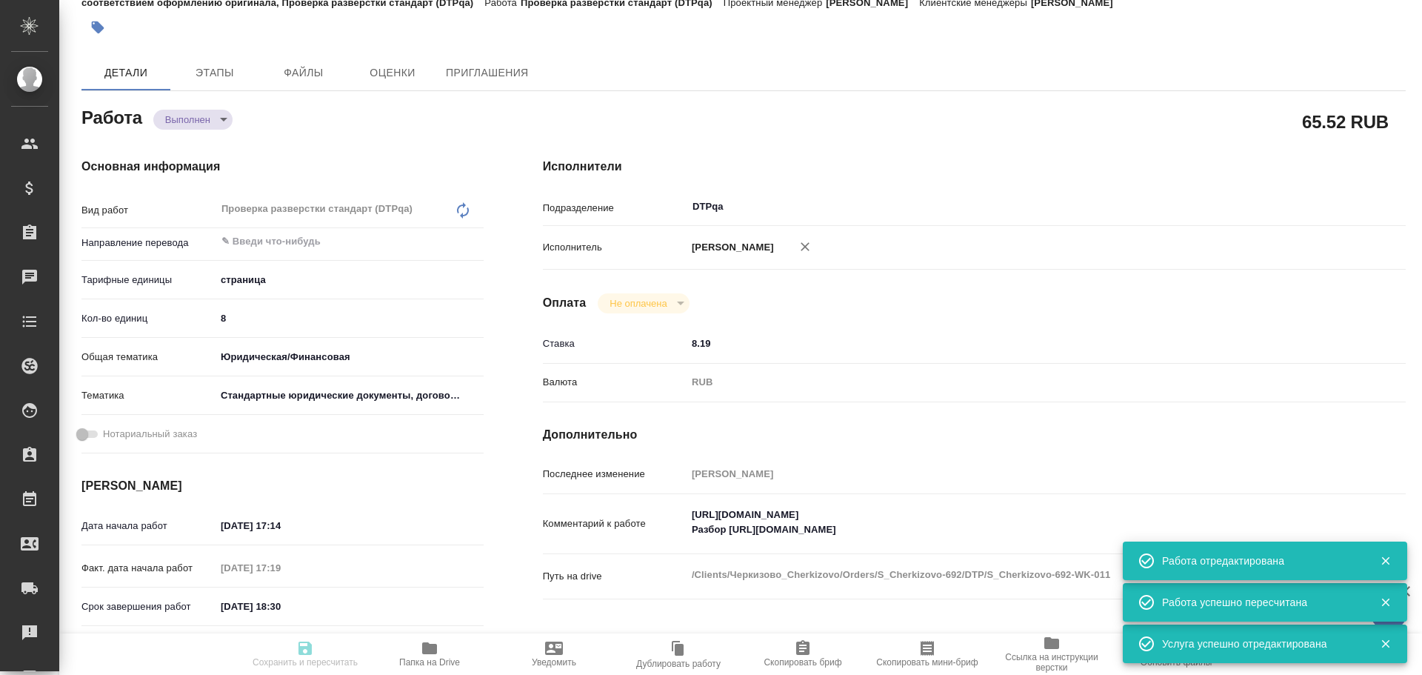
type input "completed"
type textarea "Проверка разверстки стандарт (DTPqa)"
type textarea "x"
type input "5a8b1489cc6b4906c91bfdb2"
type input "8"
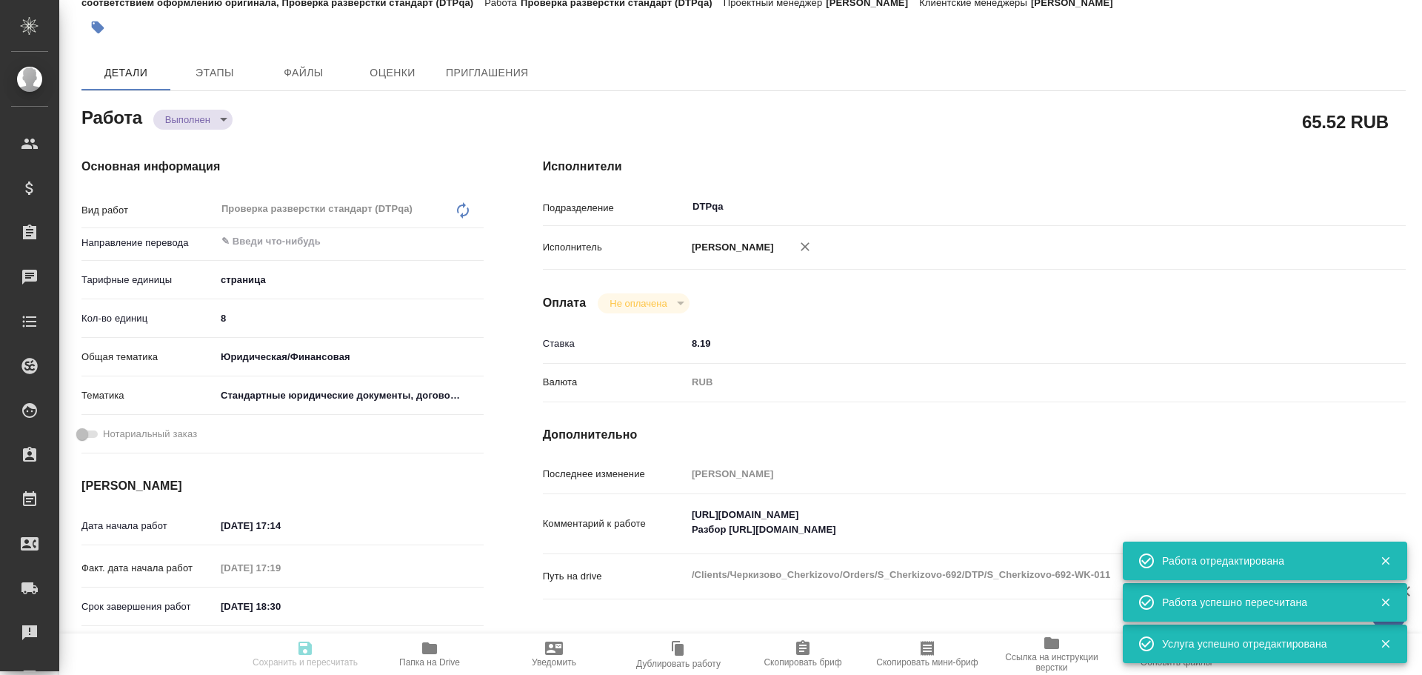
type input "yr-fn"
type input "5f647205b73bc97568ca66bf"
type input "[DATE] 17:14"
type input "[DATE] 17:19"
type input "[DATE] 18:30"
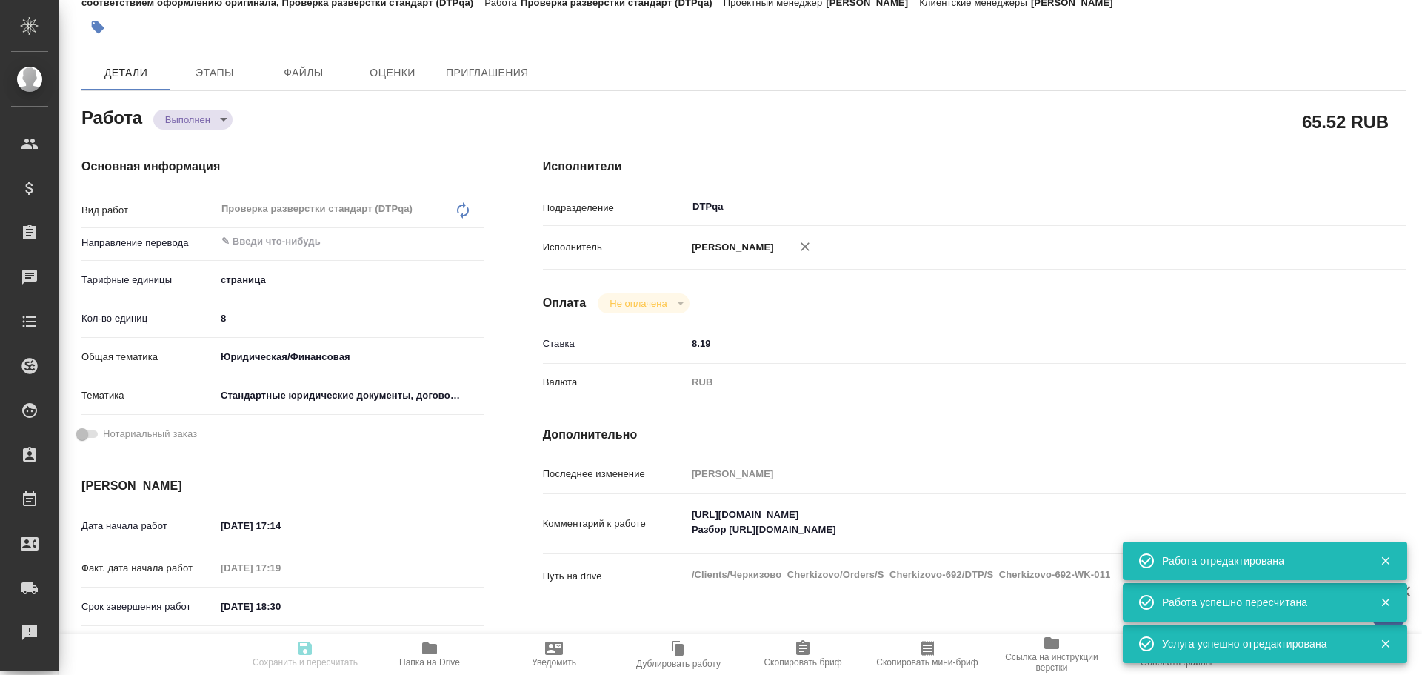
type input "[DATE] 18:24"
type input "[DATE] 17:00"
type input "DTPqa"
type input "notPayed"
type input "8.19"
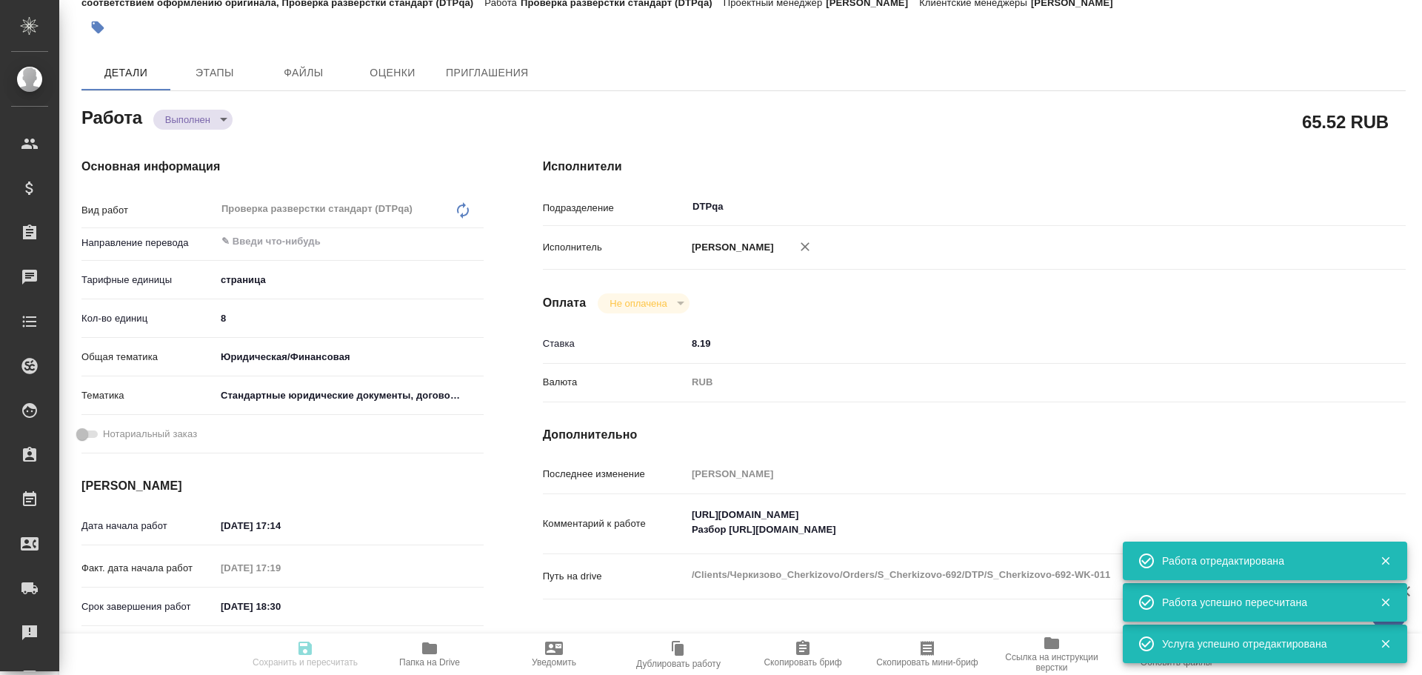
type input "RUB"
type input "[PERSON_NAME]"
type textarea "[URL][DOMAIN_NAME] Разбор [URL][DOMAIN_NAME]"
type textarea "x"
type textarea "/Clients/Черкизово_Cherkizovо/Orders/S_Cherkizovo-692/DTP/S_Cherkizovo-692-WK-0…"
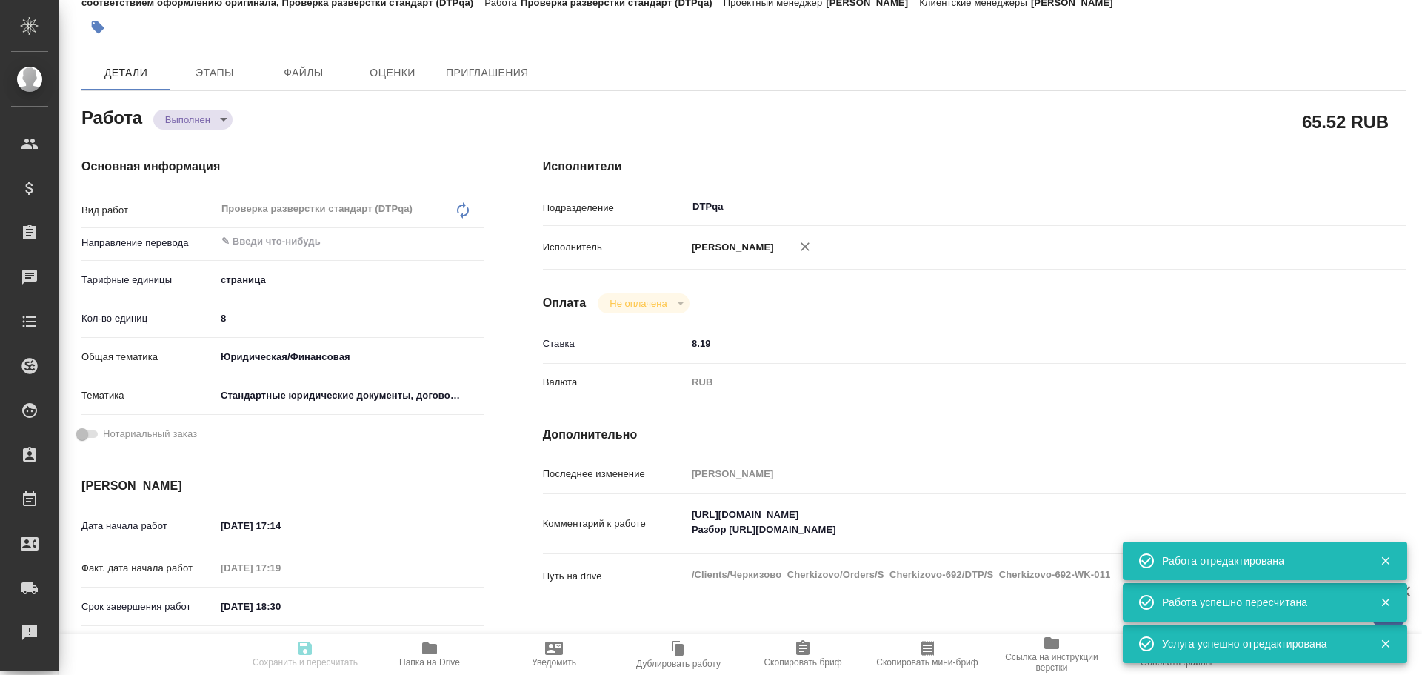
type textarea "x"
type input "S_Cherkizovo-692"
type input "Верстка в прочих программах"
type input "Восстановление макета средней сложности с полным соответствием оформлению ориги…"
type input "[PERSON_NAME]"
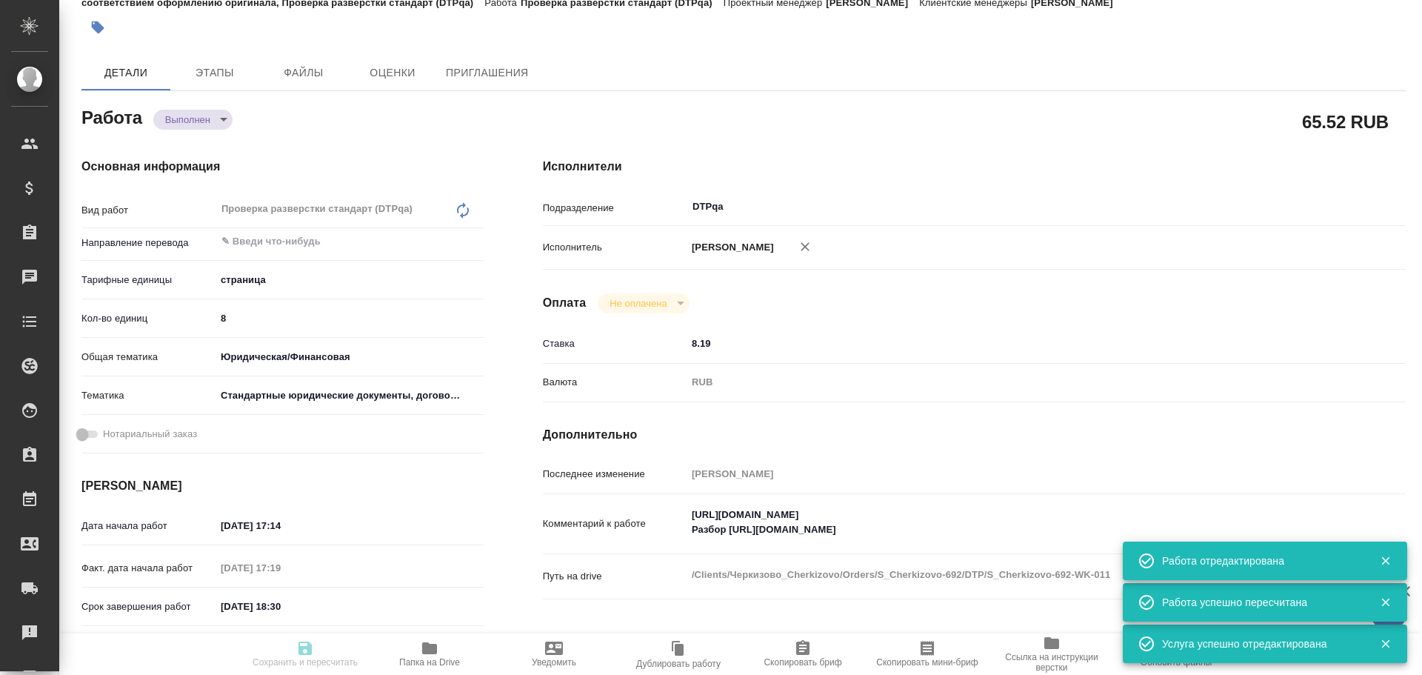
type input "[PERSON_NAME]"
type input "/Clients/Черкизово_Cherkizovо/Orders/S_Cherkizovo-692"
type textarea "x"
type textarea "на русский язык в срочном порядке"
type textarea "x"
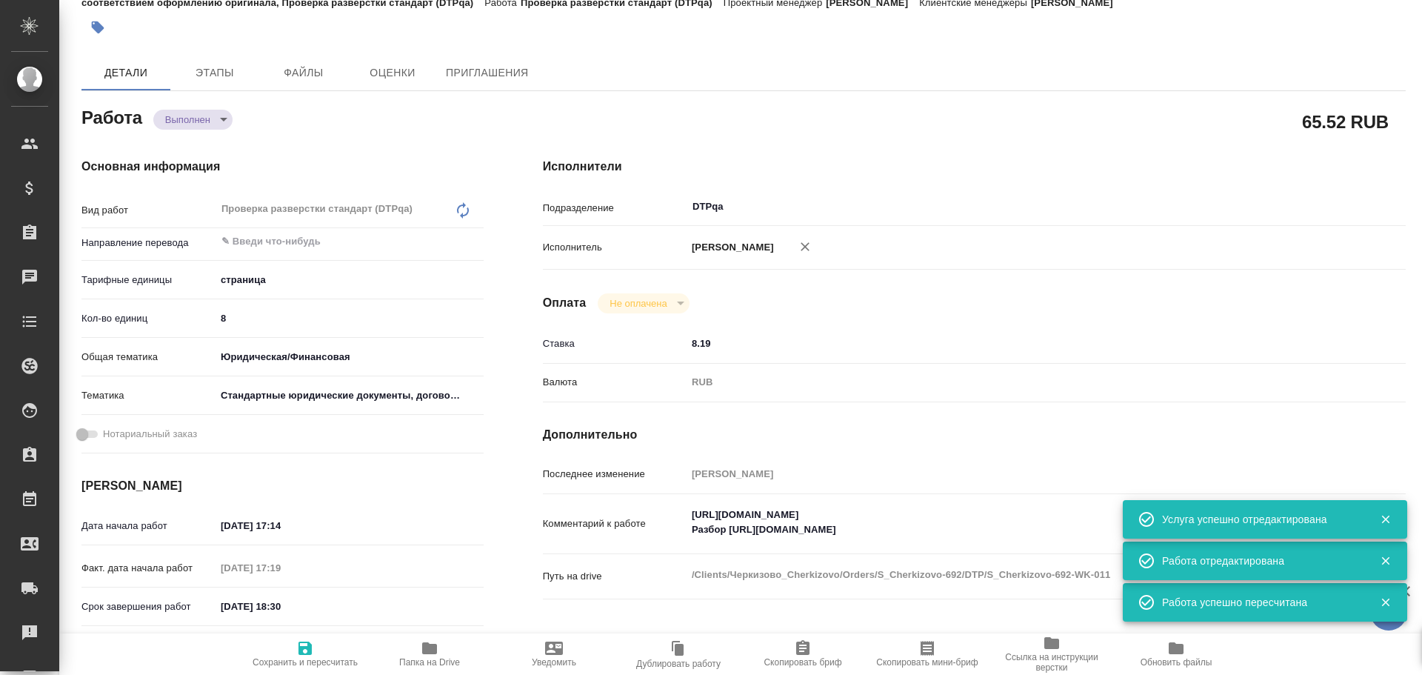
type textarea "x"
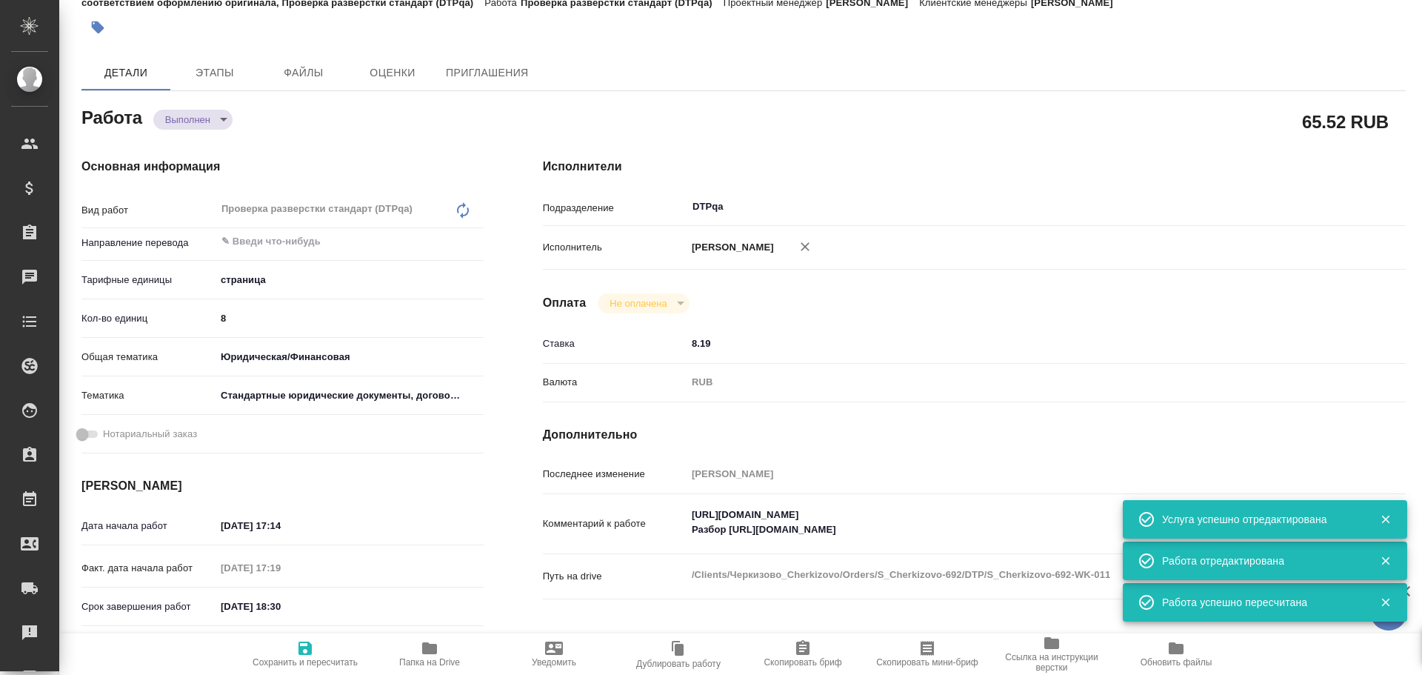
type textarea "x"
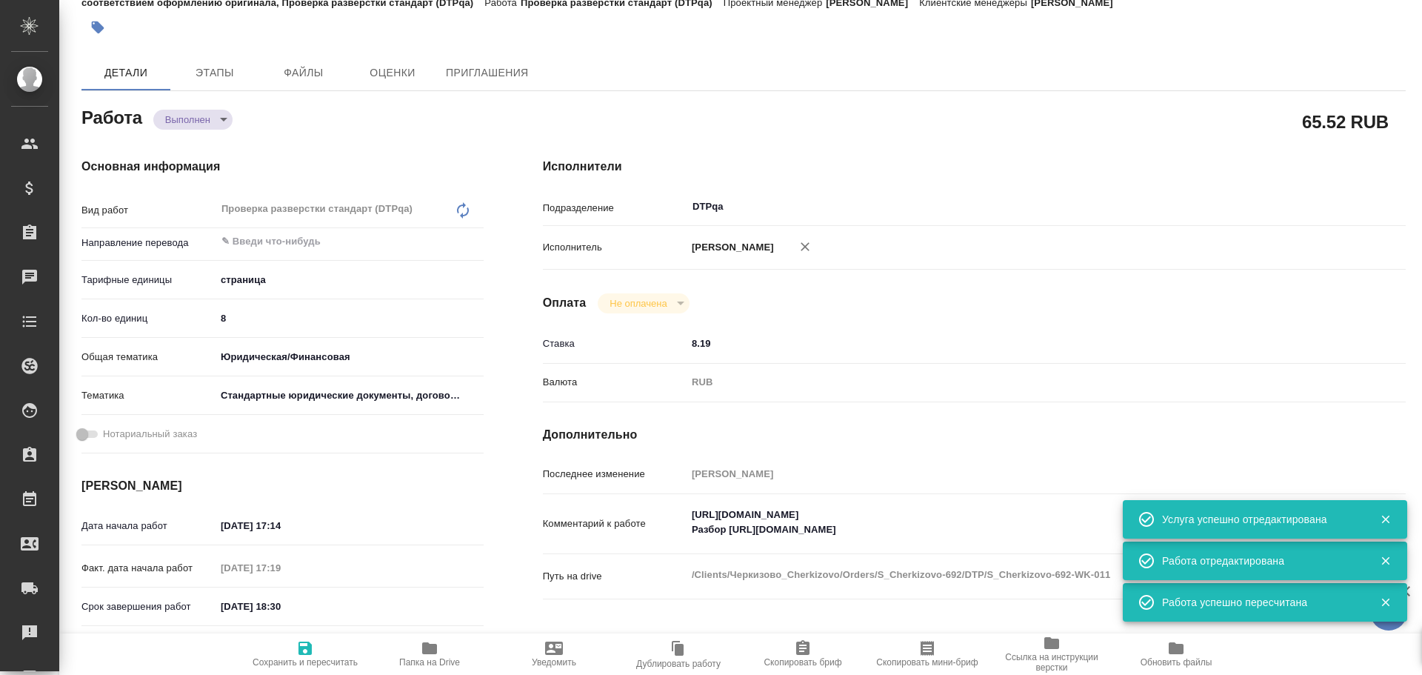
type textarea "x"
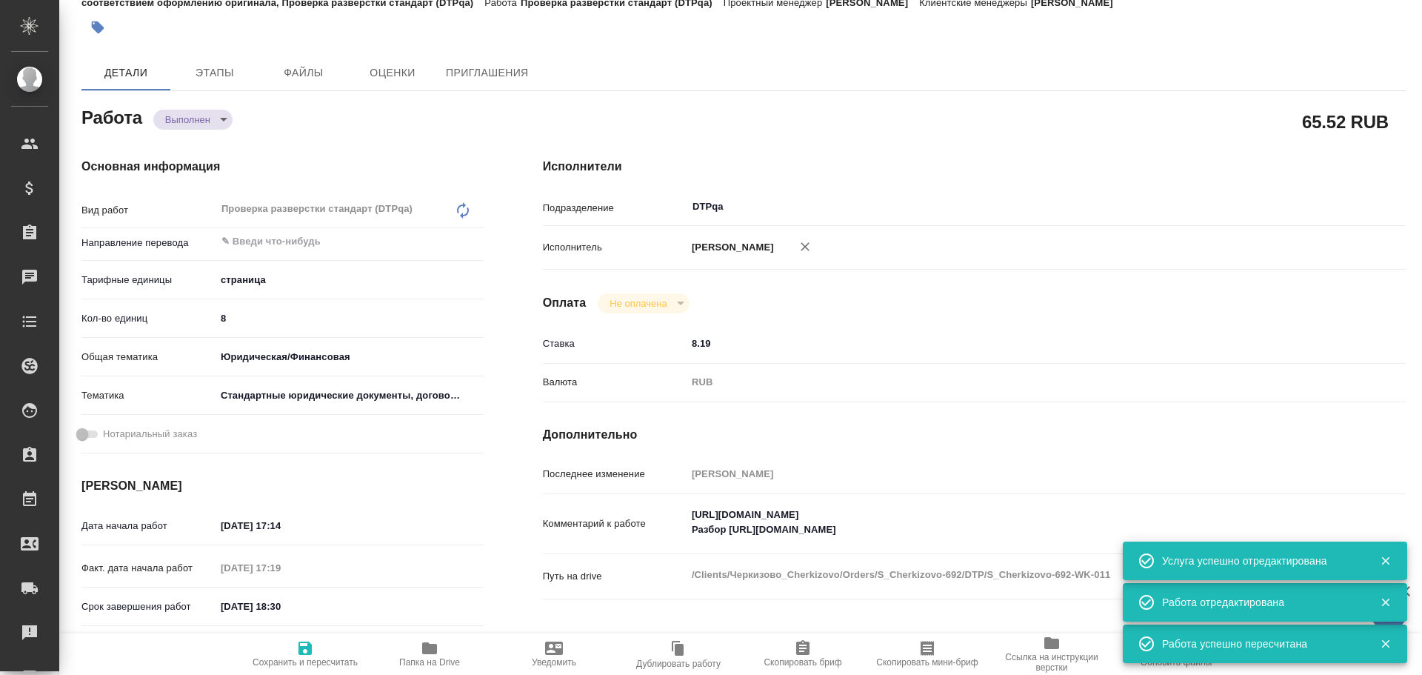
type textarea "x"
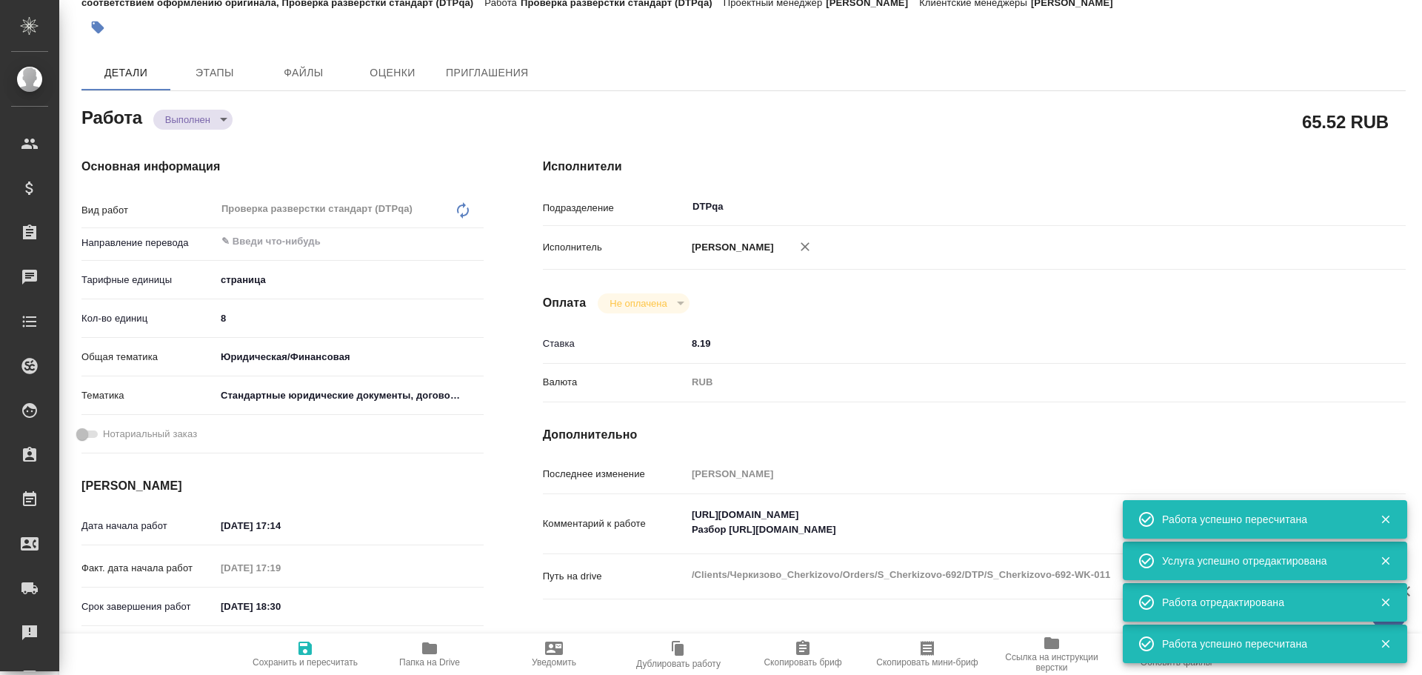
type textarea "x"
